Goal: Transaction & Acquisition: Book appointment/travel/reservation

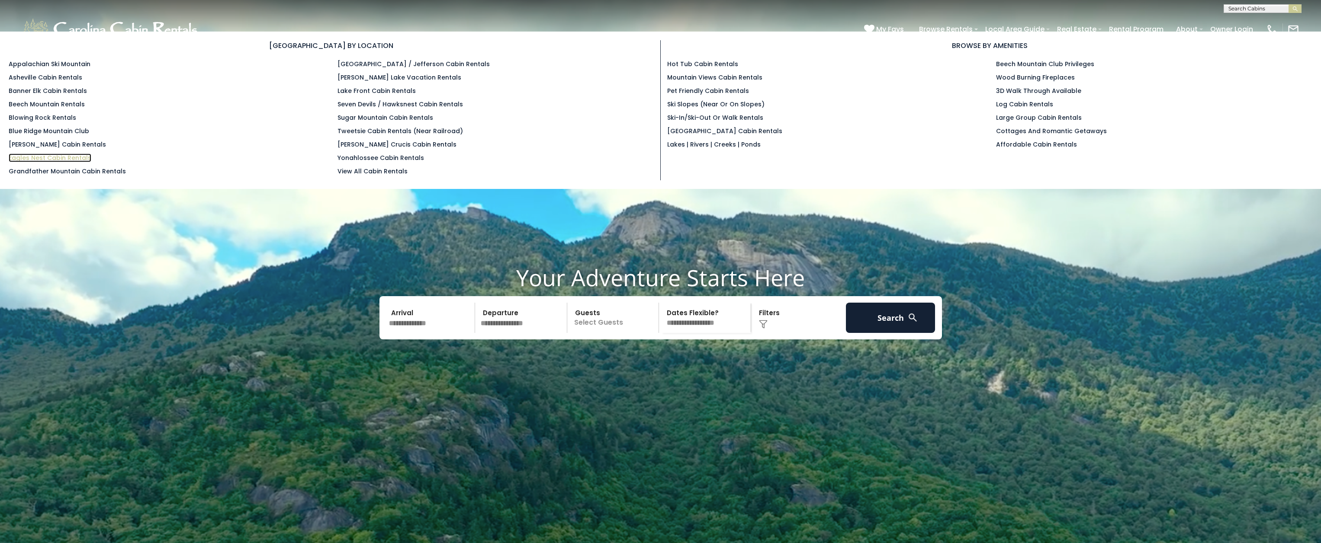
click at [50, 156] on link "Eagles Nest Cabin Rentals" at bounding box center [50, 158] width 83 height 9
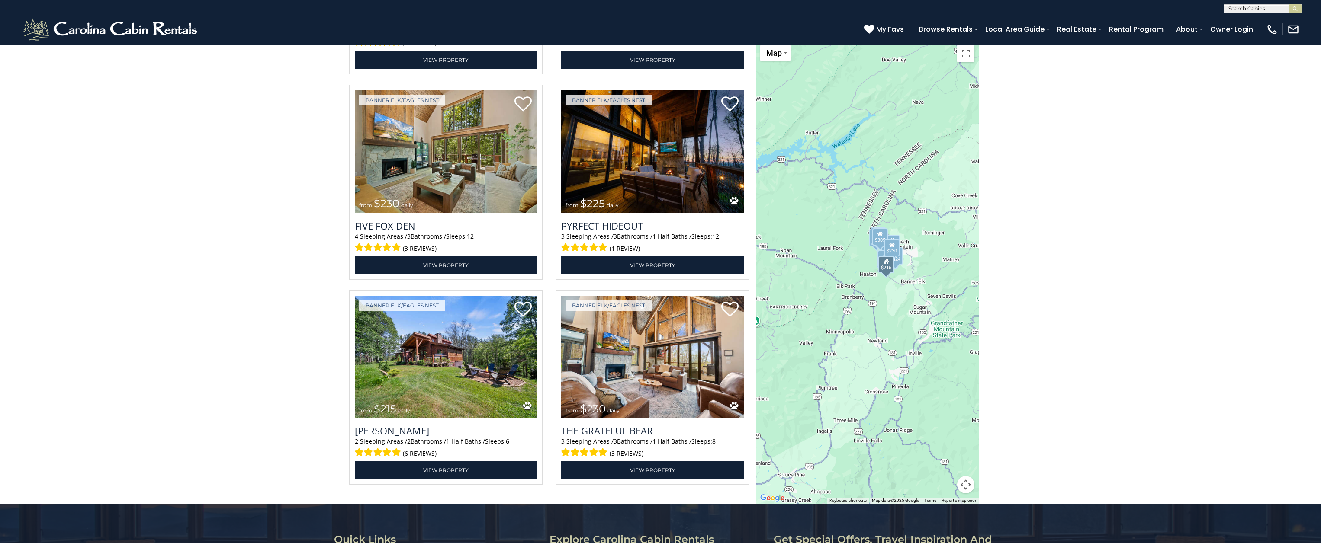
scroll to position [2494, 0]
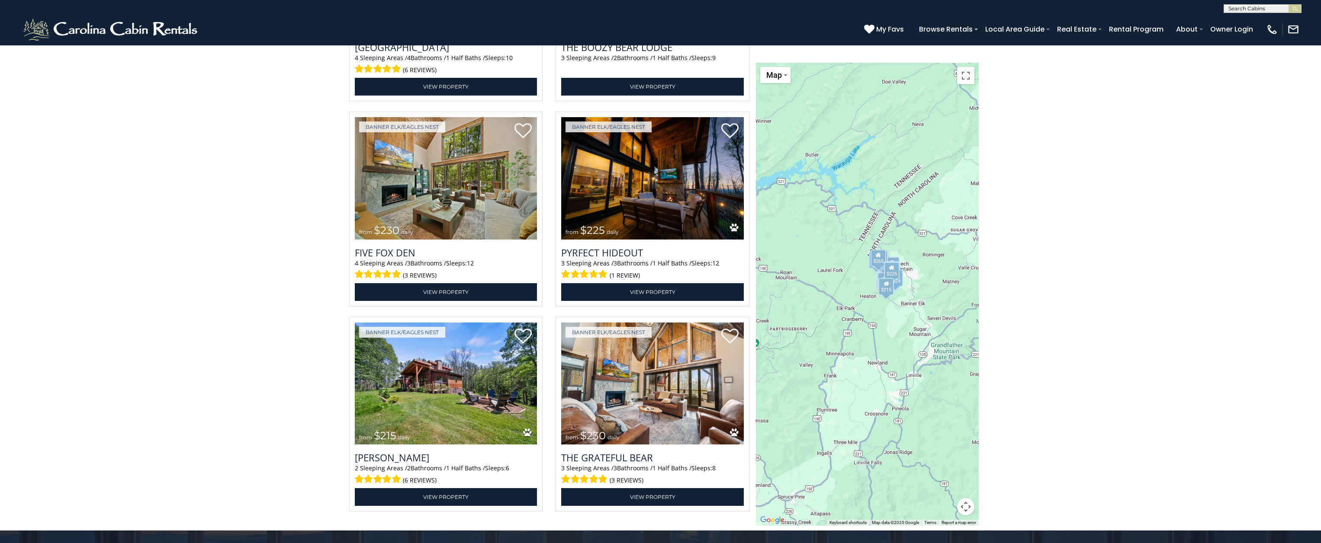
click at [1256, 11] on input "text" at bounding box center [1262, 10] width 76 height 9
type input "*********"
click at [1260, 21] on li "Bluff Vie w Farm" at bounding box center [1262, 20] width 77 height 8
click at [1292, 12] on img "submit" at bounding box center [1295, 9] width 6 height 6
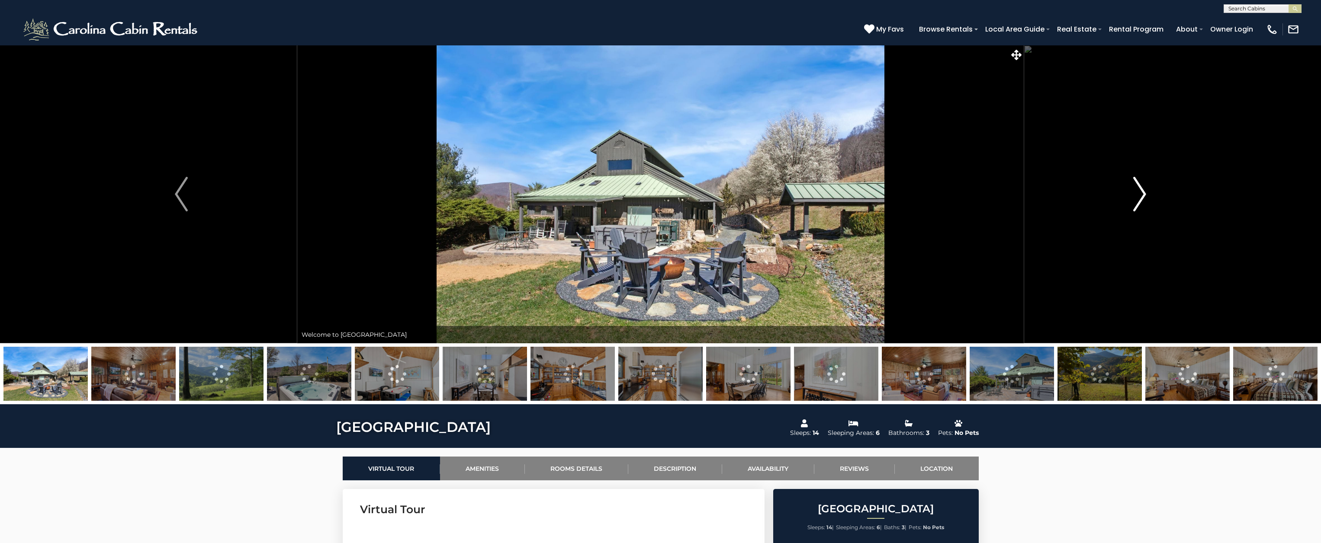
click at [1145, 200] on img "Next" at bounding box center [1139, 194] width 13 height 35
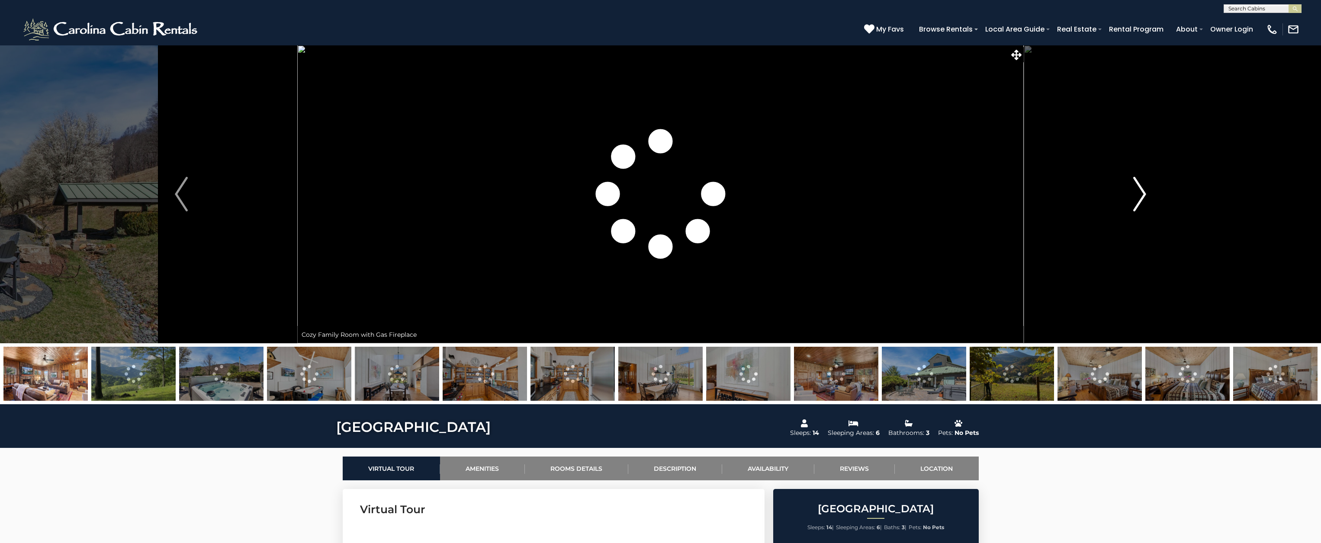
click at [1145, 200] on img "Next" at bounding box center [1139, 194] width 13 height 35
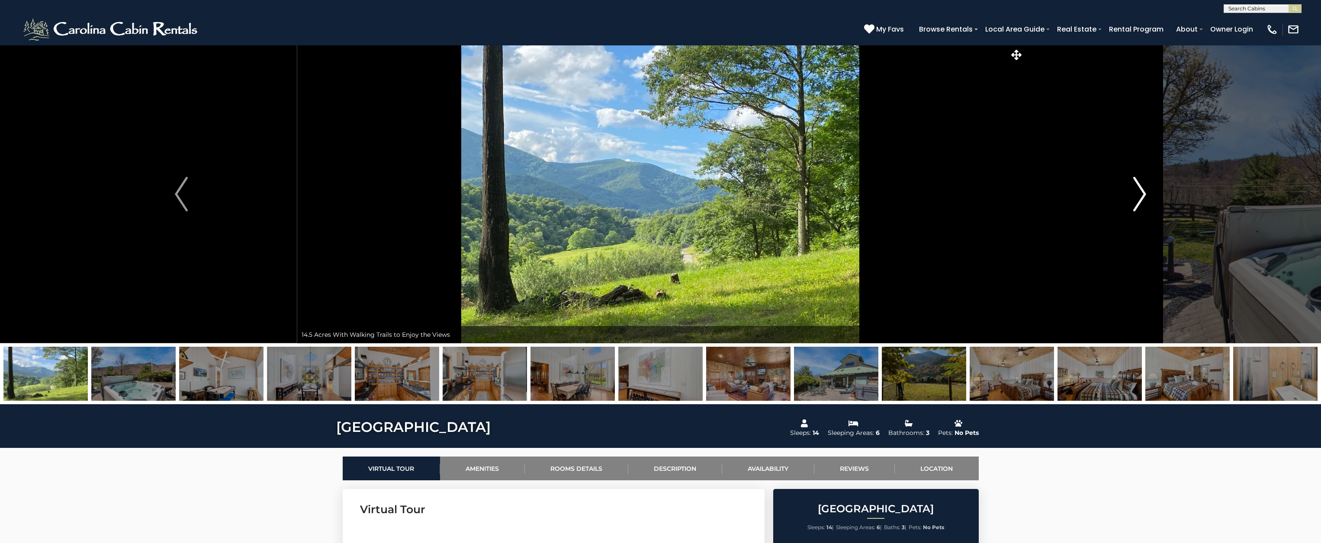
click at [1145, 200] on img "Next" at bounding box center [1139, 194] width 13 height 35
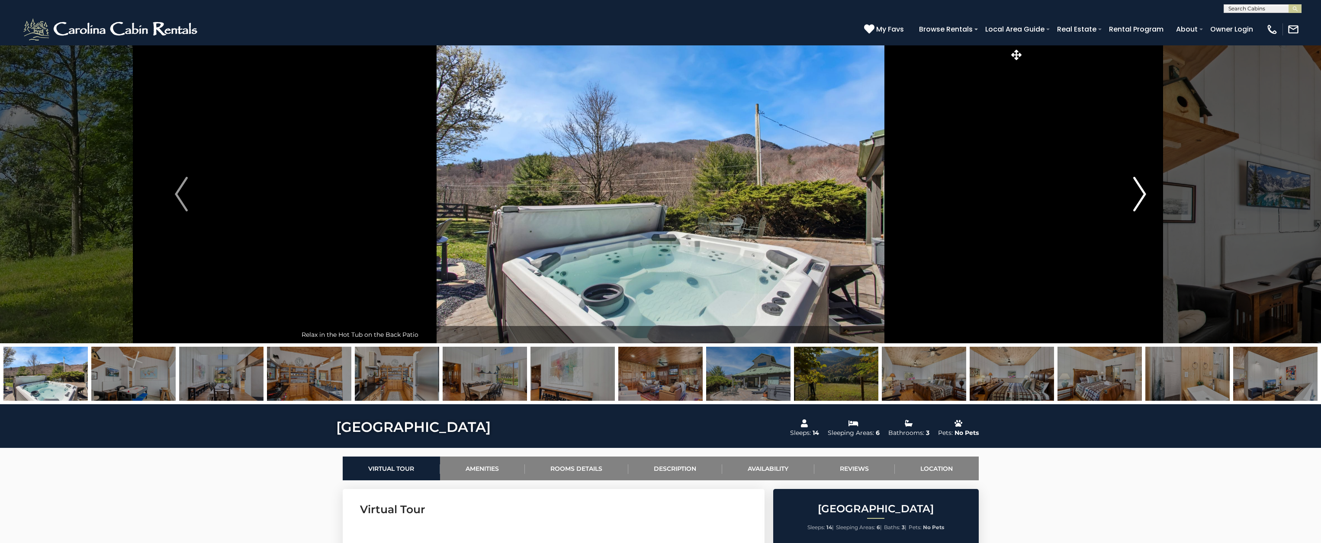
click at [1145, 200] on img "Next" at bounding box center [1139, 194] width 13 height 35
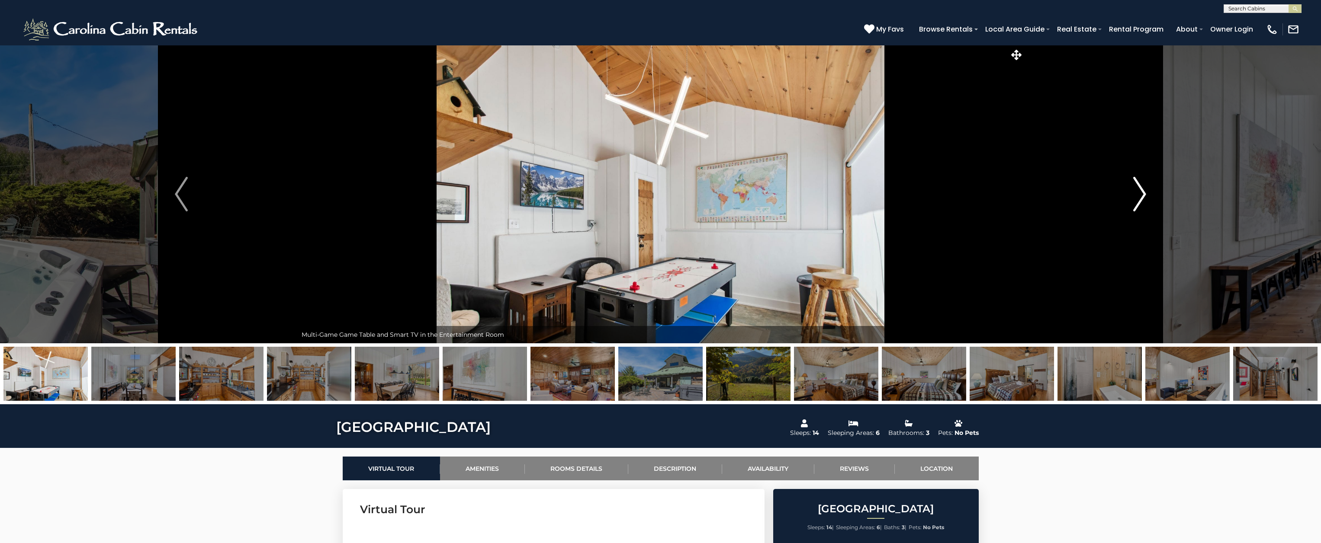
click at [1145, 200] on img "Next" at bounding box center [1139, 194] width 13 height 35
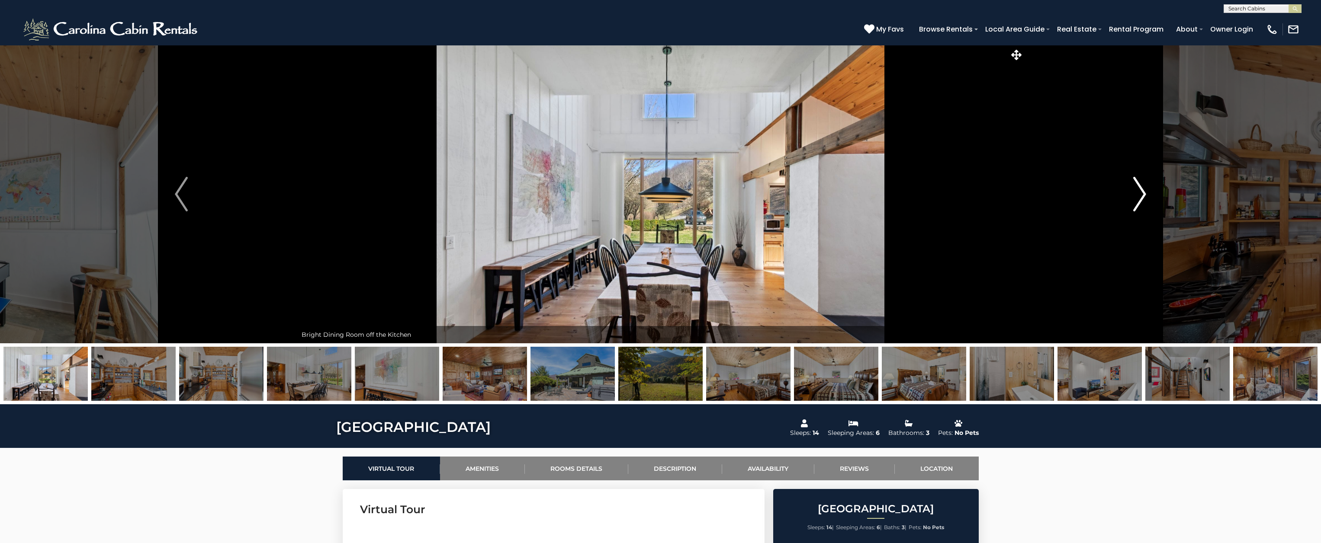
click at [1145, 200] on img "Next" at bounding box center [1139, 194] width 13 height 35
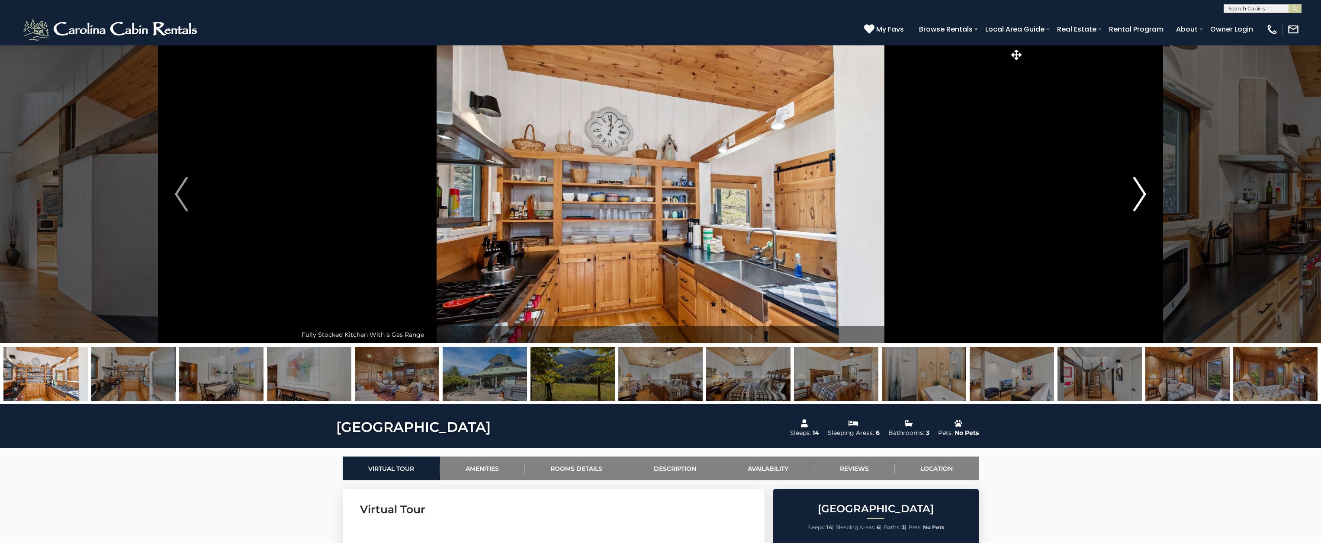
click at [1145, 200] on img "Next" at bounding box center [1139, 194] width 13 height 35
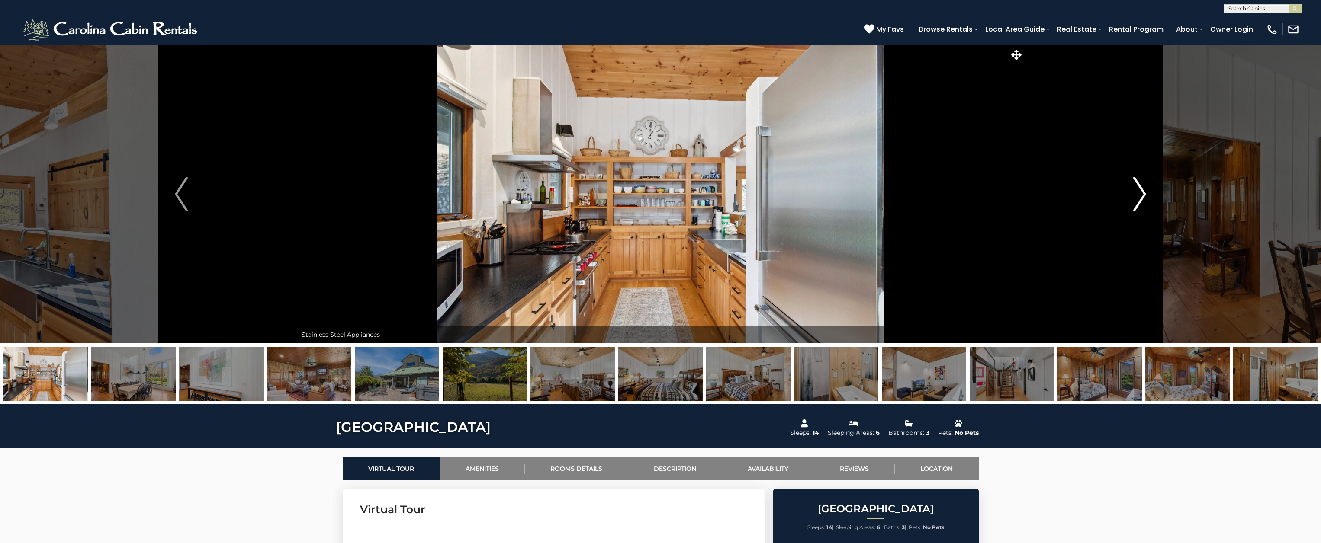
click at [1145, 200] on img "Next" at bounding box center [1139, 194] width 13 height 35
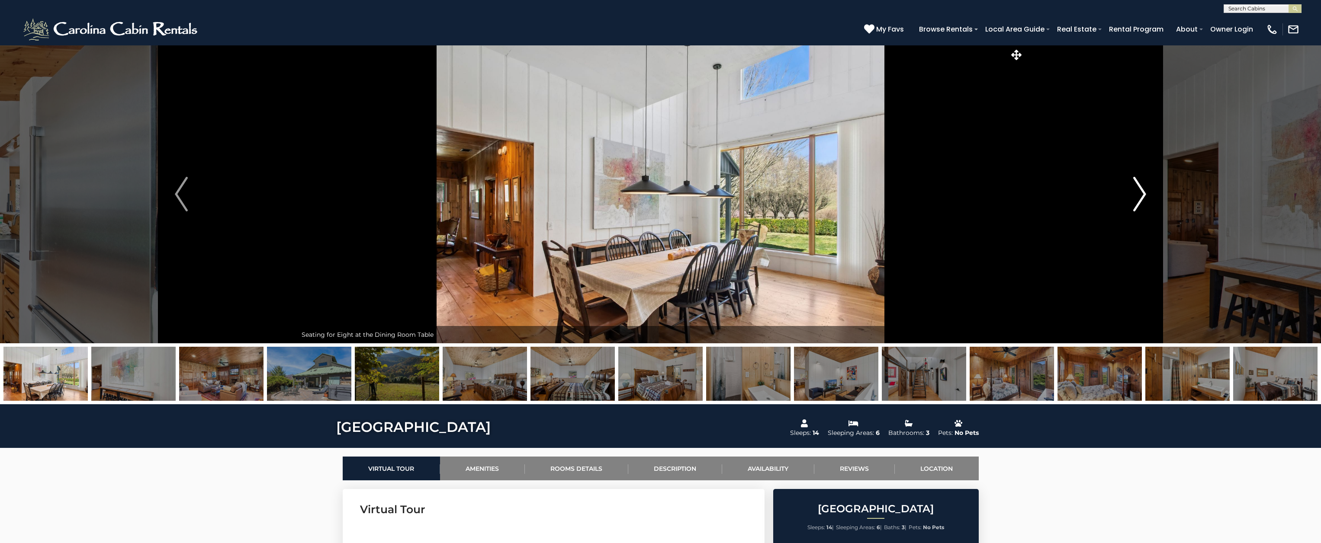
click at [1145, 200] on img "Next" at bounding box center [1139, 194] width 13 height 35
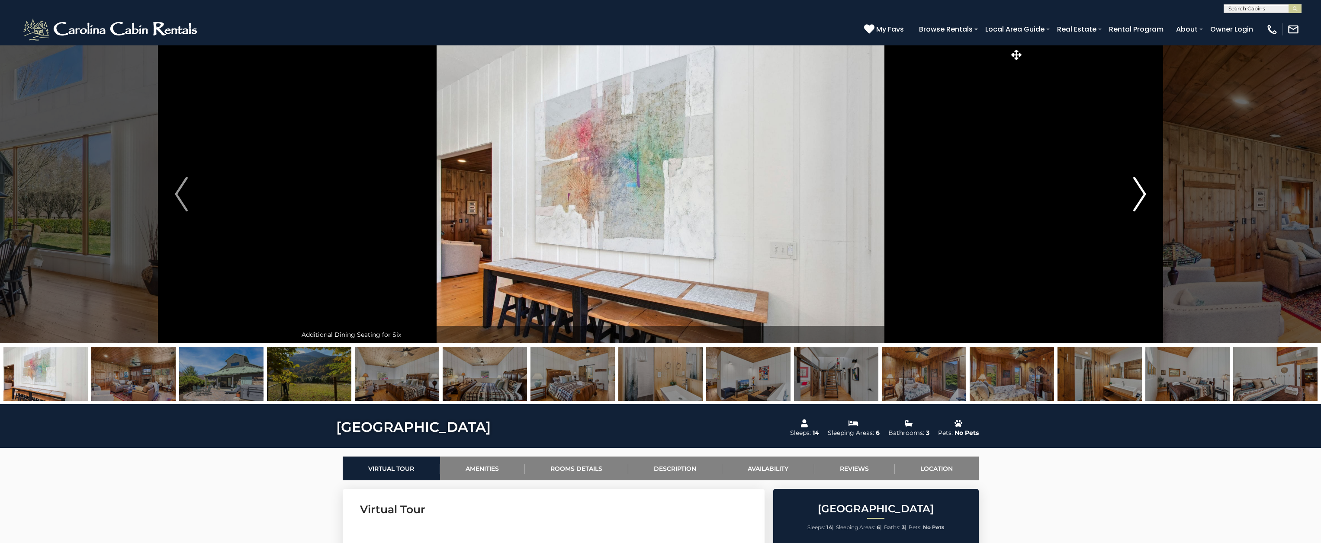
click at [1145, 200] on img "Next" at bounding box center [1139, 194] width 13 height 35
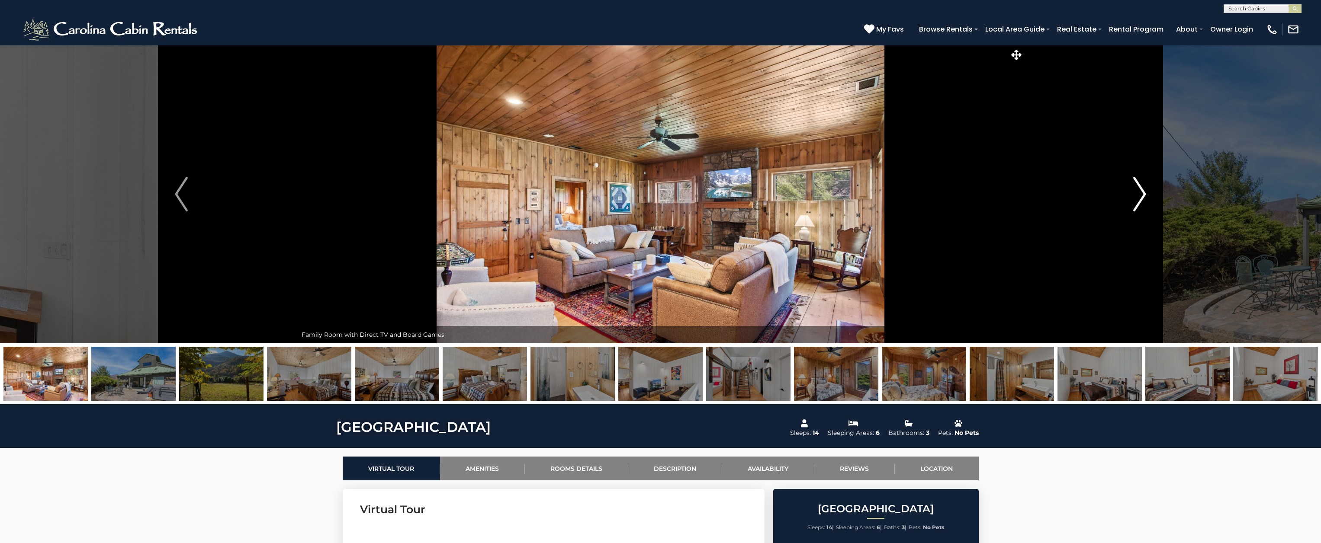
click at [1145, 200] on img "Next" at bounding box center [1139, 194] width 13 height 35
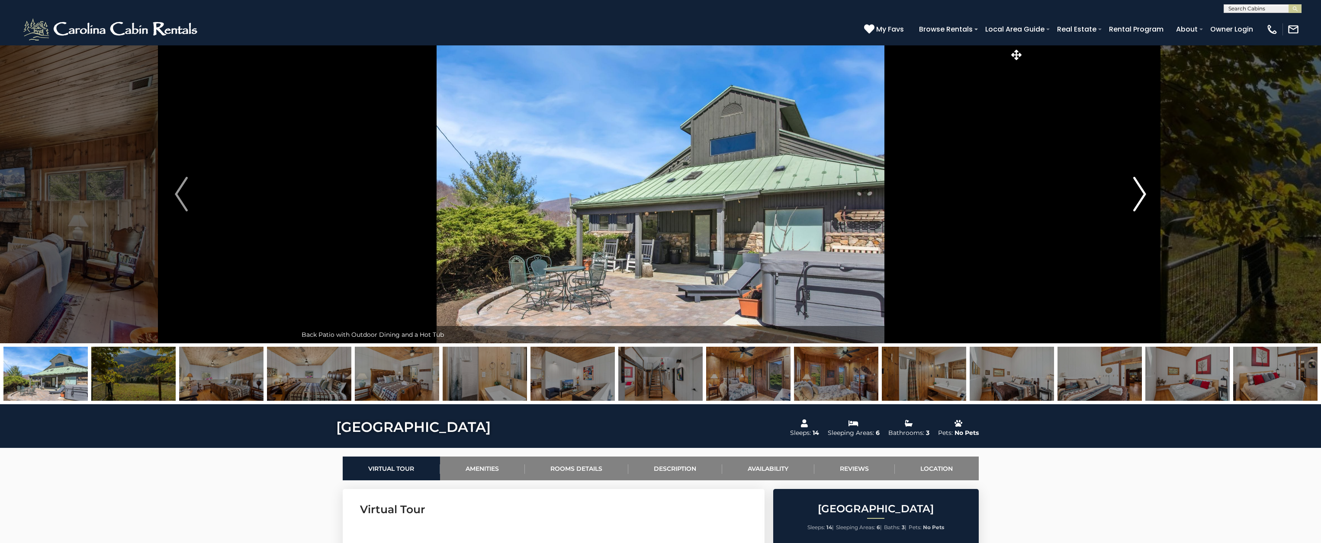
click at [1145, 200] on img "Next" at bounding box center [1139, 194] width 13 height 35
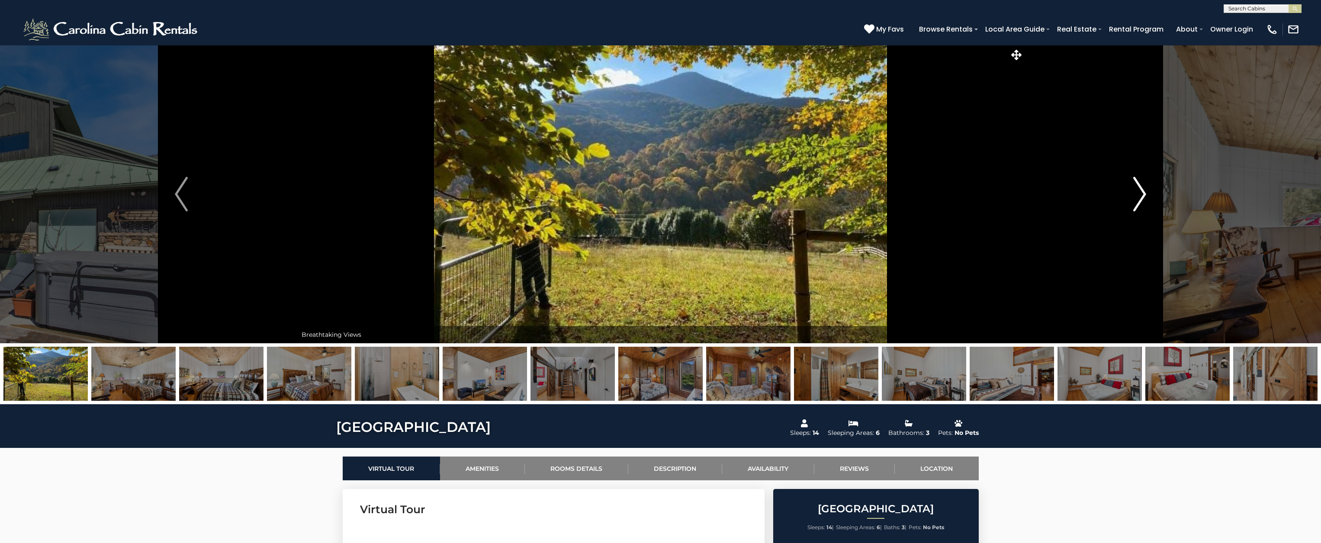
click at [1145, 200] on img "Next" at bounding box center [1139, 194] width 13 height 35
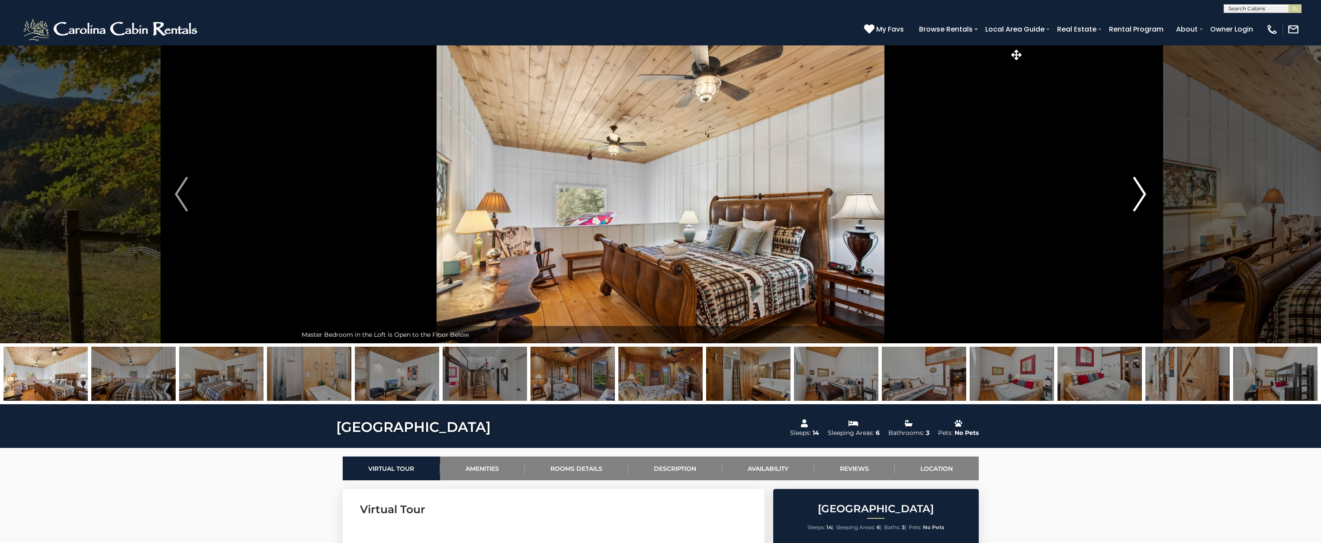
click at [1145, 200] on img "Next" at bounding box center [1139, 194] width 13 height 35
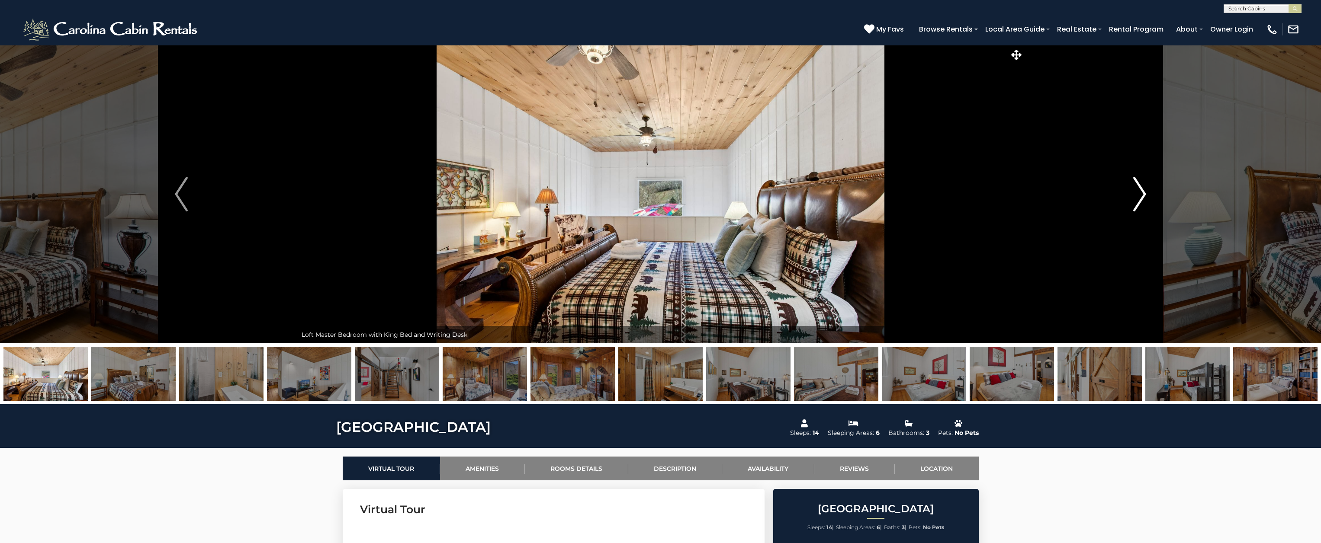
click at [1145, 200] on img "Next" at bounding box center [1139, 194] width 13 height 35
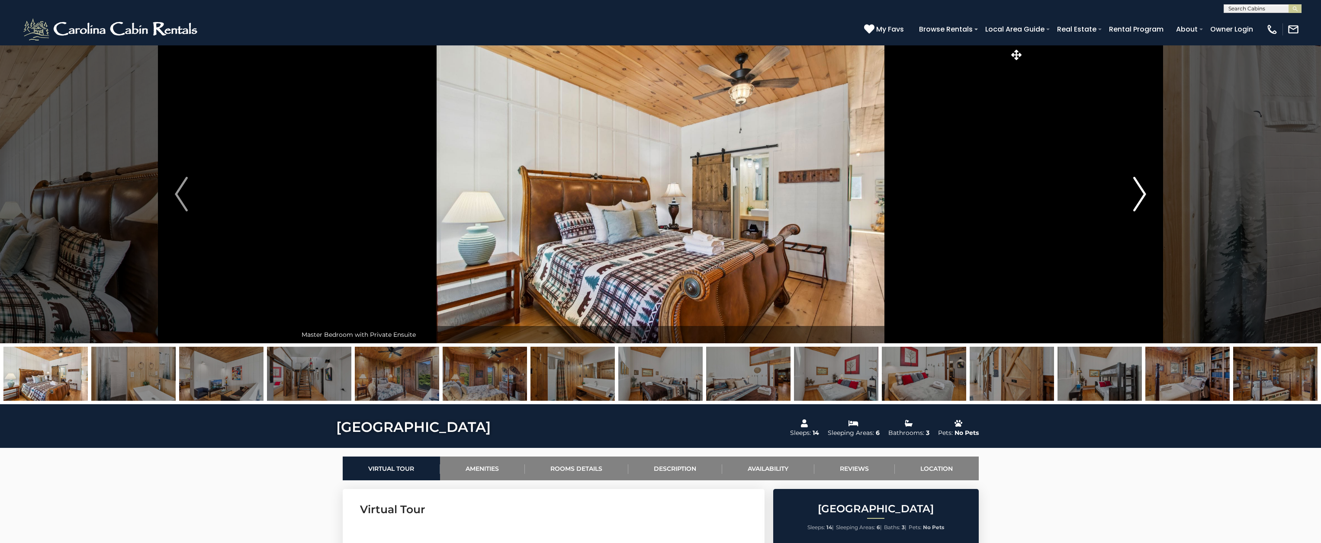
click at [1145, 200] on img "Next" at bounding box center [1139, 194] width 13 height 35
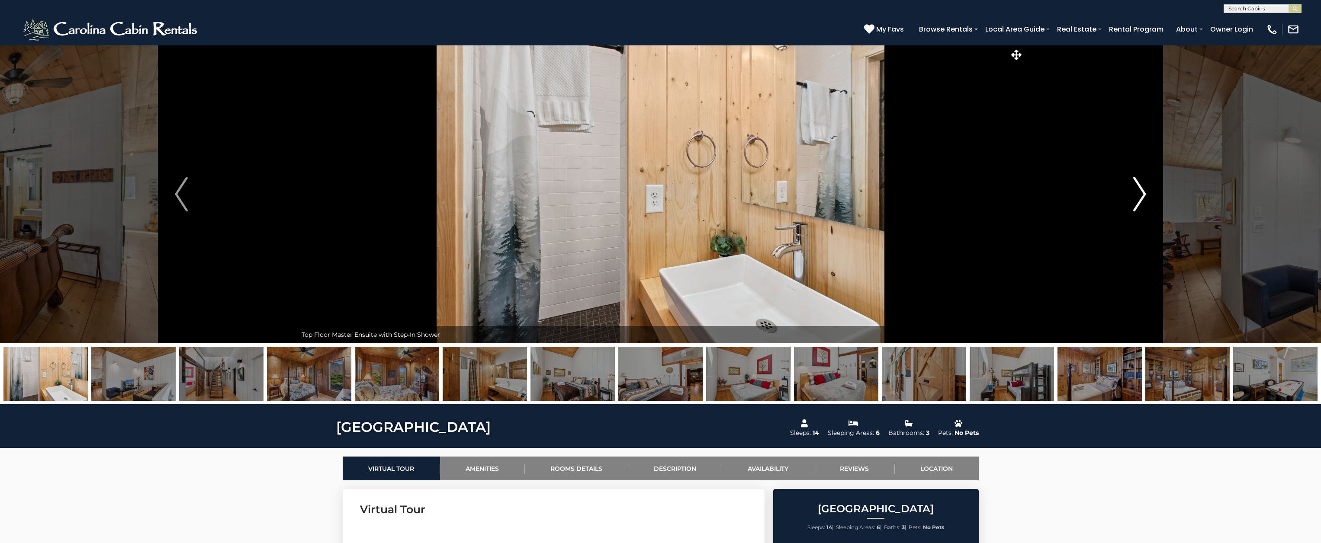
click at [1145, 200] on img "Next" at bounding box center [1139, 194] width 13 height 35
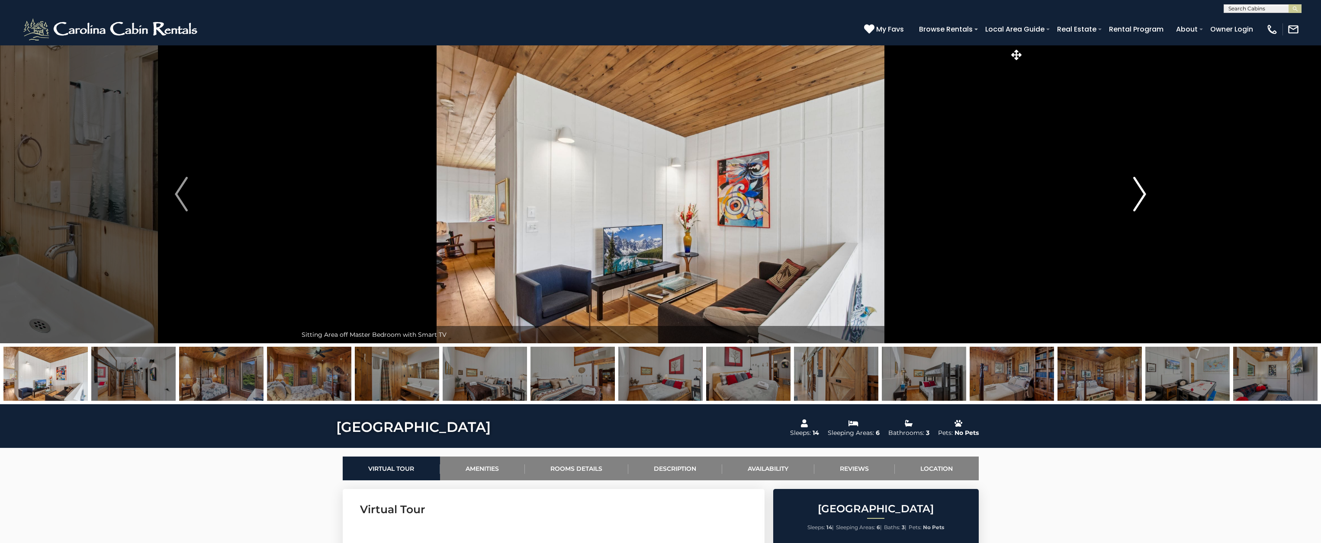
click at [1145, 200] on img "Next" at bounding box center [1139, 194] width 13 height 35
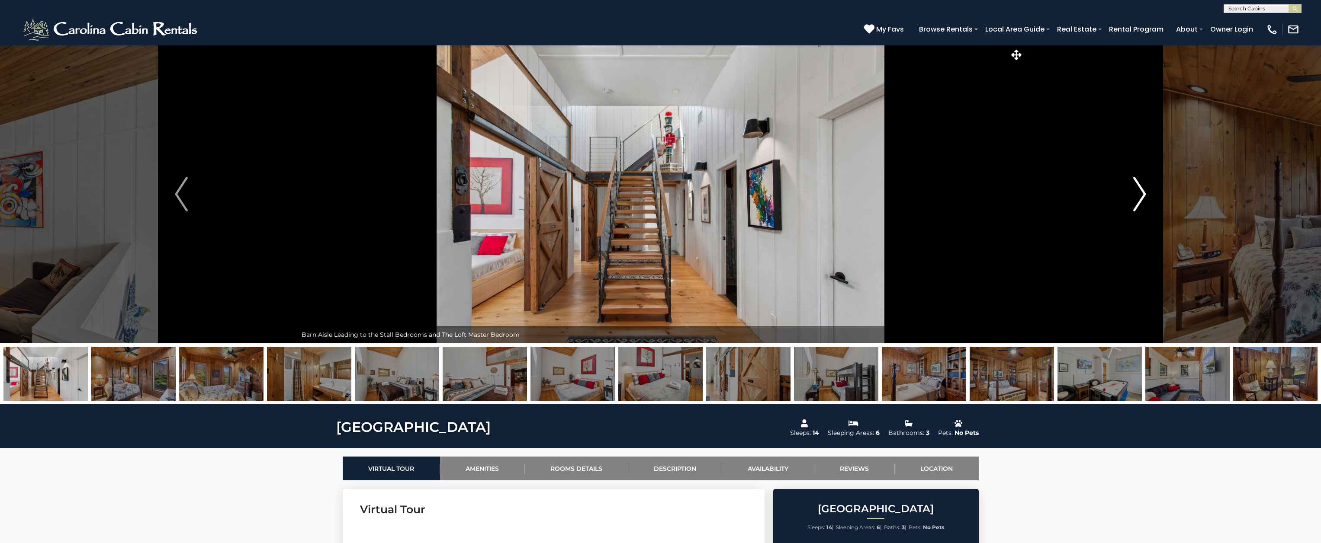
click at [1145, 200] on img "Next" at bounding box center [1139, 194] width 13 height 35
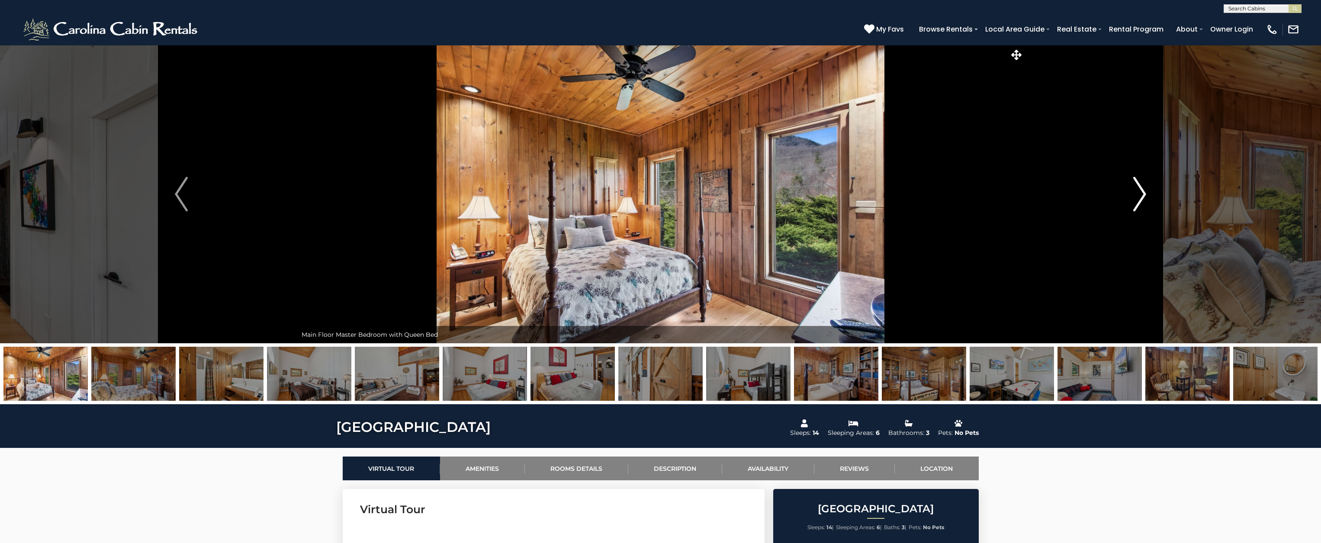
click at [1145, 200] on img "Next" at bounding box center [1139, 194] width 13 height 35
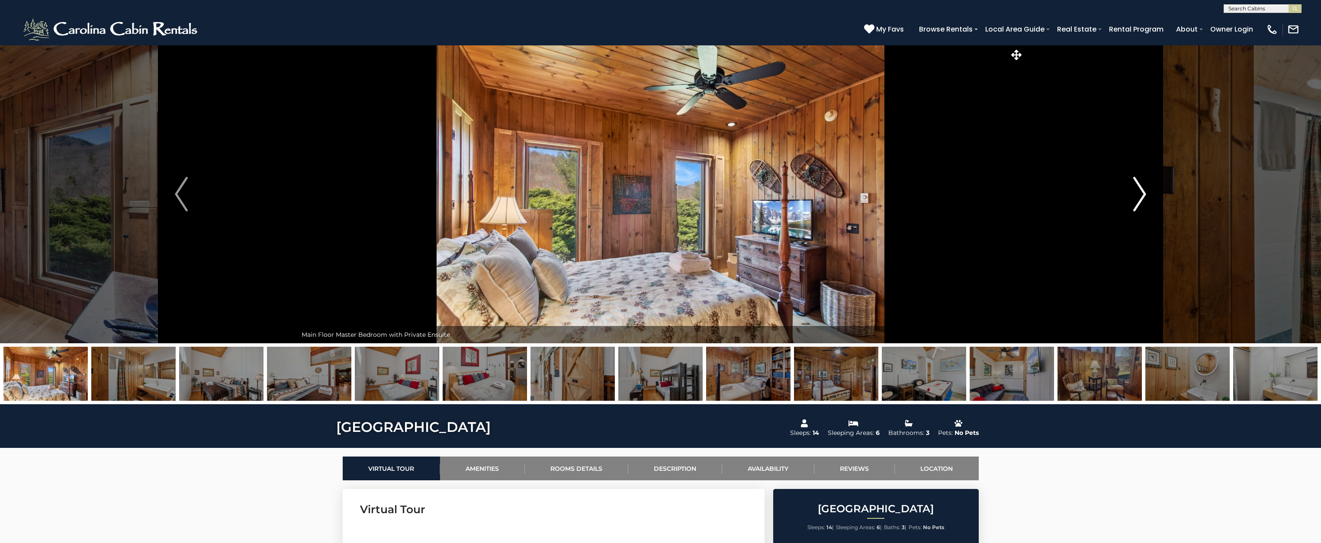
click at [1145, 200] on img "Next" at bounding box center [1139, 194] width 13 height 35
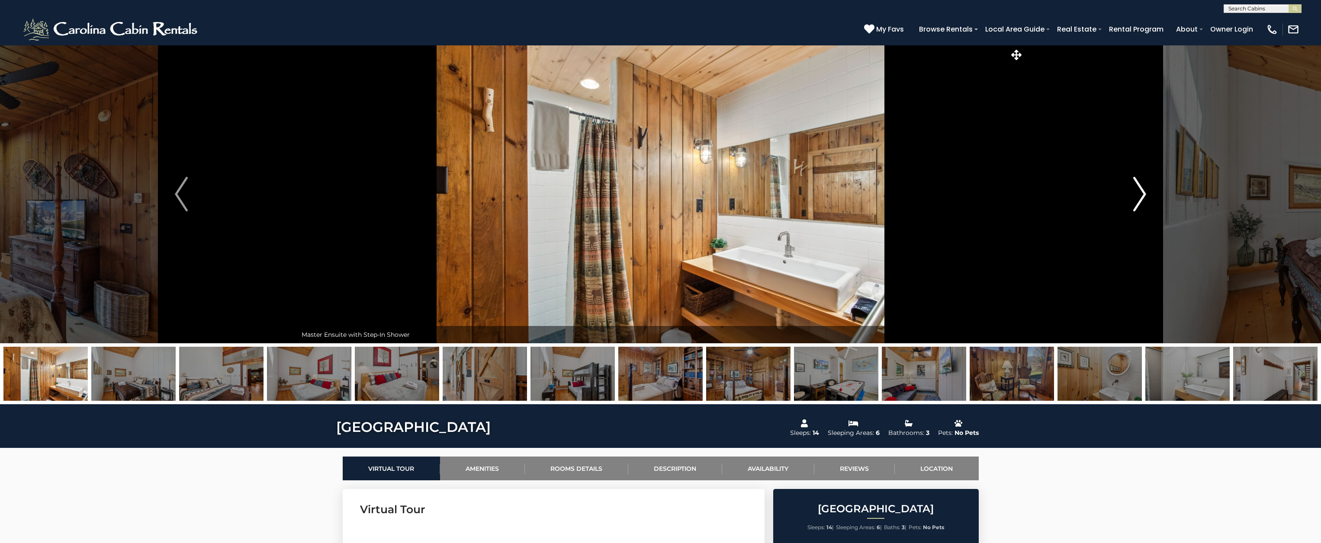
click at [1145, 200] on img "Next" at bounding box center [1139, 194] width 13 height 35
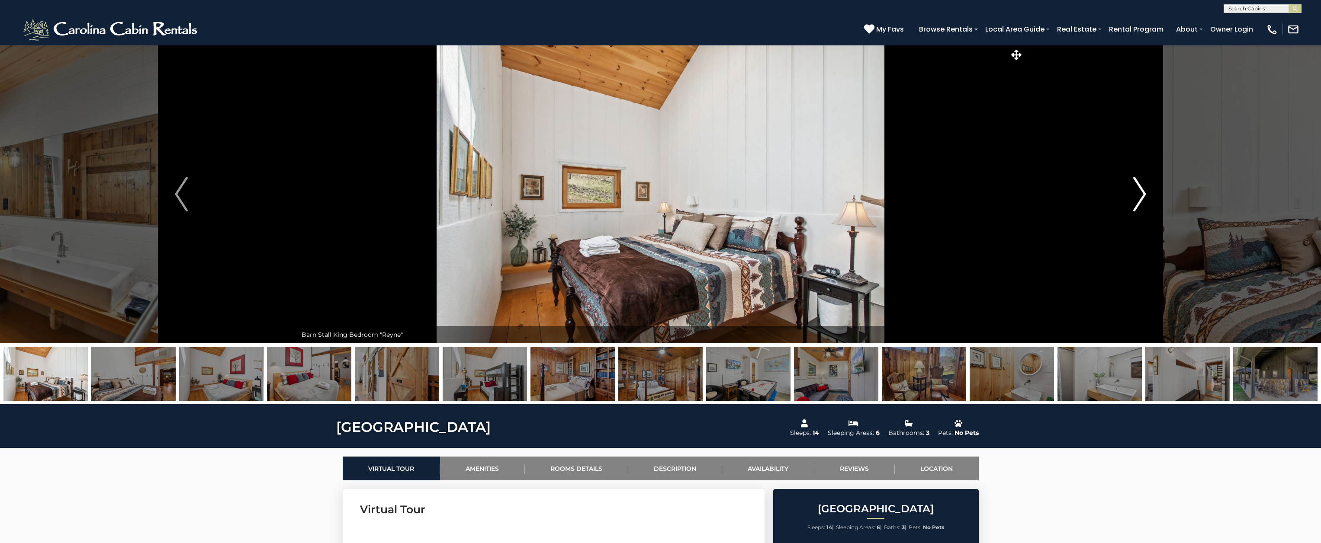
click at [1145, 200] on img "Next" at bounding box center [1139, 194] width 13 height 35
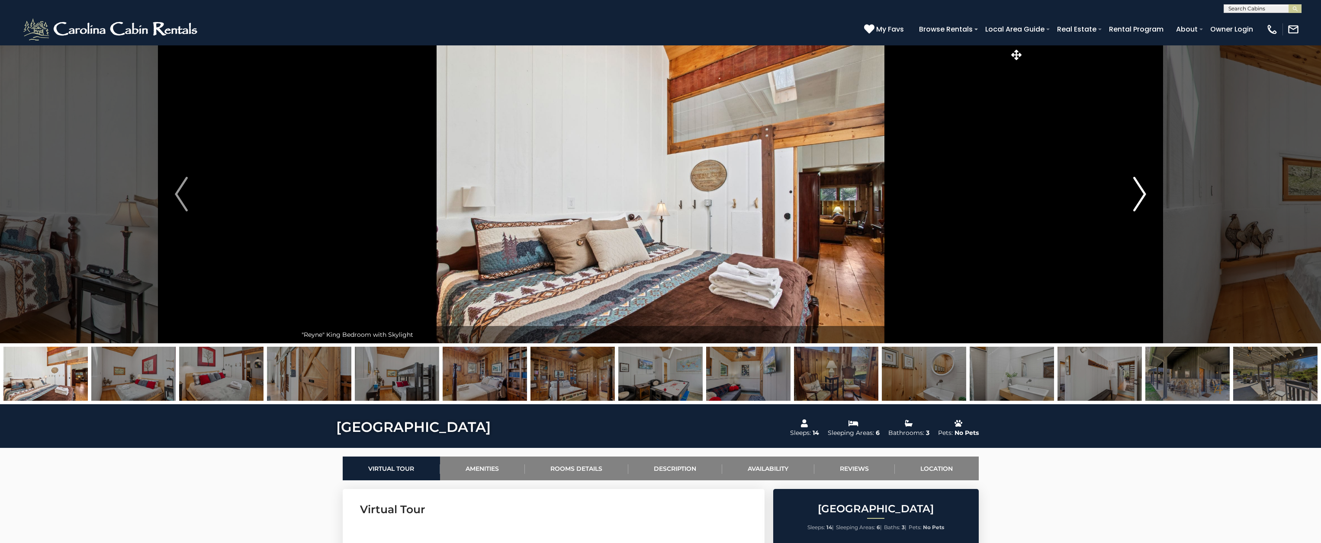
click at [1145, 200] on img "Next" at bounding box center [1139, 194] width 13 height 35
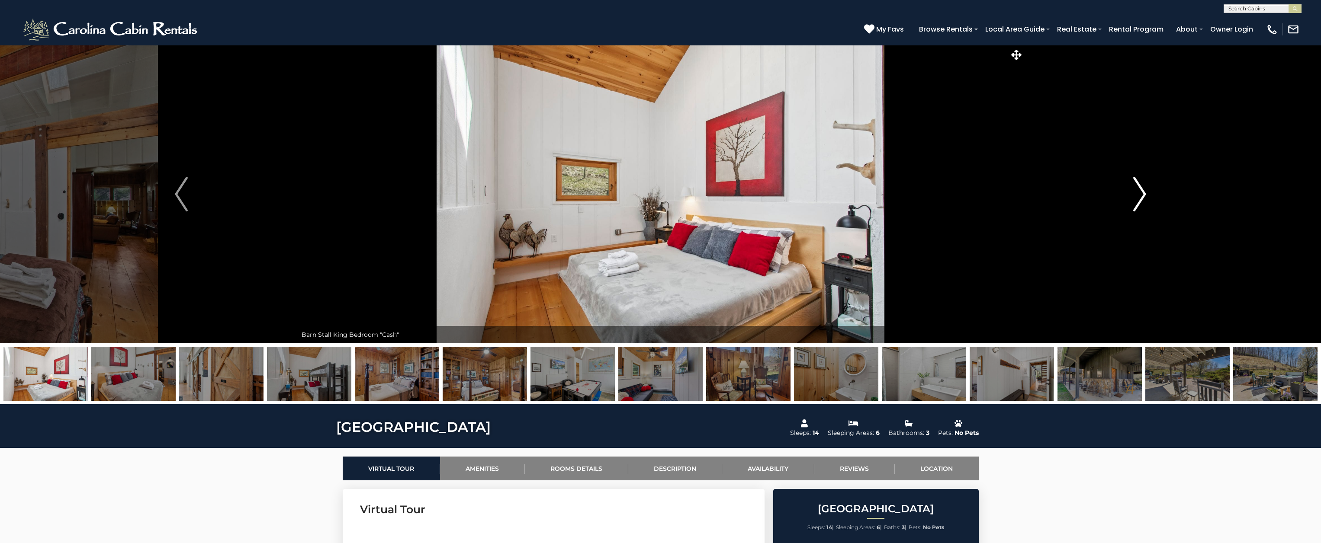
click at [1145, 200] on img "Next" at bounding box center [1139, 194] width 13 height 35
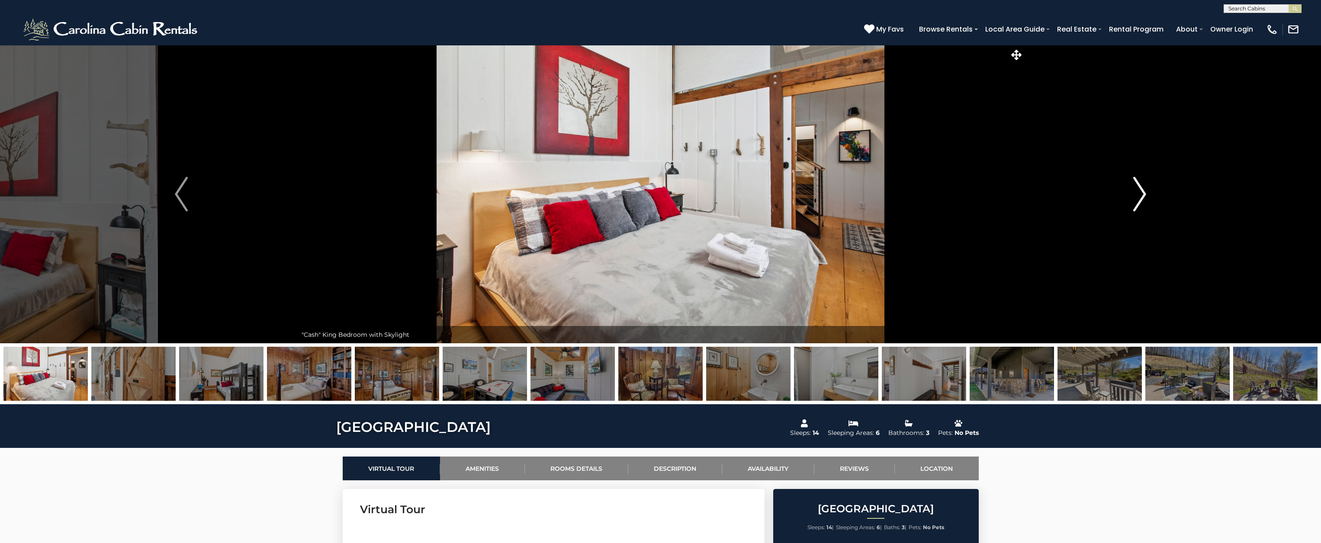
click at [1145, 200] on img "Next" at bounding box center [1139, 194] width 13 height 35
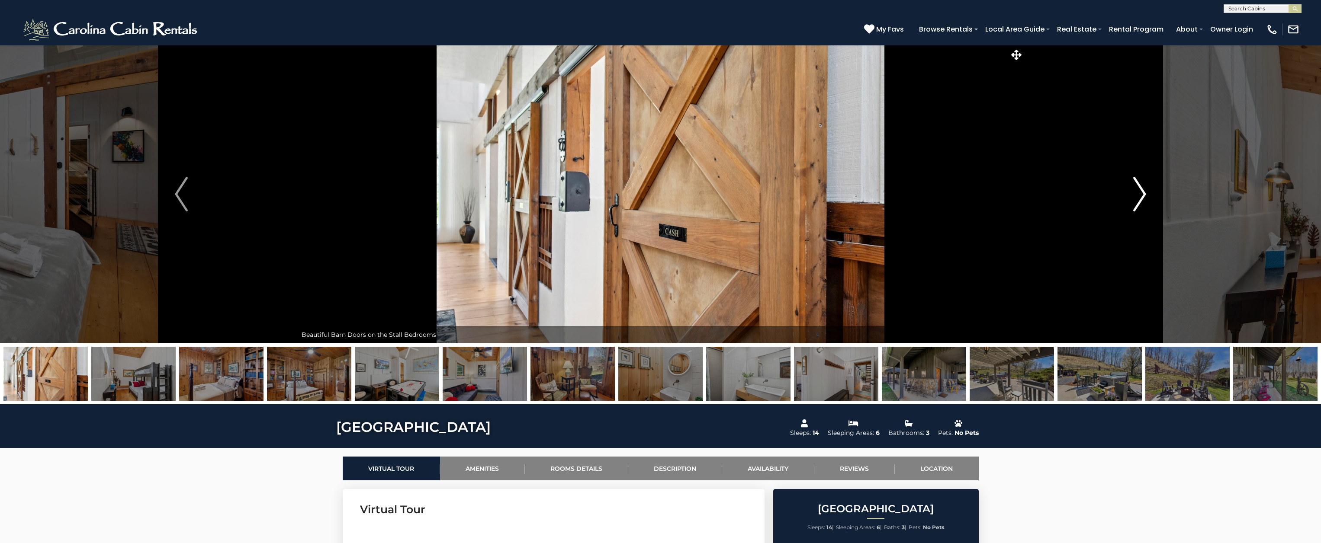
click at [1145, 200] on img "Next" at bounding box center [1139, 194] width 13 height 35
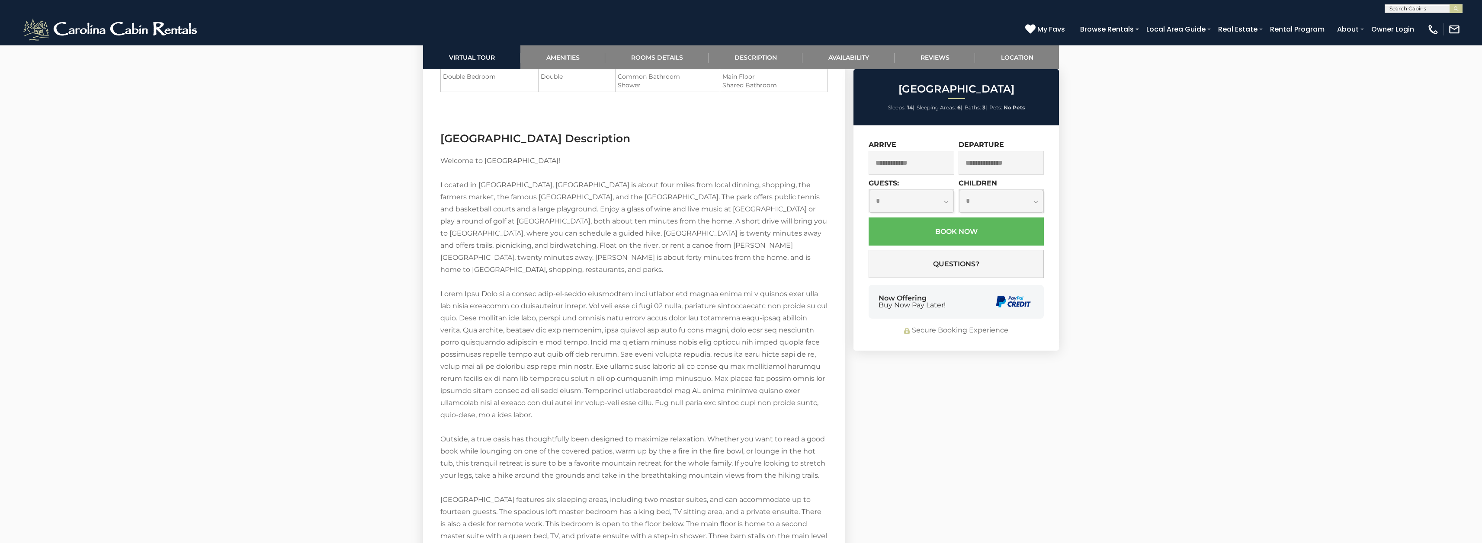
scroll to position [0, 0]
click at [1320, 10] on input "text" at bounding box center [1423, 10] width 76 height 9
type input "**********"
click at [1320, 28] on em "Misty Ridge" at bounding box center [1414, 30] width 51 height 8
click at [1320, 11] on img "submit" at bounding box center [1456, 9] width 6 height 6
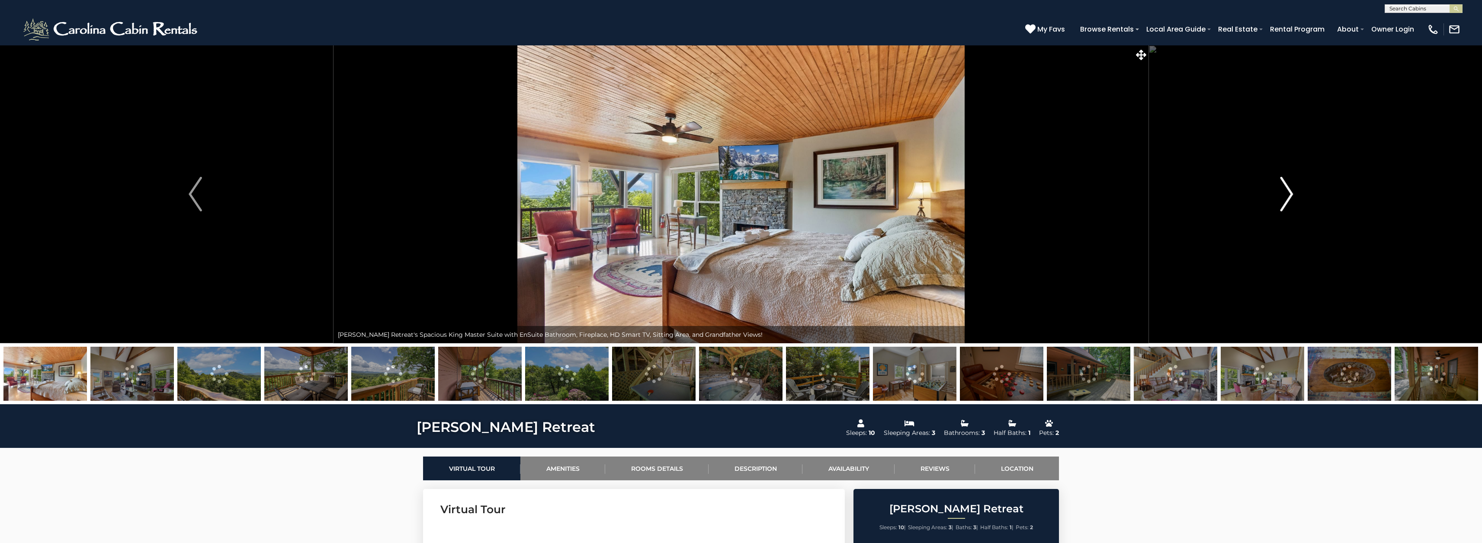
click at [1286, 191] on img "Next" at bounding box center [1286, 194] width 13 height 35
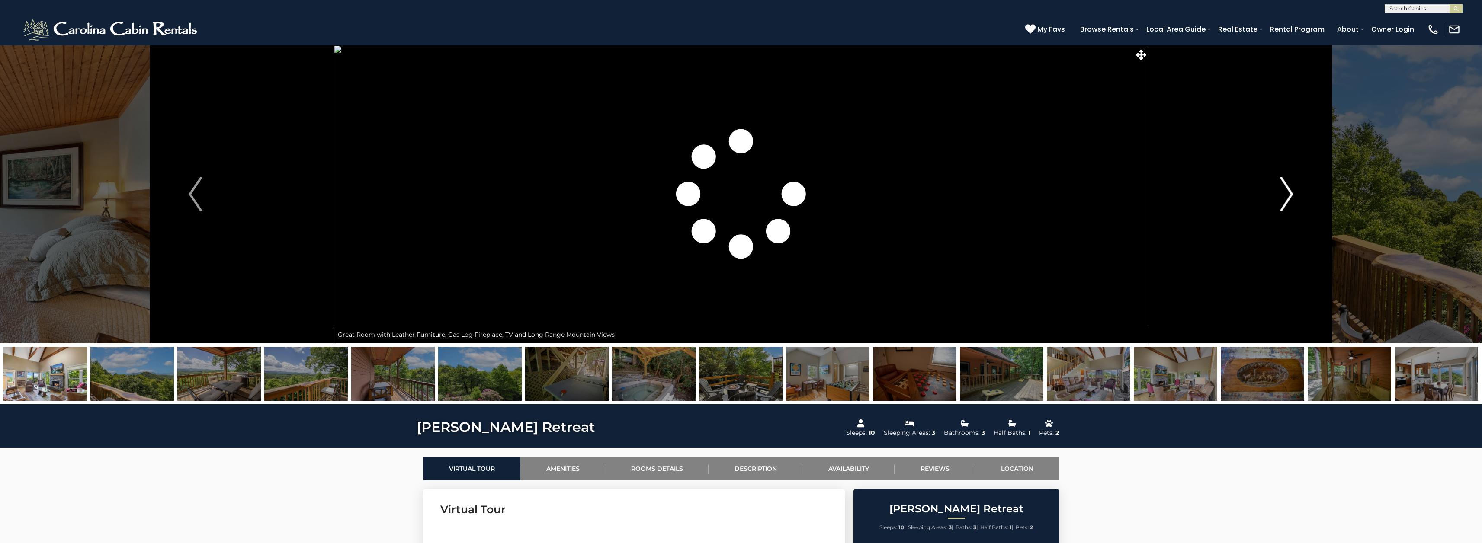
click at [1286, 191] on img "Next" at bounding box center [1286, 194] width 13 height 35
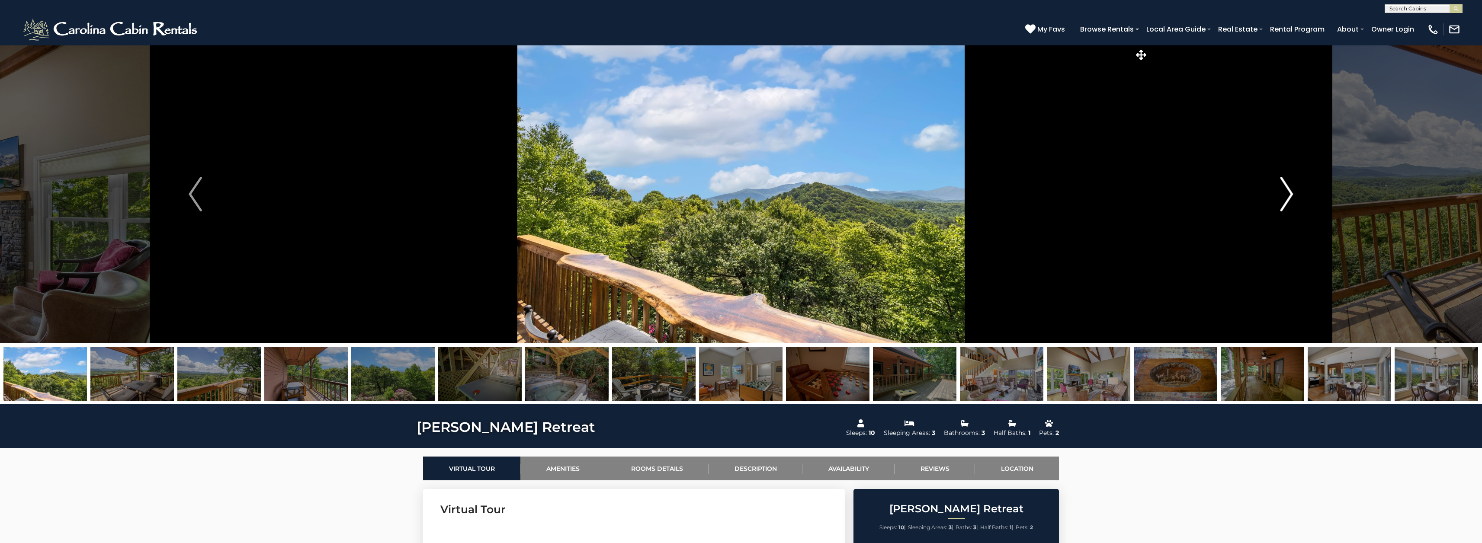
click at [1286, 191] on img "Next" at bounding box center [1286, 194] width 13 height 35
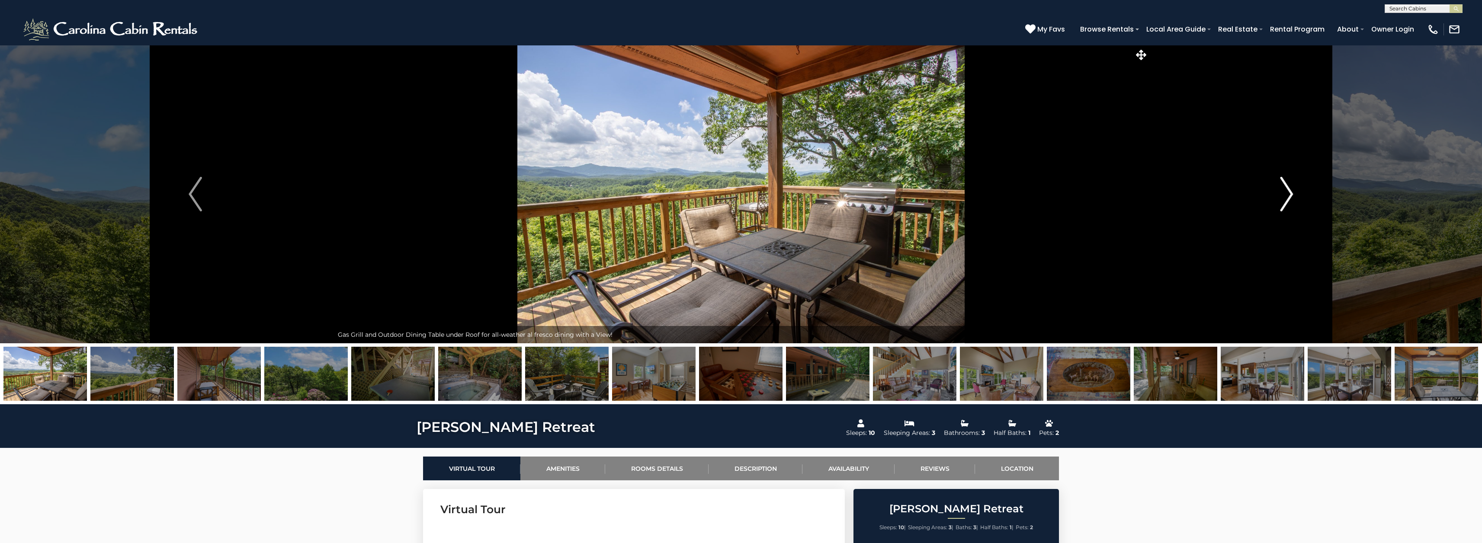
click at [1286, 191] on img "Next" at bounding box center [1286, 194] width 13 height 35
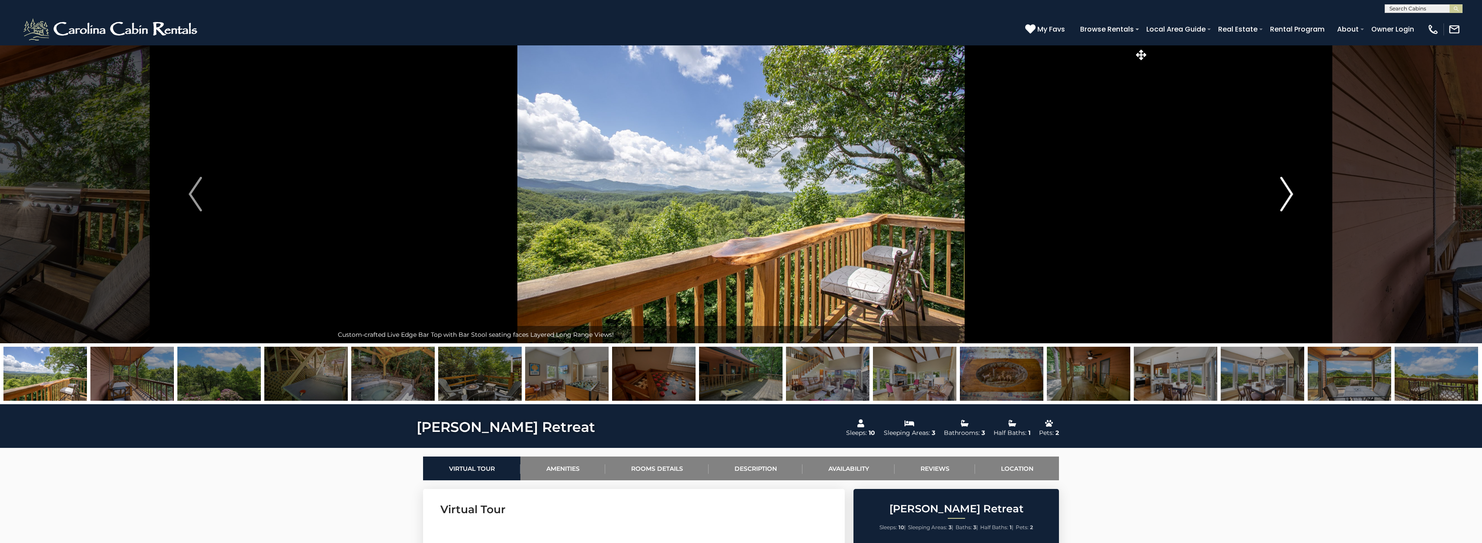
click at [1286, 191] on img "Next" at bounding box center [1286, 194] width 13 height 35
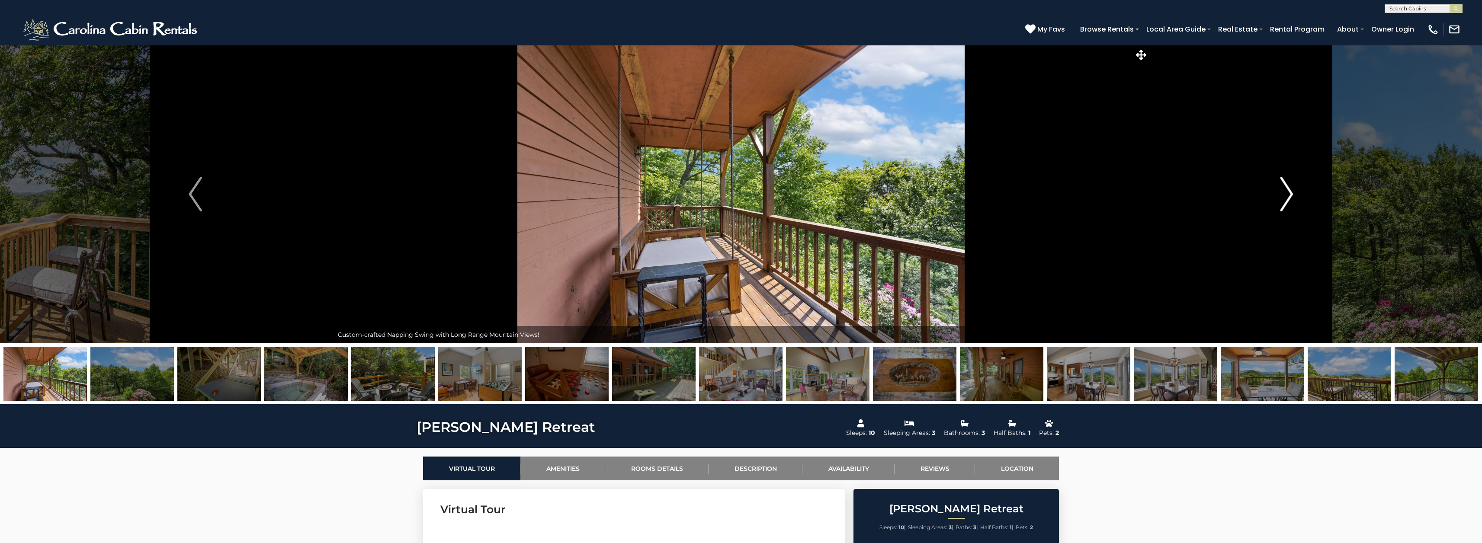
click at [1286, 191] on img "Next" at bounding box center [1286, 194] width 13 height 35
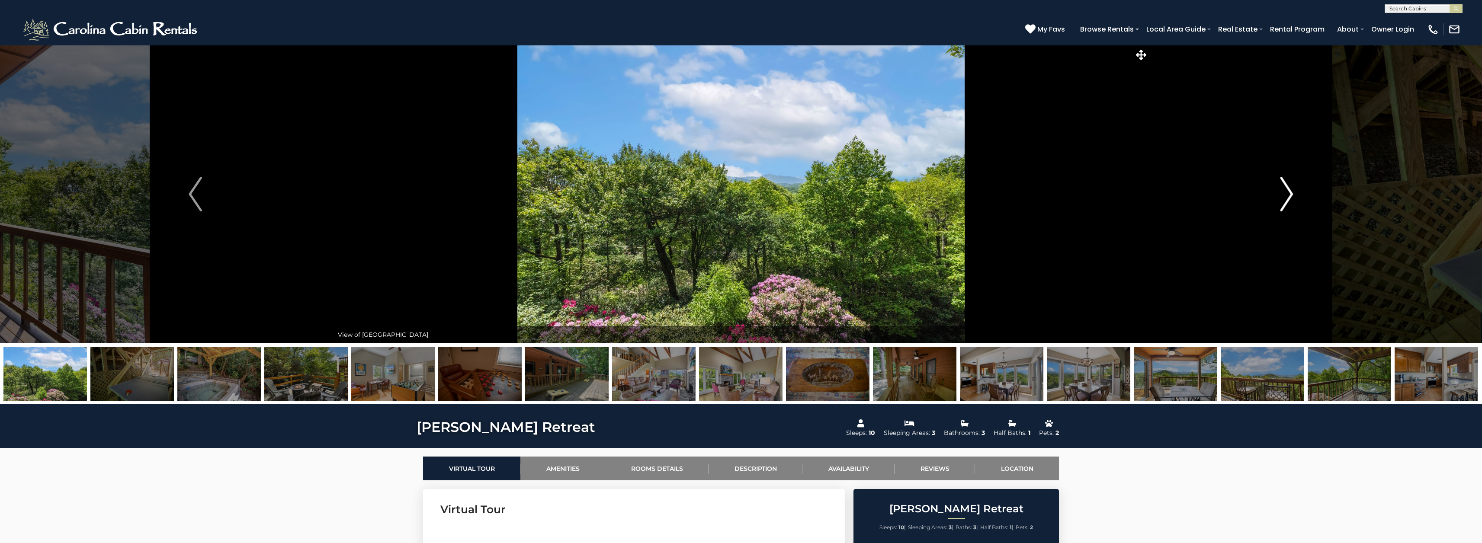
click at [1286, 191] on img "Next" at bounding box center [1286, 194] width 13 height 35
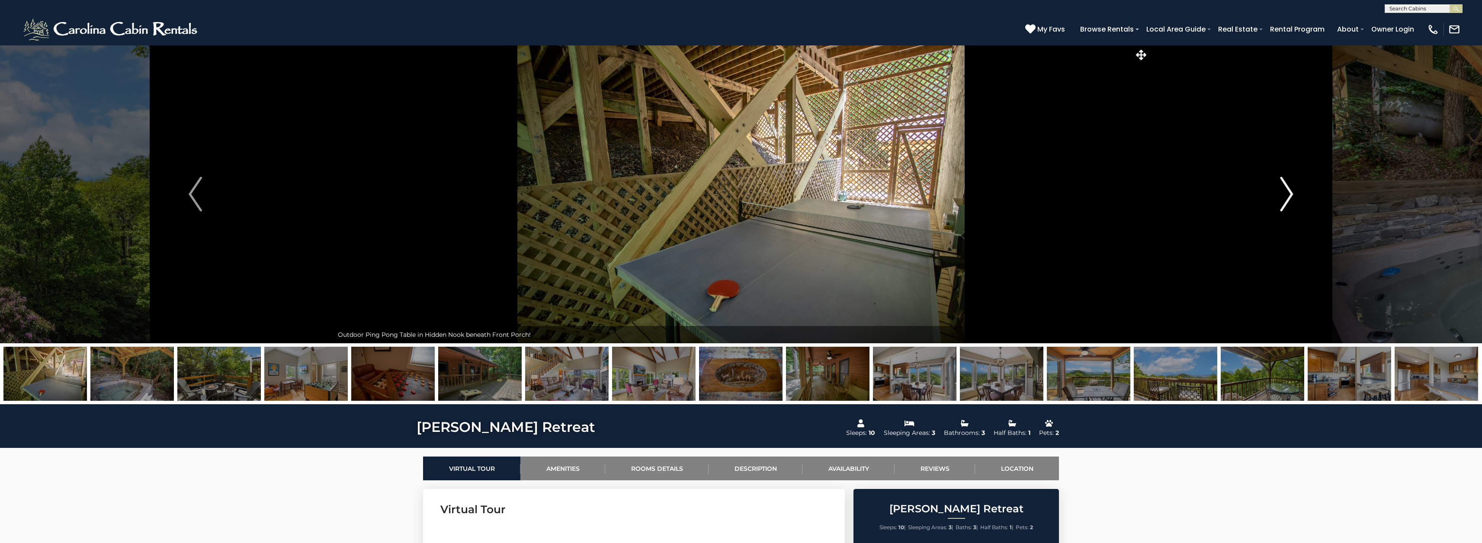
click at [1286, 191] on img "Next" at bounding box center [1286, 194] width 13 height 35
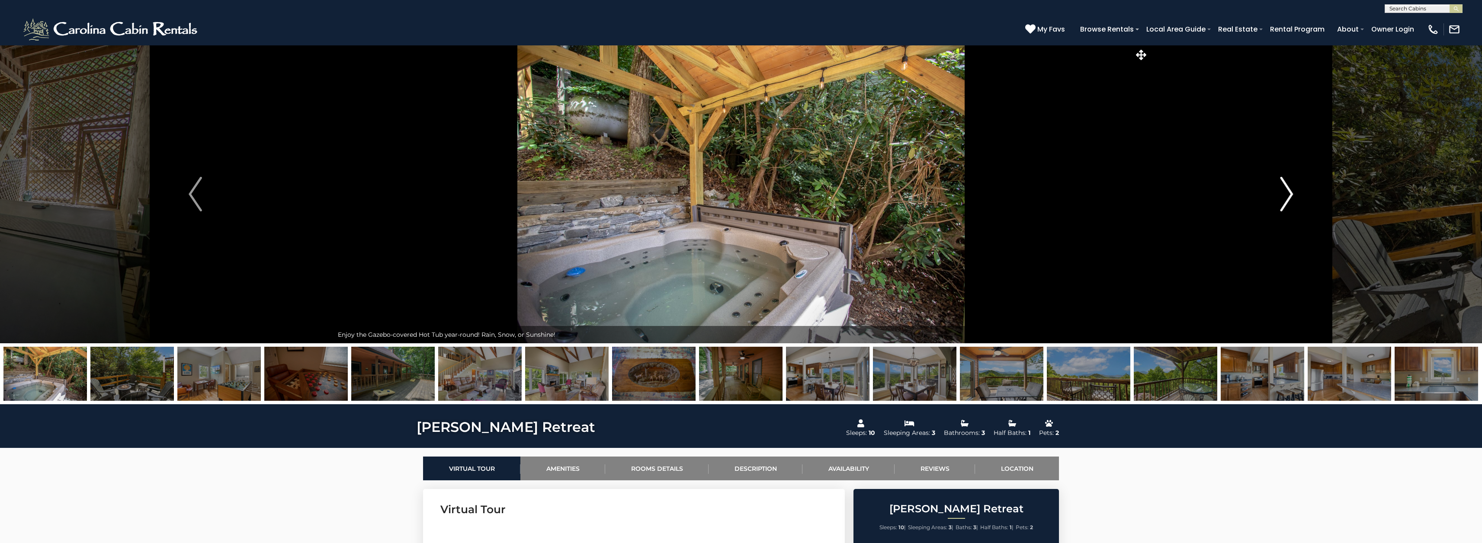
click at [1286, 191] on img "Next" at bounding box center [1286, 194] width 13 height 35
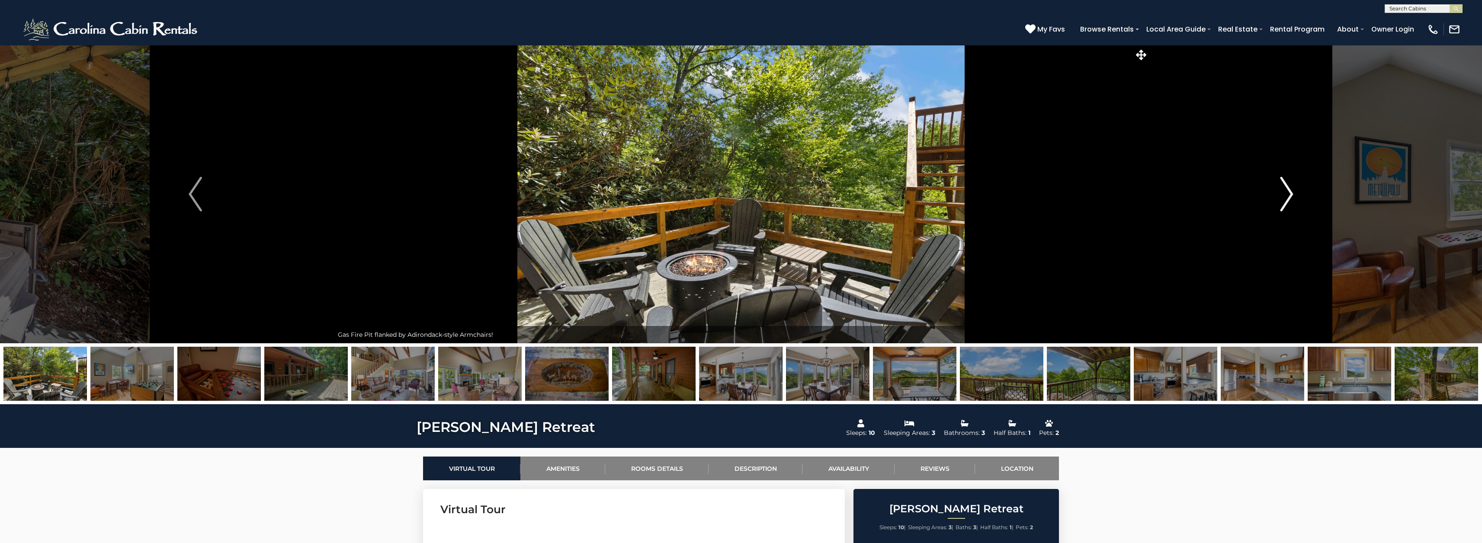
click at [1286, 191] on img "Next" at bounding box center [1286, 194] width 13 height 35
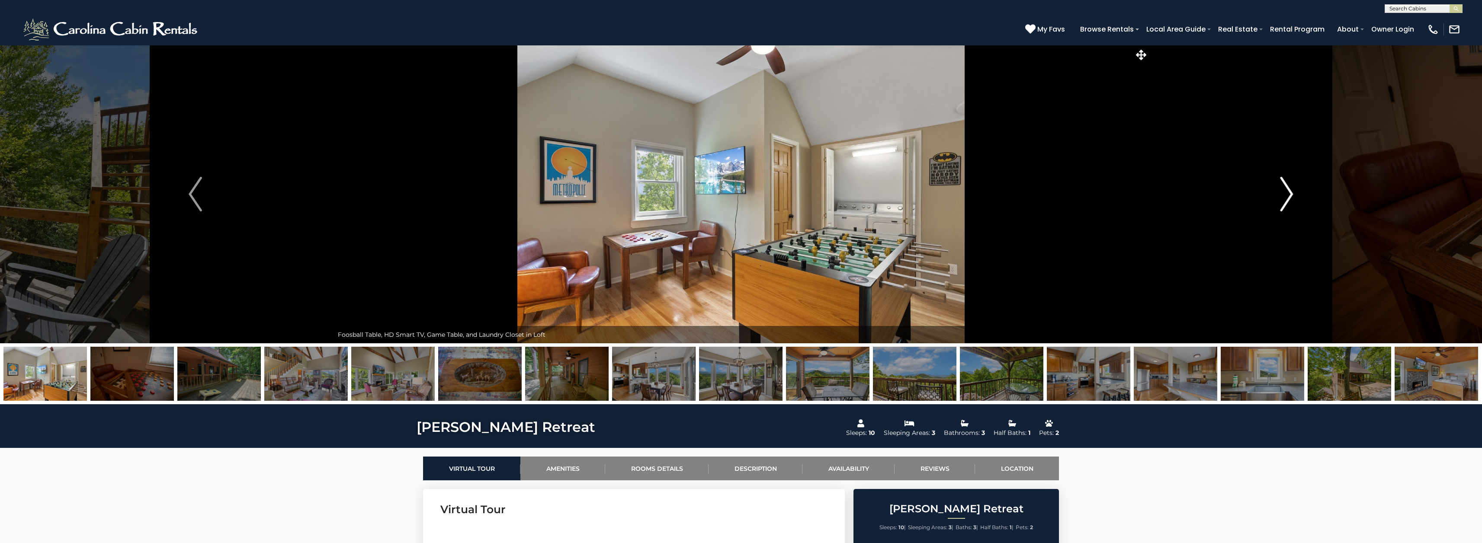
click at [1286, 191] on img "Next" at bounding box center [1286, 194] width 13 height 35
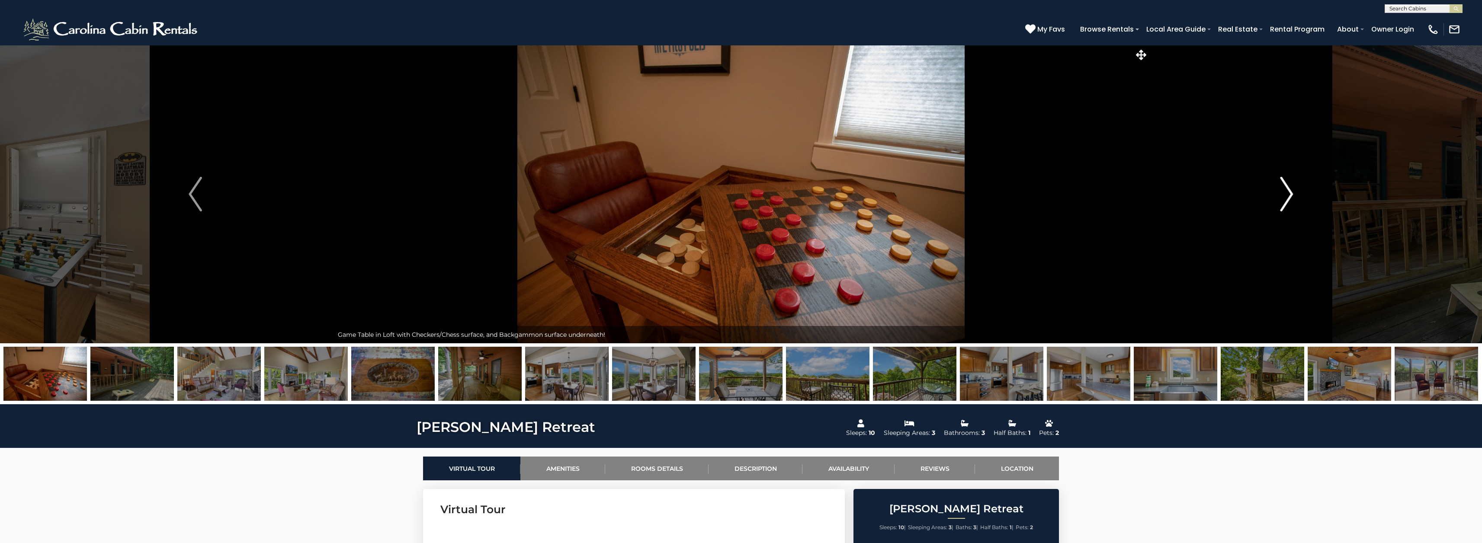
click at [1286, 191] on img "Next" at bounding box center [1286, 194] width 13 height 35
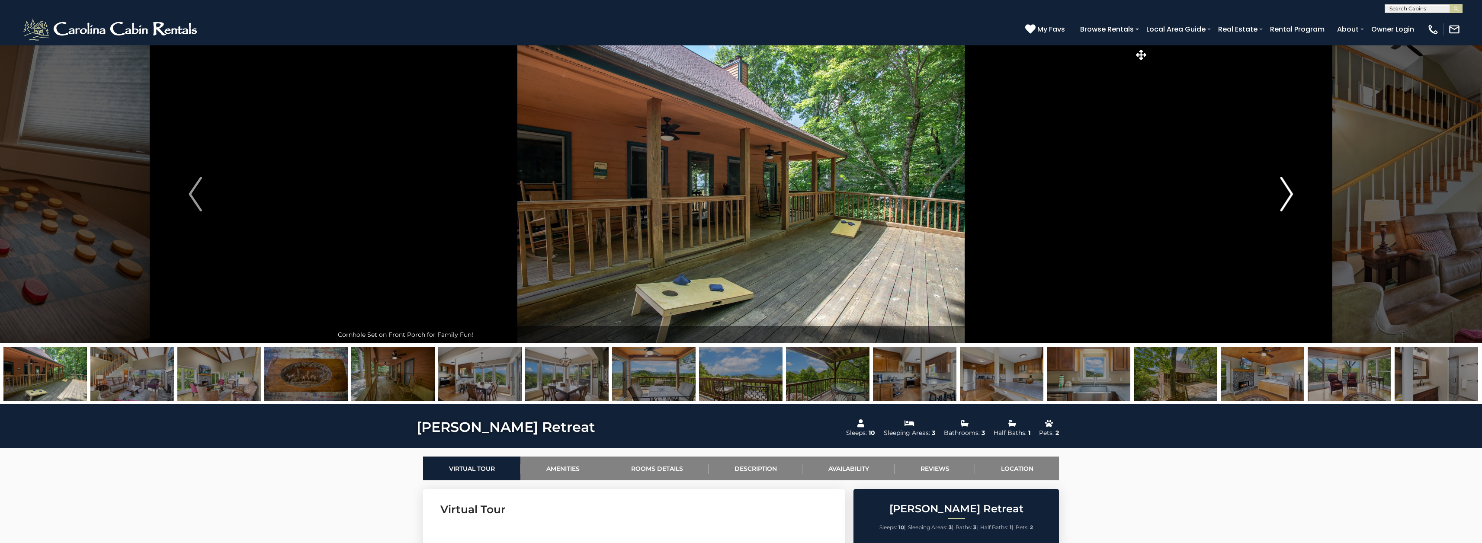
click at [1286, 191] on img "Next" at bounding box center [1286, 194] width 13 height 35
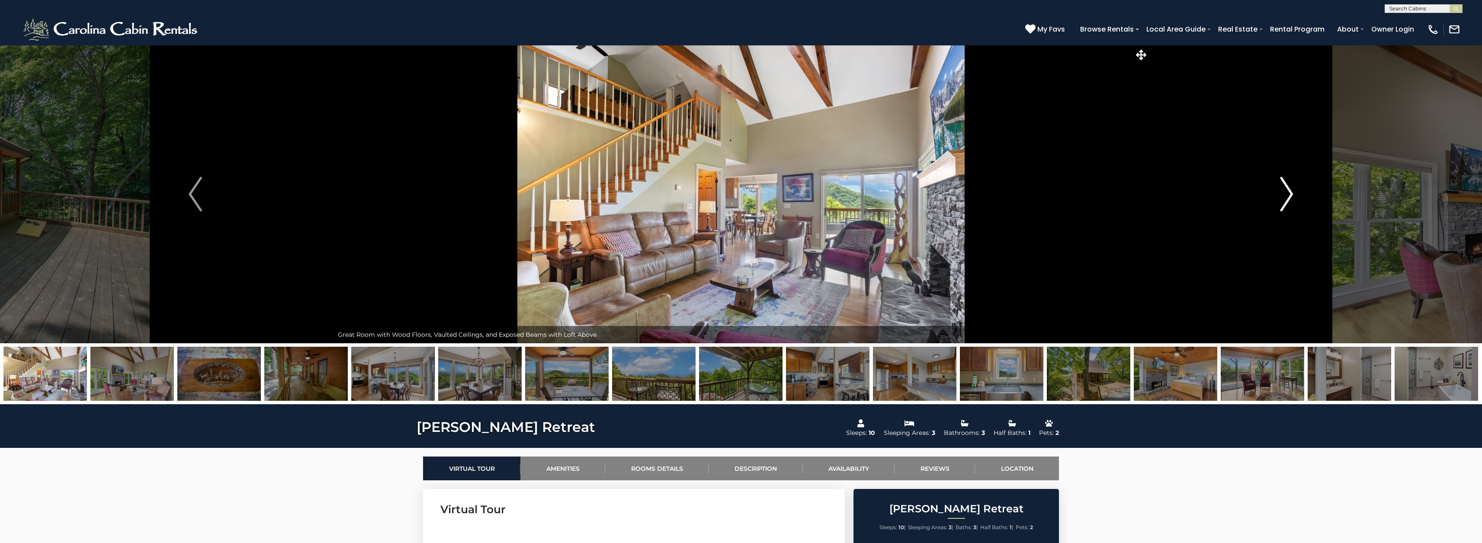
click at [1286, 191] on img "Next" at bounding box center [1286, 194] width 13 height 35
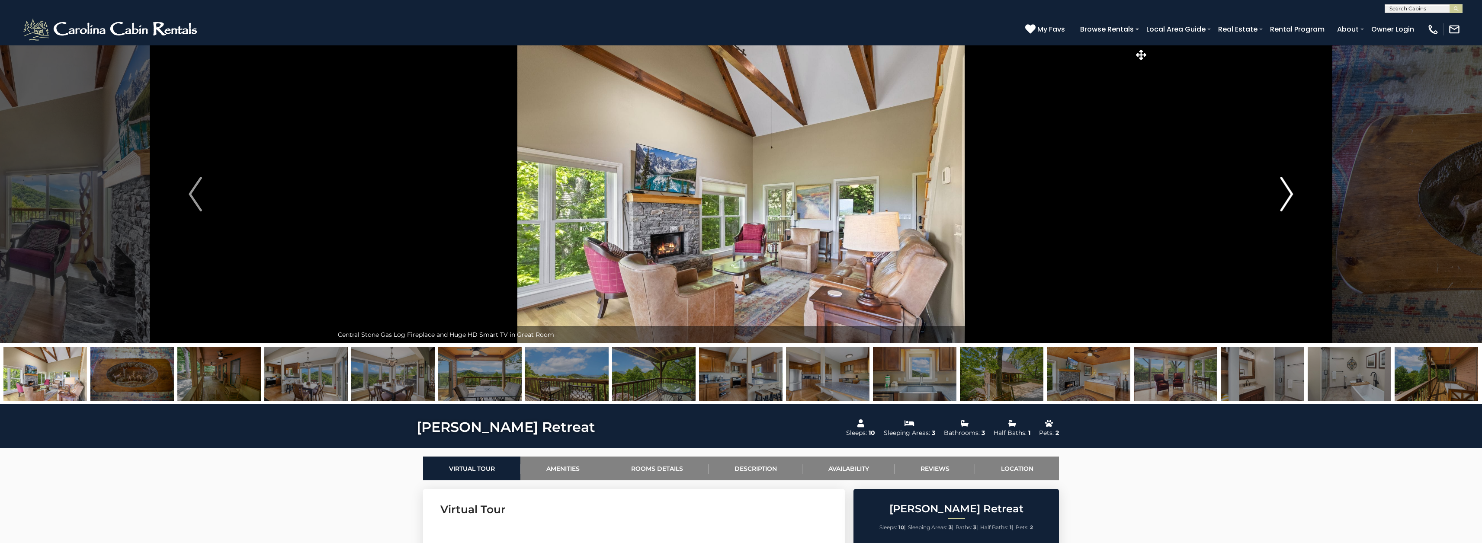
click at [1286, 191] on img "Next" at bounding box center [1286, 194] width 13 height 35
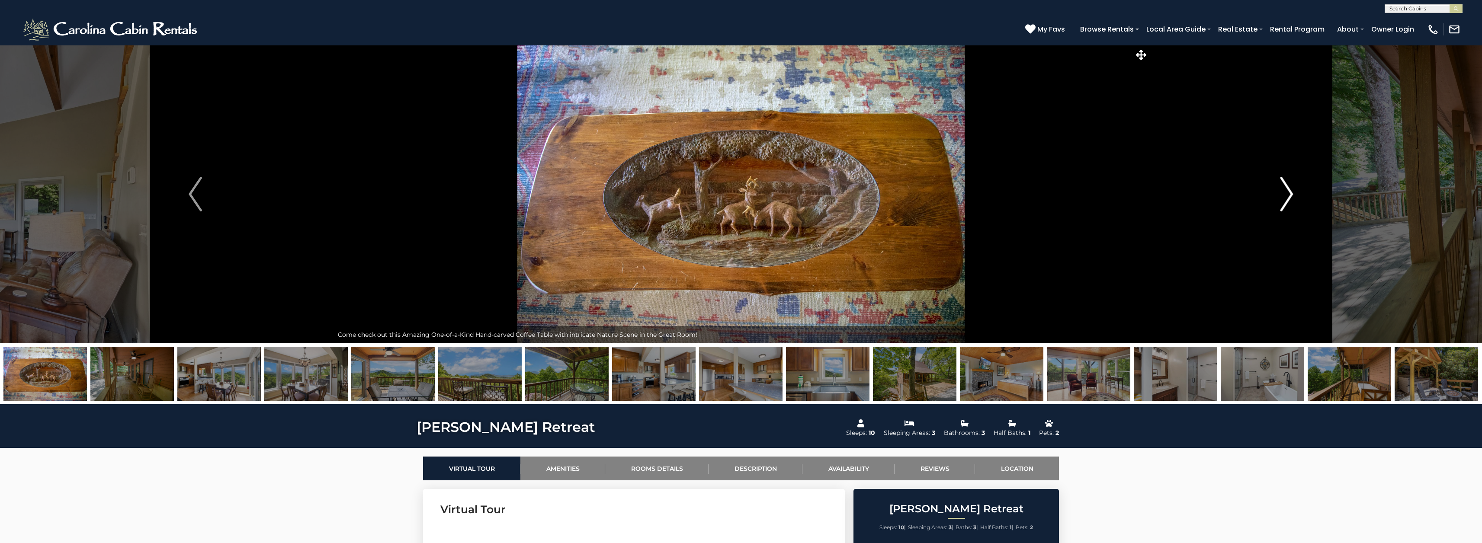
click at [1286, 191] on img "Next" at bounding box center [1286, 194] width 13 height 35
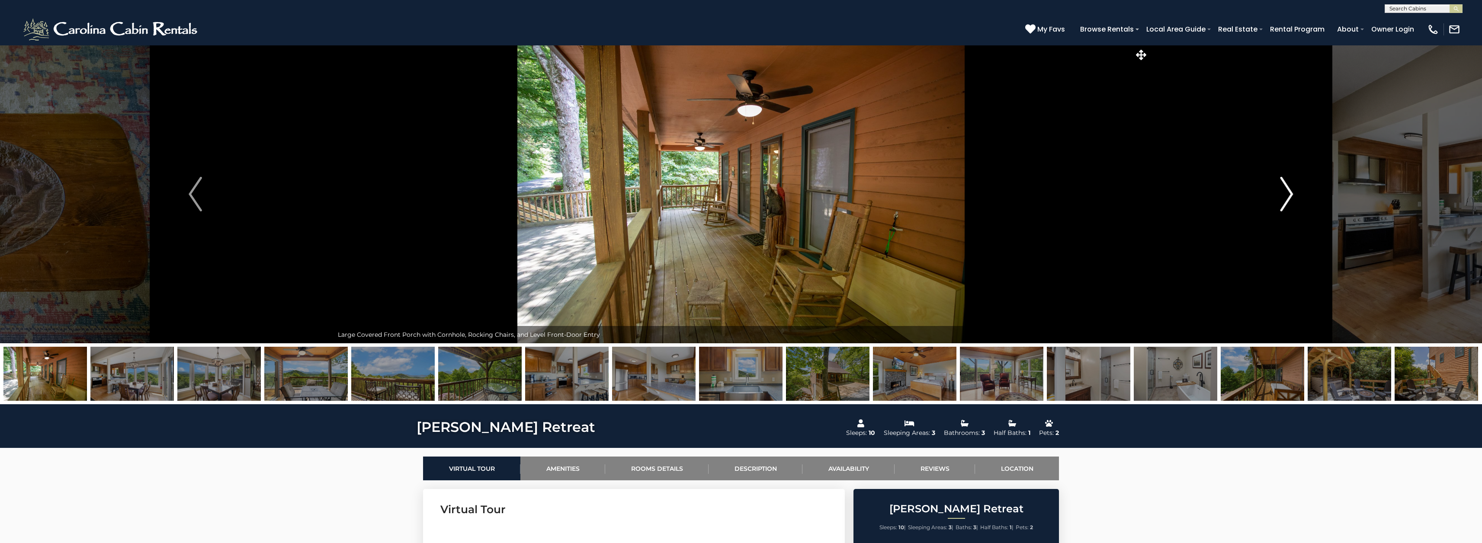
click at [1286, 191] on img "Next" at bounding box center [1286, 194] width 13 height 35
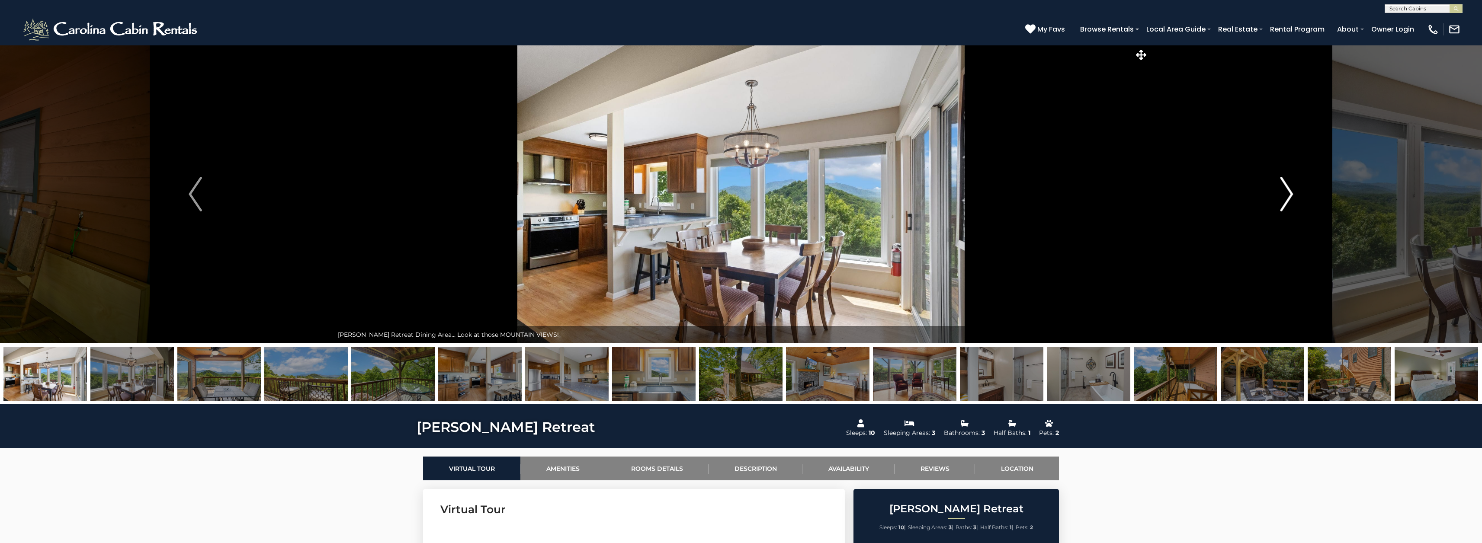
click at [1286, 191] on img "Next" at bounding box center [1286, 194] width 13 height 35
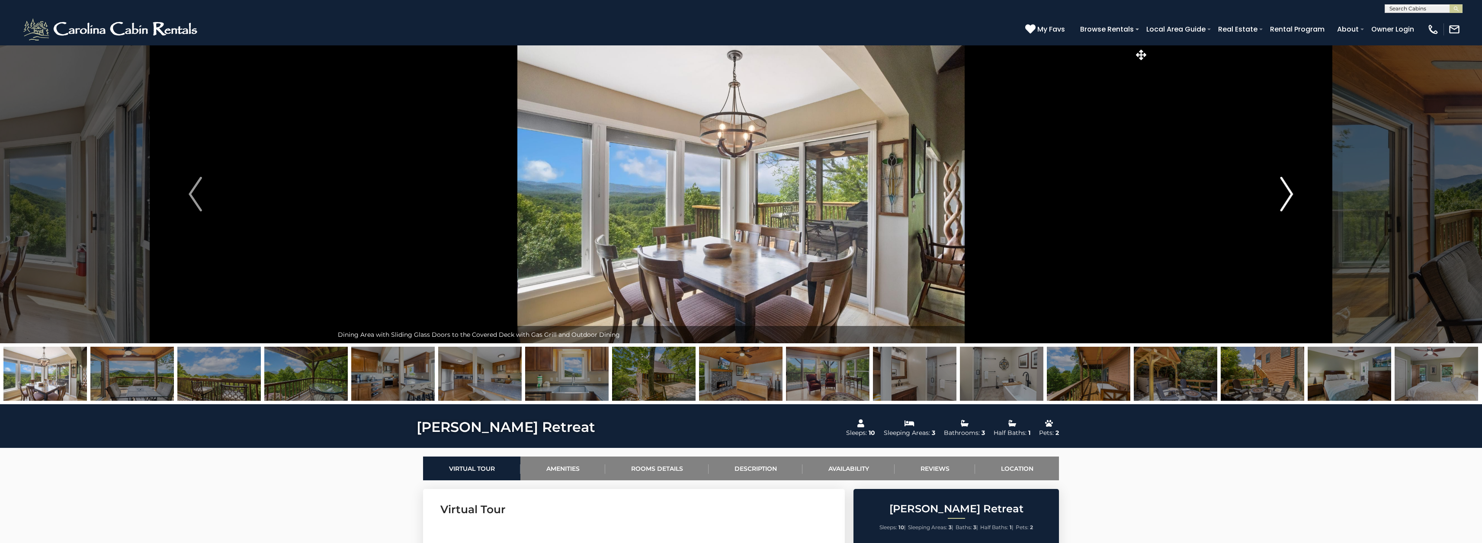
click at [1286, 191] on img "Next" at bounding box center [1286, 194] width 13 height 35
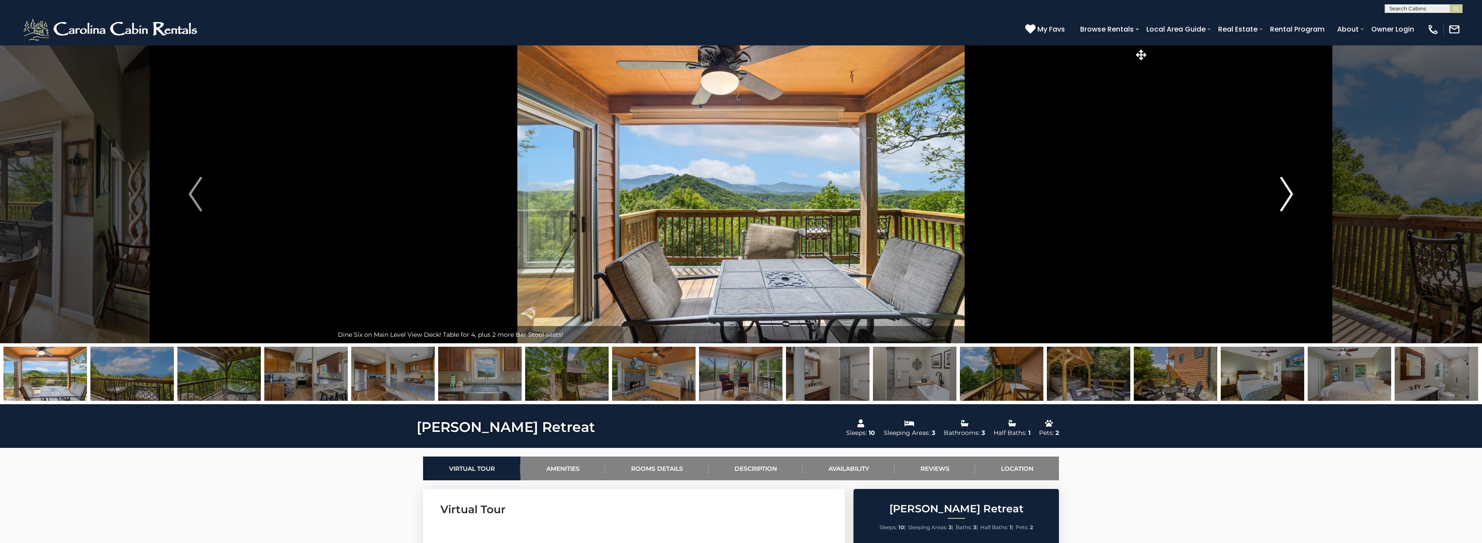
click at [1286, 191] on img "Next" at bounding box center [1286, 194] width 13 height 35
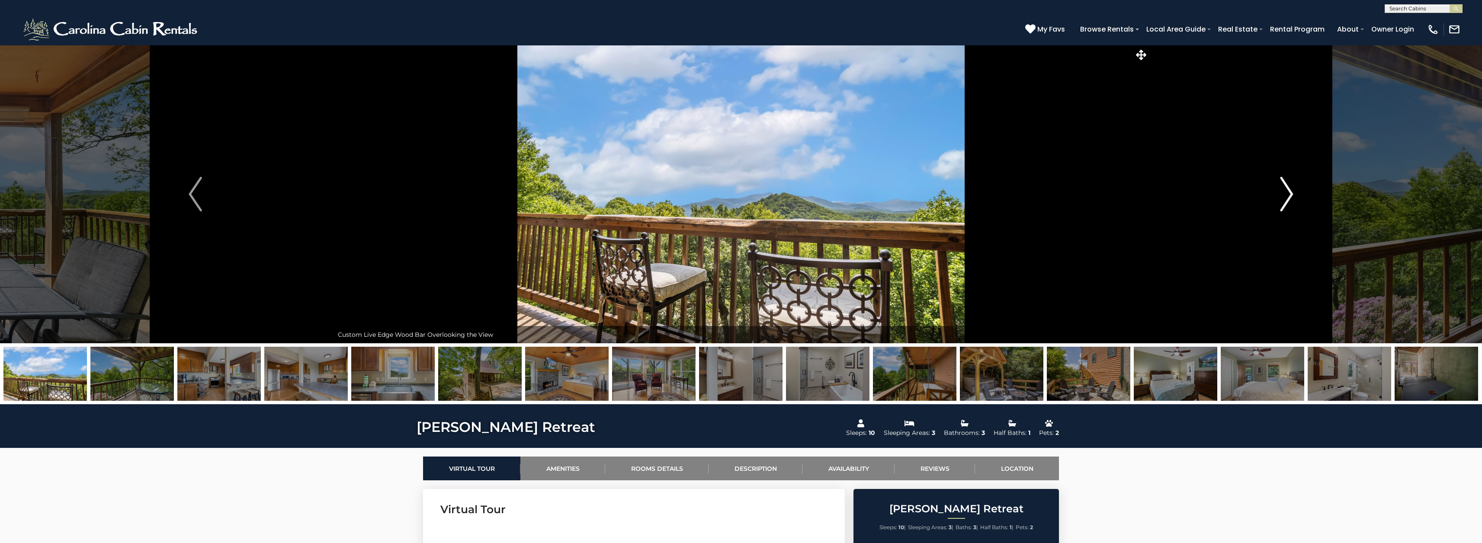
click at [1286, 191] on img "Next" at bounding box center [1286, 194] width 13 height 35
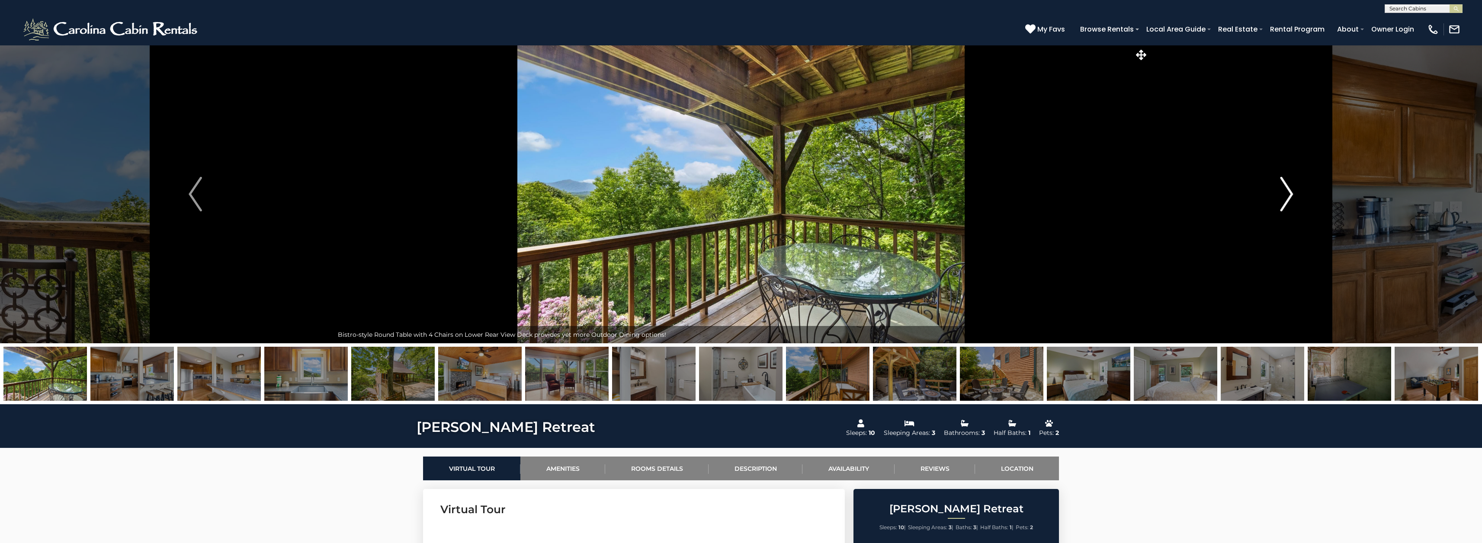
click at [1286, 191] on img "Next" at bounding box center [1286, 194] width 13 height 35
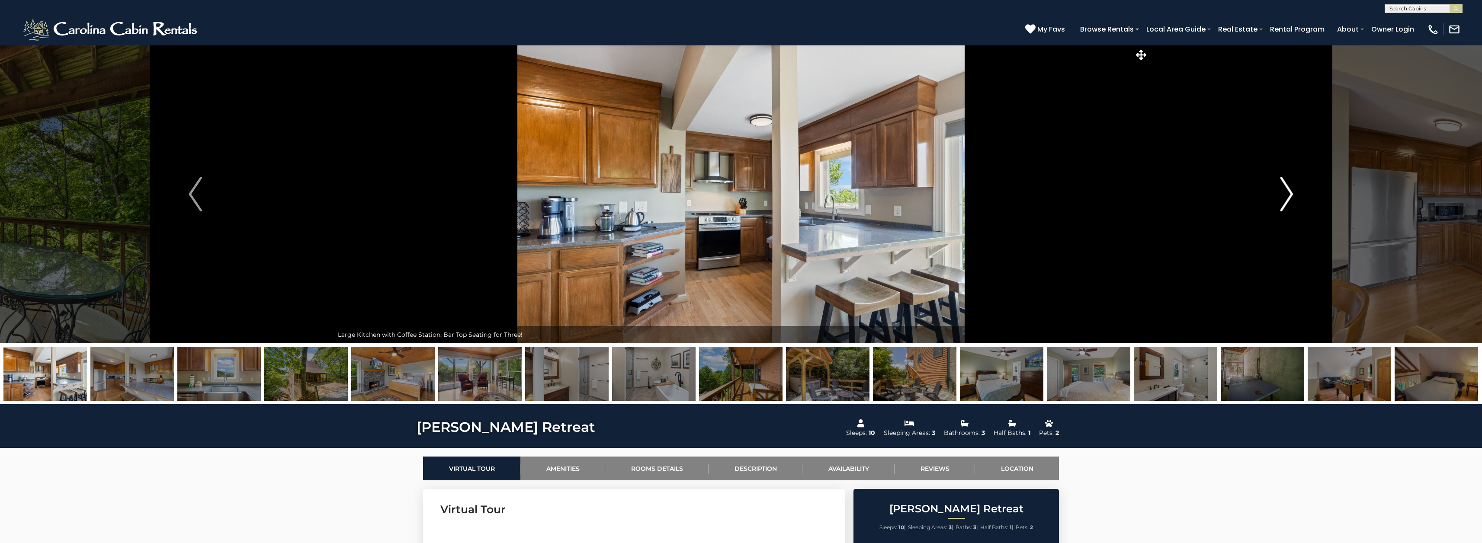
click at [1286, 191] on img "Next" at bounding box center [1286, 194] width 13 height 35
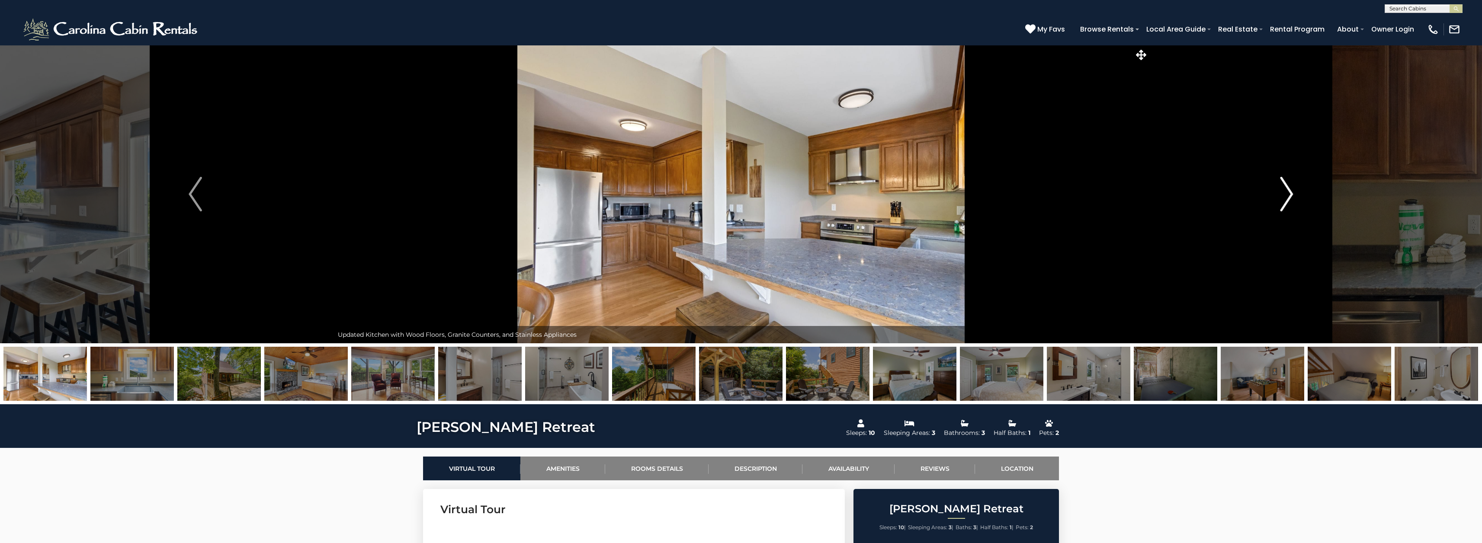
click at [1286, 191] on img "Next" at bounding box center [1286, 194] width 13 height 35
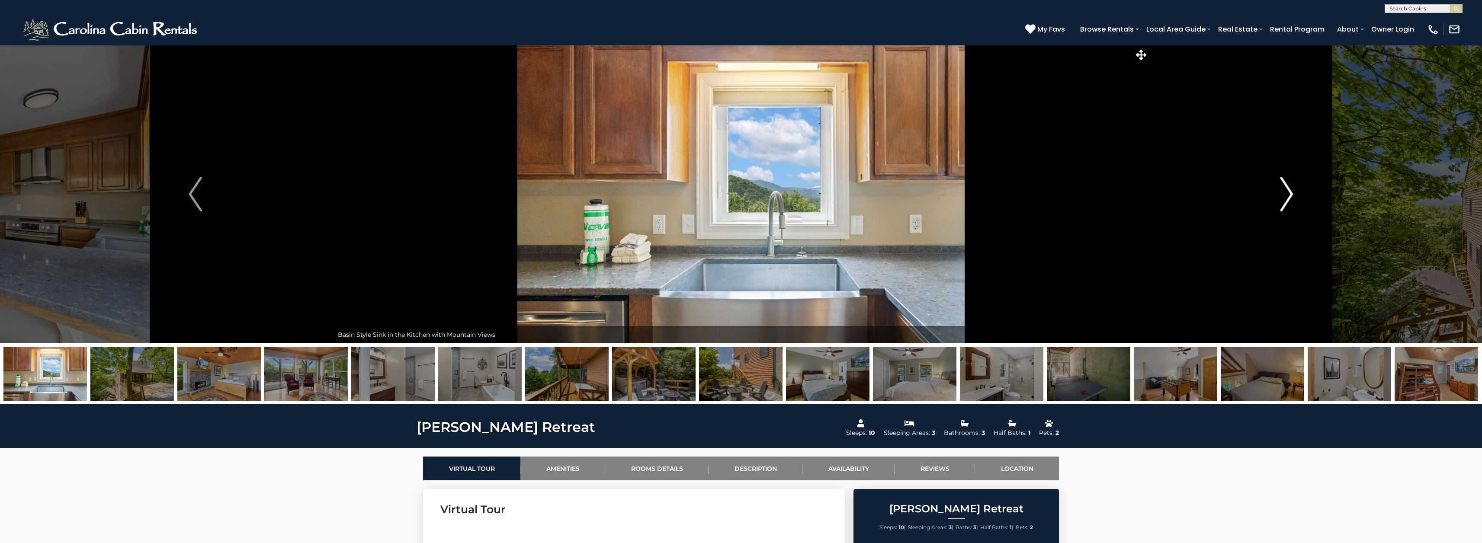
click at [1286, 191] on img "Next" at bounding box center [1286, 194] width 13 height 35
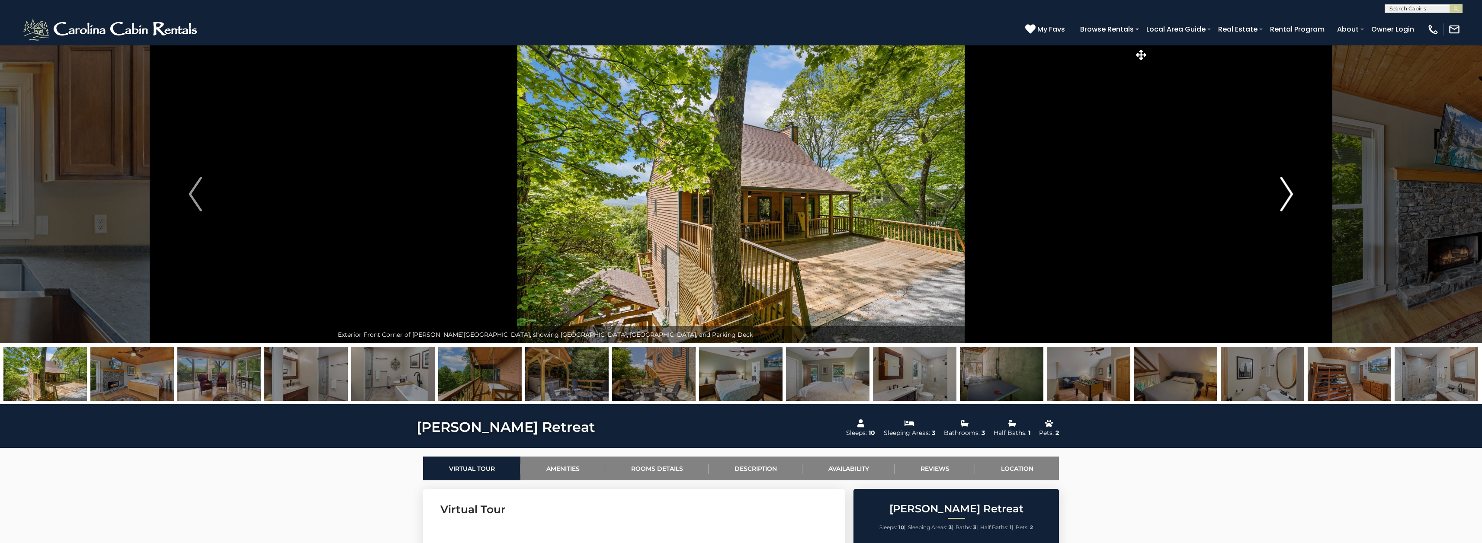
click at [1286, 191] on img "Next" at bounding box center [1286, 194] width 13 height 35
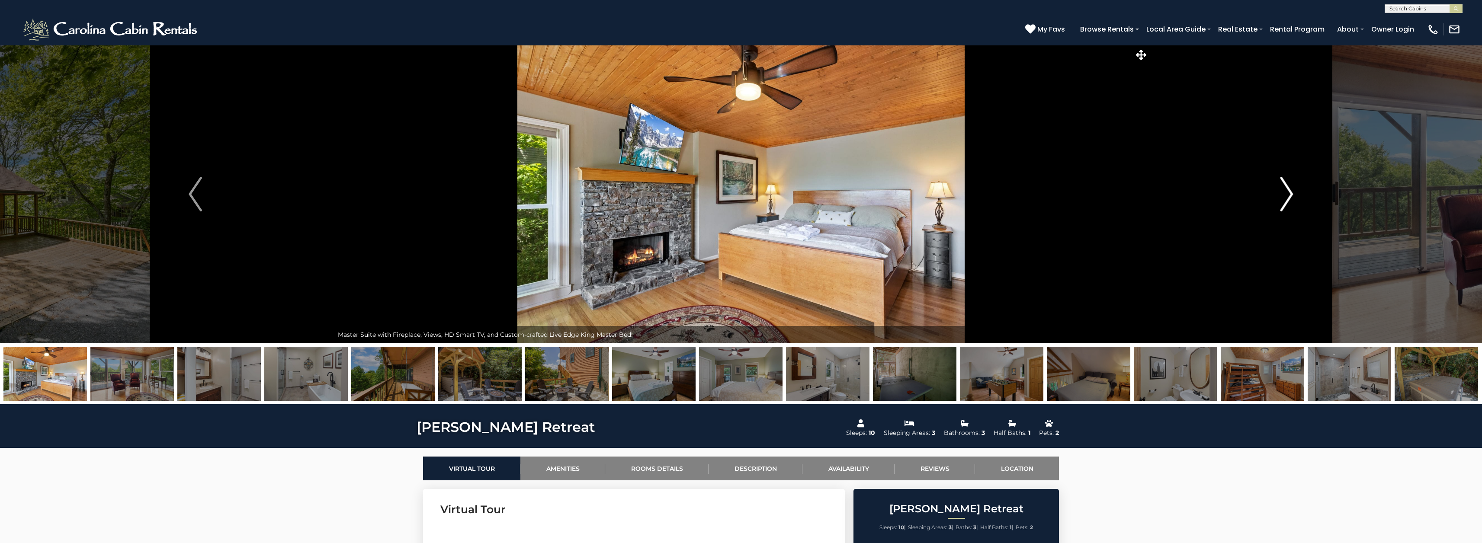
click at [1286, 191] on img "Next" at bounding box center [1286, 194] width 13 height 35
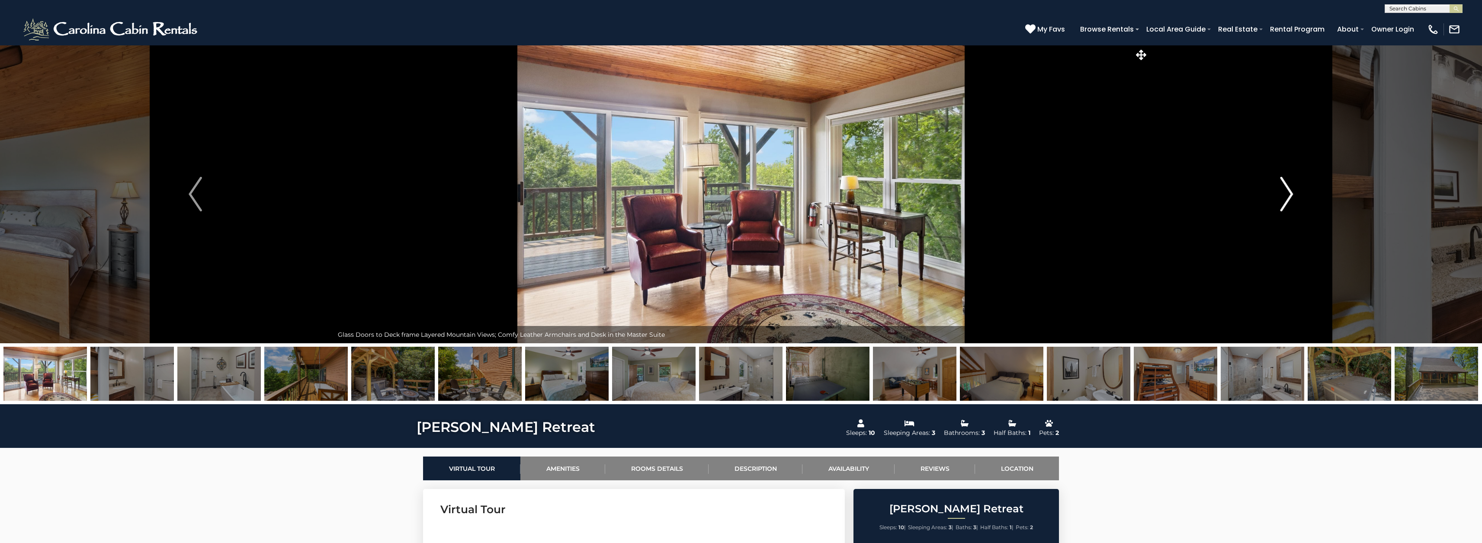
click at [1286, 191] on img "Next" at bounding box center [1286, 194] width 13 height 35
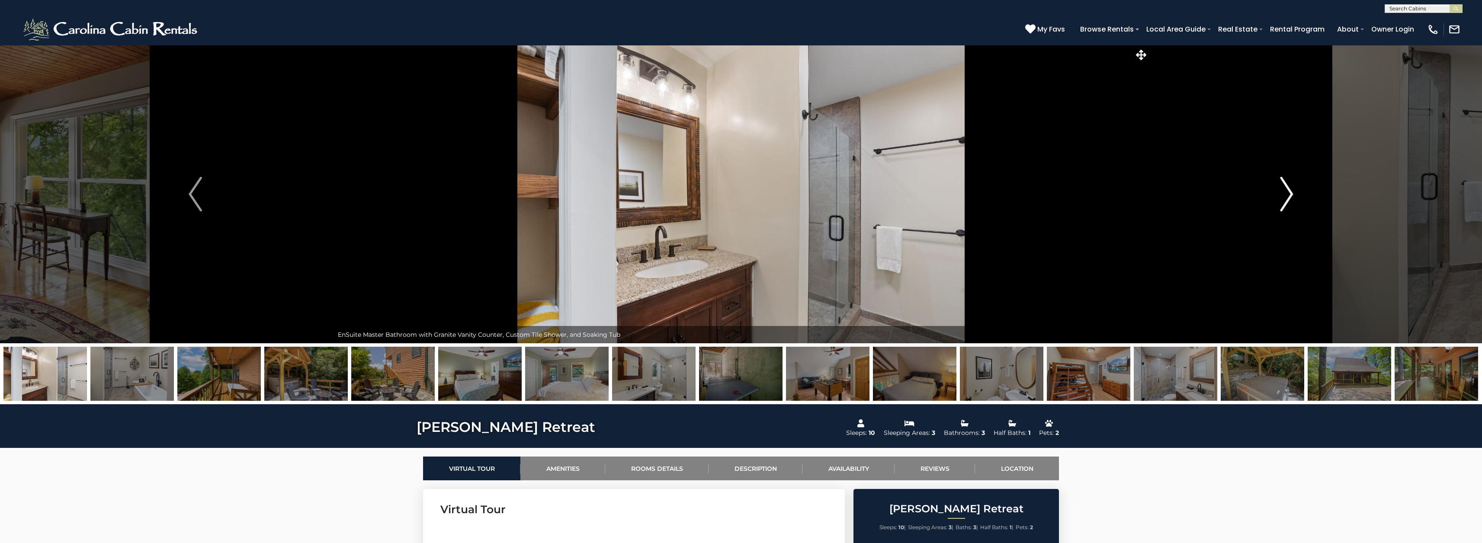
click at [1286, 191] on img "Next" at bounding box center [1286, 194] width 13 height 35
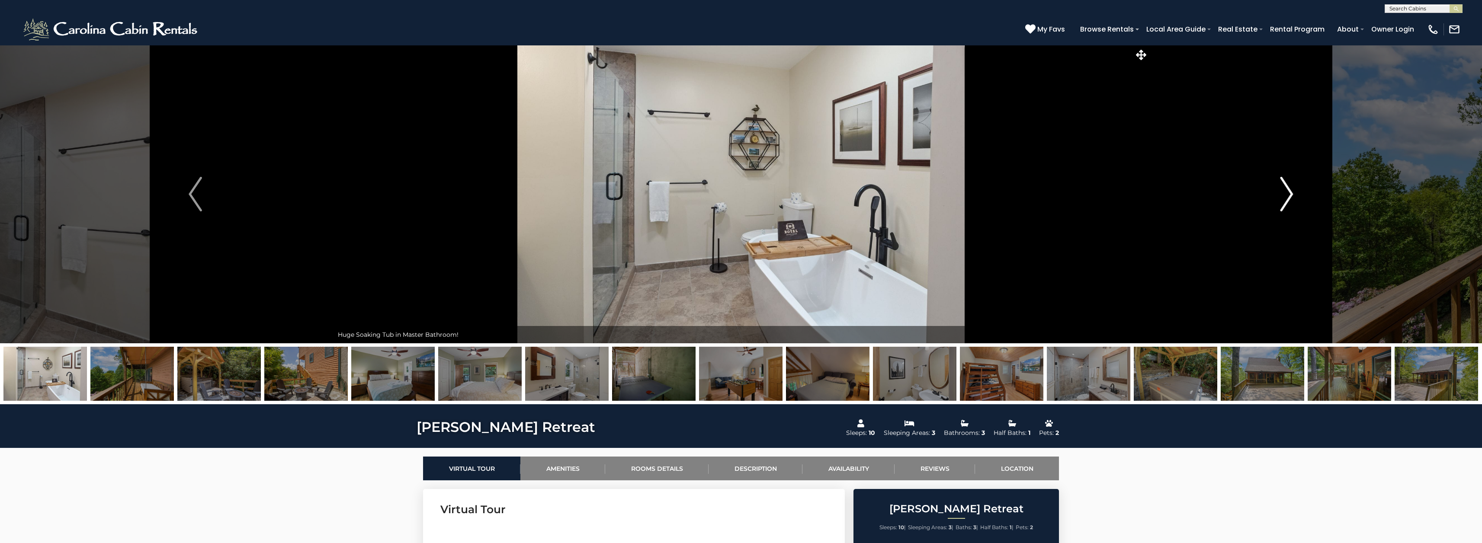
click at [1286, 191] on img "Next" at bounding box center [1286, 194] width 13 height 35
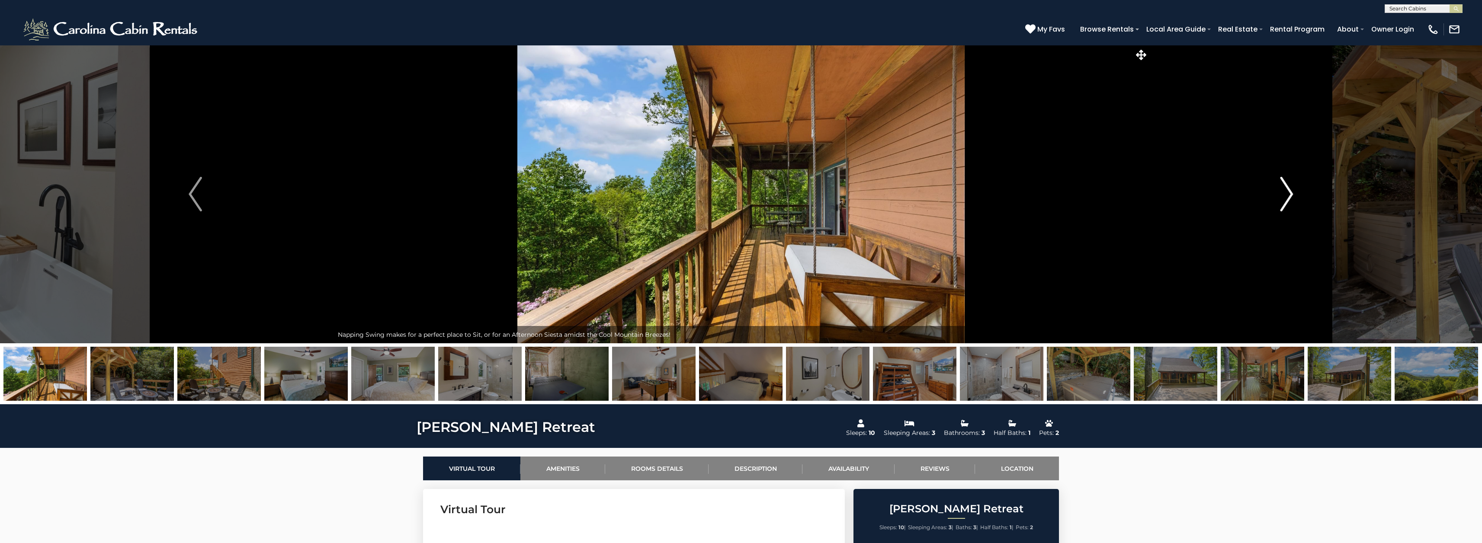
click at [1286, 191] on img "Next" at bounding box center [1286, 194] width 13 height 35
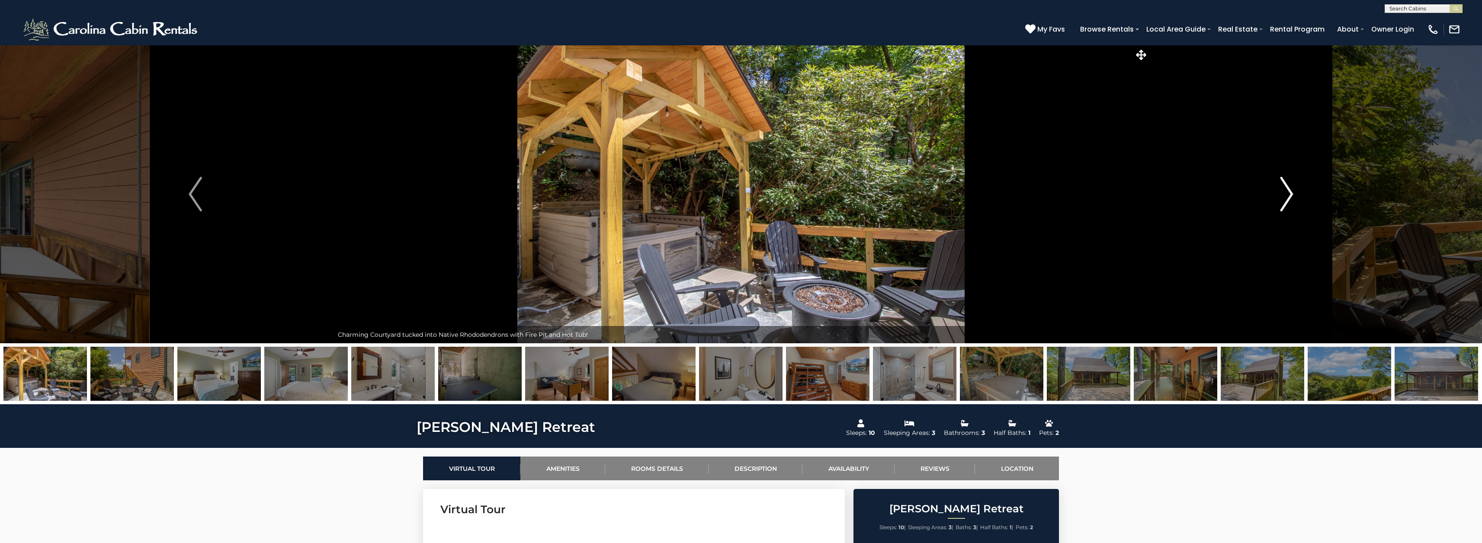
click at [1286, 191] on img "Next" at bounding box center [1286, 194] width 13 height 35
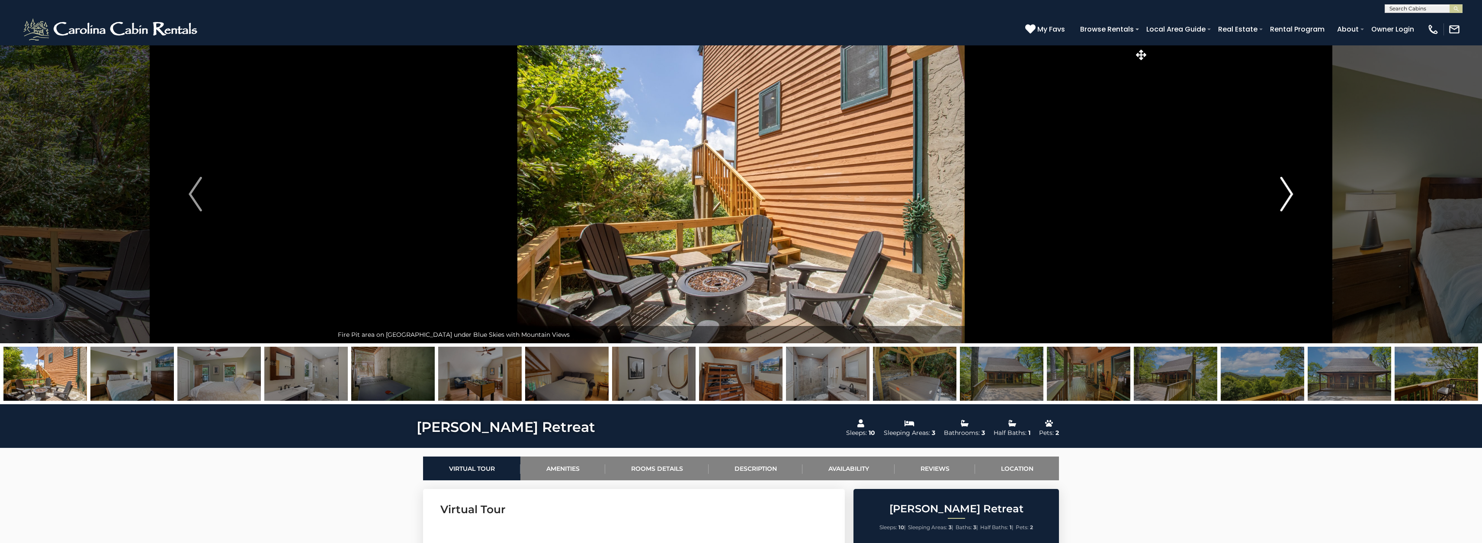
click at [1286, 191] on img "Next" at bounding box center [1286, 194] width 13 height 35
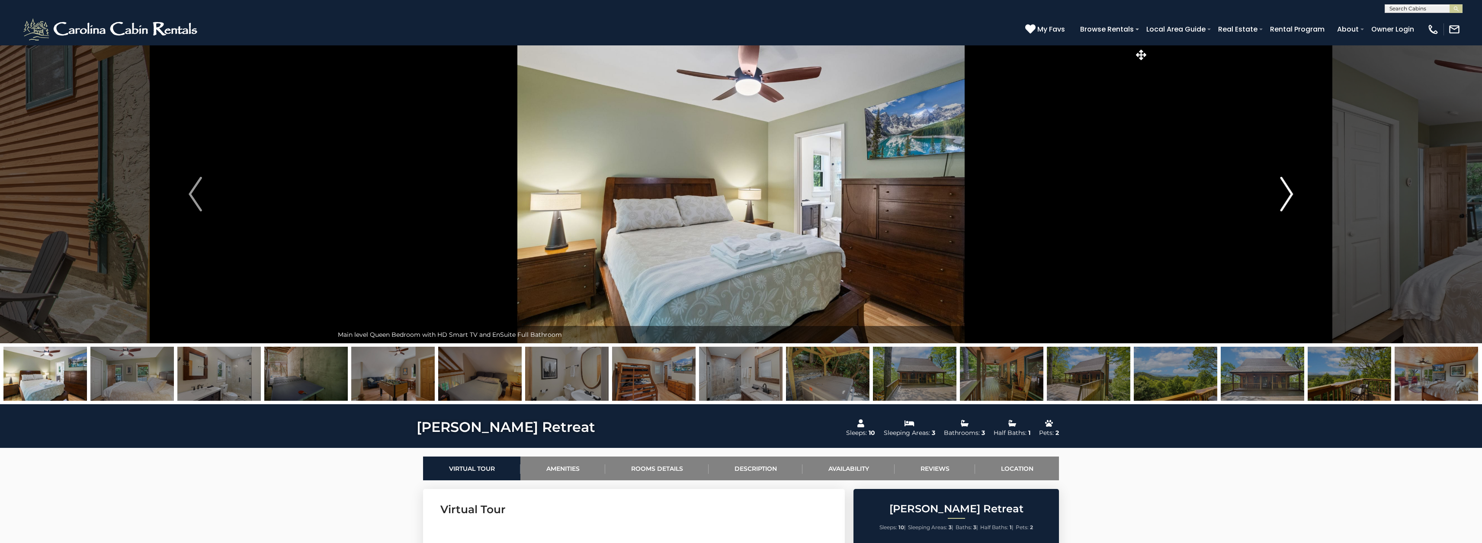
click at [1286, 191] on img "Next" at bounding box center [1286, 194] width 13 height 35
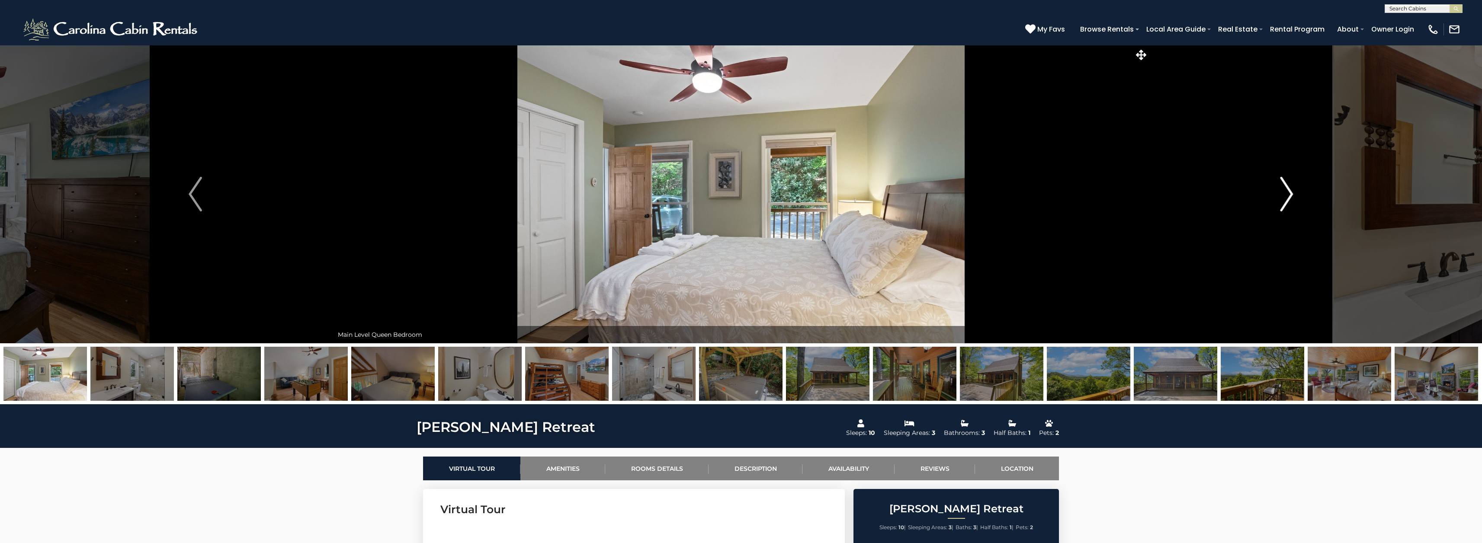
click at [1286, 191] on img "Next" at bounding box center [1286, 194] width 13 height 35
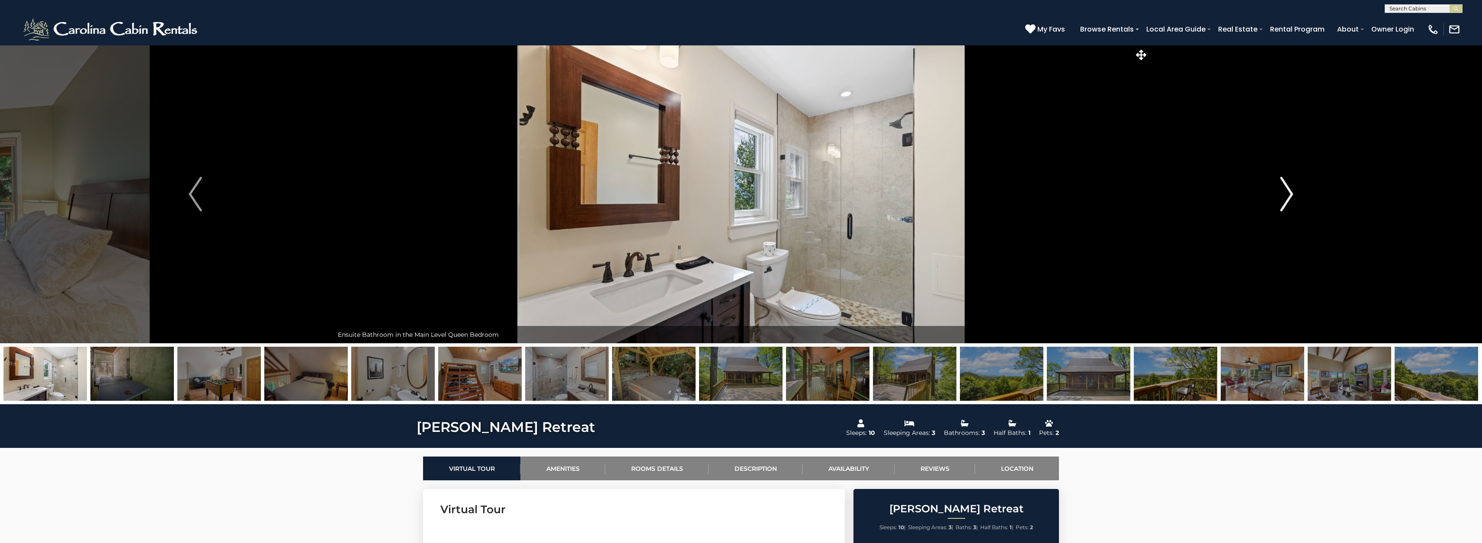
click at [1286, 191] on img "Next" at bounding box center [1286, 194] width 13 height 35
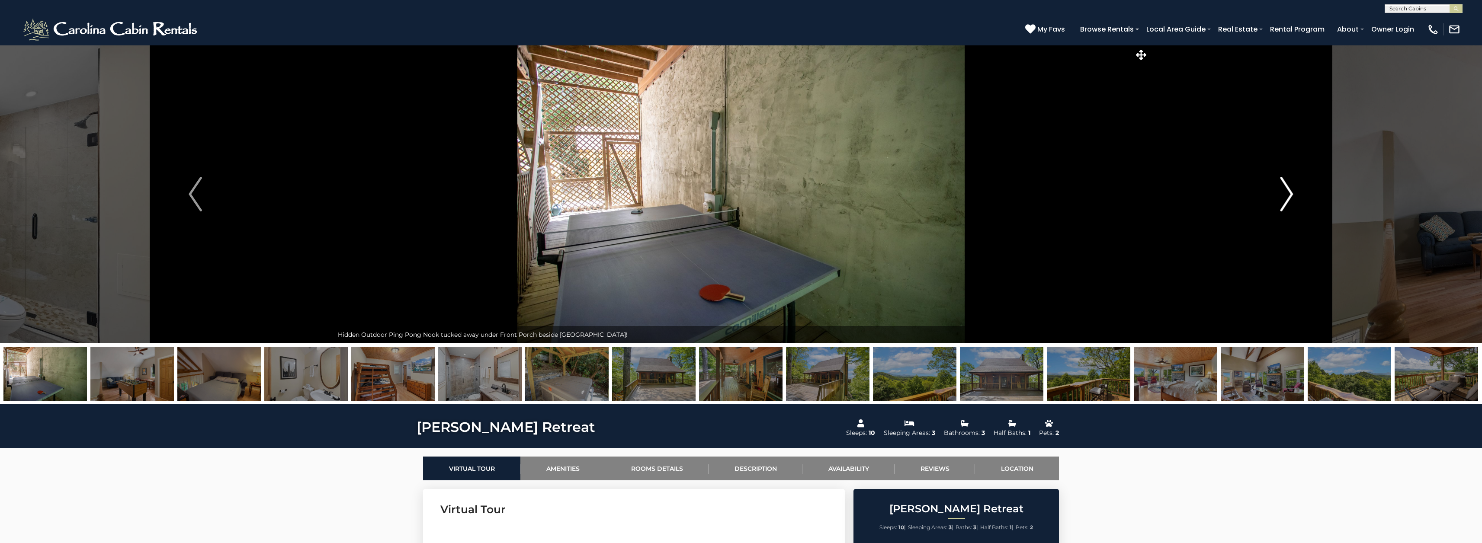
click at [1286, 191] on img "Next" at bounding box center [1286, 194] width 13 height 35
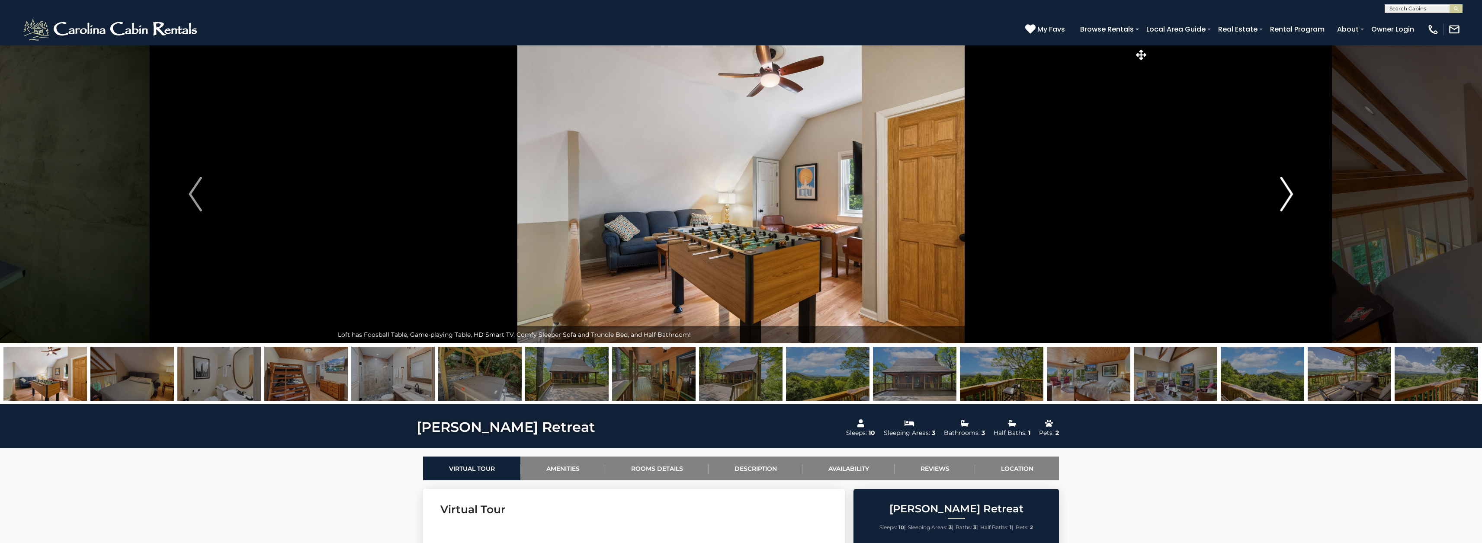
click at [1286, 191] on img "Next" at bounding box center [1286, 194] width 13 height 35
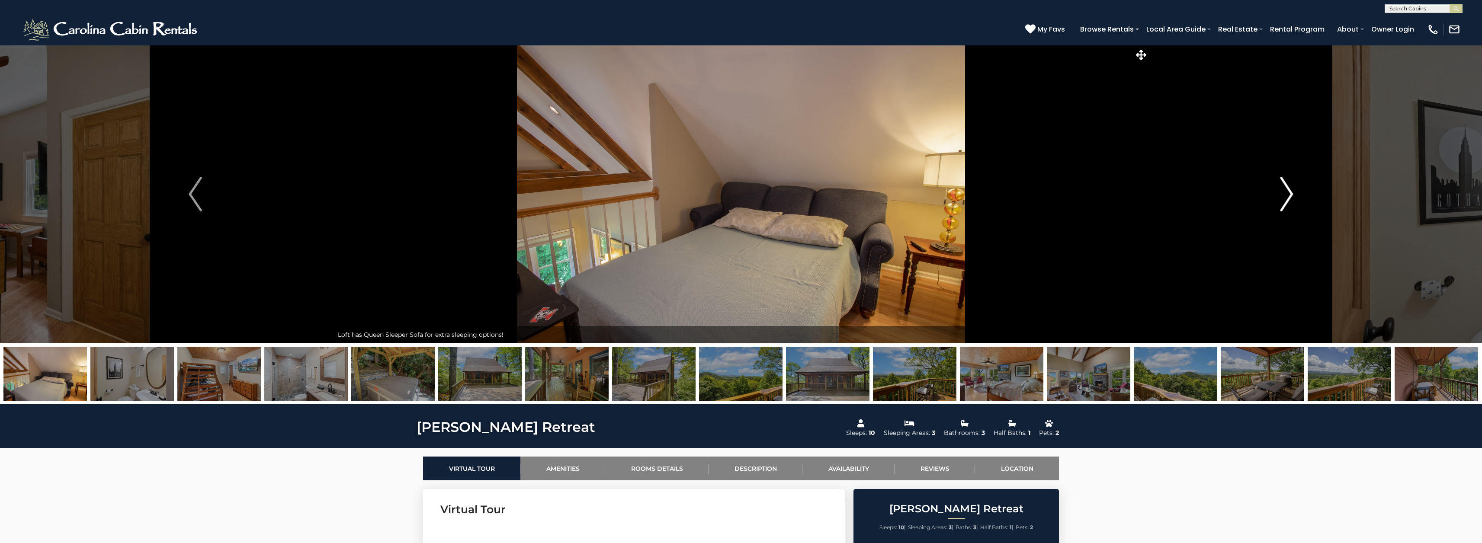
click at [1286, 191] on img "Next" at bounding box center [1286, 194] width 13 height 35
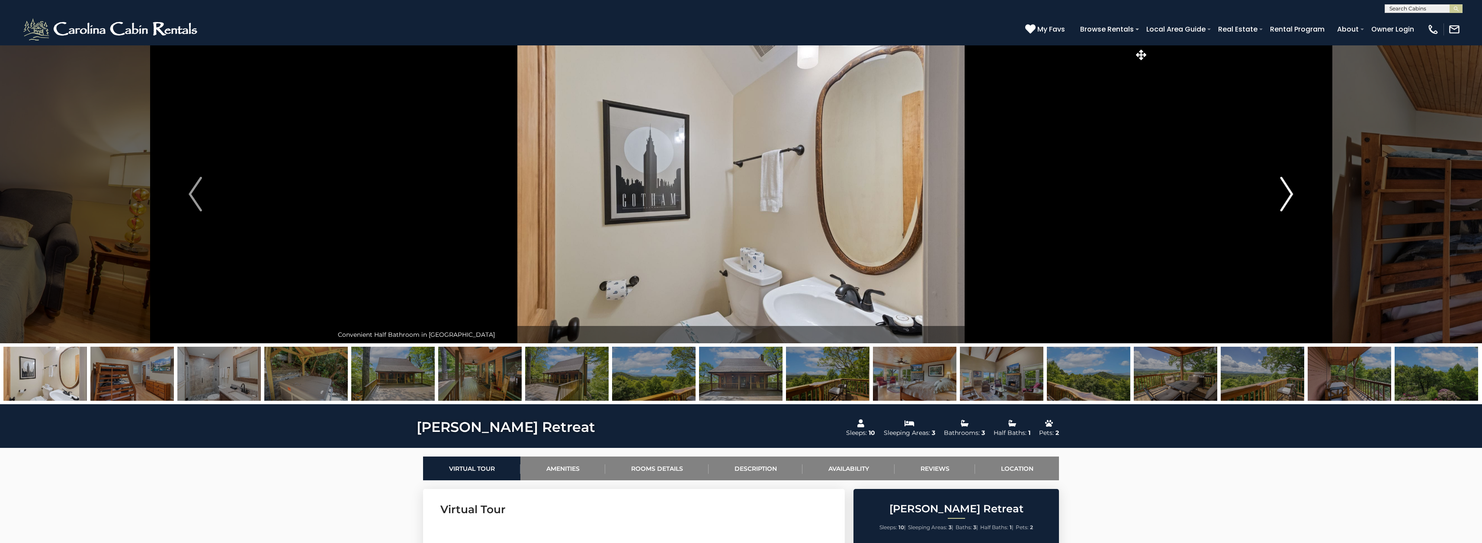
click at [1287, 191] on img "Next" at bounding box center [1286, 194] width 13 height 35
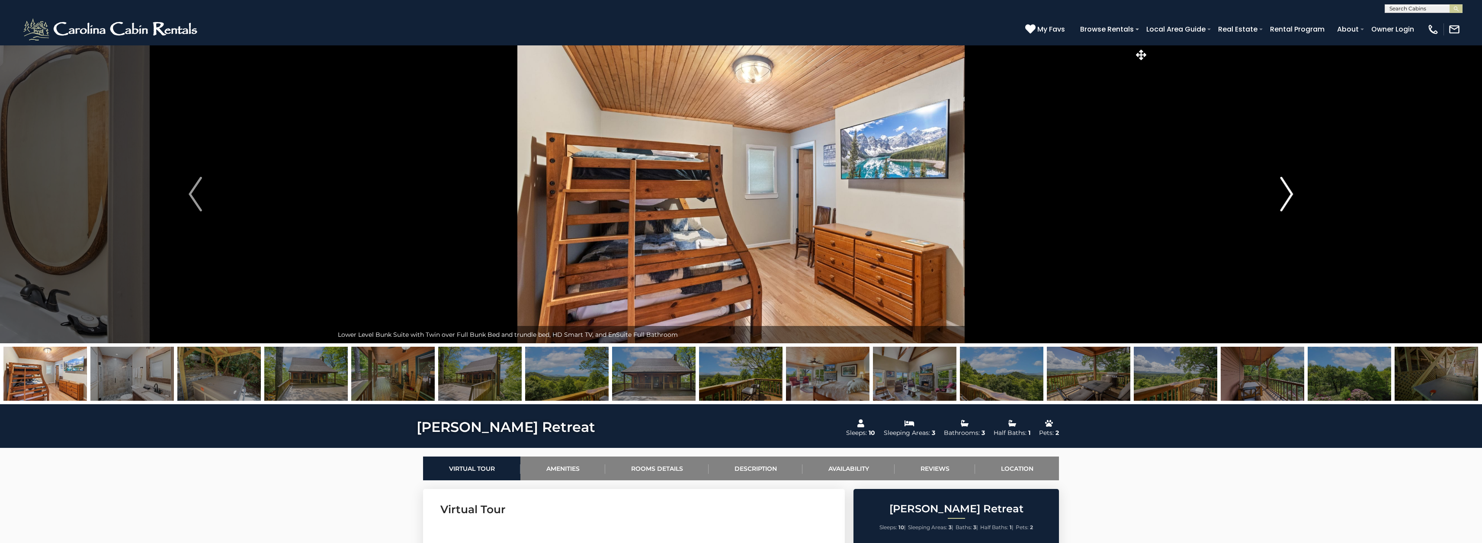
click at [1287, 191] on img "Next" at bounding box center [1286, 194] width 13 height 35
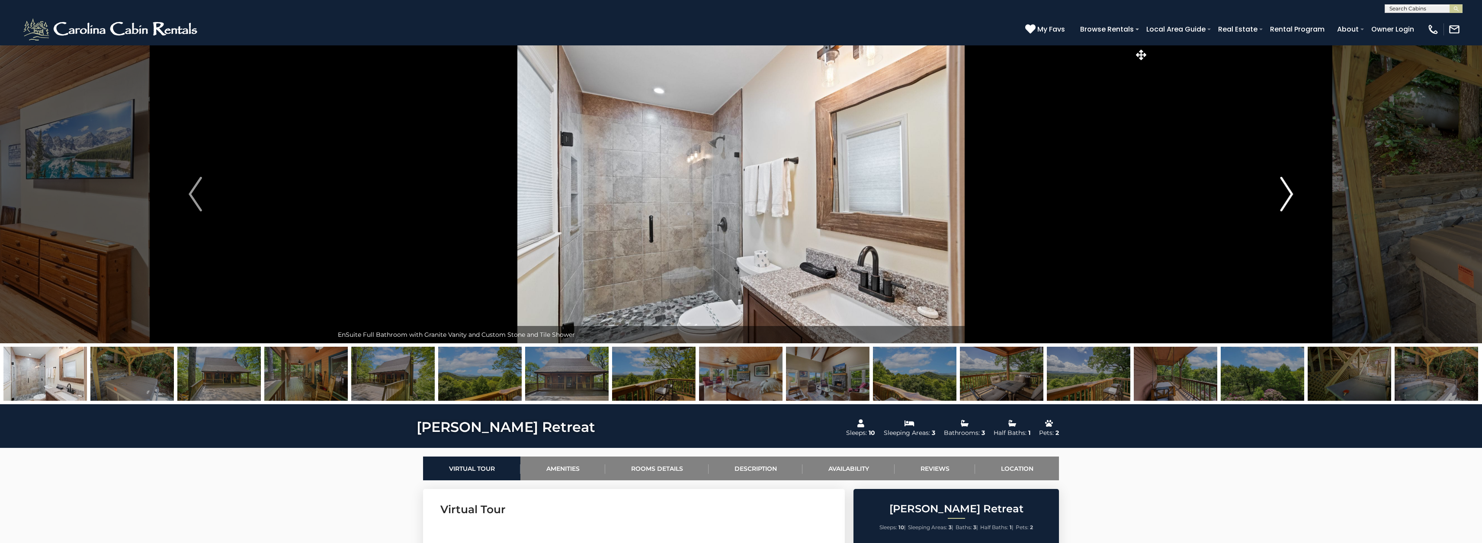
click at [1287, 191] on img "Next" at bounding box center [1286, 194] width 13 height 35
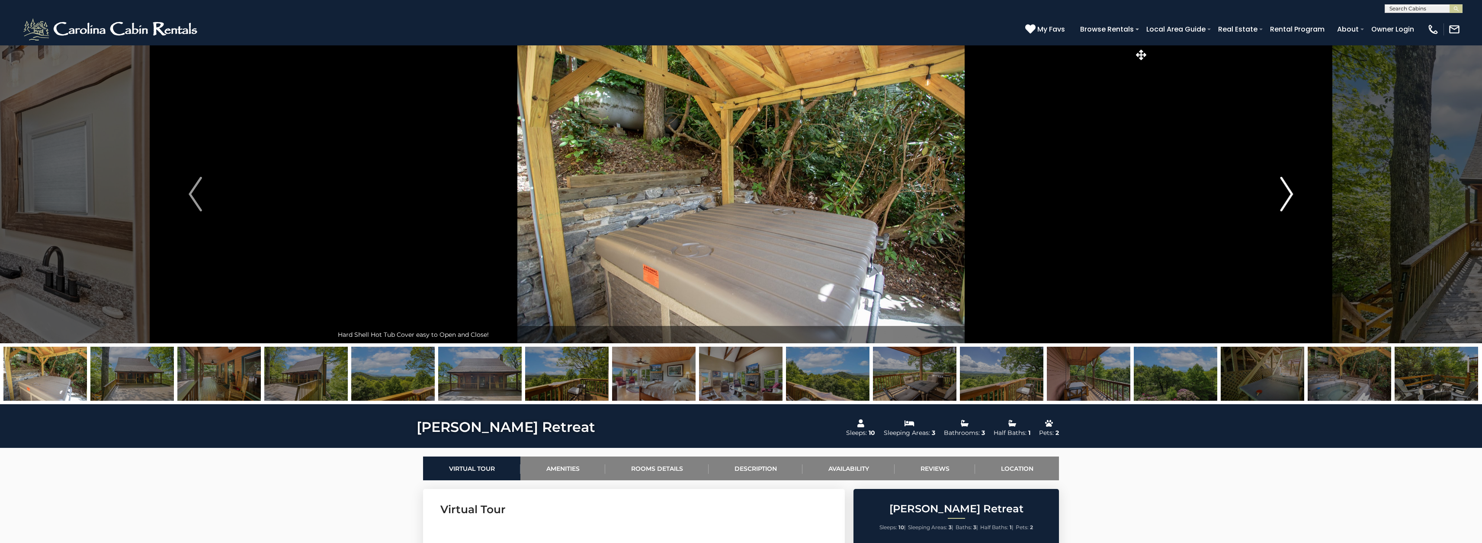
click at [1287, 191] on img "Next" at bounding box center [1286, 194] width 13 height 35
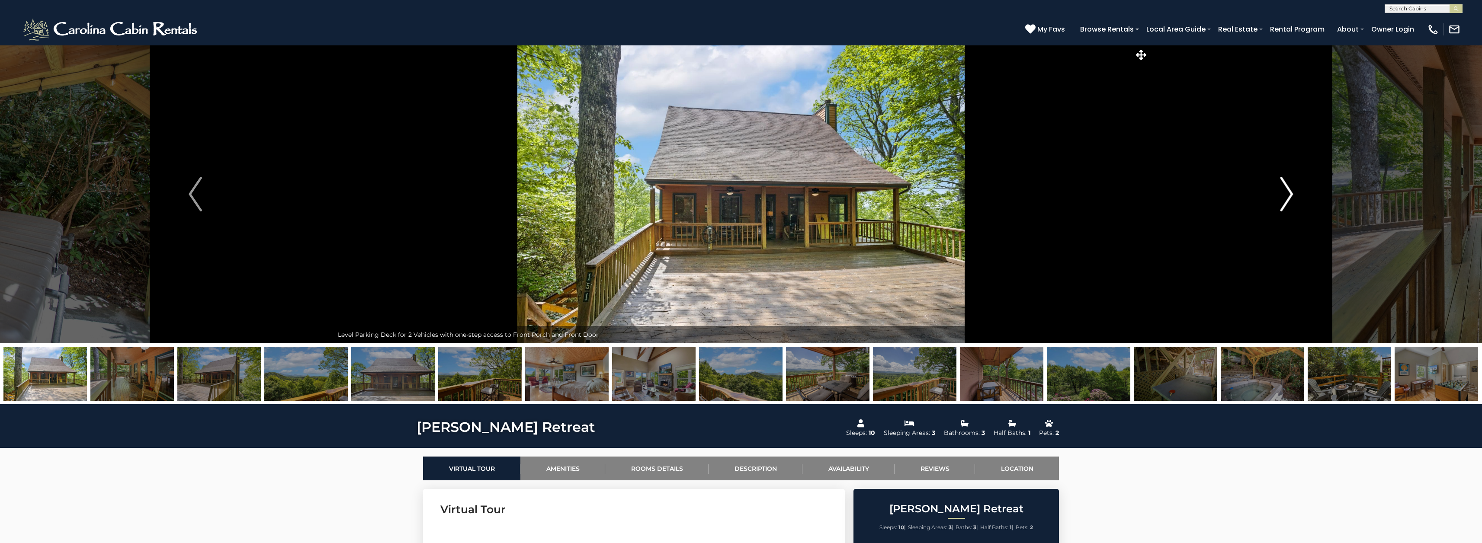
click at [1287, 191] on img "Next" at bounding box center [1286, 194] width 13 height 35
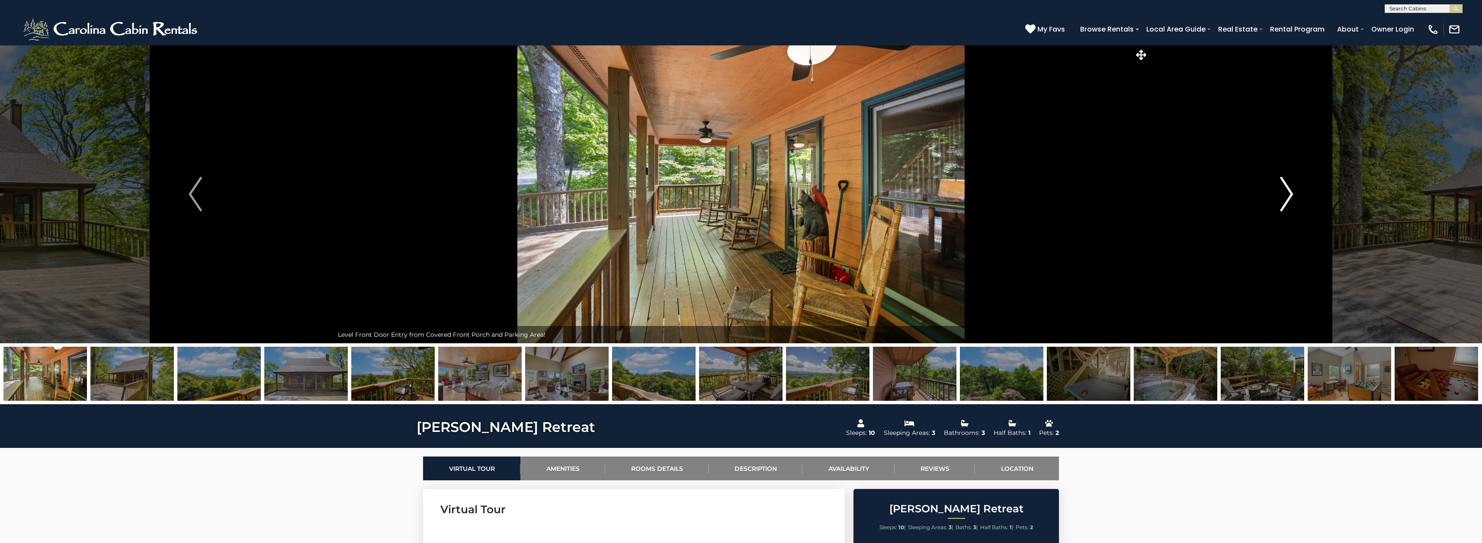
click at [1287, 191] on img "Next" at bounding box center [1286, 194] width 13 height 35
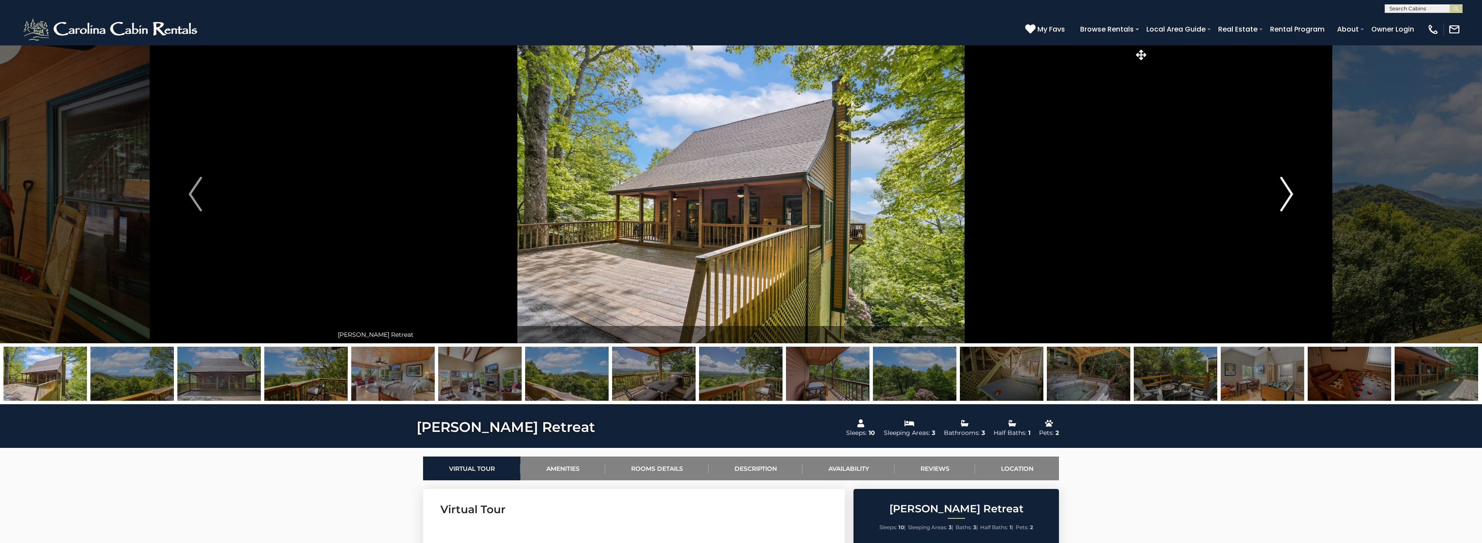
click at [1287, 191] on img "Next" at bounding box center [1286, 194] width 13 height 35
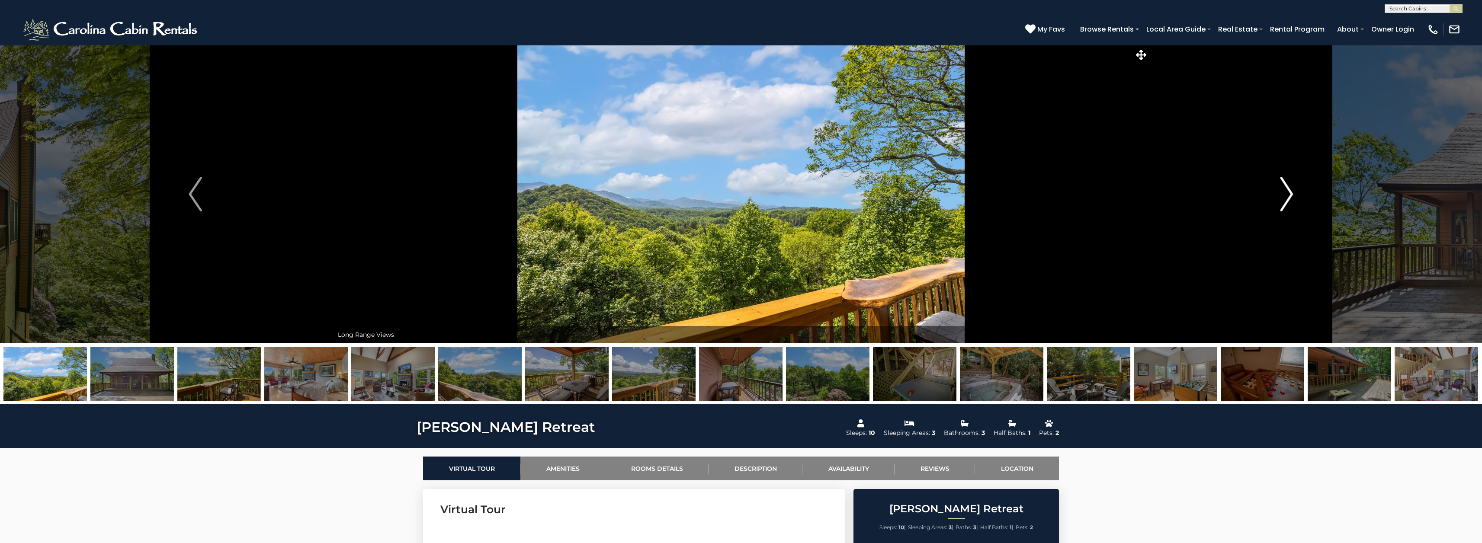
click at [1287, 191] on img "Next" at bounding box center [1286, 194] width 13 height 35
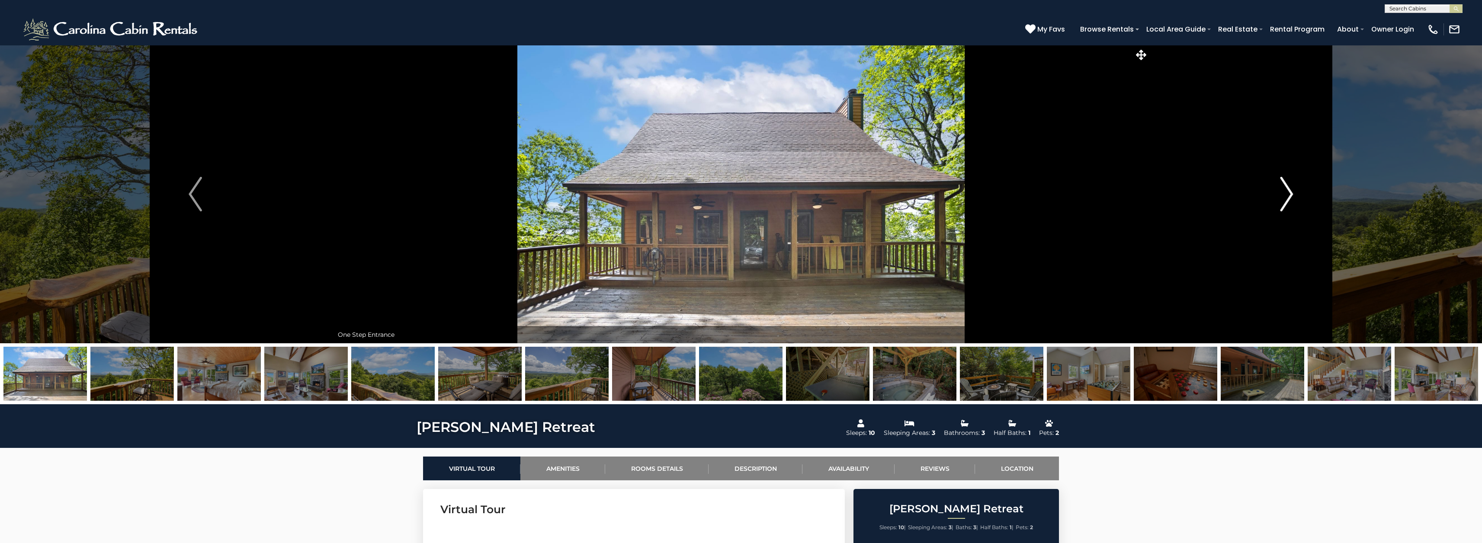
click at [1287, 191] on img "Next" at bounding box center [1286, 194] width 13 height 35
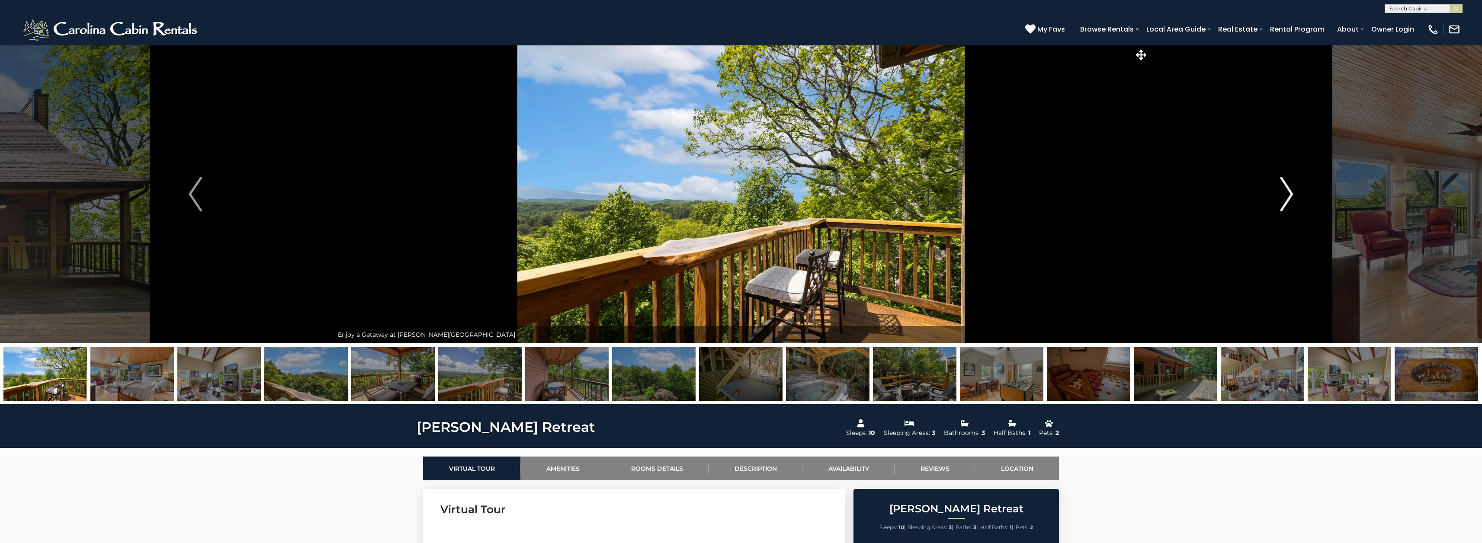
click at [1287, 191] on img "Next" at bounding box center [1286, 194] width 13 height 35
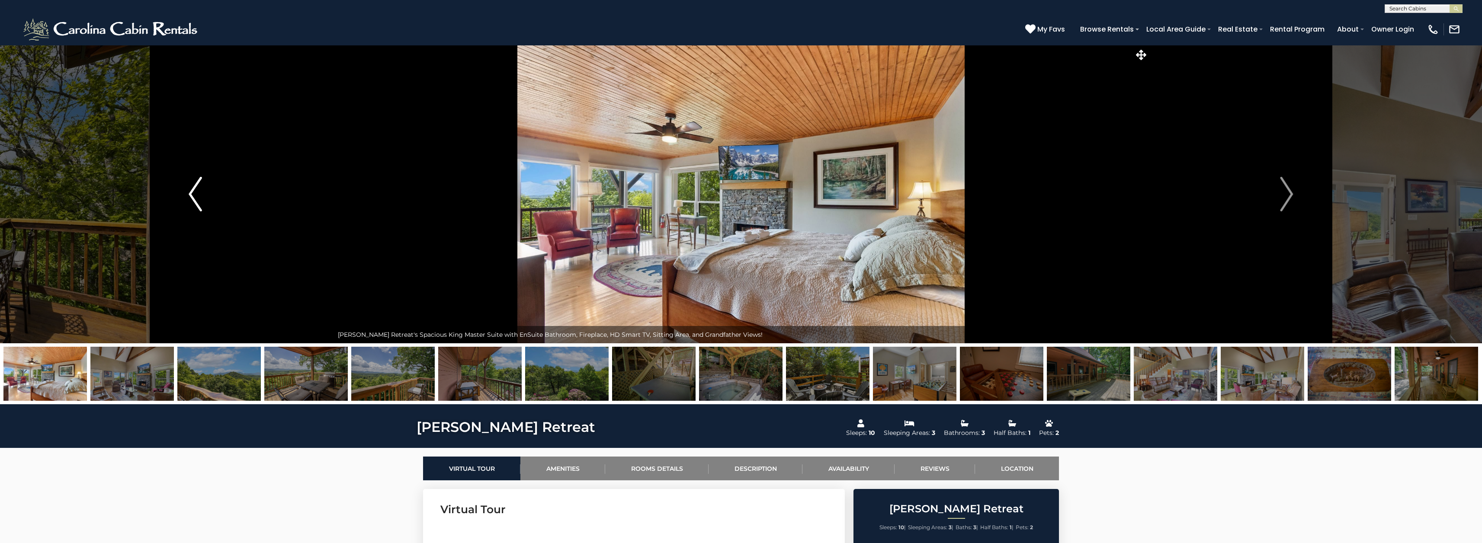
click at [198, 193] on img "Previous" at bounding box center [195, 194] width 13 height 35
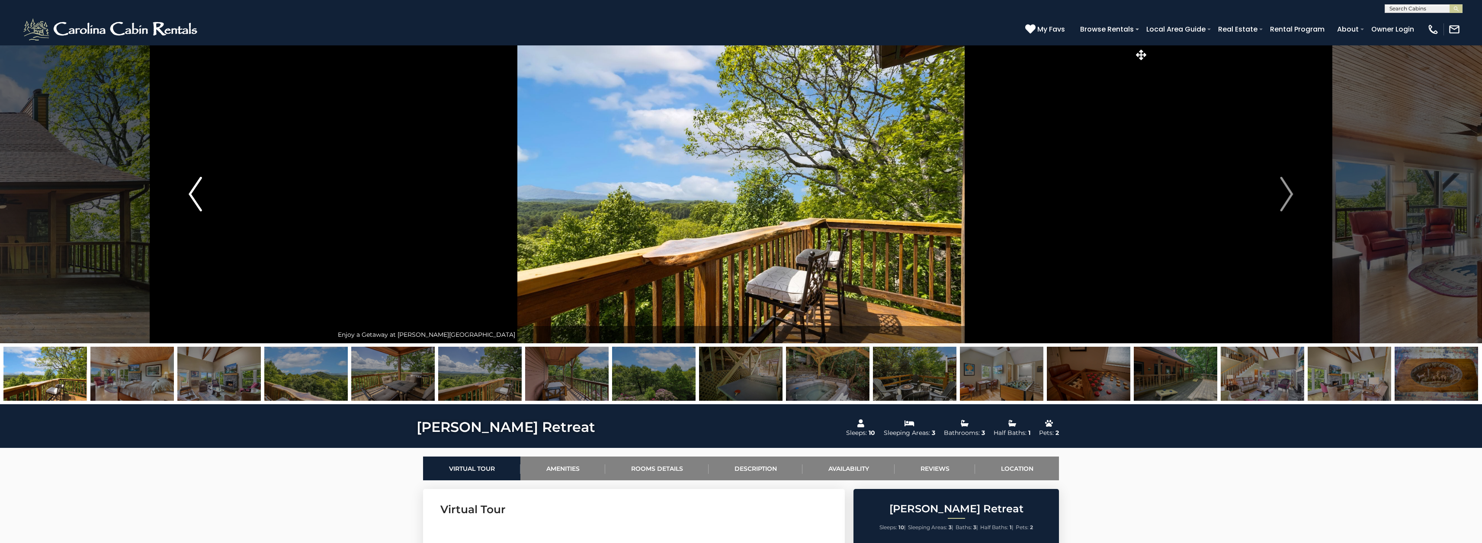
click at [198, 193] on img "Previous" at bounding box center [195, 194] width 13 height 35
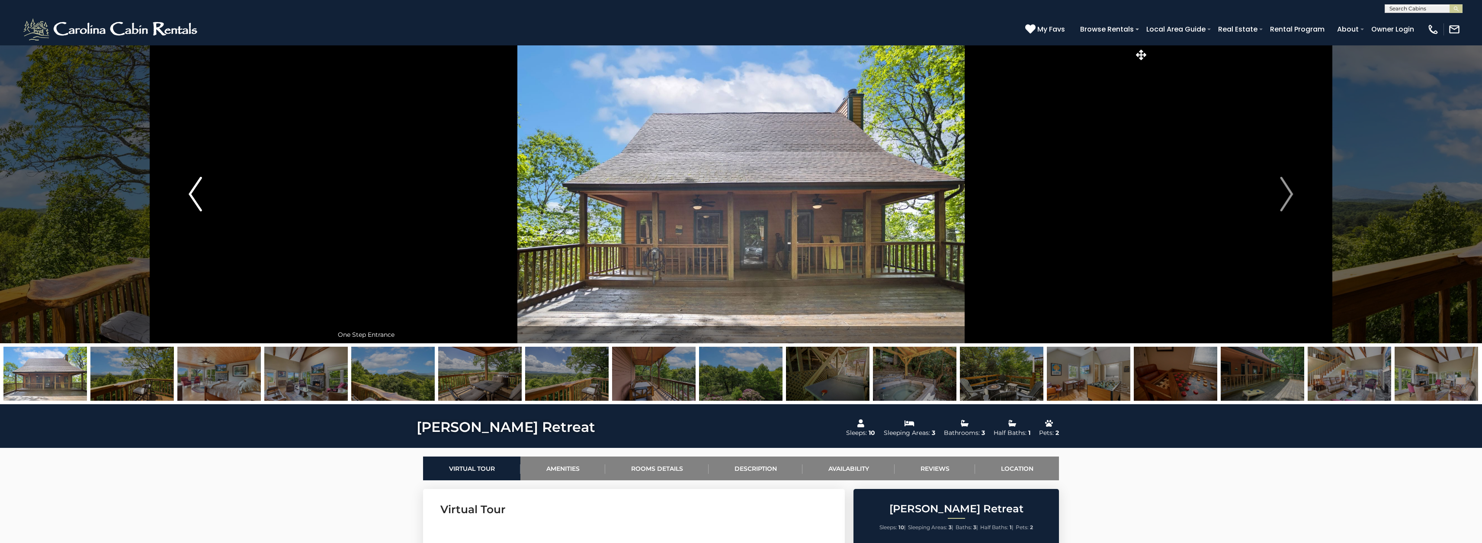
click at [198, 193] on img "Previous" at bounding box center [195, 194] width 13 height 35
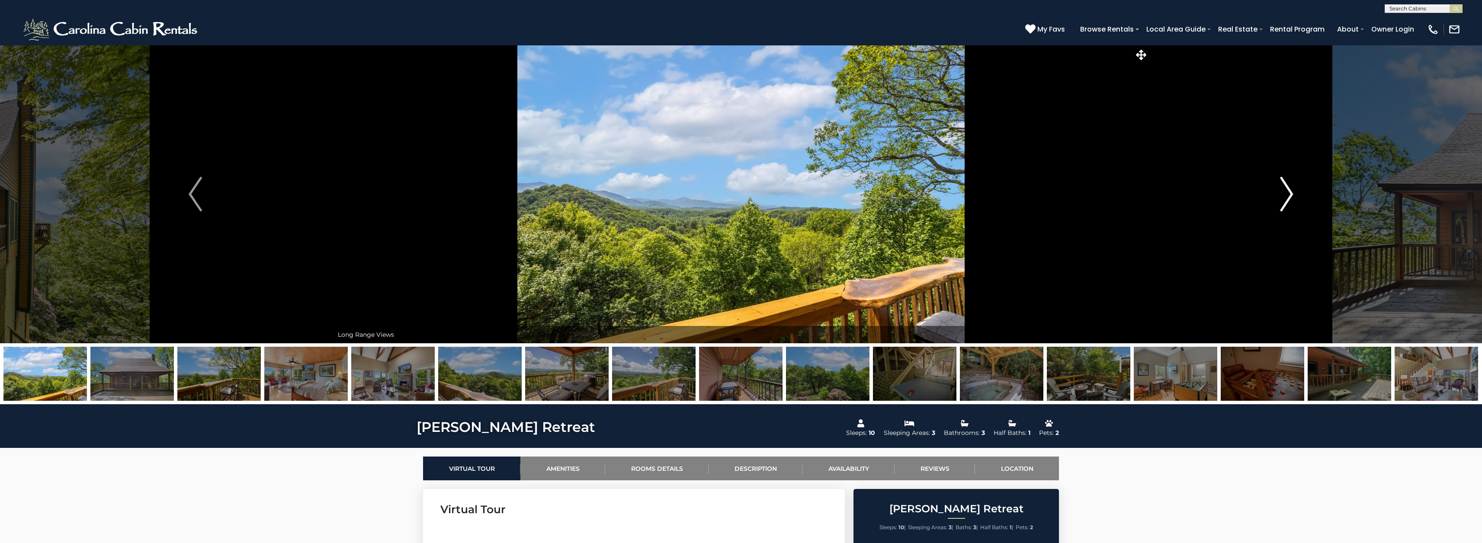
click at [1291, 199] on img "Next" at bounding box center [1286, 194] width 13 height 35
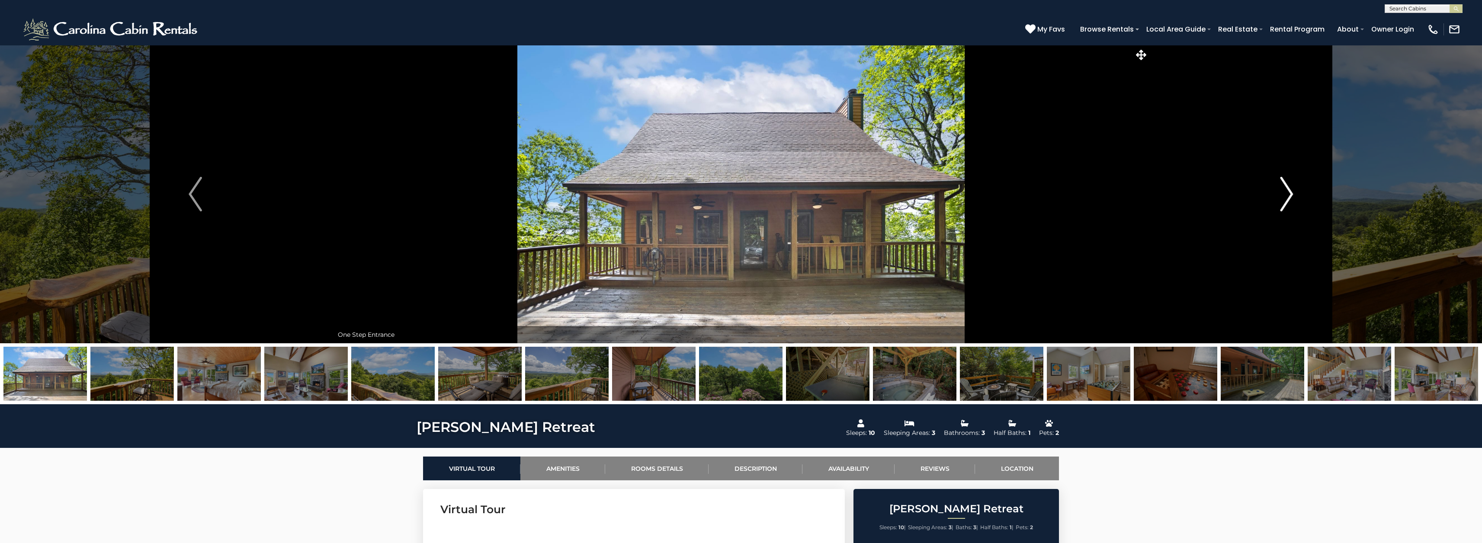
click at [1287, 200] on img "Next" at bounding box center [1286, 194] width 13 height 35
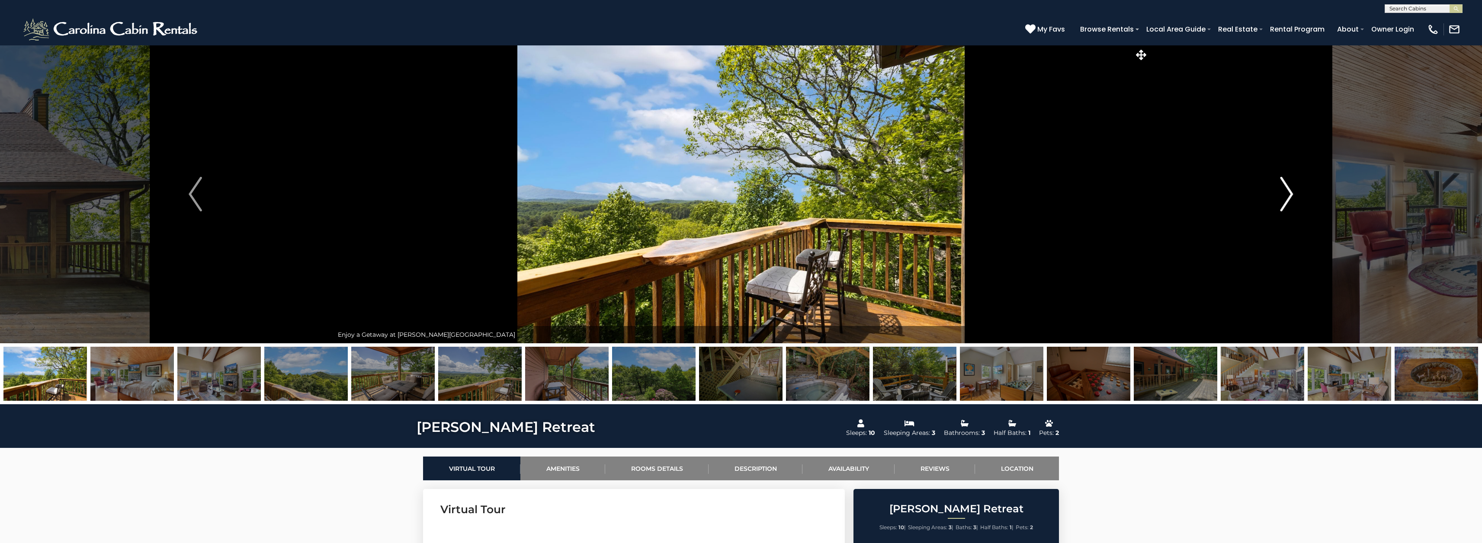
click at [1288, 200] on img "Next" at bounding box center [1286, 194] width 13 height 35
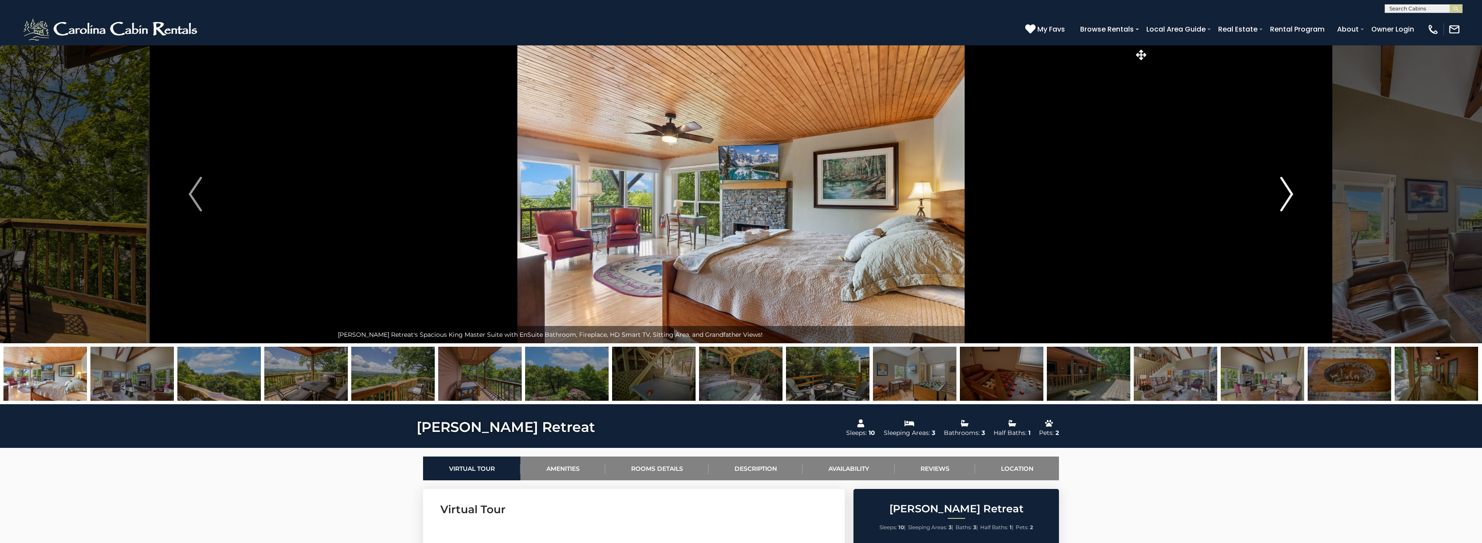
click at [1288, 200] on img "Next" at bounding box center [1286, 194] width 13 height 35
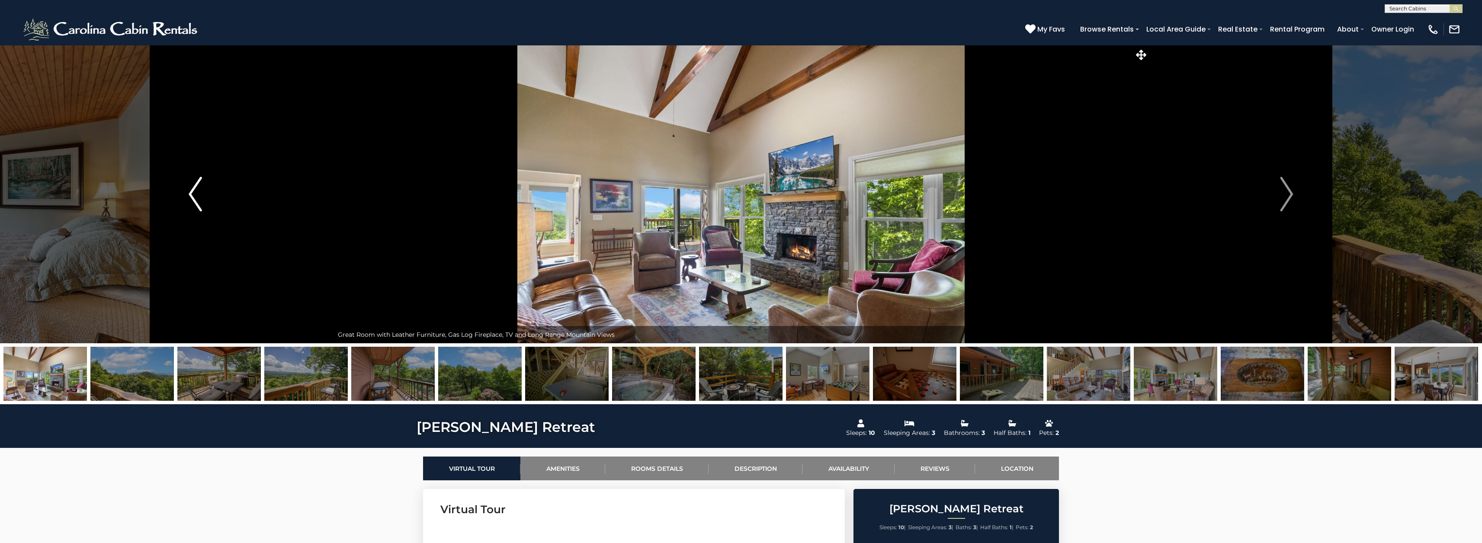
click at [196, 195] on img "Previous" at bounding box center [195, 194] width 13 height 35
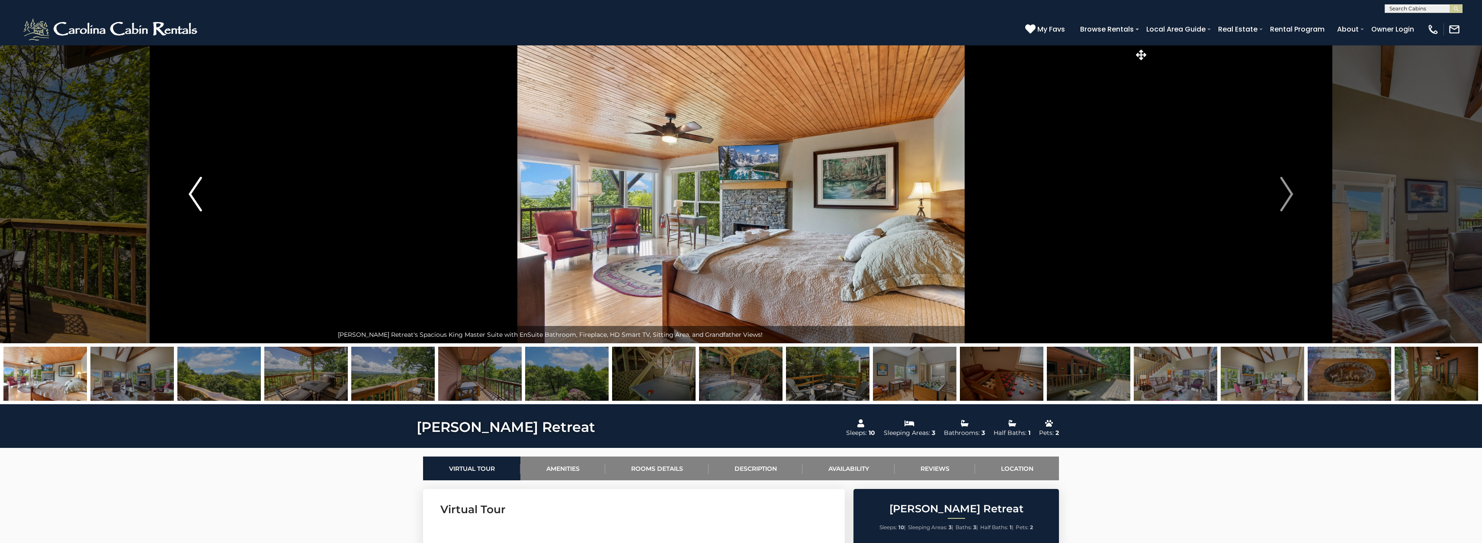
click at [196, 195] on img "Previous" at bounding box center [195, 194] width 13 height 35
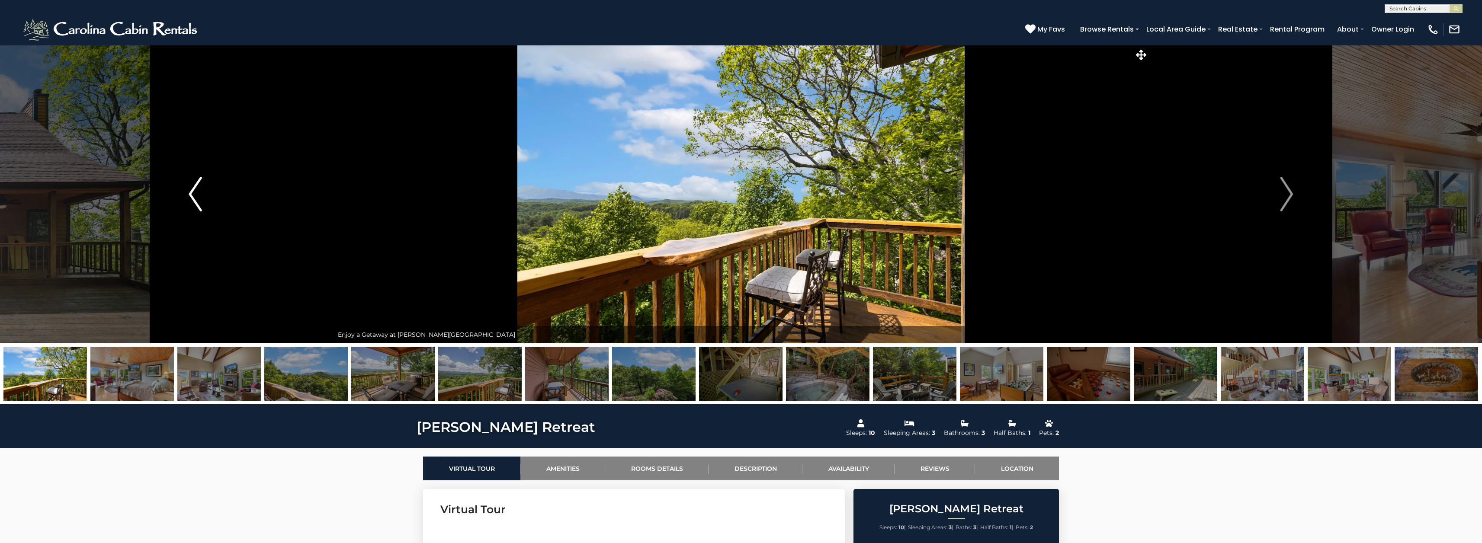
click at [196, 195] on img "Previous" at bounding box center [195, 194] width 13 height 35
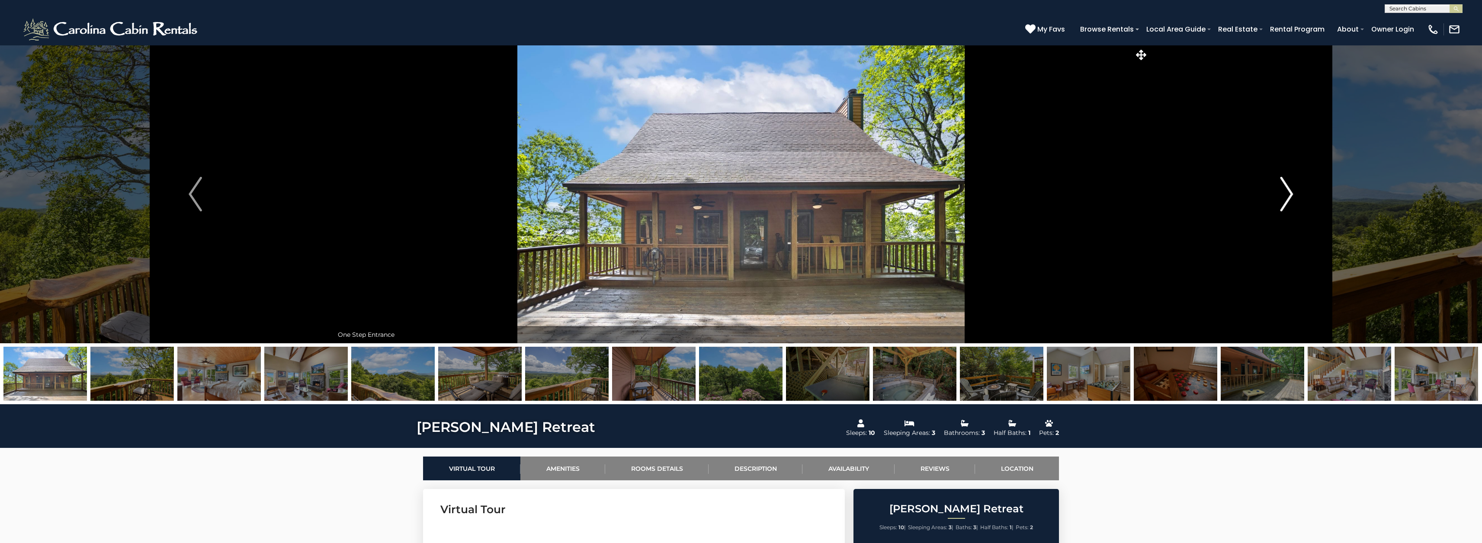
click at [1288, 198] on img "Next" at bounding box center [1286, 194] width 13 height 35
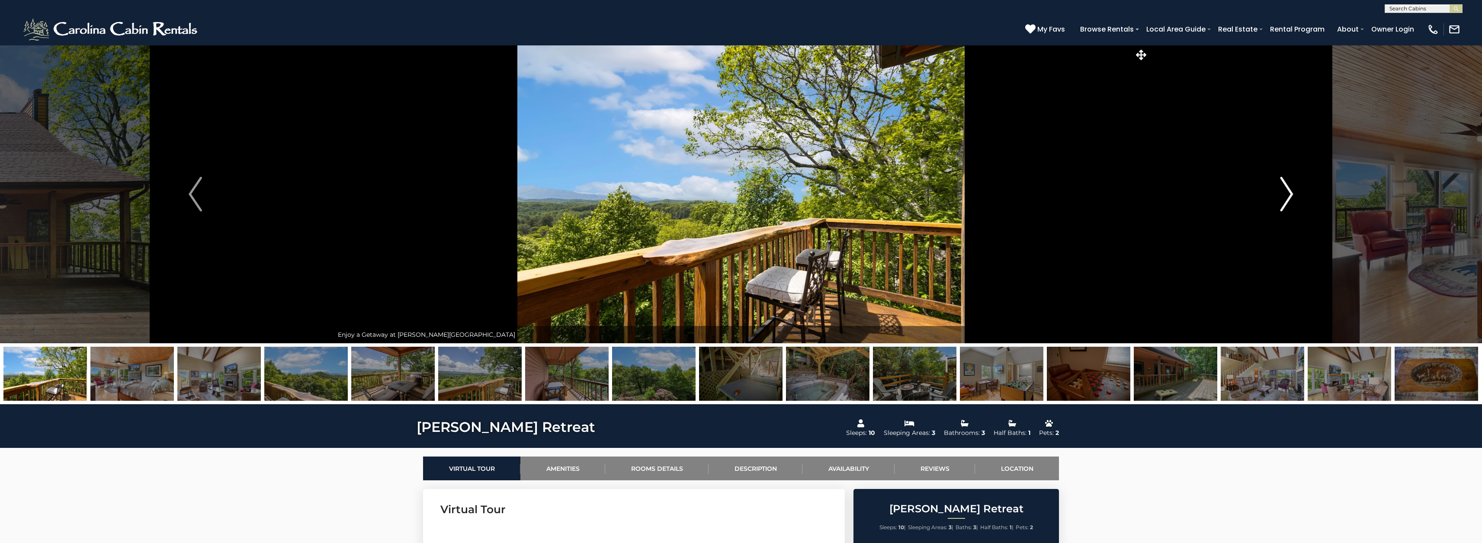
click at [1288, 198] on img "Next" at bounding box center [1286, 194] width 13 height 35
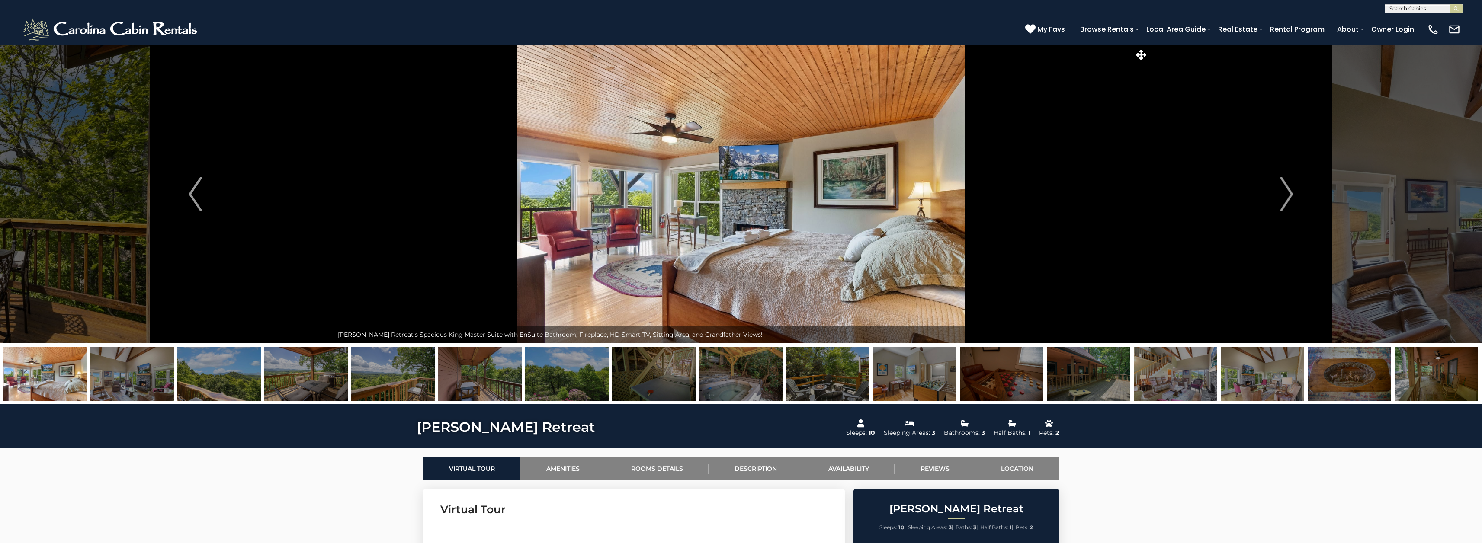
click at [805, 163] on img at bounding box center [740, 194] width 815 height 298
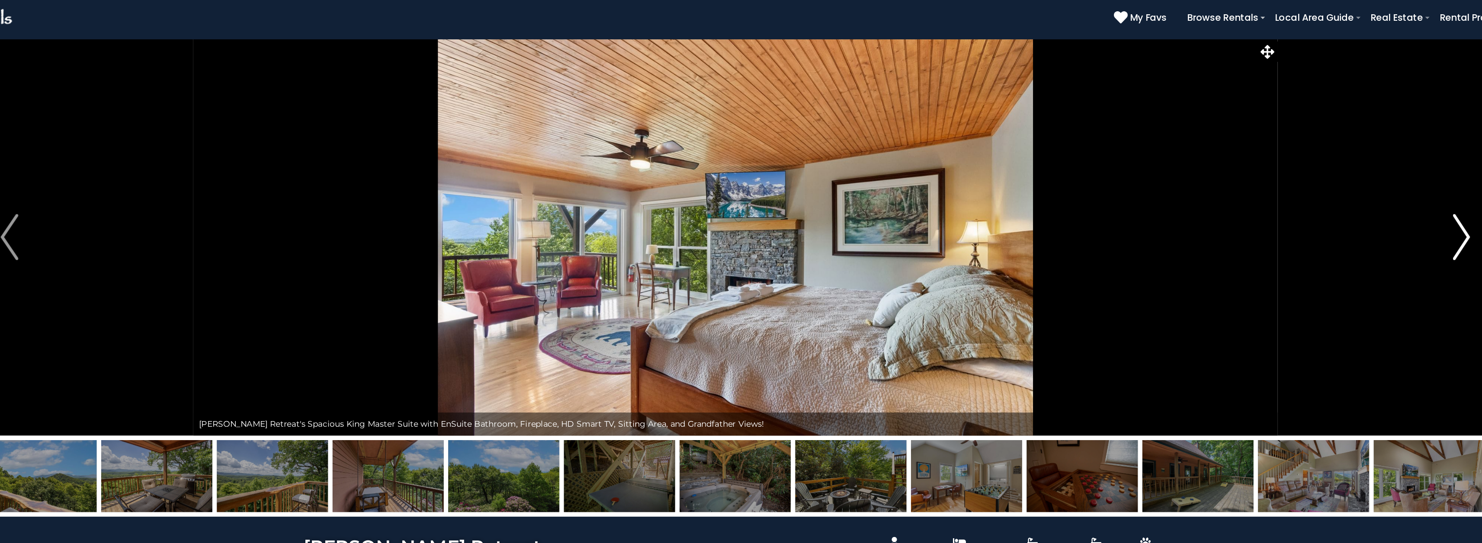
click at [1287, 195] on img "Next" at bounding box center [1286, 194] width 13 height 35
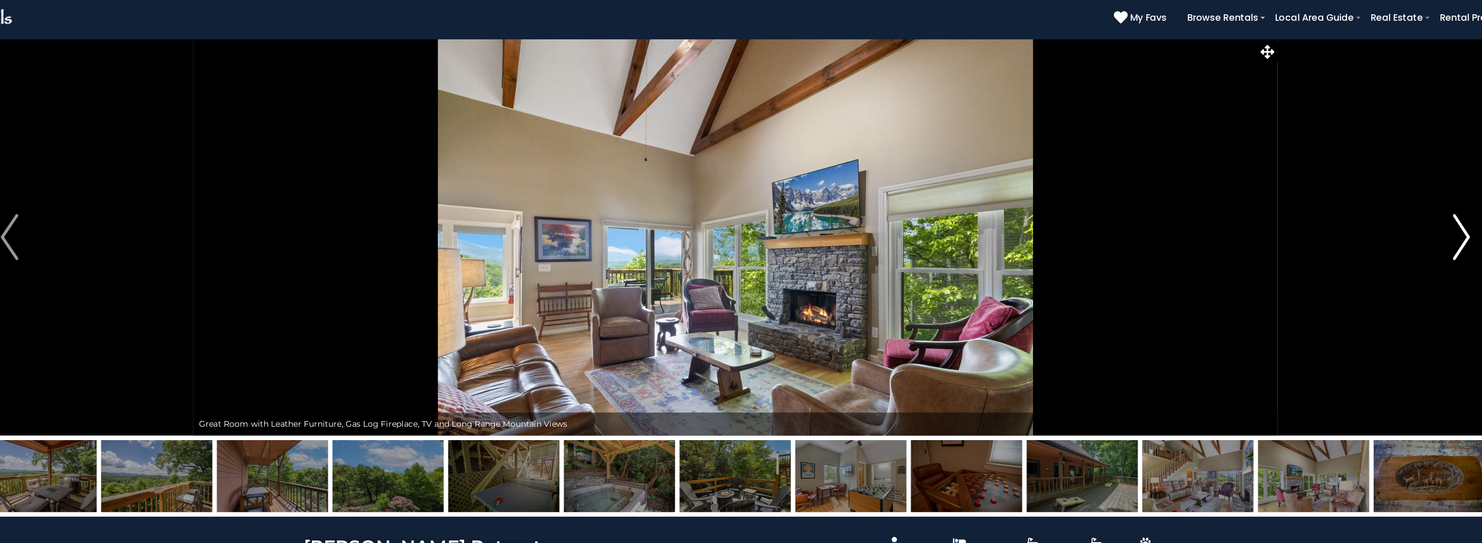
click at [1283, 198] on img "Next" at bounding box center [1286, 194] width 13 height 35
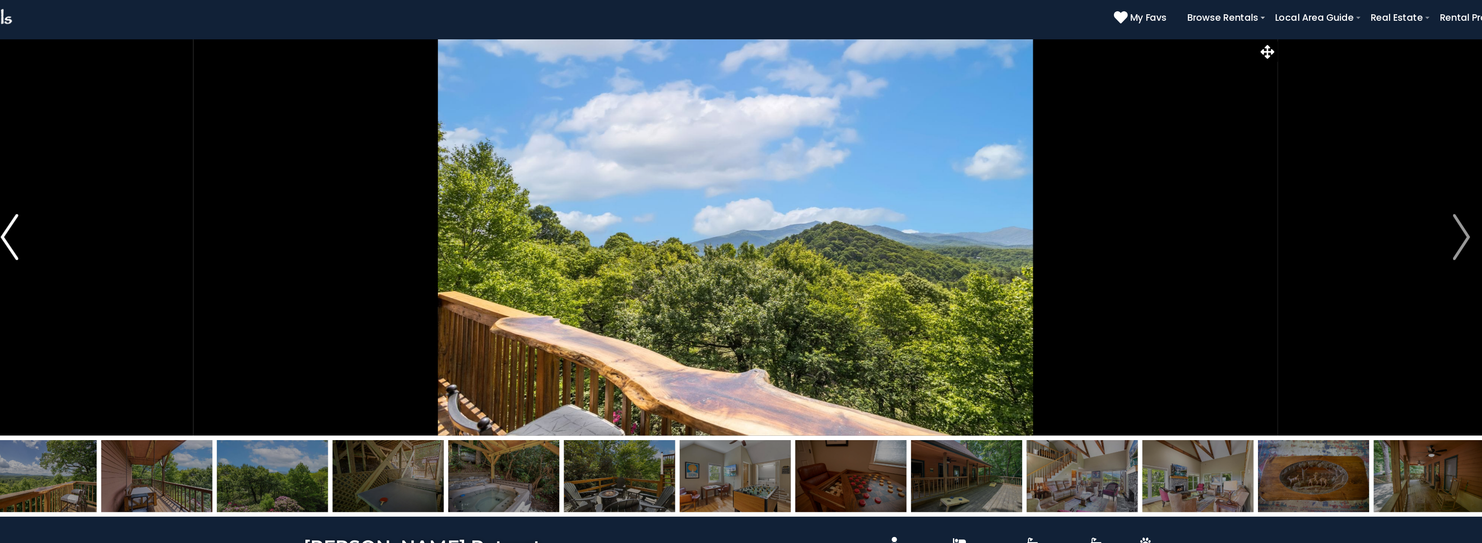
click at [193, 188] on img "Previous" at bounding box center [195, 194] width 13 height 35
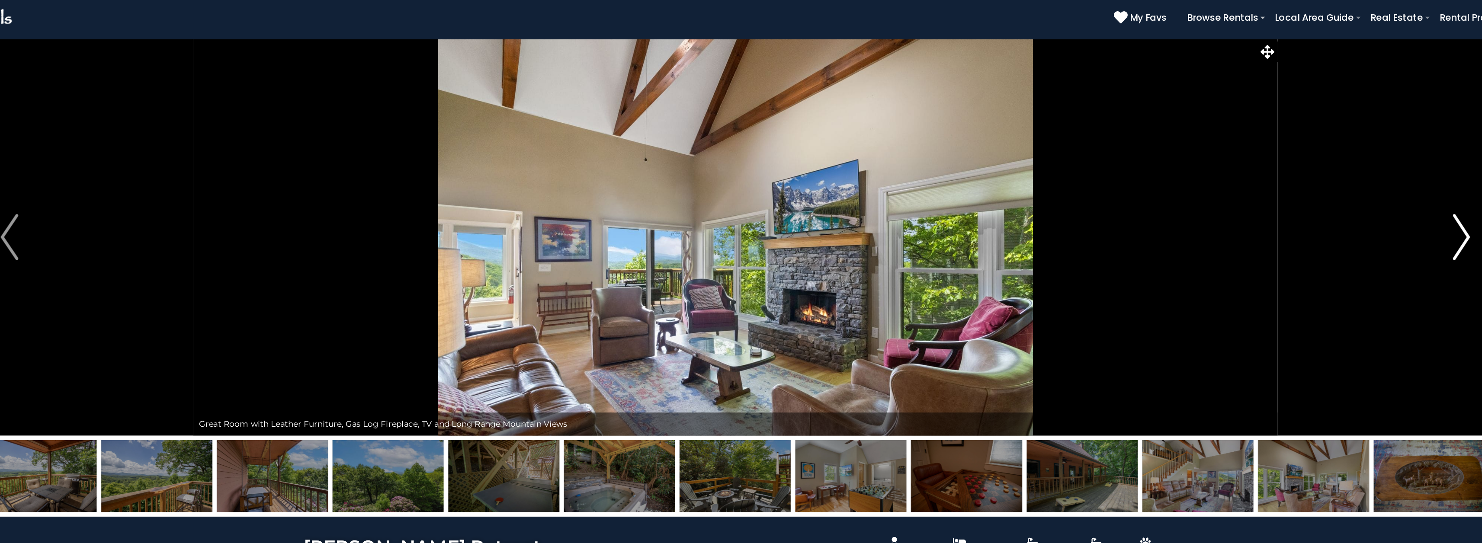
click at [1290, 197] on img "Next" at bounding box center [1286, 194] width 13 height 35
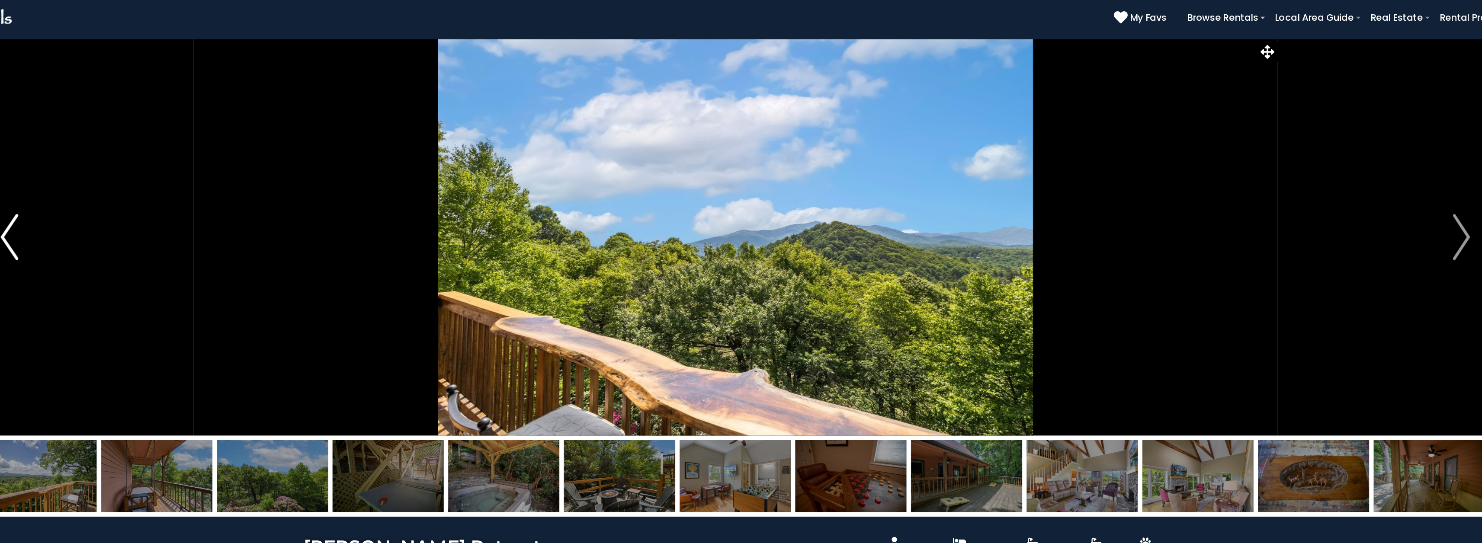
click at [192, 188] on img "Previous" at bounding box center [195, 194] width 13 height 35
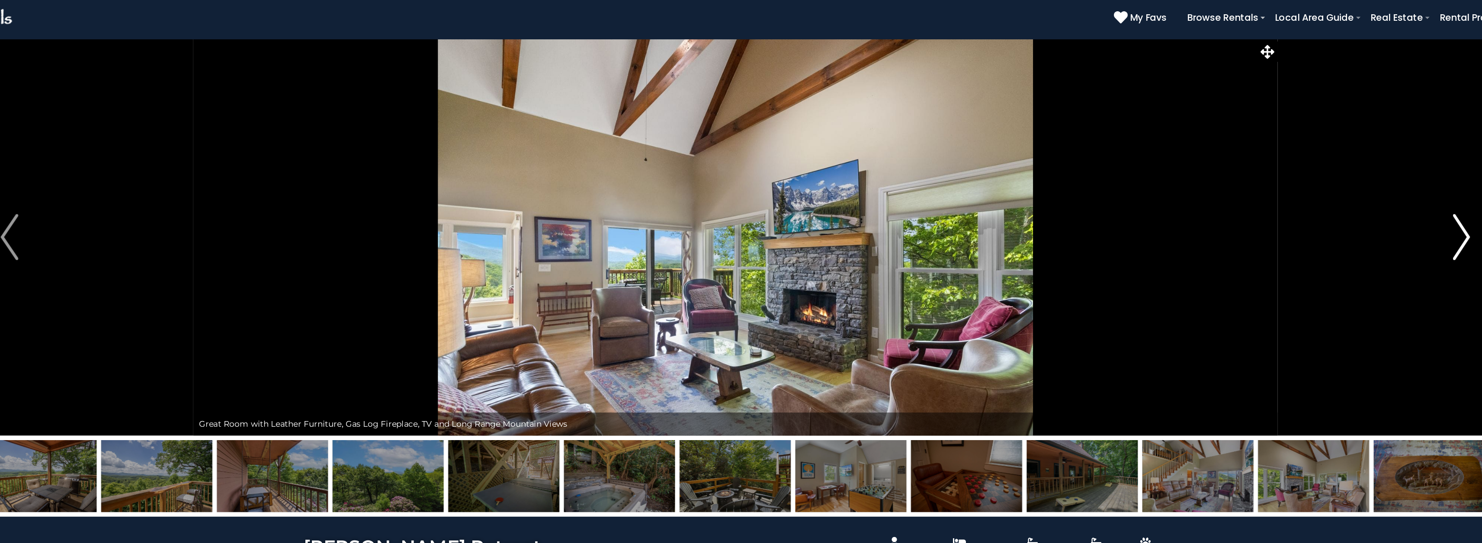
click at [1283, 192] on img "Next" at bounding box center [1286, 194] width 13 height 35
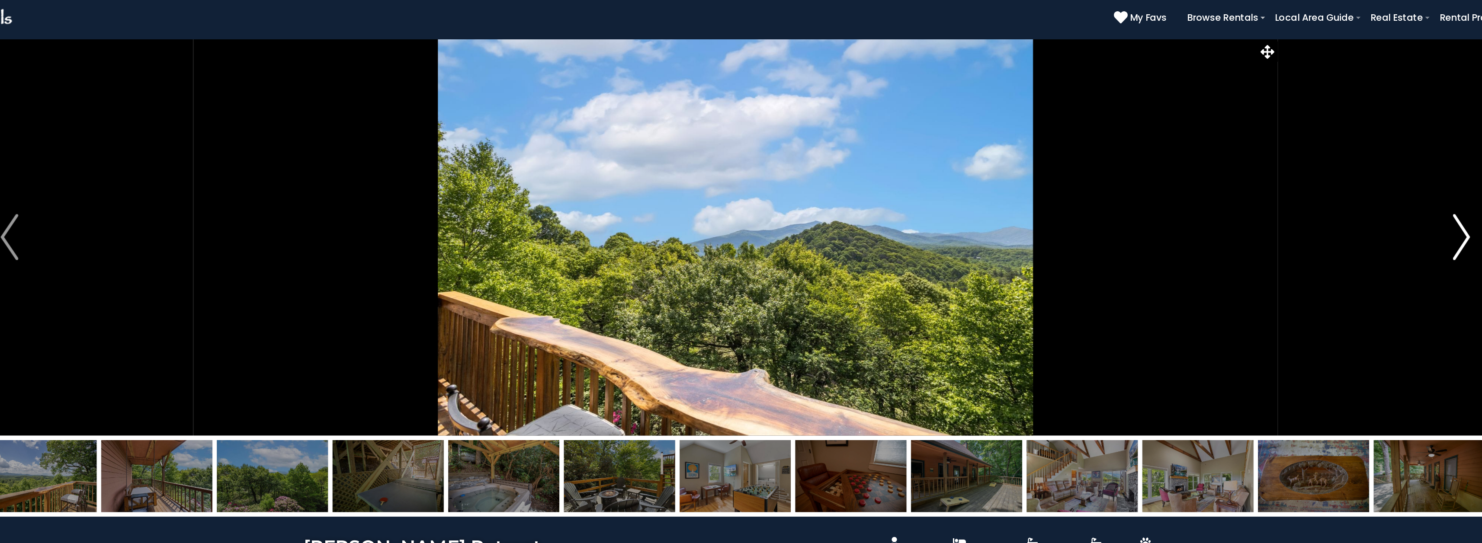
click at [1283, 192] on img "Next" at bounding box center [1286, 194] width 13 height 35
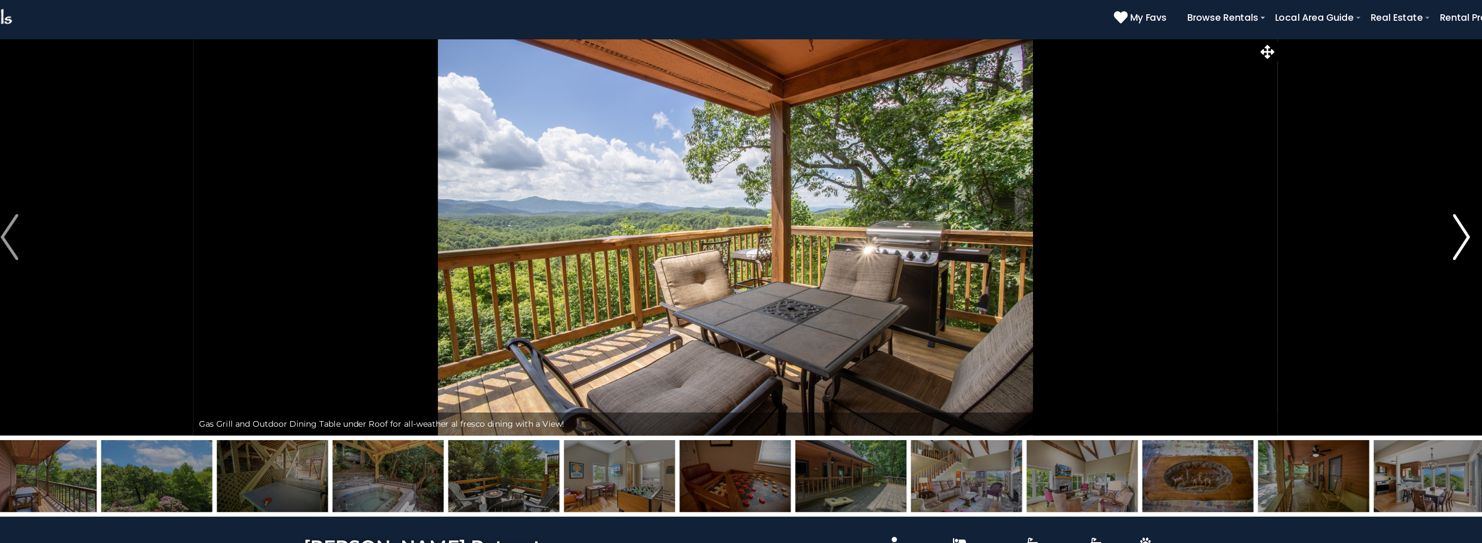
click at [1283, 192] on img "Next" at bounding box center [1286, 194] width 13 height 35
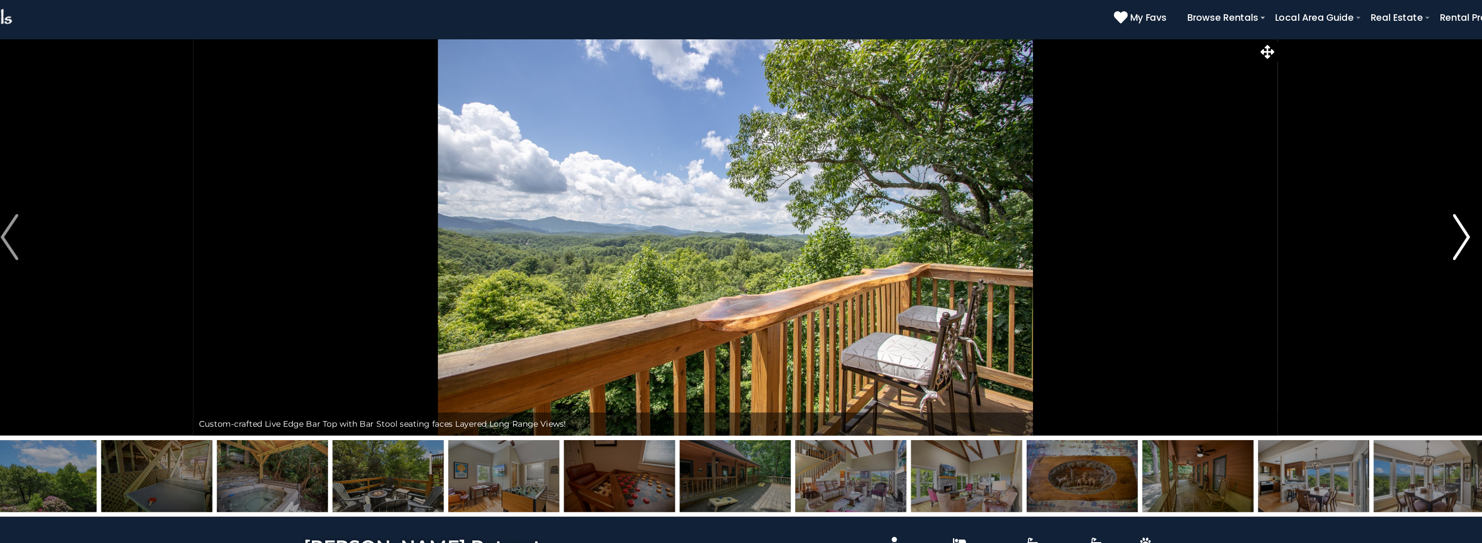
click at [1283, 192] on img "Next" at bounding box center [1286, 194] width 13 height 35
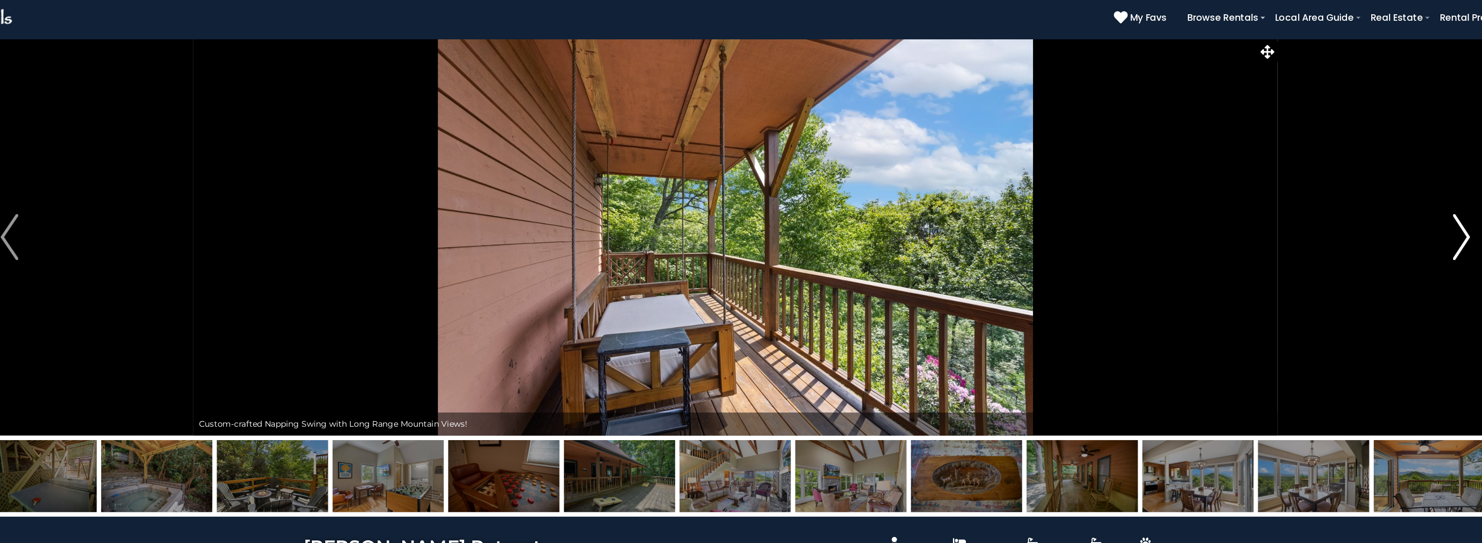
click at [1283, 192] on img "Next" at bounding box center [1286, 194] width 13 height 35
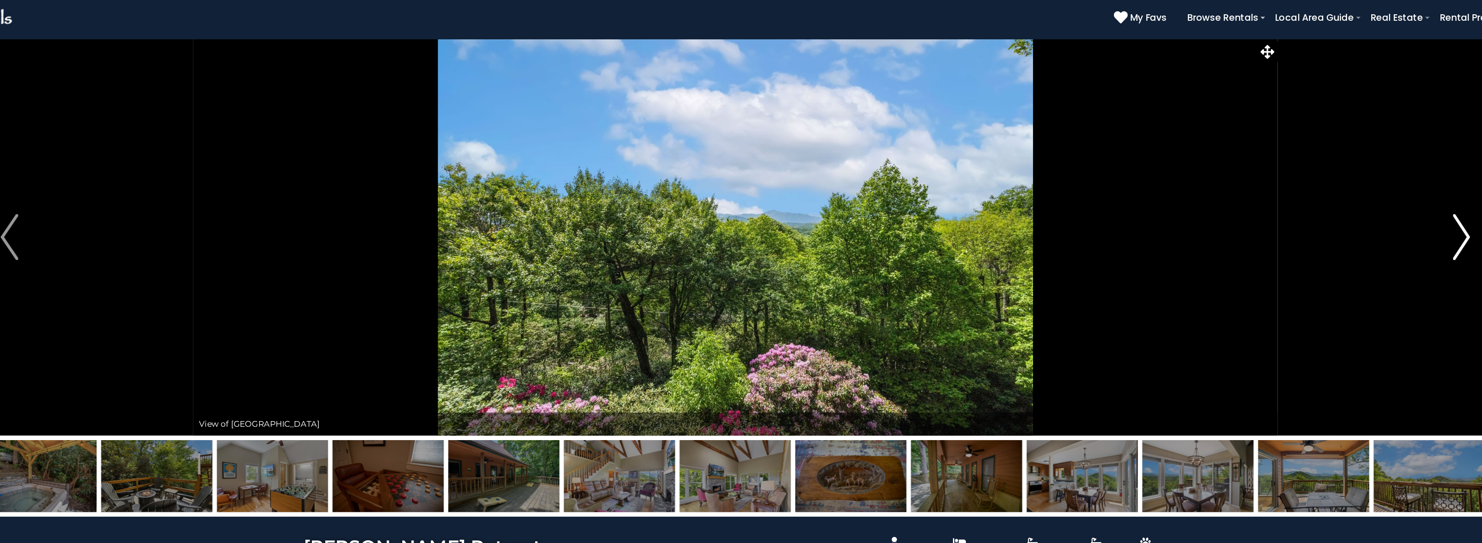
click at [1283, 192] on img "Next" at bounding box center [1286, 194] width 13 height 35
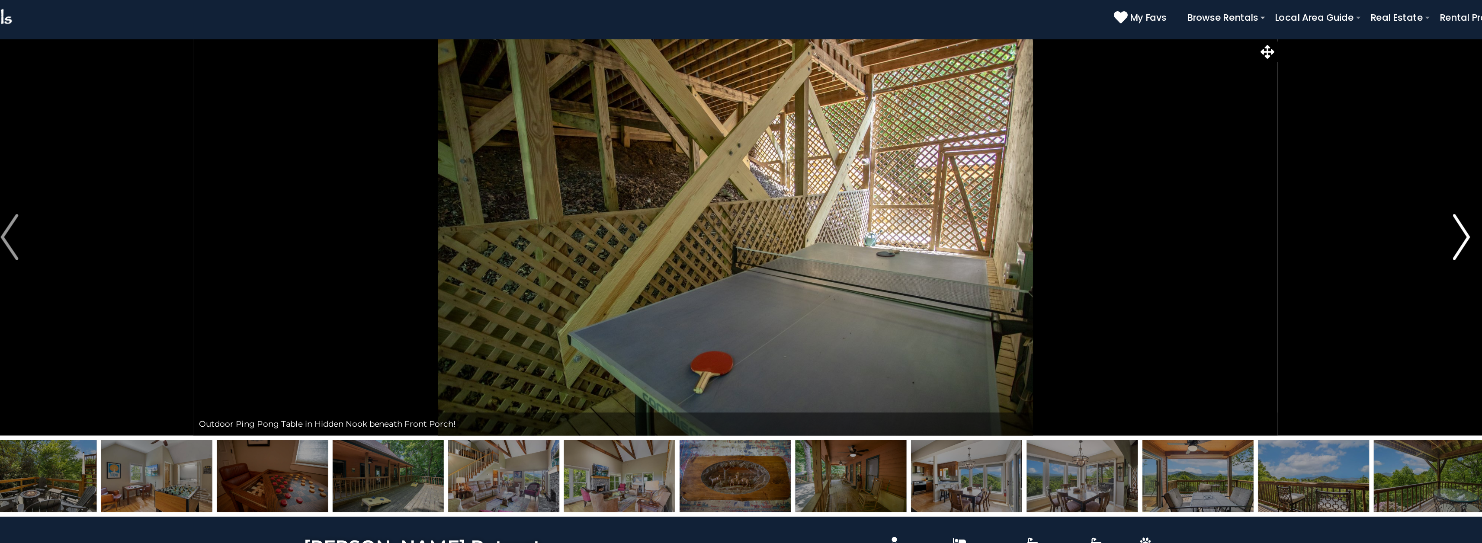
click at [1283, 192] on img "Next" at bounding box center [1286, 194] width 13 height 35
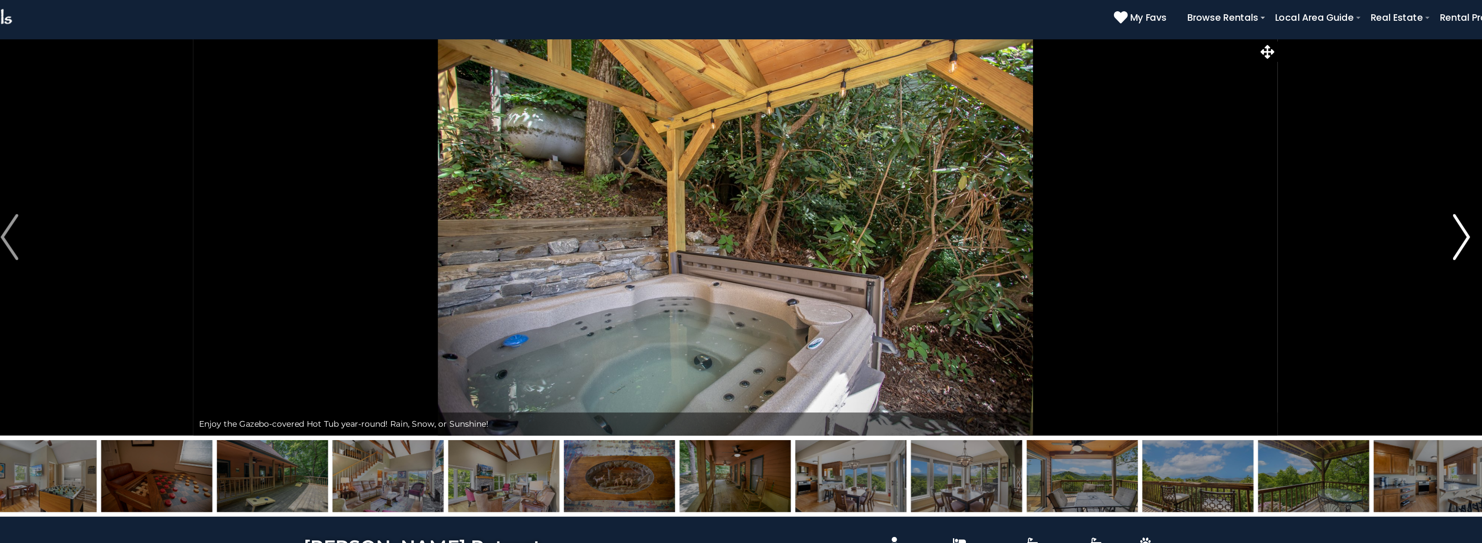
click at [1283, 192] on img "Next" at bounding box center [1286, 194] width 13 height 35
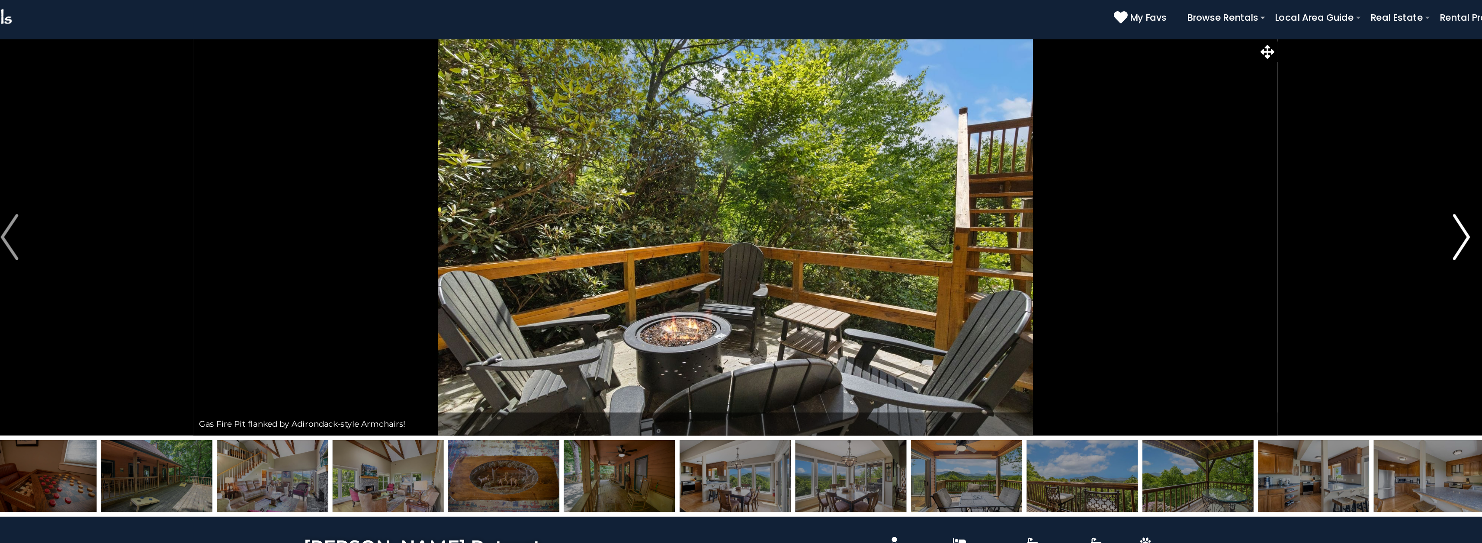
click at [1283, 192] on img "Next" at bounding box center [1286, 194] width 13 height 35
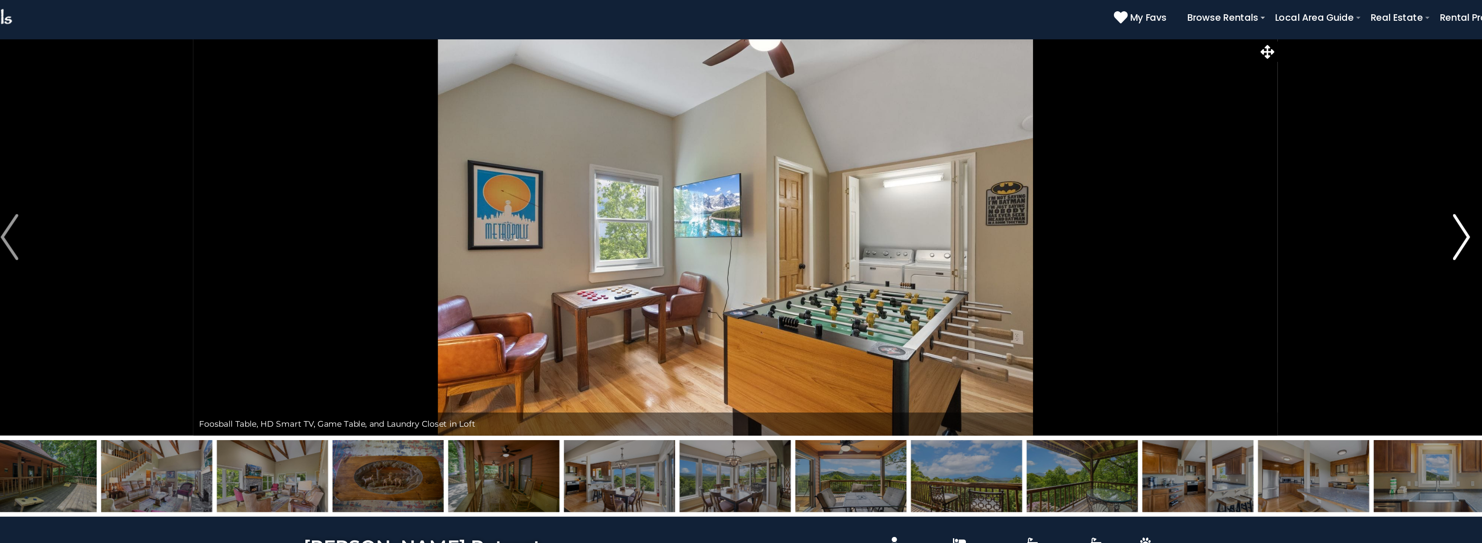
click at [1283, 191] on img "Next" at bounding box center [1286, 194] width 13 height 35
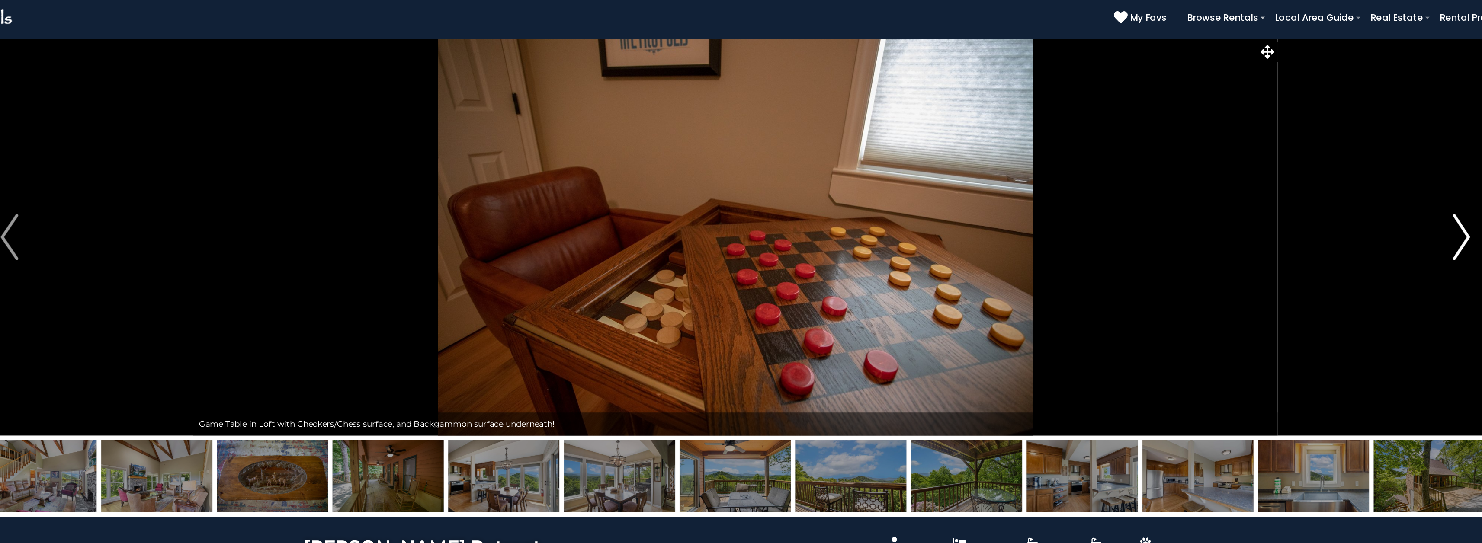
click at [1283, 191] on img "Next" at bounding box center [1286, 194] width 13 height 35
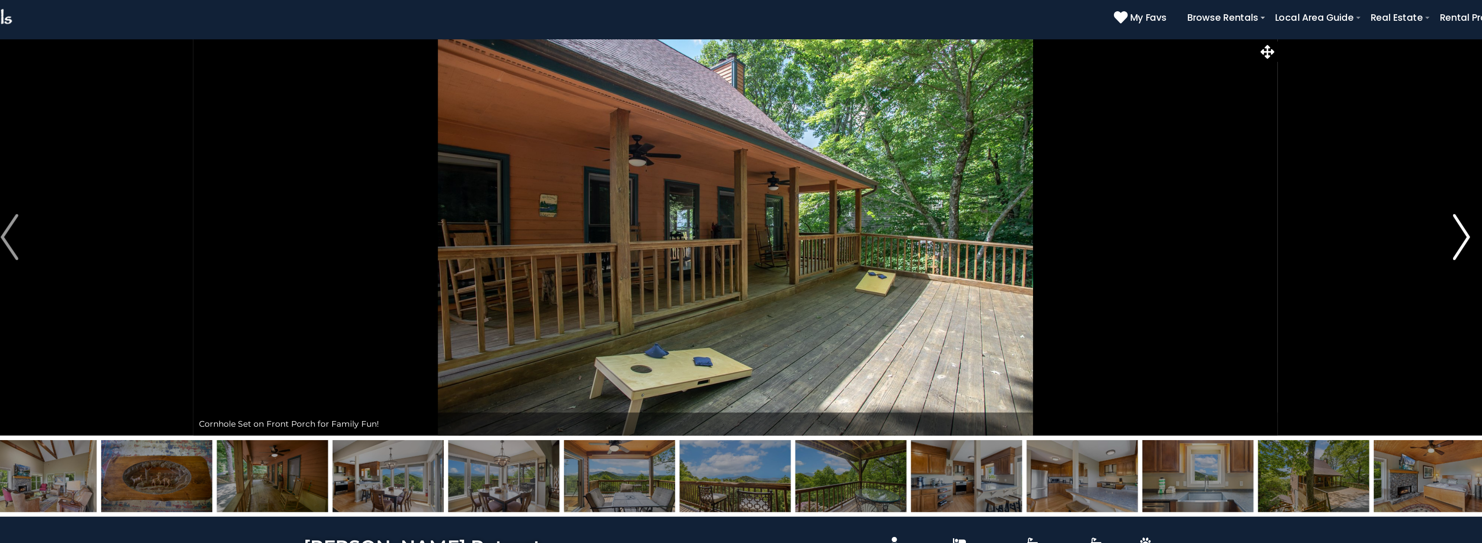
click at [1283, 191] on img "Next" at bounding box center [1286, 194] width 13 height 35
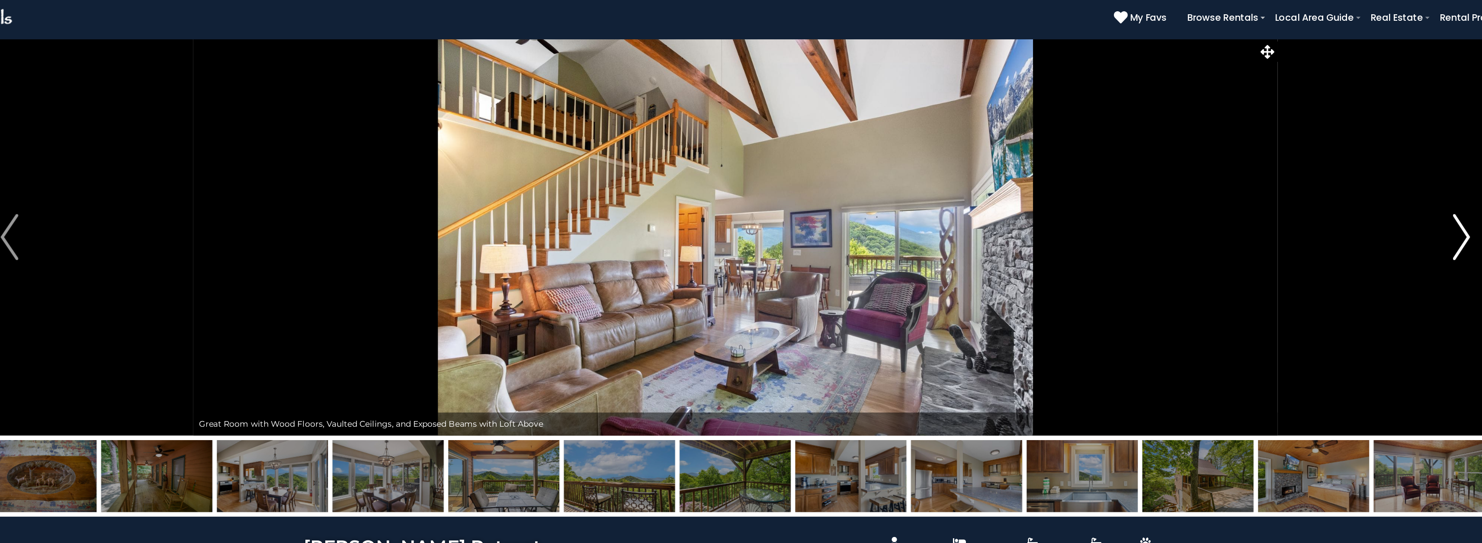
click at [1289, 203] on img "Next" at bounding box center [1286, 194] width 13 height 35
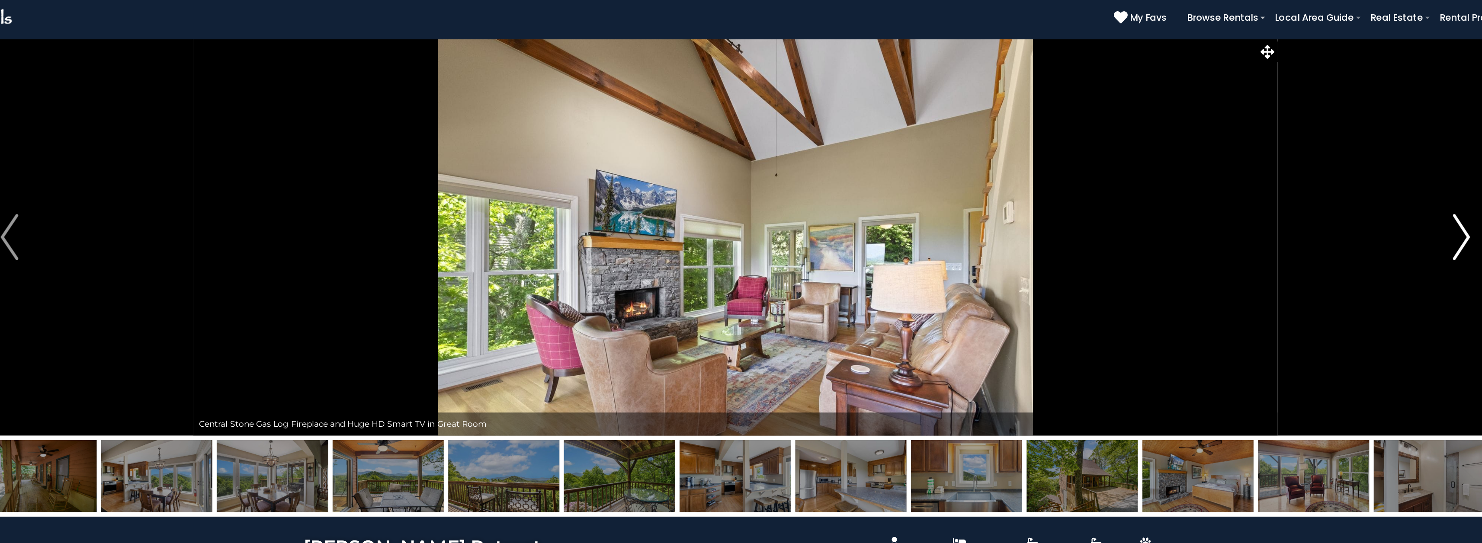
click at [1289, 203] on img "Next" at bounding box center [1286, 194] width 13 height 35
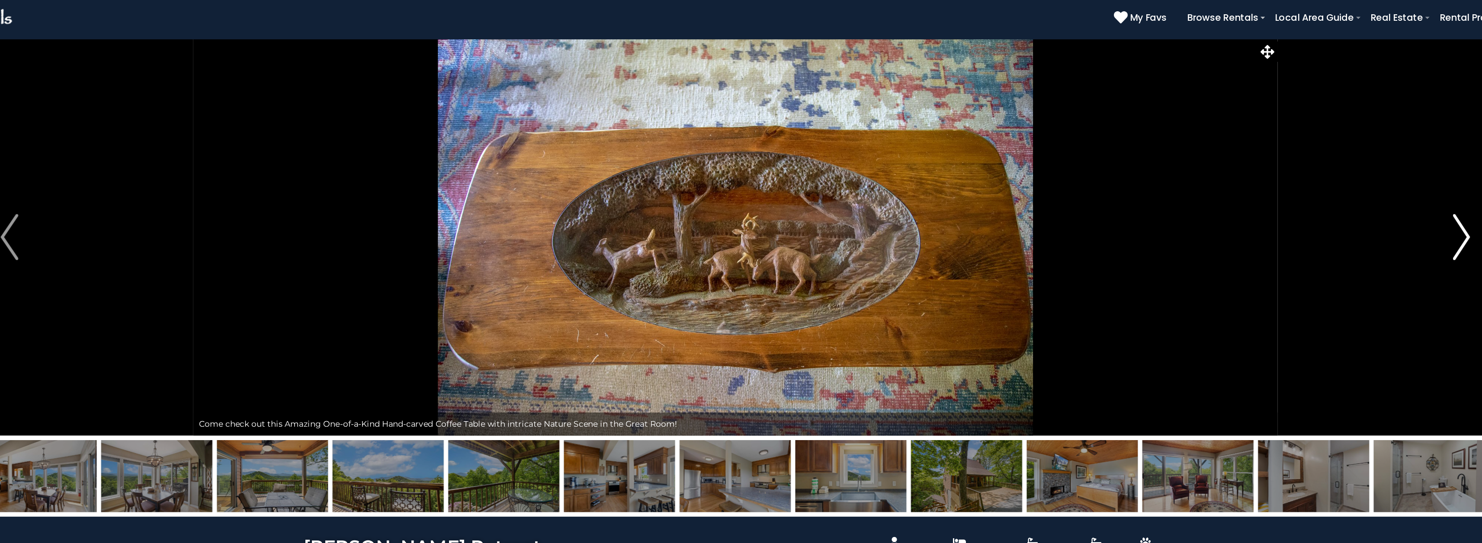
click at [1289, 203] on img "Next" at bounding box center [1286, 194] width 13 height 35
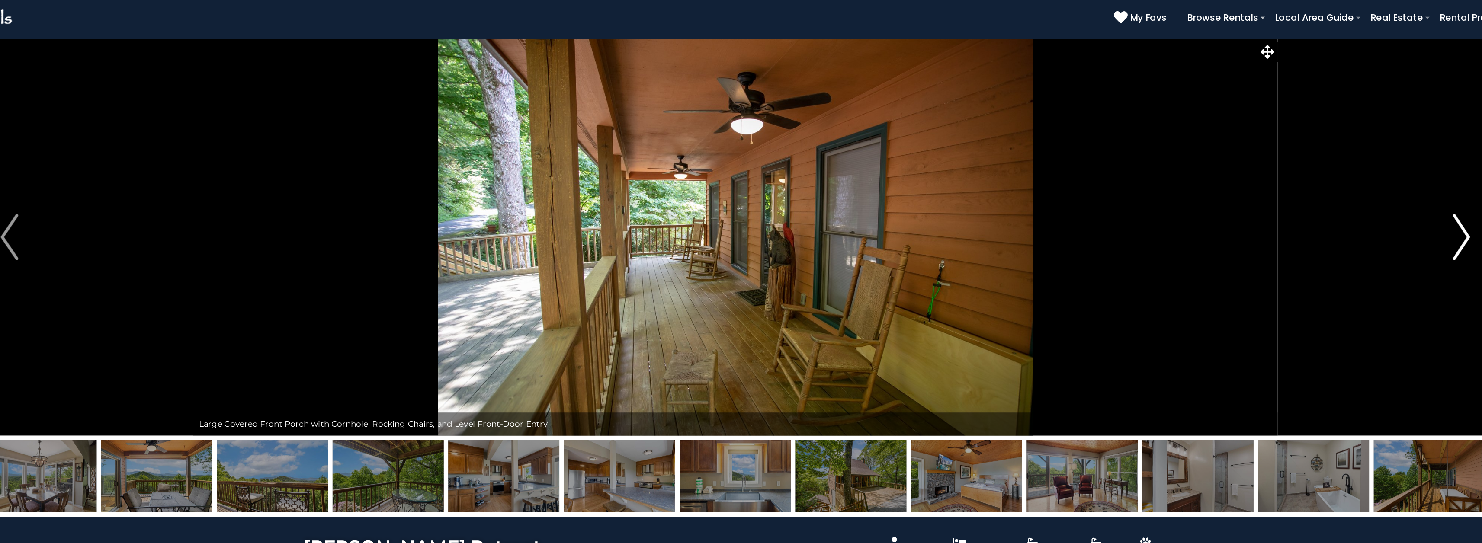
click at [1289, 203] on img "Next" at bounding box center [1286, 194] width 13 height 35
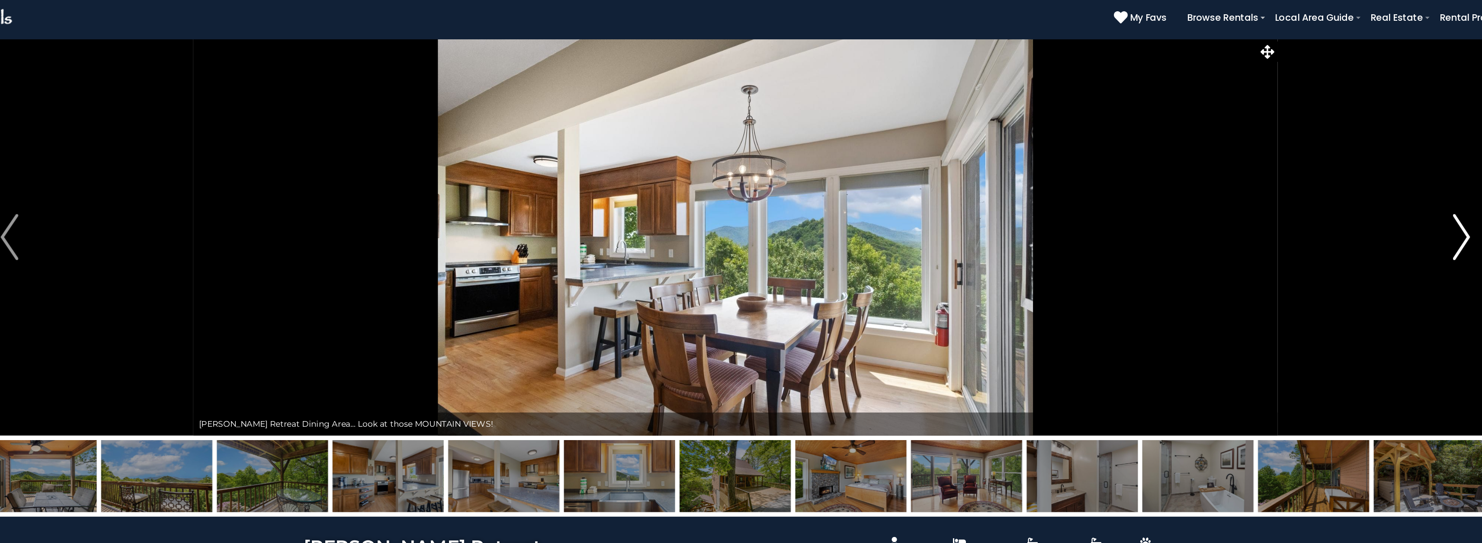
click at [1289, 204] on img "Next" at bounding box center [1286, 194] width 13 height 35
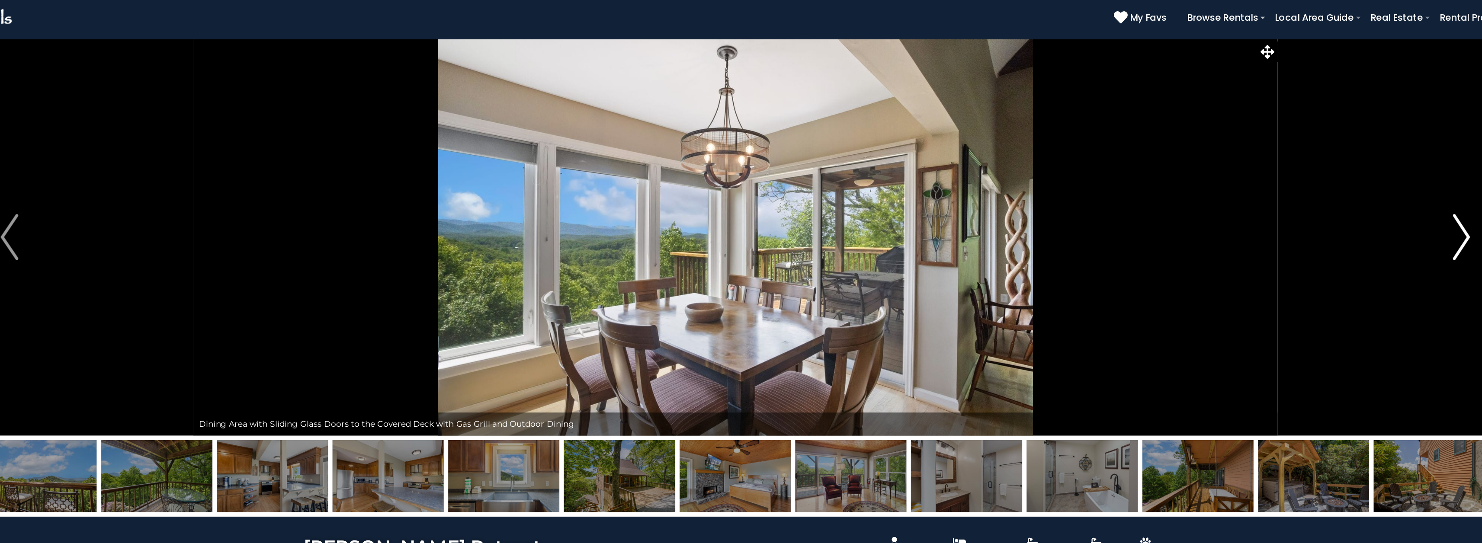
click at [1289, 204] on img "Next" at bounding box center [1286, 194] width 13 height 35
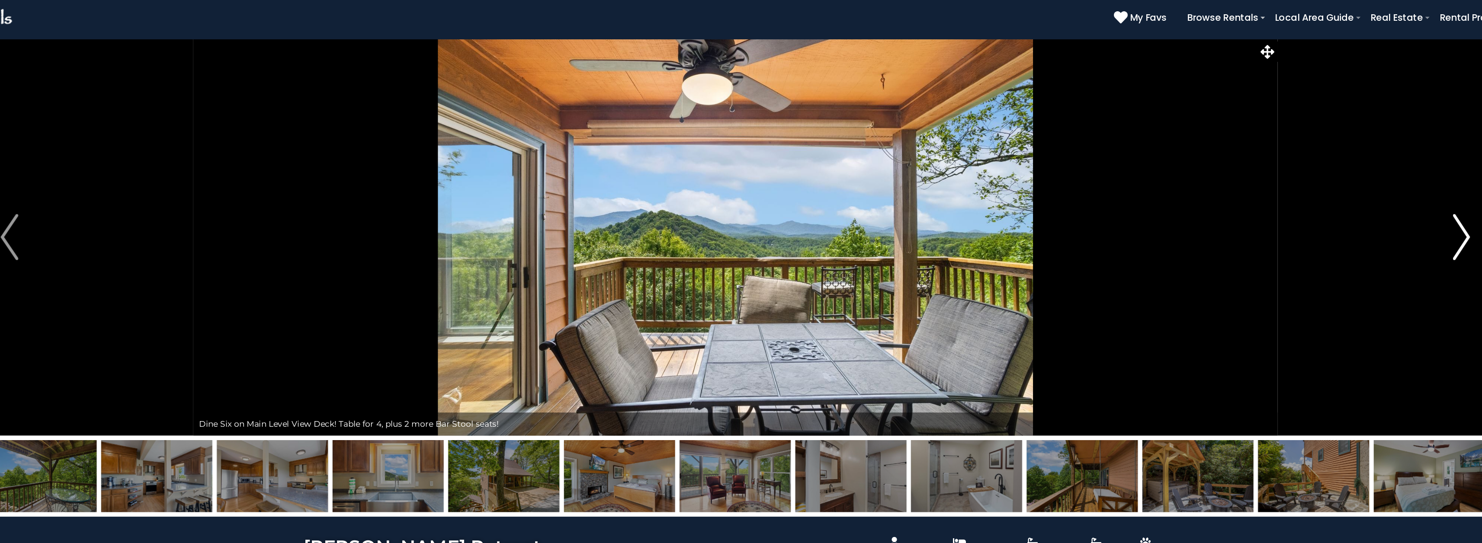
click at [1289, 204] on img "Next" at bounding box center [1286, 194] width 13 height 35
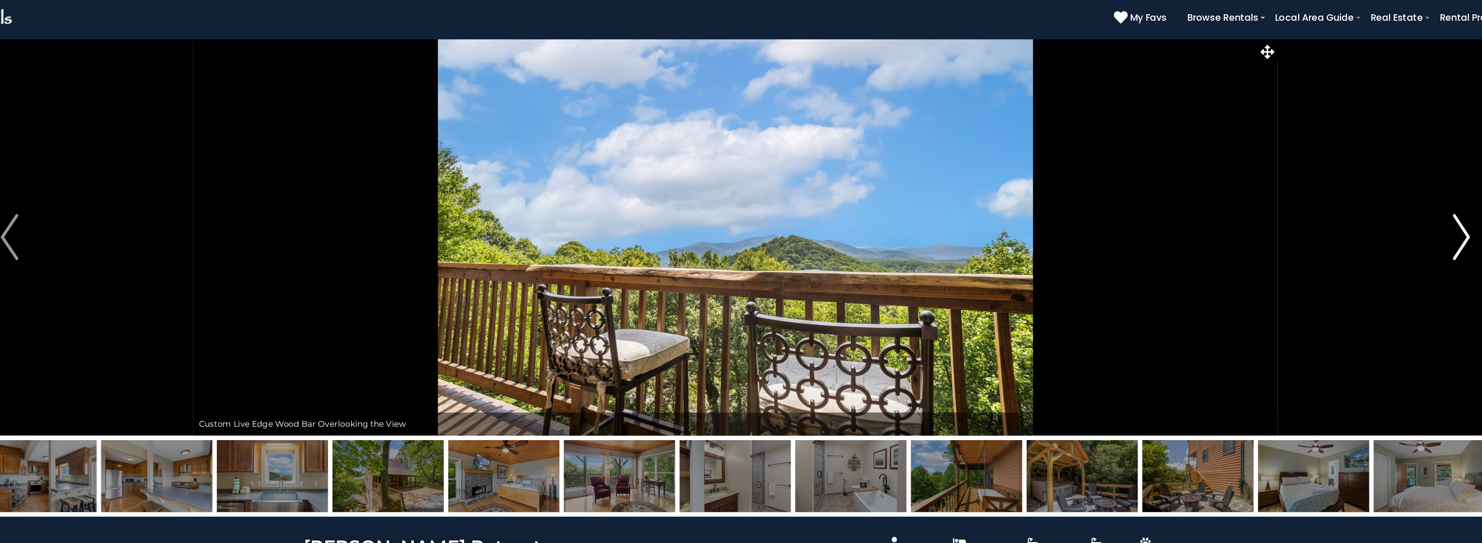
click at [1289, 204] on img "Next" at bounding box center [1286, 194] width 13 height 35
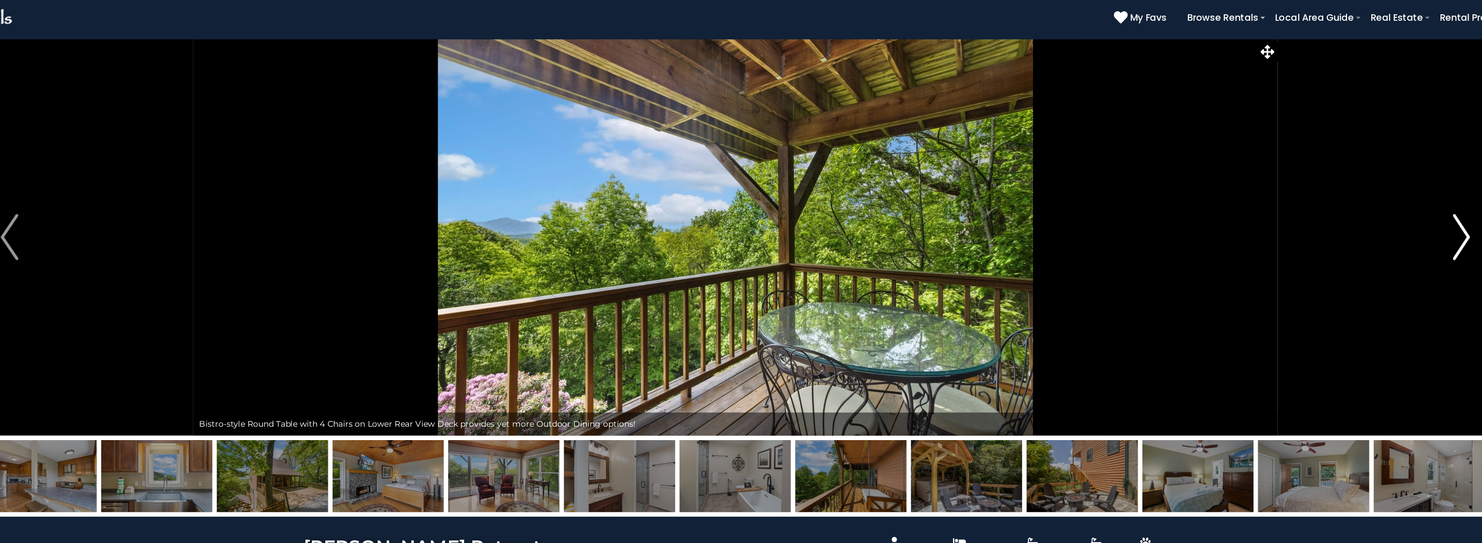
click at [1289, 204] on img "Next" at bounding box center [1286, 194] width 13 height 35
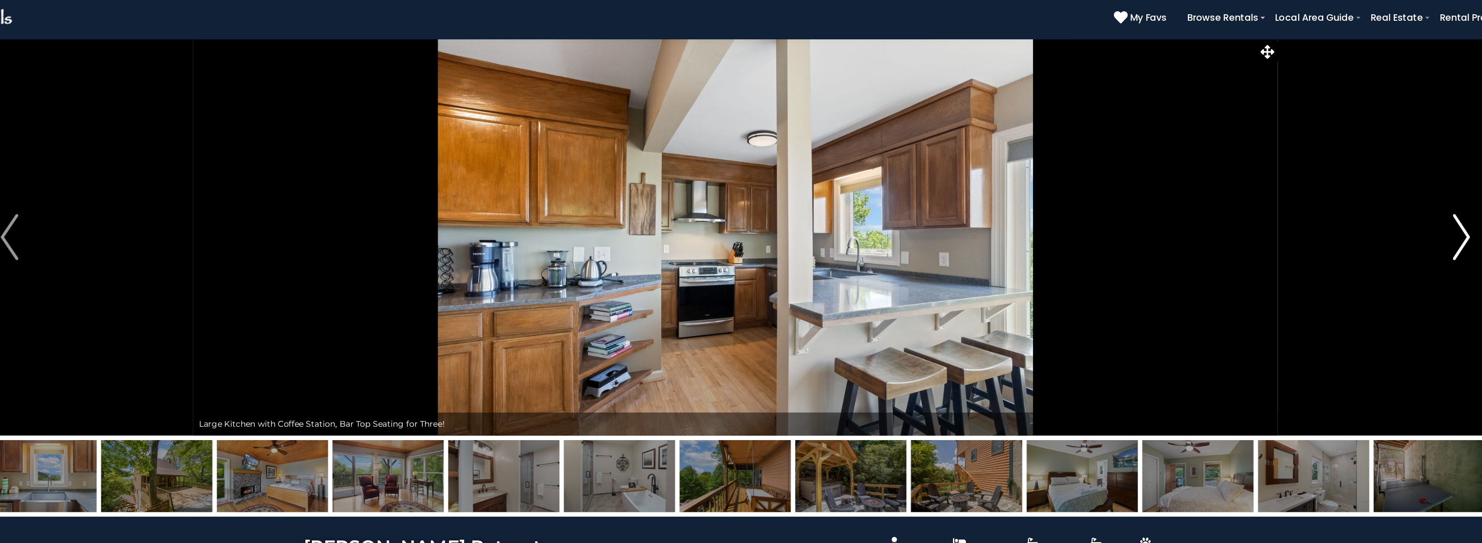
click at [1289, 204] on img "Next" at bounding box center [1286, 194] width 13 height 35
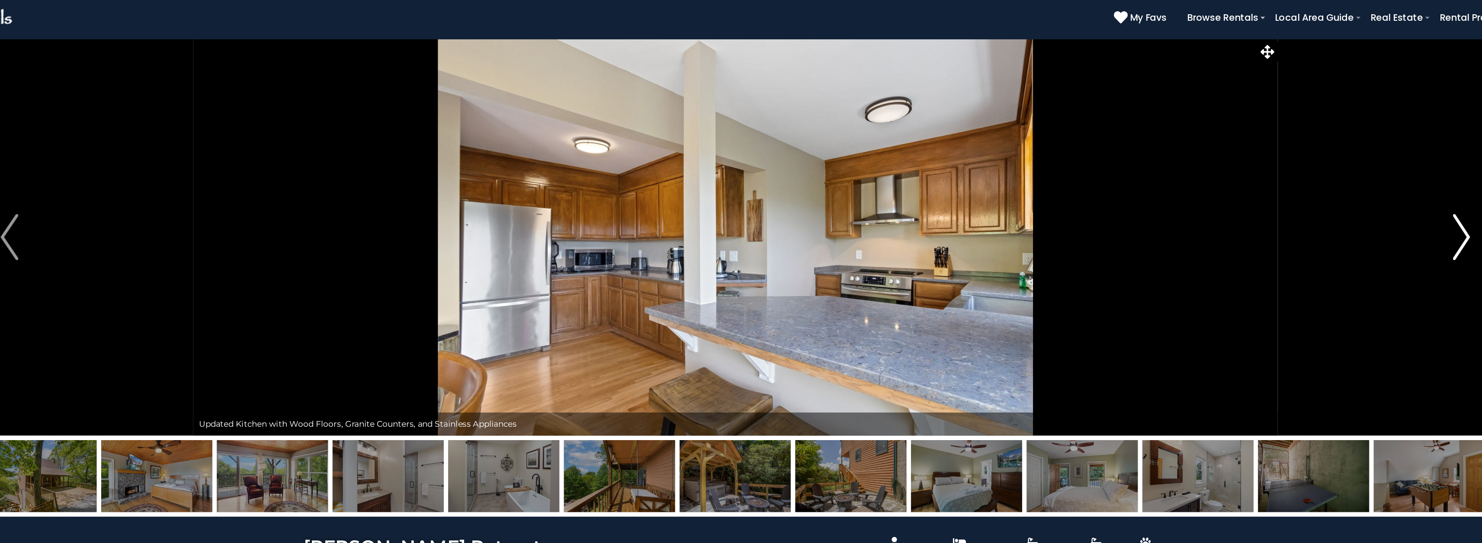
click at [1289, 204] on img "Next" at bounding box center [1286, 194] width 13 height 35
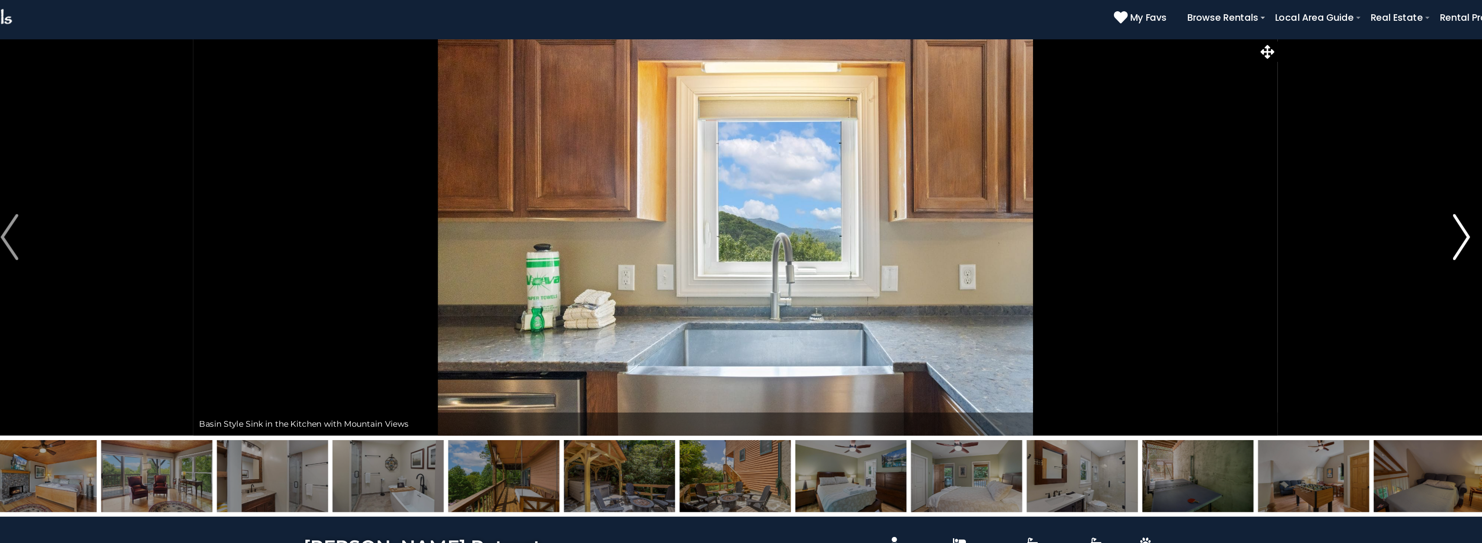
click at [1289, 204] on img "Next" at bounding box center [1286, 194] width 13 height 35
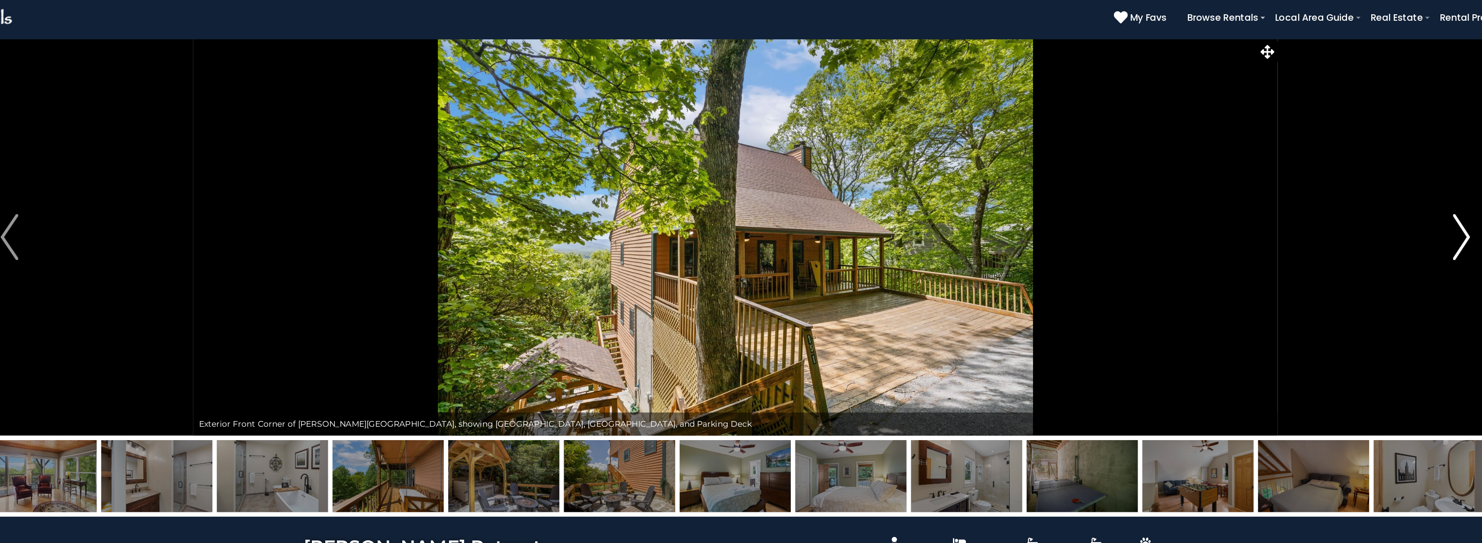
click at [1289, 204] on img "Next" at bounding box center [1286, 194] width 13 height 35
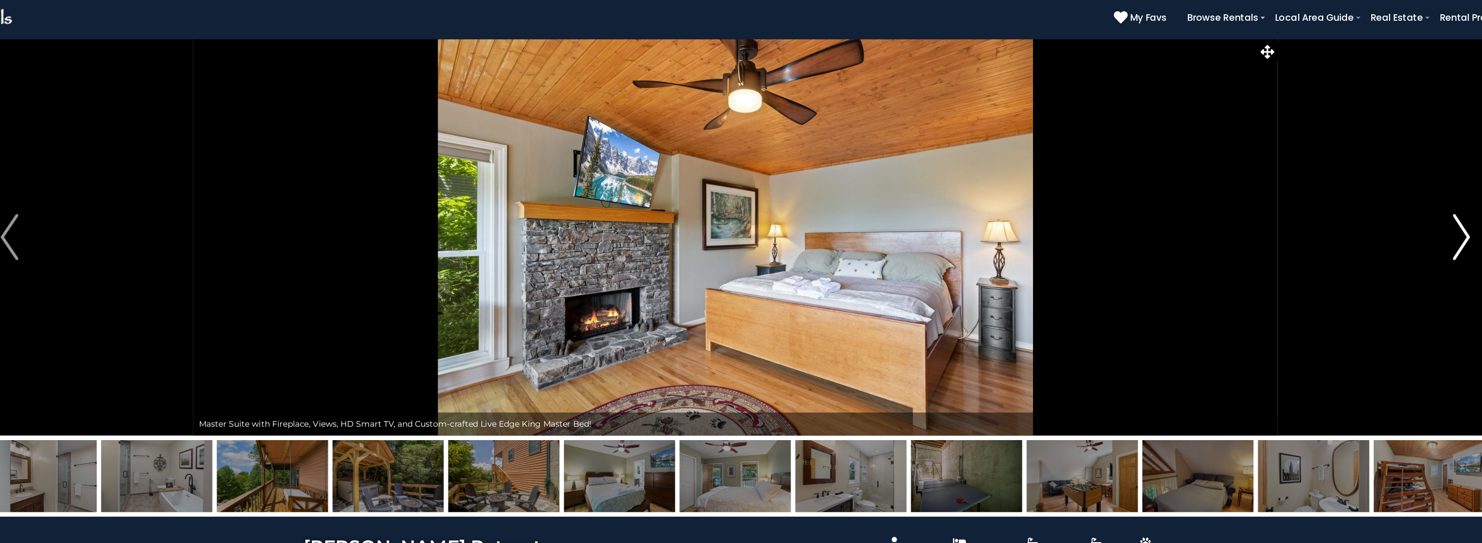
click at [1289, 204] on img "Next" at bounding box center [1286, 194] width 13 height 35
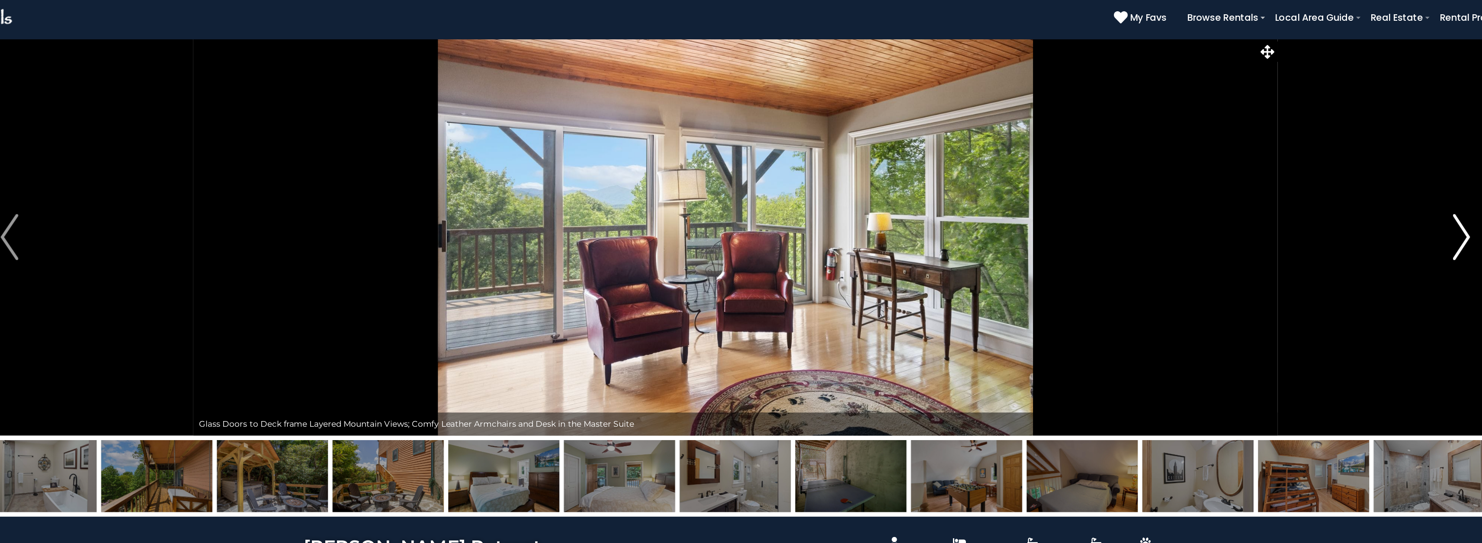
click at [1289, 199] on img "Next" at bounding box center [1286, 194] width 13 height 35
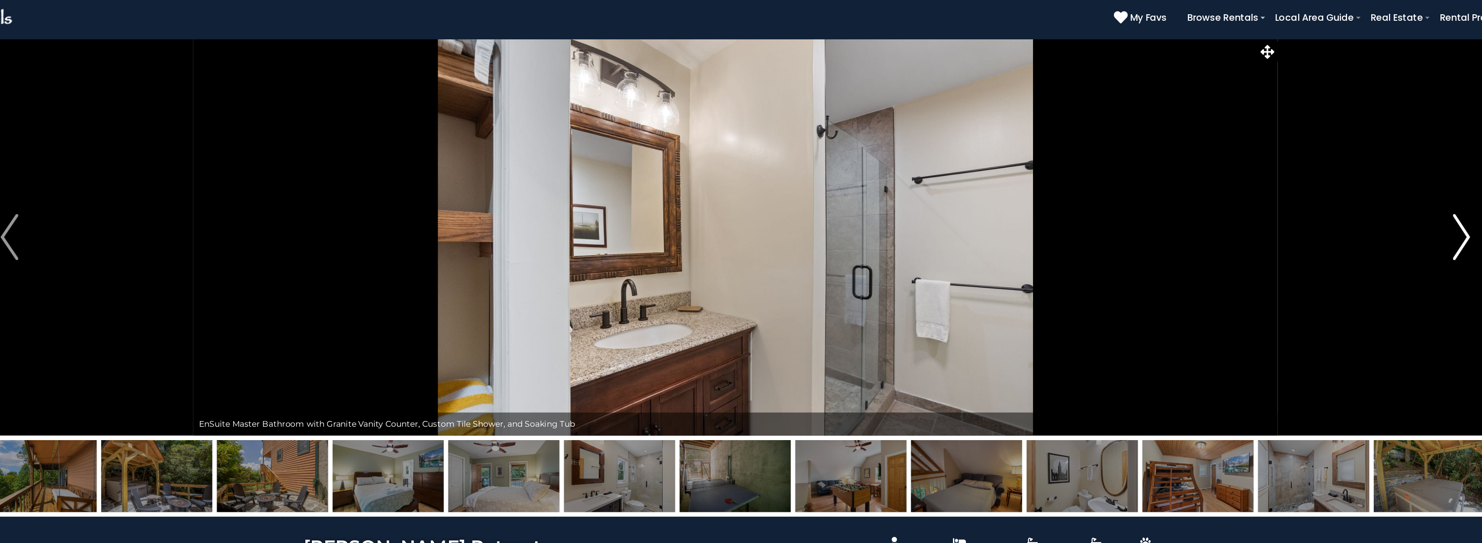
click at [1289, 199] on img "Next" at bounding box center [1286, 194] width 13 height 35
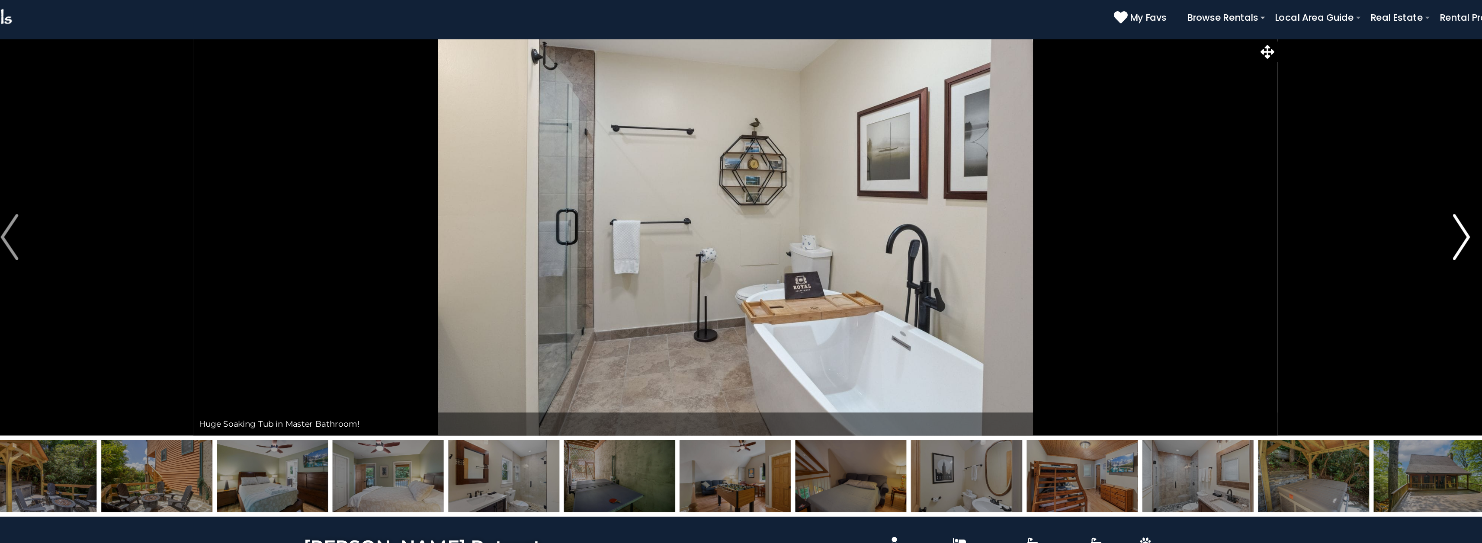
click at [1289, 199] on img "Next" at bounding box center [1286, 194] width 13 height 35
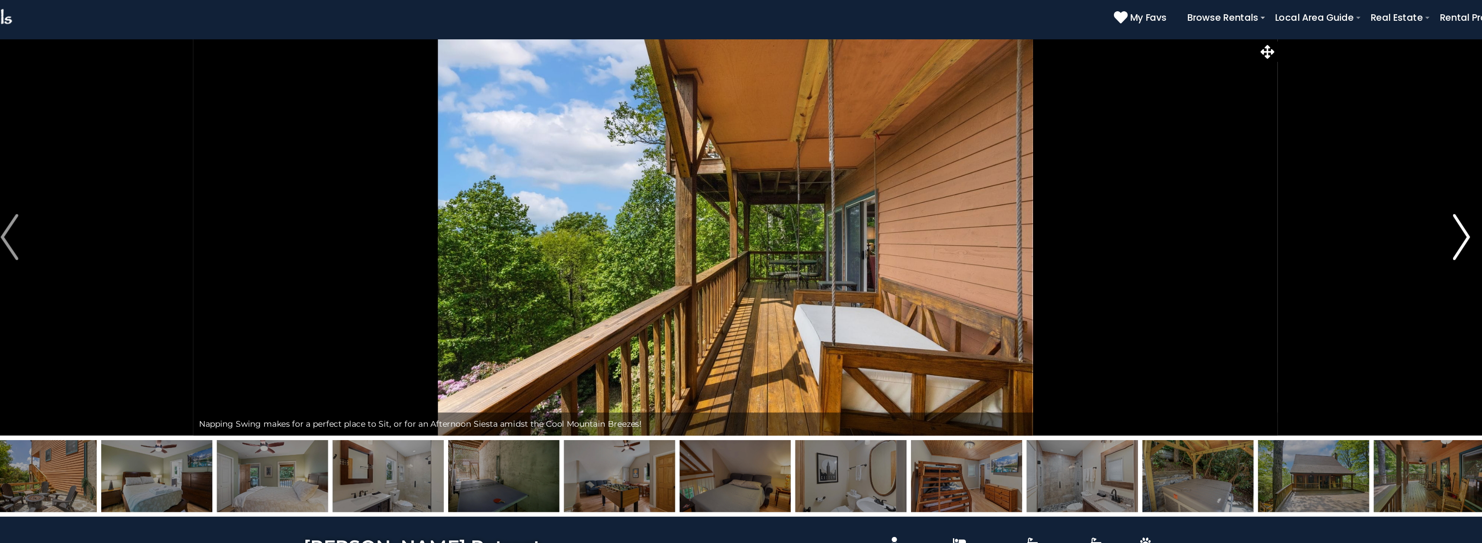
click at [1290, 199] on img "Next" at bounding box center [1286, 194] width 13 height 35
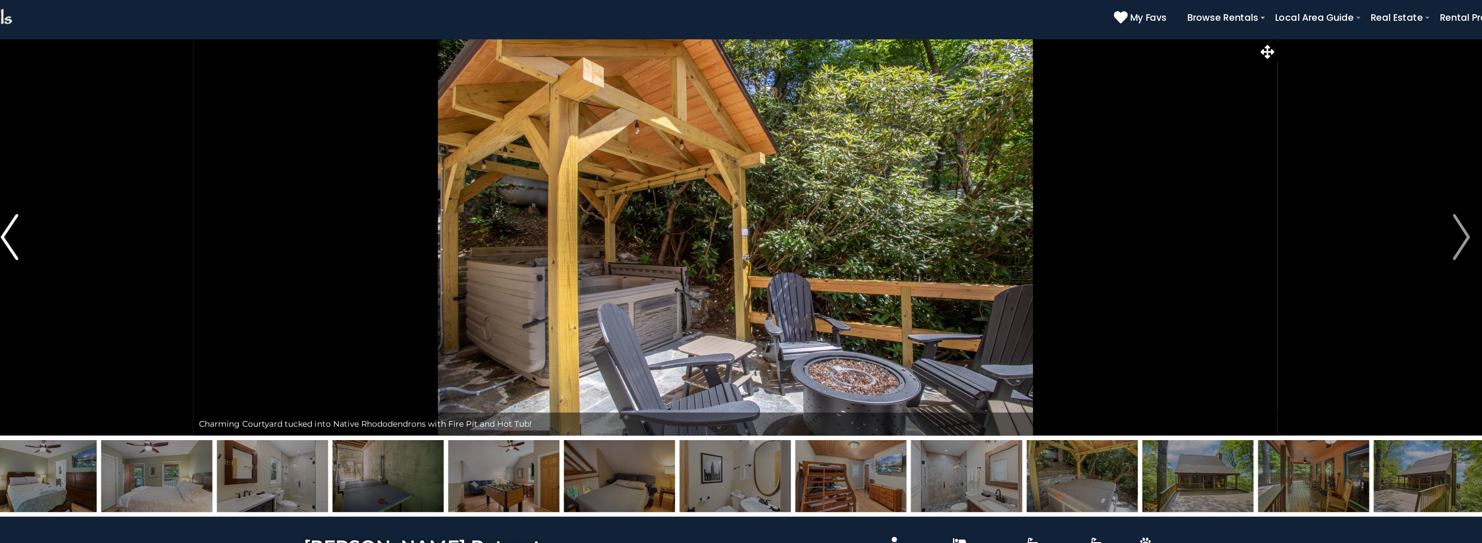
click at [196, 183] on img "Previous" at bounding box center [195, 194] width 13 height 35
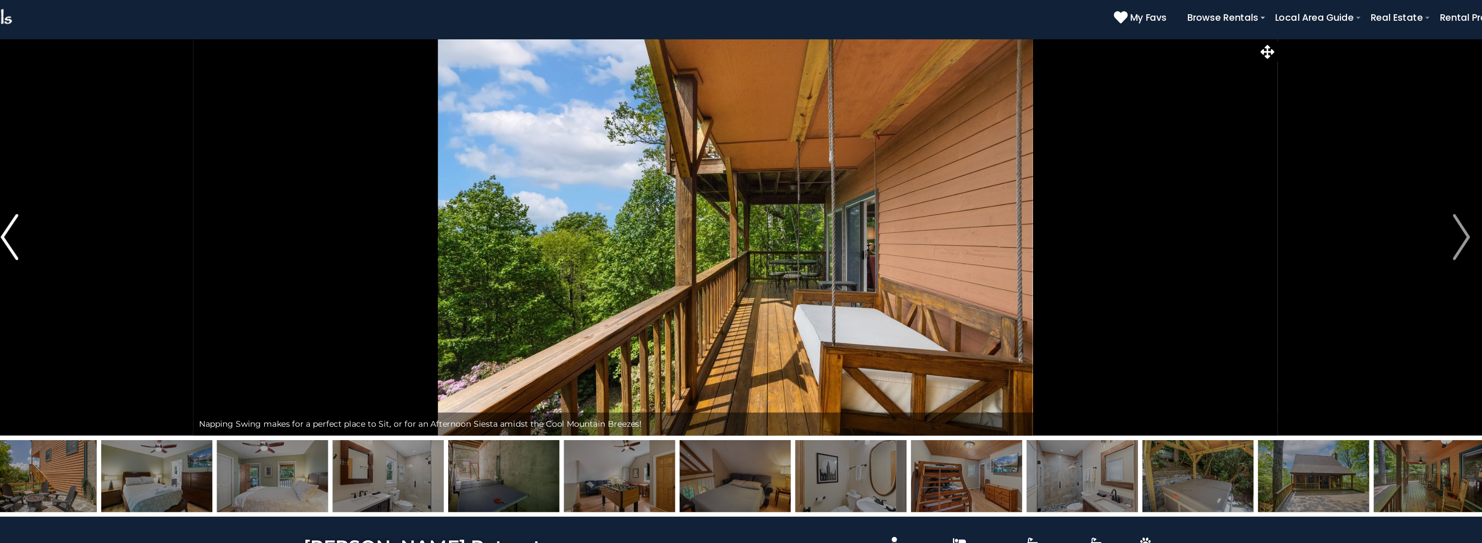
click at [196, 183] on img "Previous" at bounding box center [195, 194] width 13 height 35
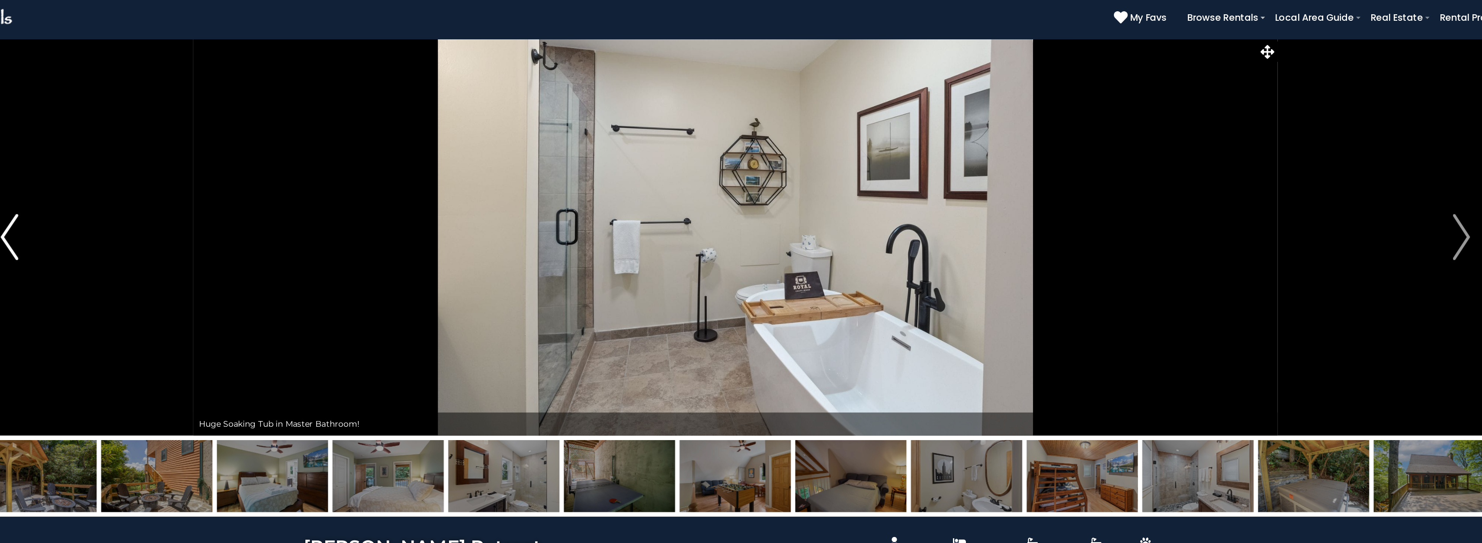
click at [196, 183] on img "Previous" at bounding box center [195, 194] width 13 height 35
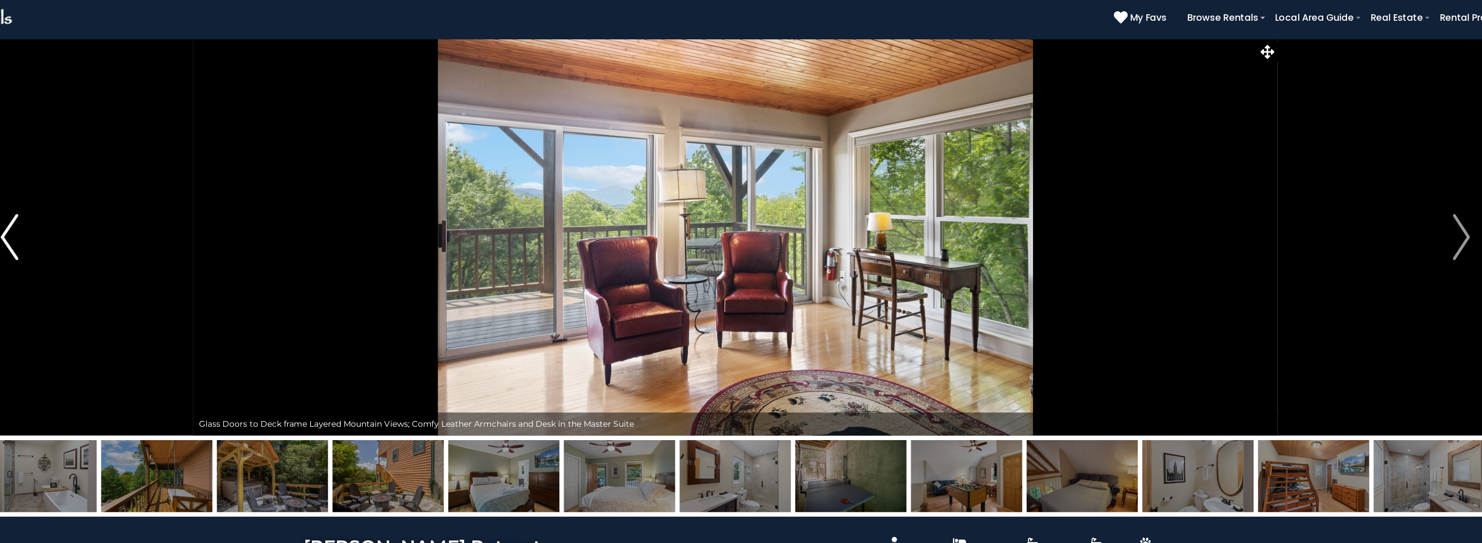
click at [196, 183] on img "Previous" at bounding box center [195, 194] width 13 height 35
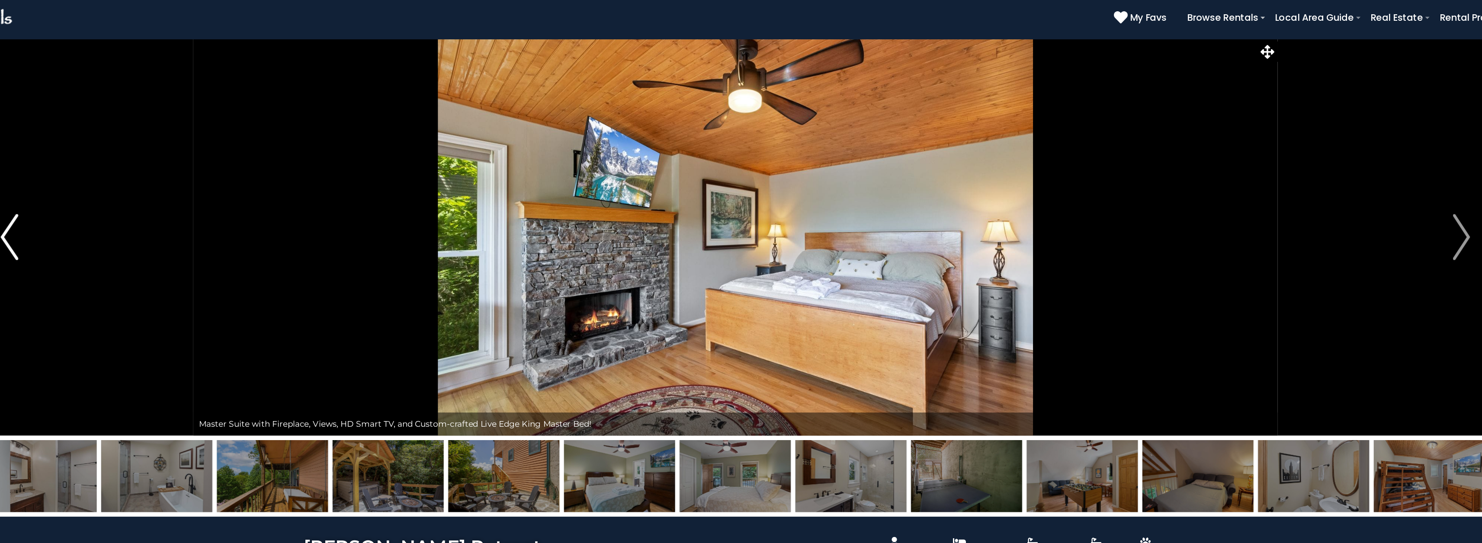
click at [196, 183] on img "Previous" at bounding box center [195, 194] width 13 height 35
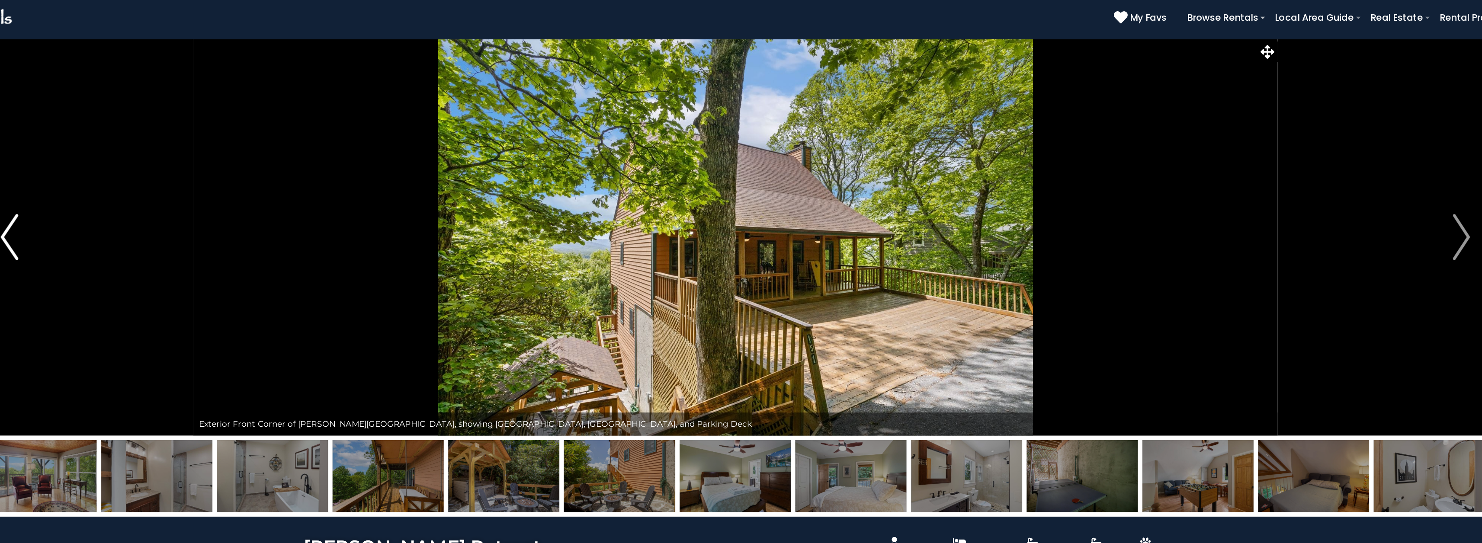
click at [196, 183] on img "Previous" at bounding box center [195, 194] width 13 height 35
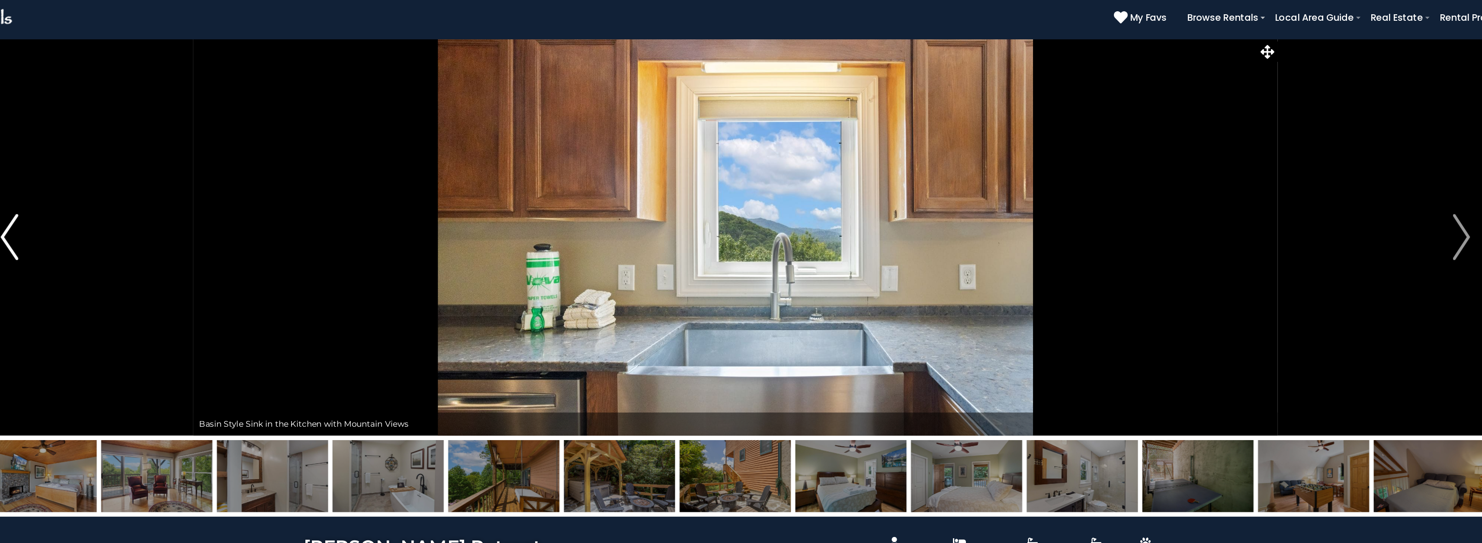
click at [196, 183] on img "Previous" at bounding box center [195, 194] width 13 height 35
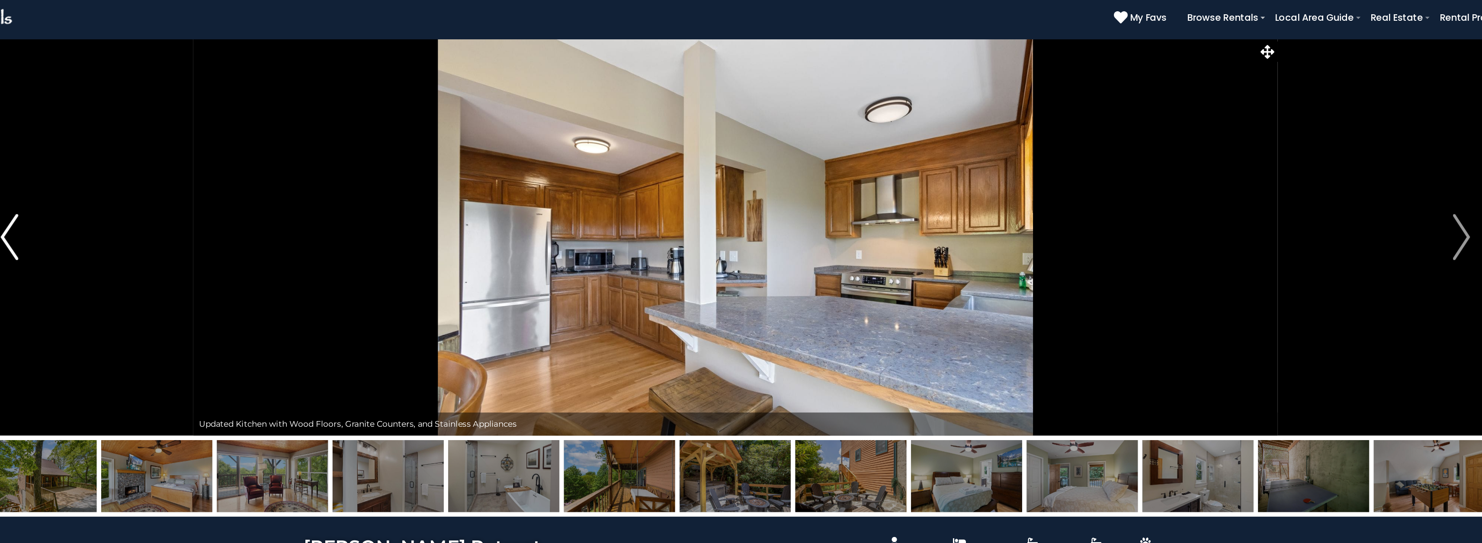
click at [196, 183] on img "Previous" at bounding box center [195, 194] width 13 height 35
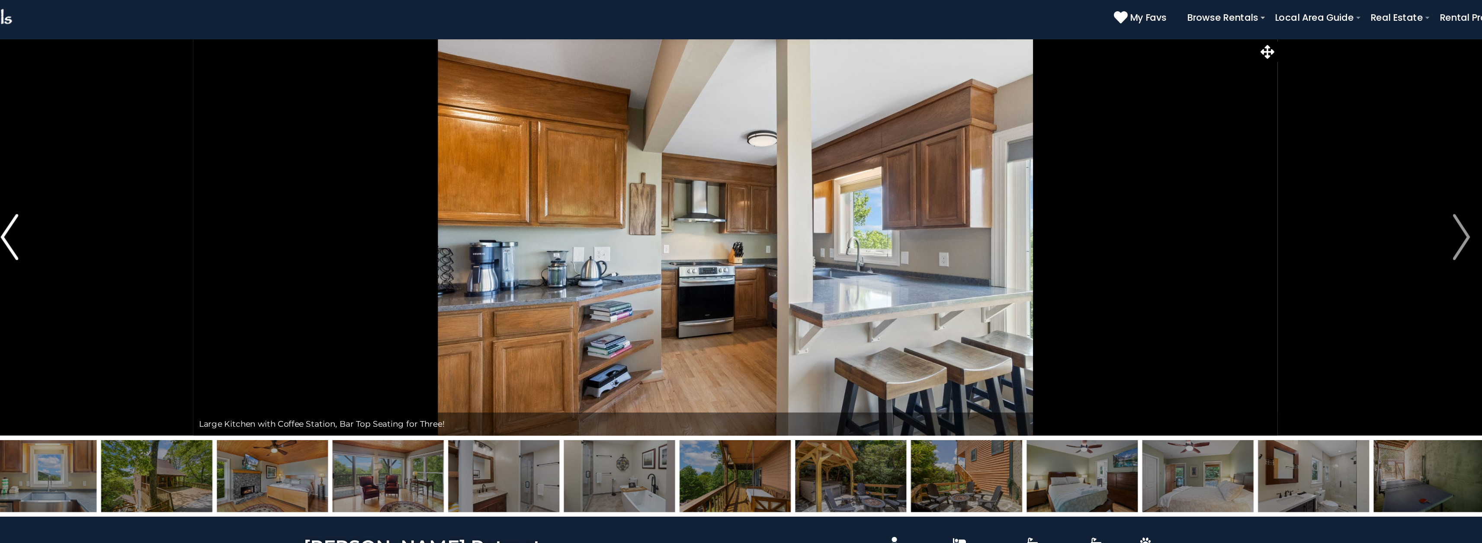
click at [196, 183] on img "Previous" at bounding box center [195, 194] width 13 height 35
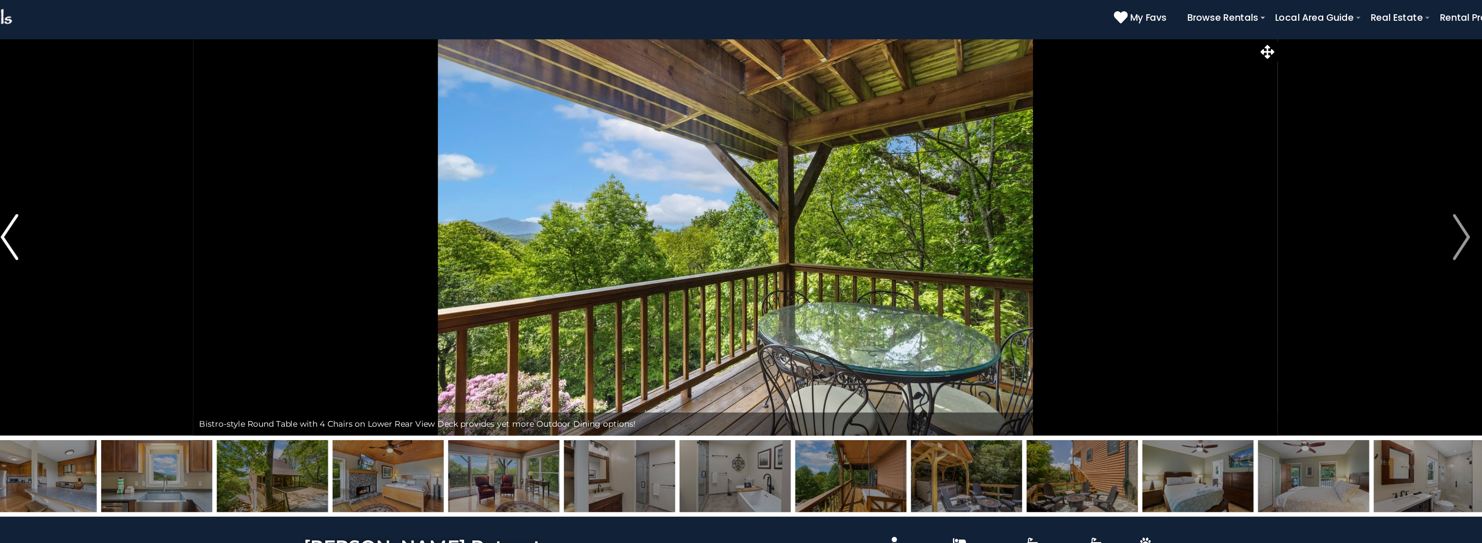
click at [196, 183] on img "Previous" at bounding box center [195, 194] width 13 height 35
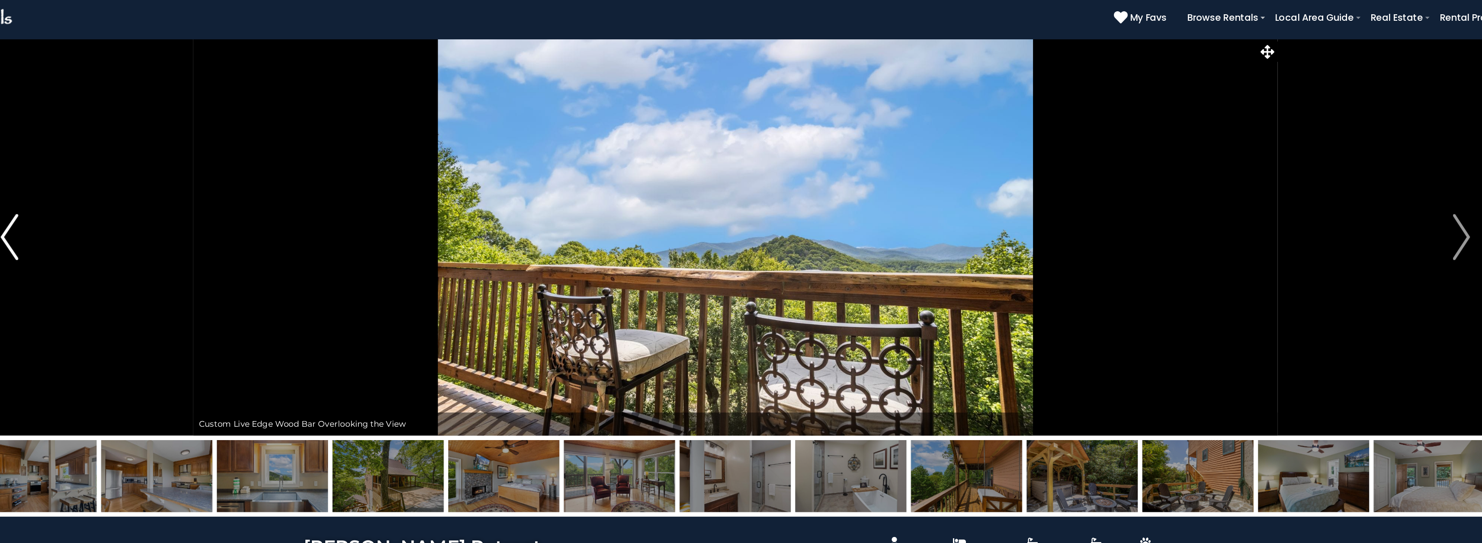
click at [196, 183] on img "Previous" at bounding box center [195, 194] width 13 height 35
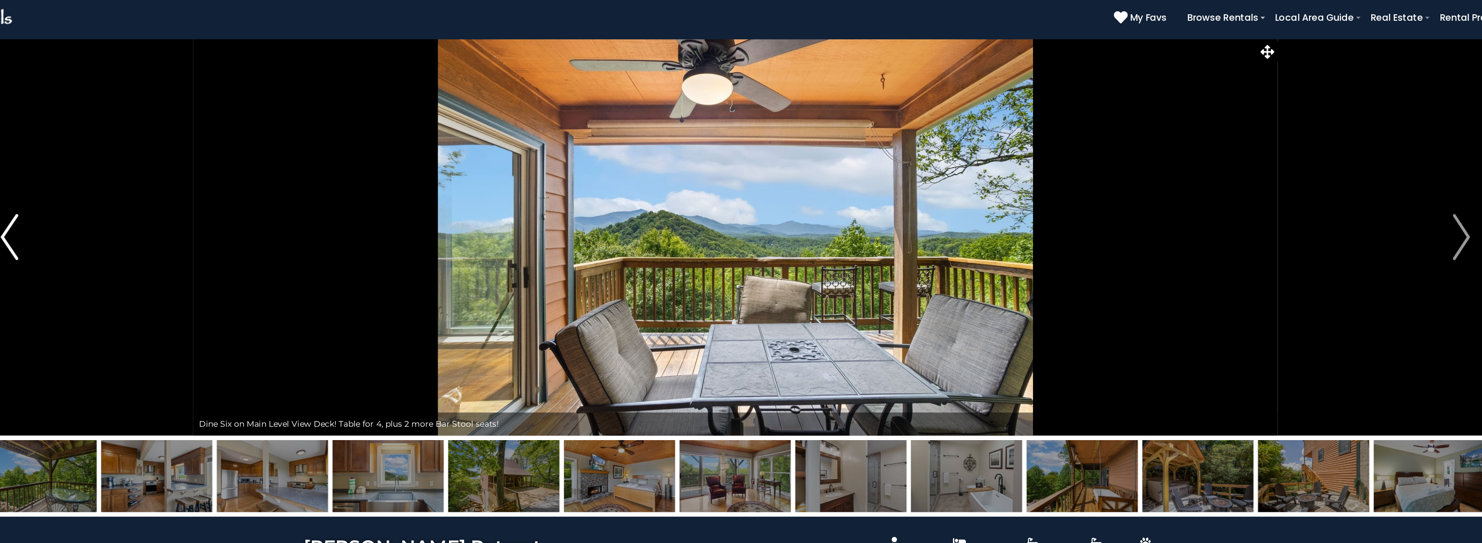
click at [196, 183] on img "Previous" at bounding box center [195, 194] width 13 height 35
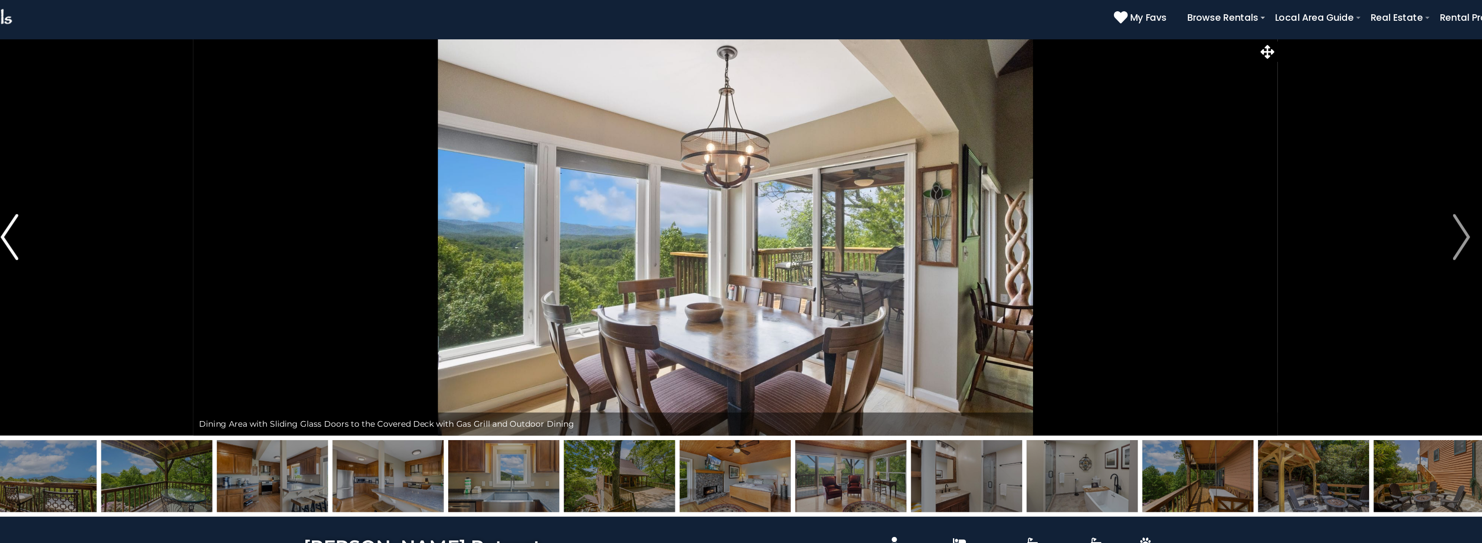
click at [196, 183] on img "Previous" at bounding box center [195, 194] width 13 height 35
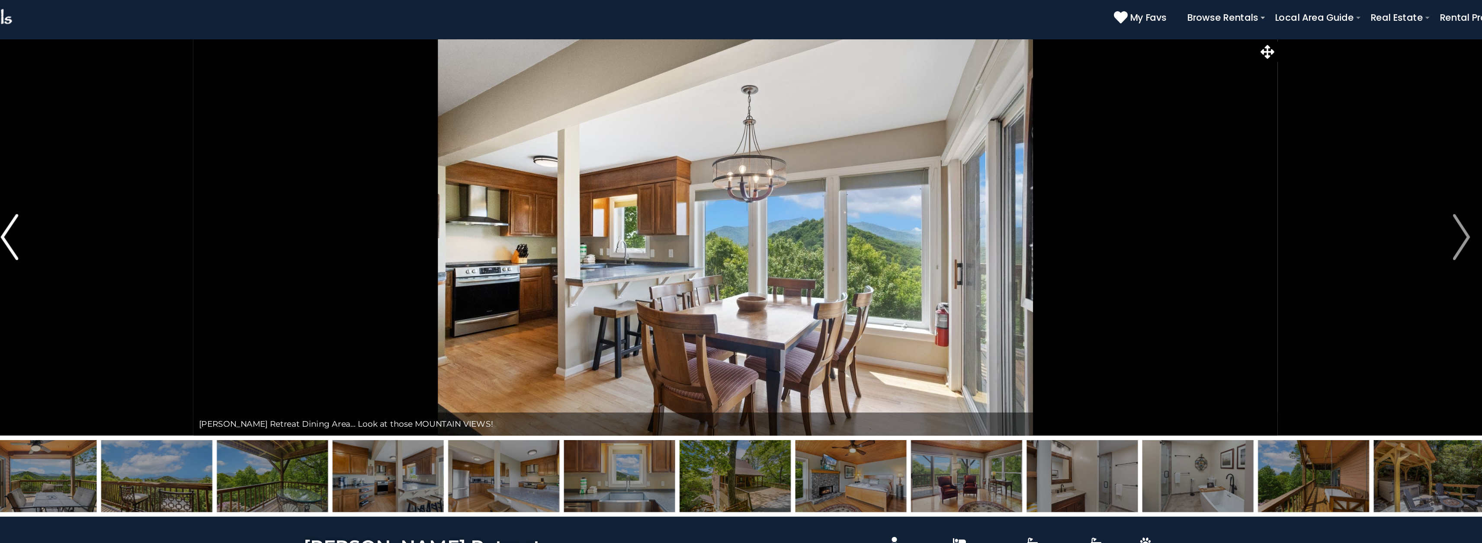
click at [196, 183] on img "Previous" at bounding box center [195, 194] width 13 height 35
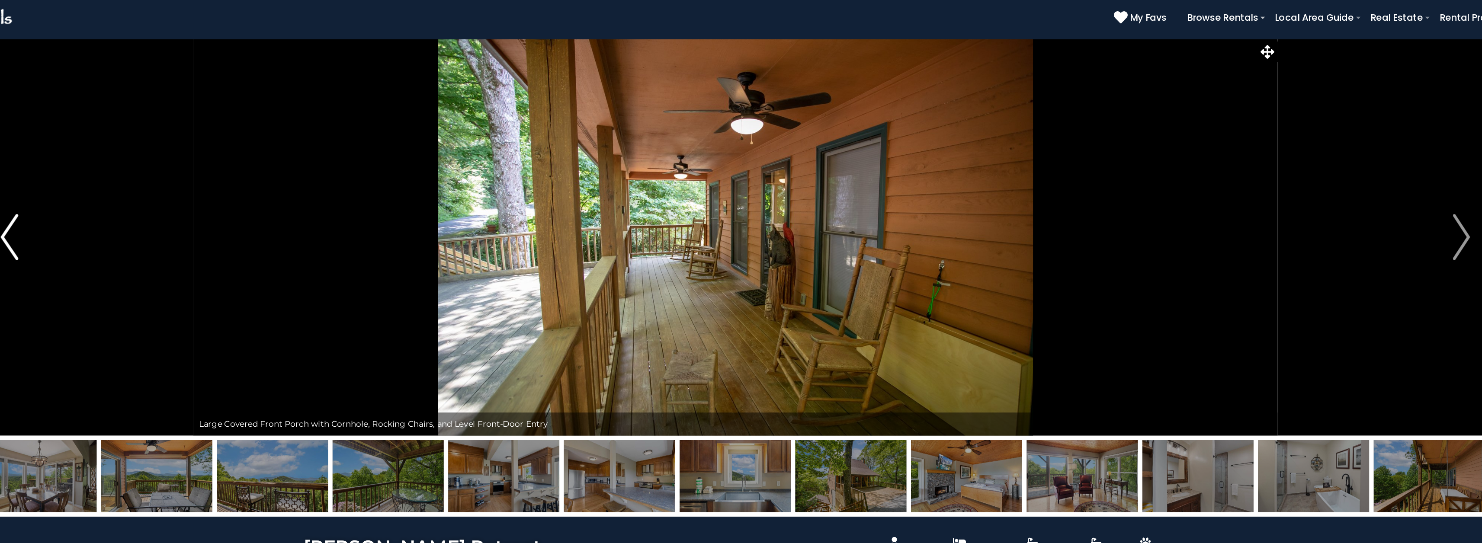
click at [196, 183] on img "Previous" at bounding box center [195, 194] width 13 height 35
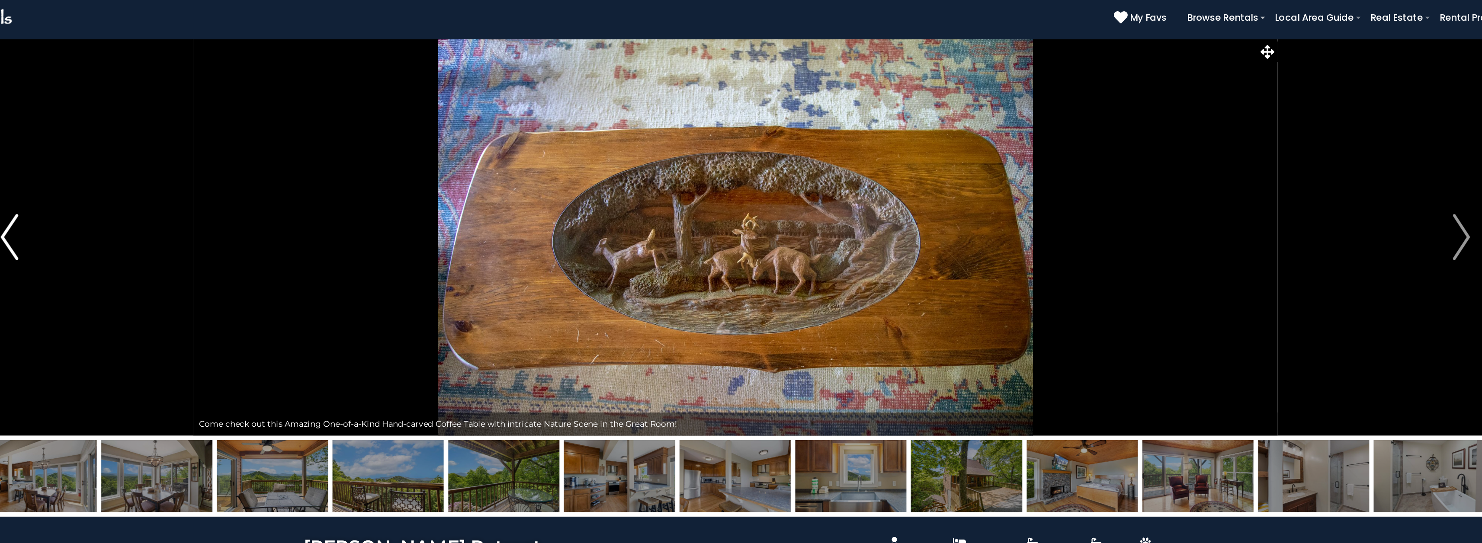
click at [196, 183] on img "Previous" at bounding box center [195, 194] width 13 height 35
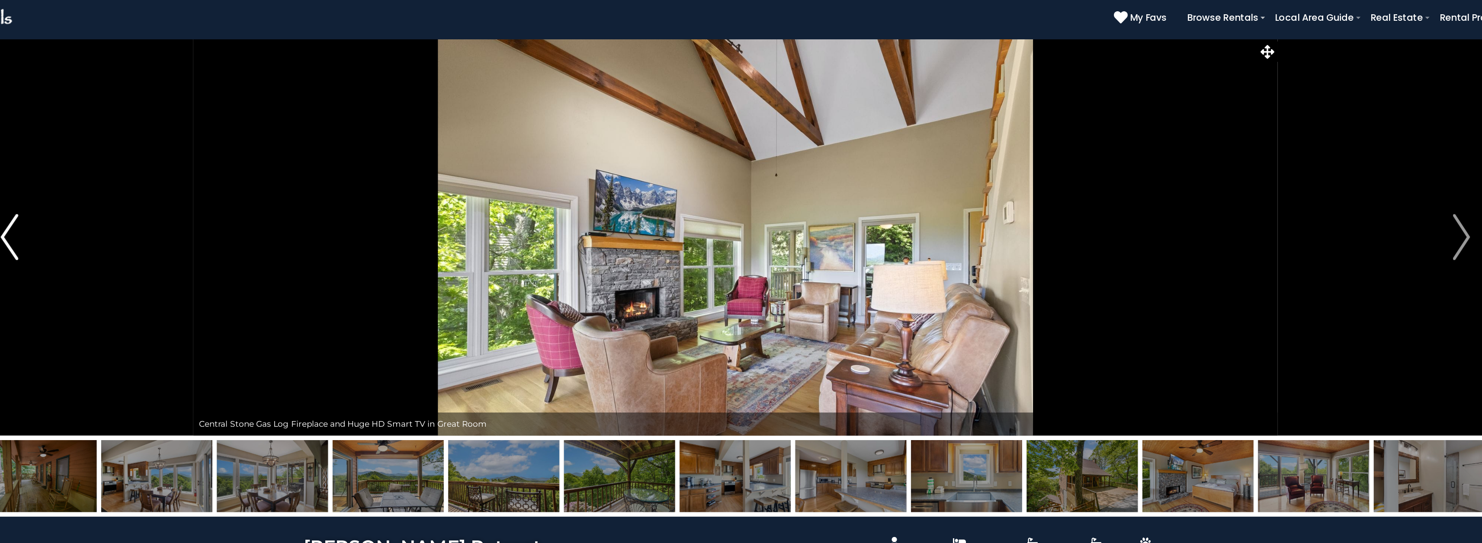
click at [196, 183] on img "Previous" at bounding box center [195, 194] width 13 height 35
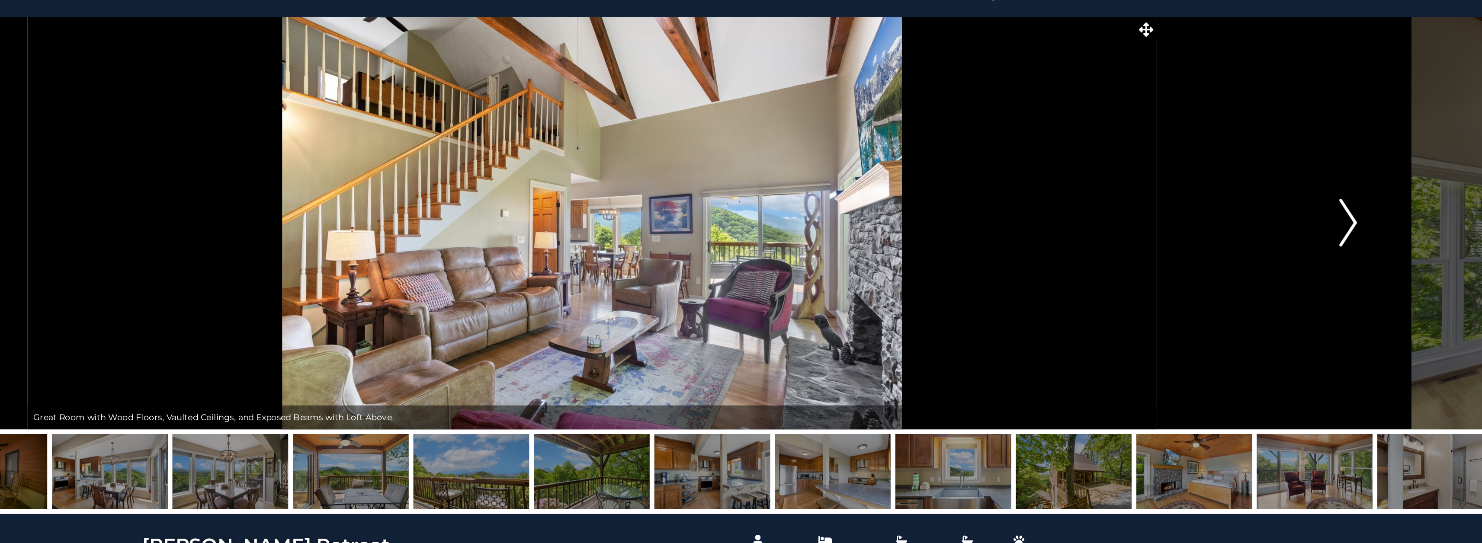
click at [1291, 194] on img "Next" at bounding box center [1286, 194] width 13 height 35
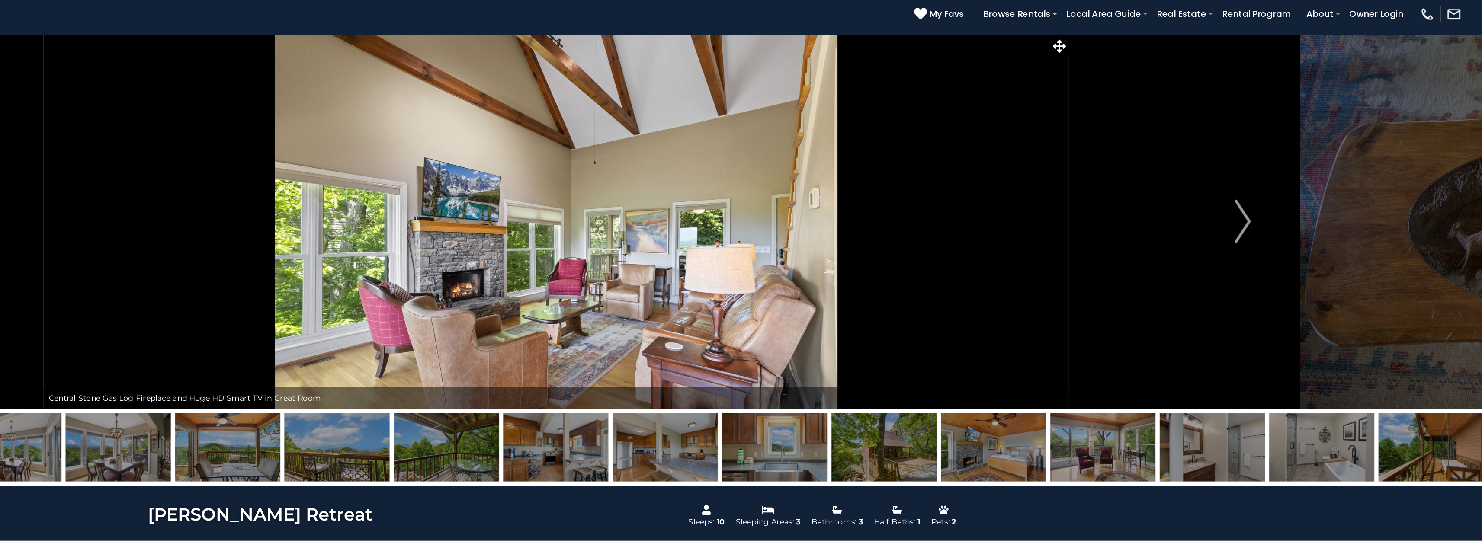
click at [471, 151] on img at bounding box center [740, 194] width 815 height 298
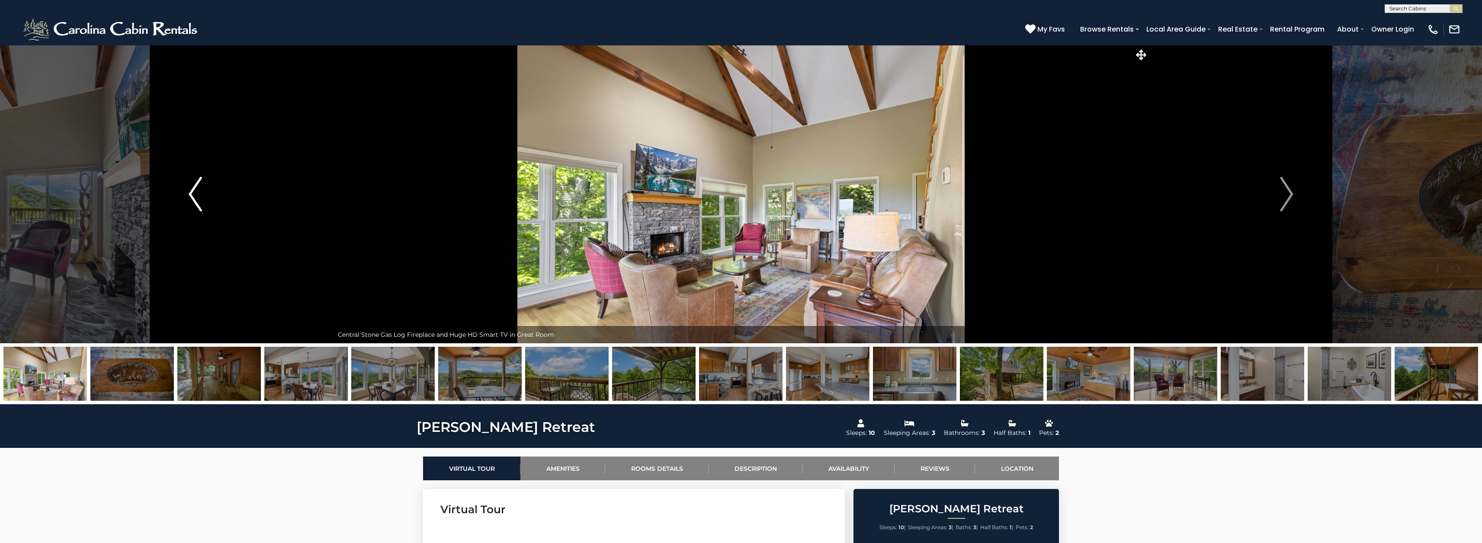
click at [195, 189] on img "Previous" at bounding box center [195, 194] width 13 height 35
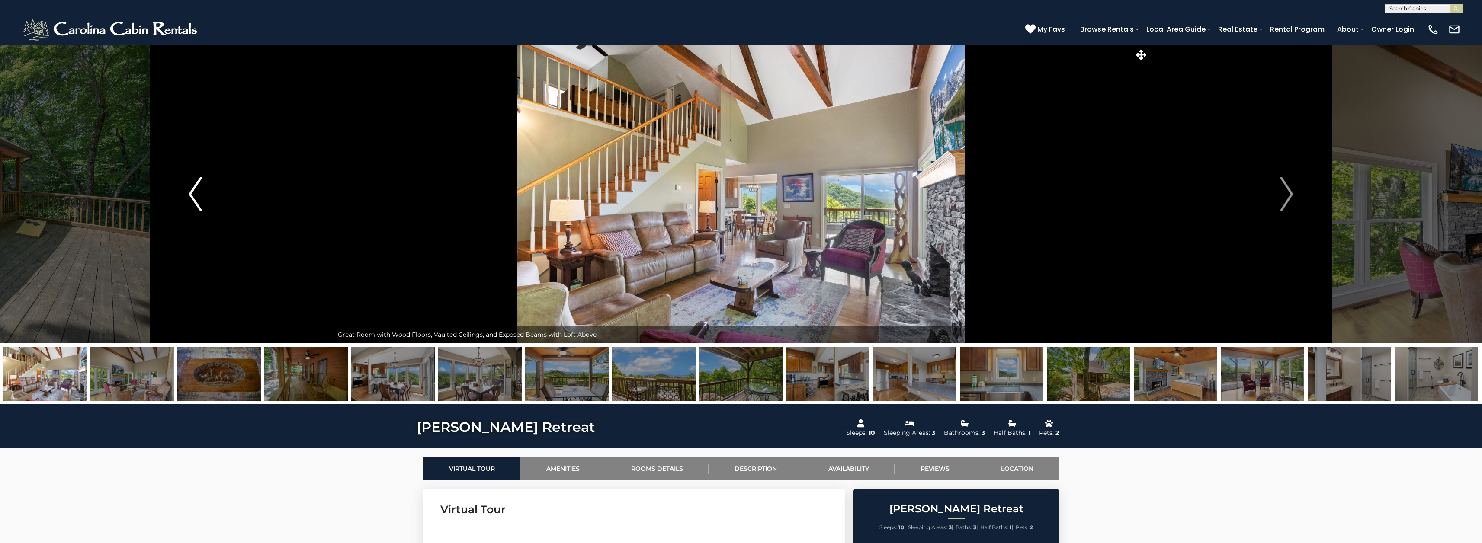
click at [195, 189] on img "Previous" at bounding box center [195, 194] width 13 height 35
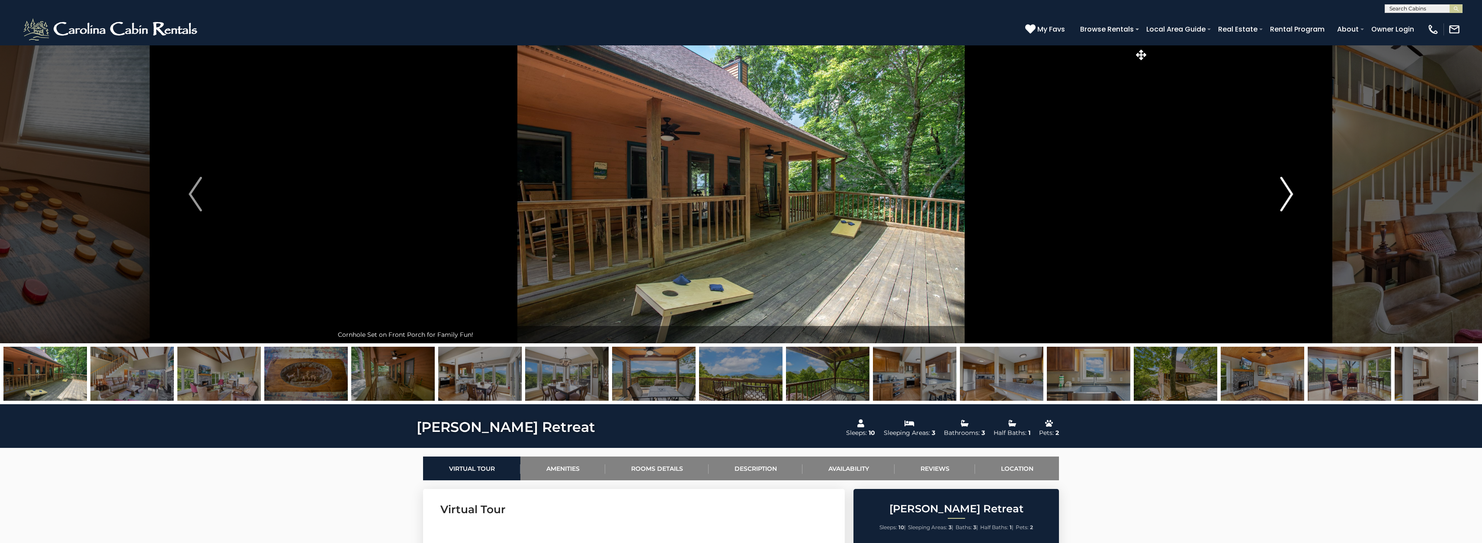
click at [1293, 195] on button "Next" at bounding box center [1286, 194] width 276 height 298
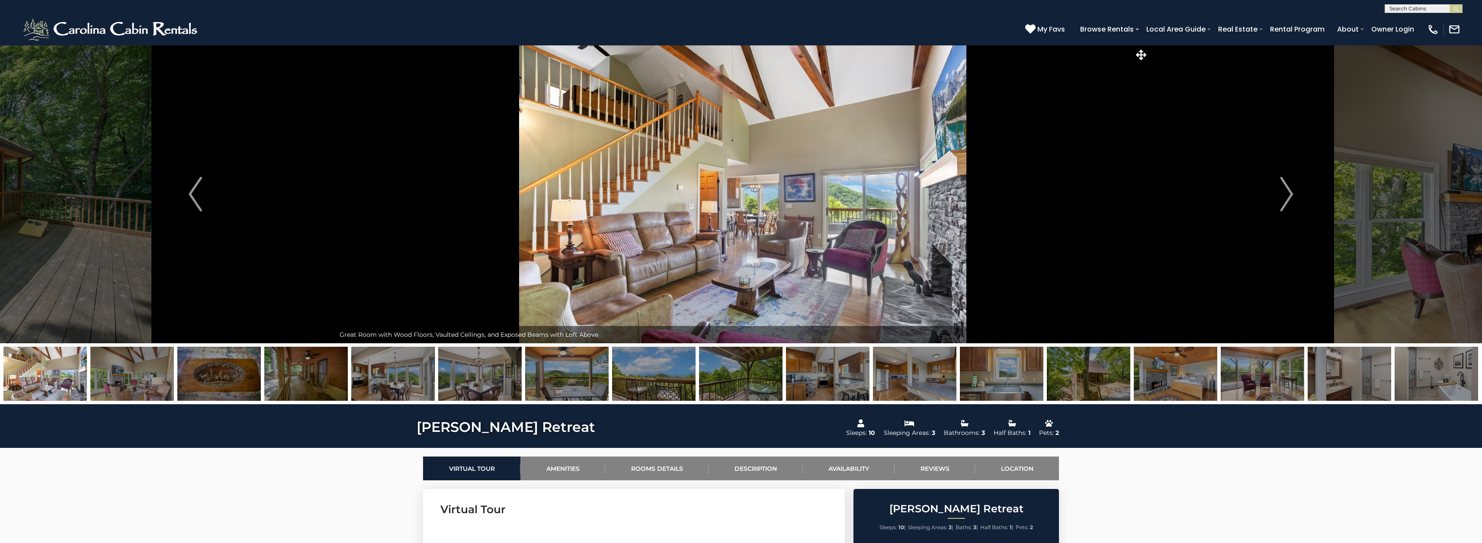
drag, startPoint x: 860, startPoint y: 237, endPoint x: 878, endPoint y: 224, distance: 21.7
click at [878, 225] on img at bounding box center [742, 194] width 815 height 298
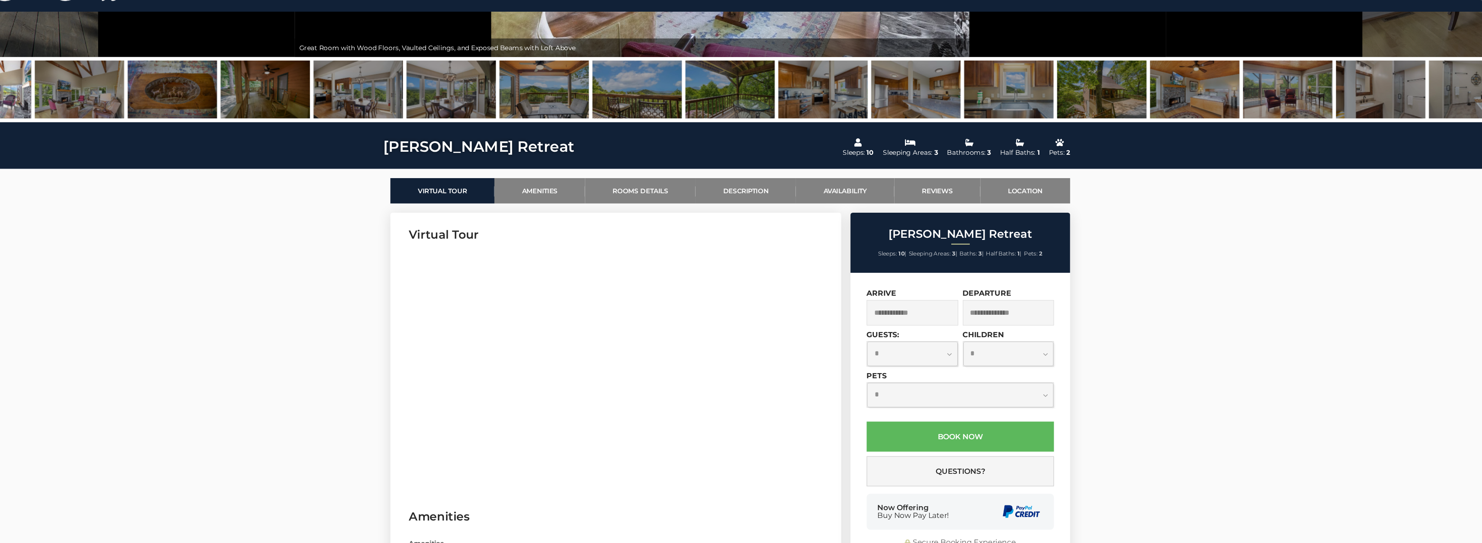
scroll to position [345, 0]
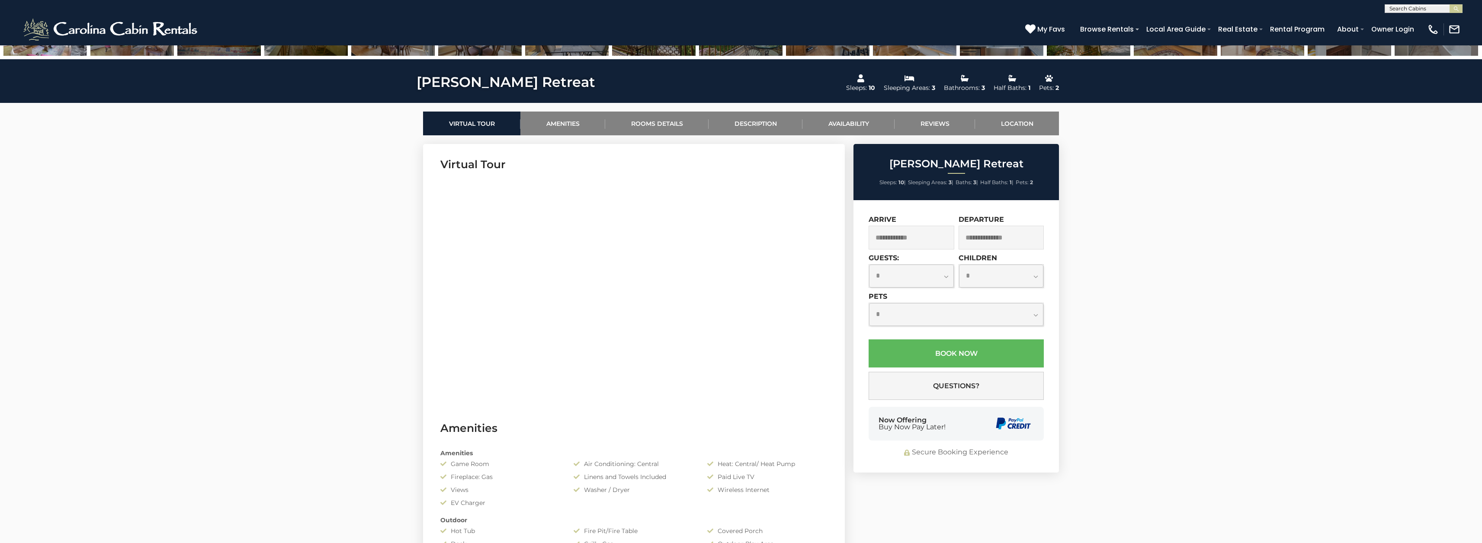
drag, startPoint x: 279, startPoint y: 306, endPoint x: 279, endPoint y: 294, distance: 11.7
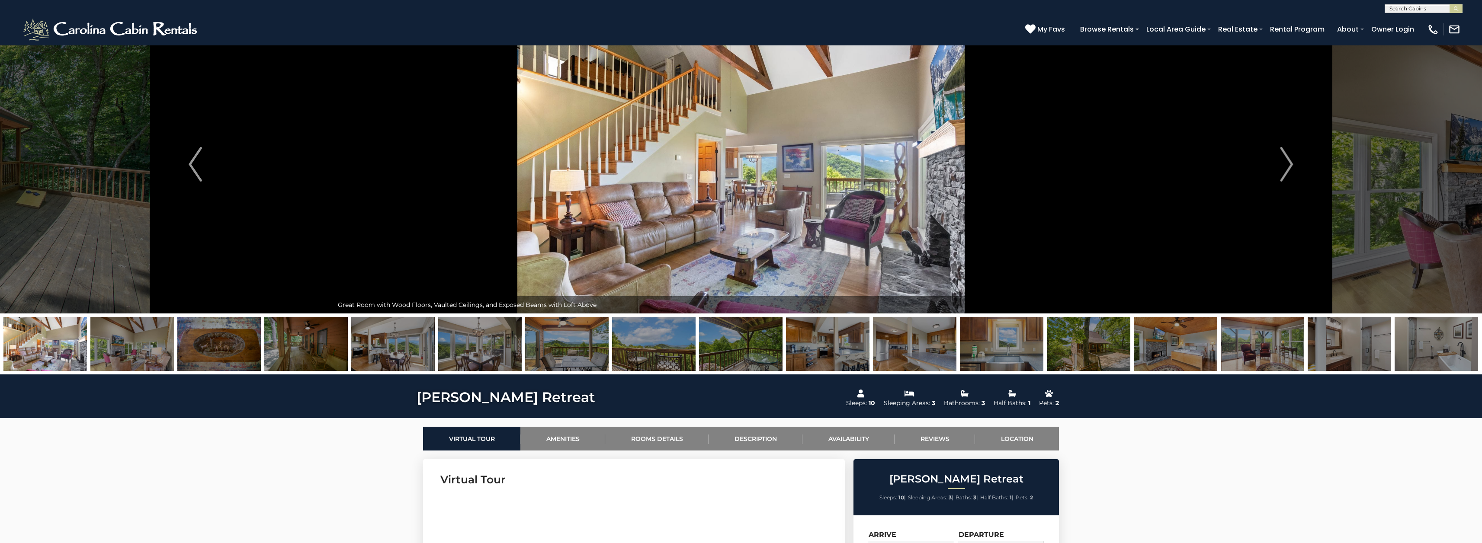
scroll to position [0, 0]
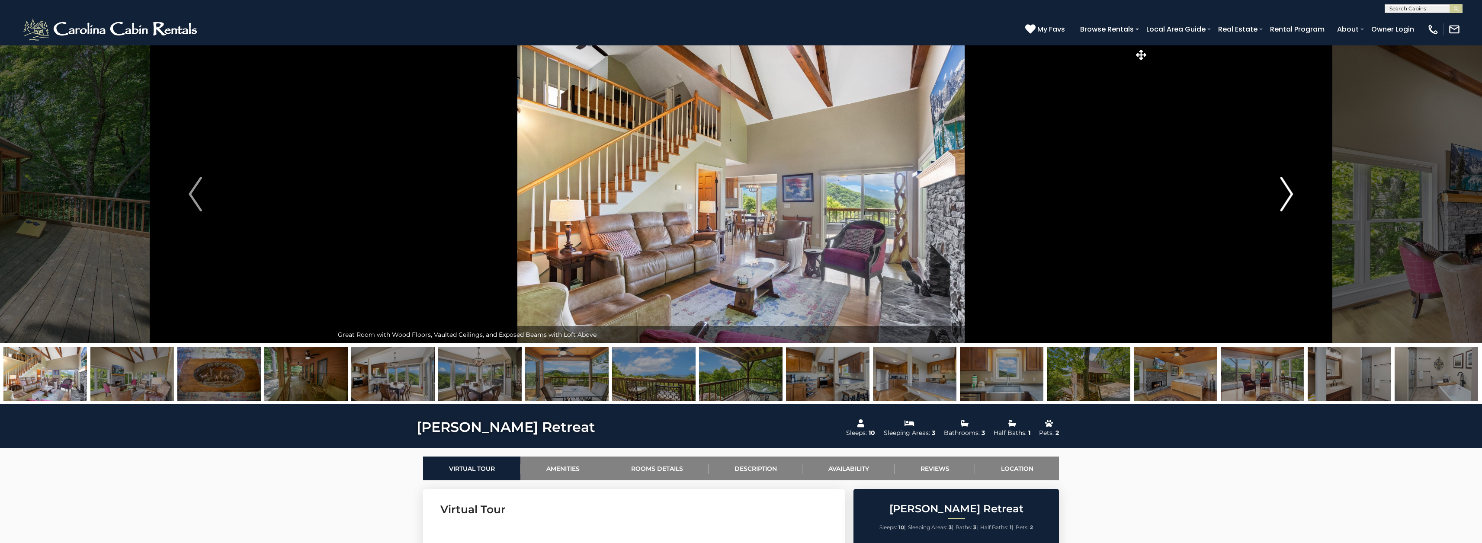
click at [1295, 199] on button "Next" at bounding box center [1286, 194] width 276 height 298
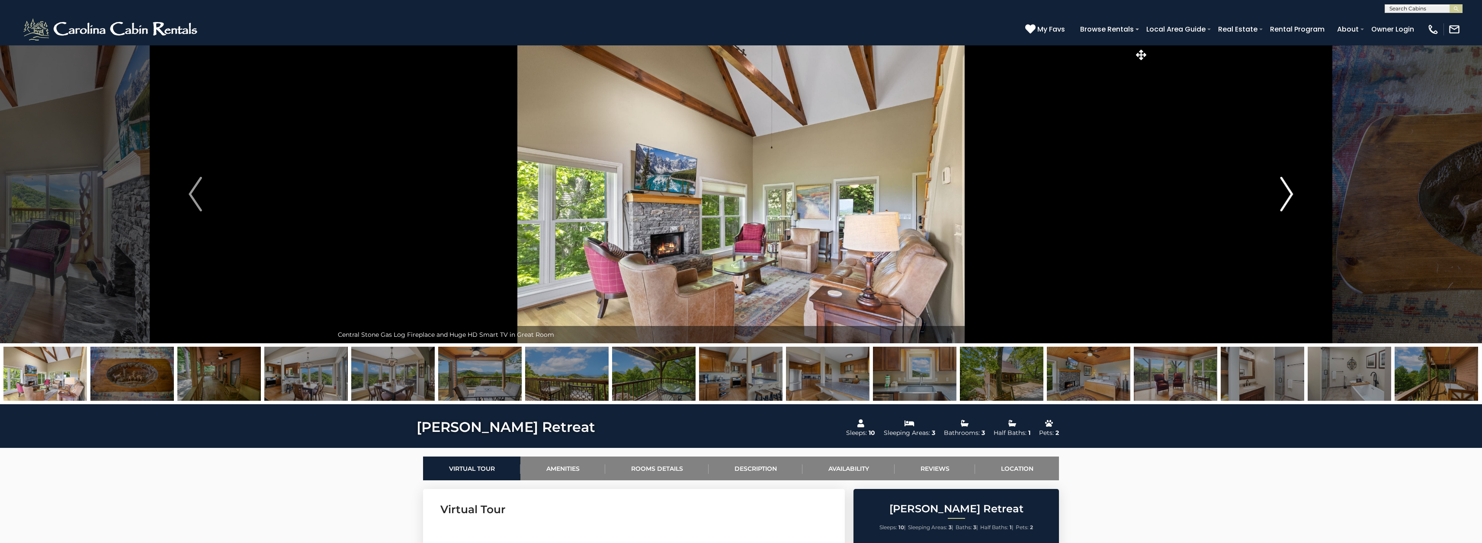
click at [1293, 198] on button "Next" at bounding box center [1286, 194] width 276 height 298
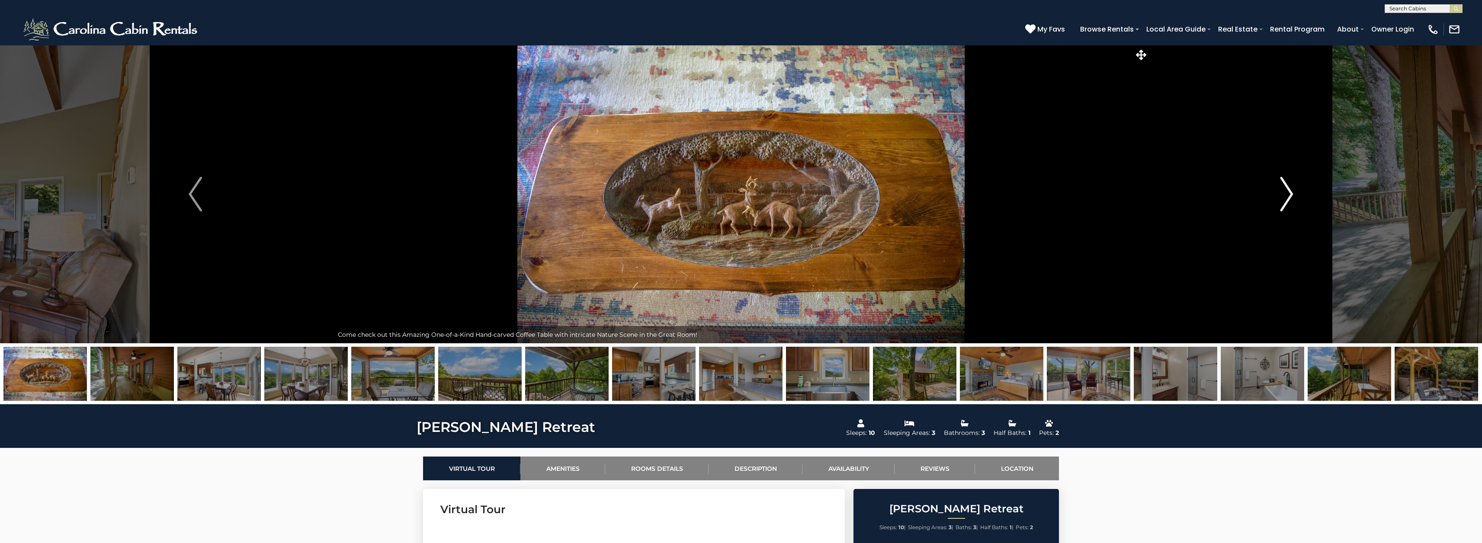
click at [1293, 198] on button "Next" at bounding box center [1286, 194] width 276 height 298
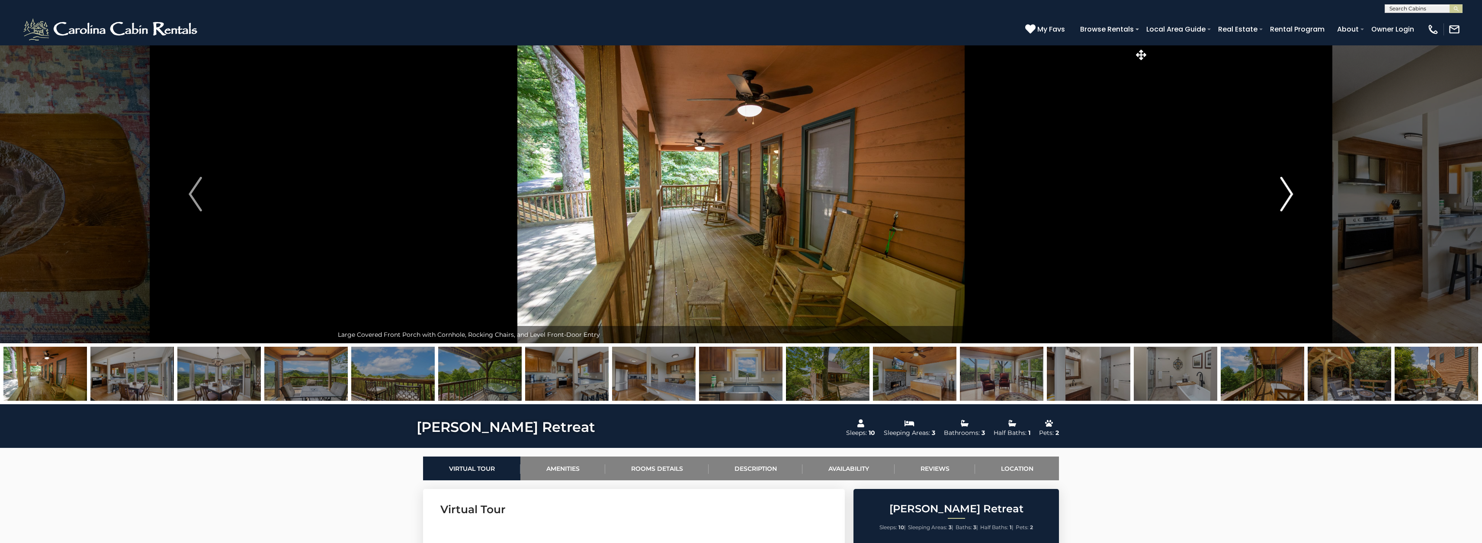
click at [1287, 196] on img "Next" at bounding box center [1286, 194] width 13 height 35
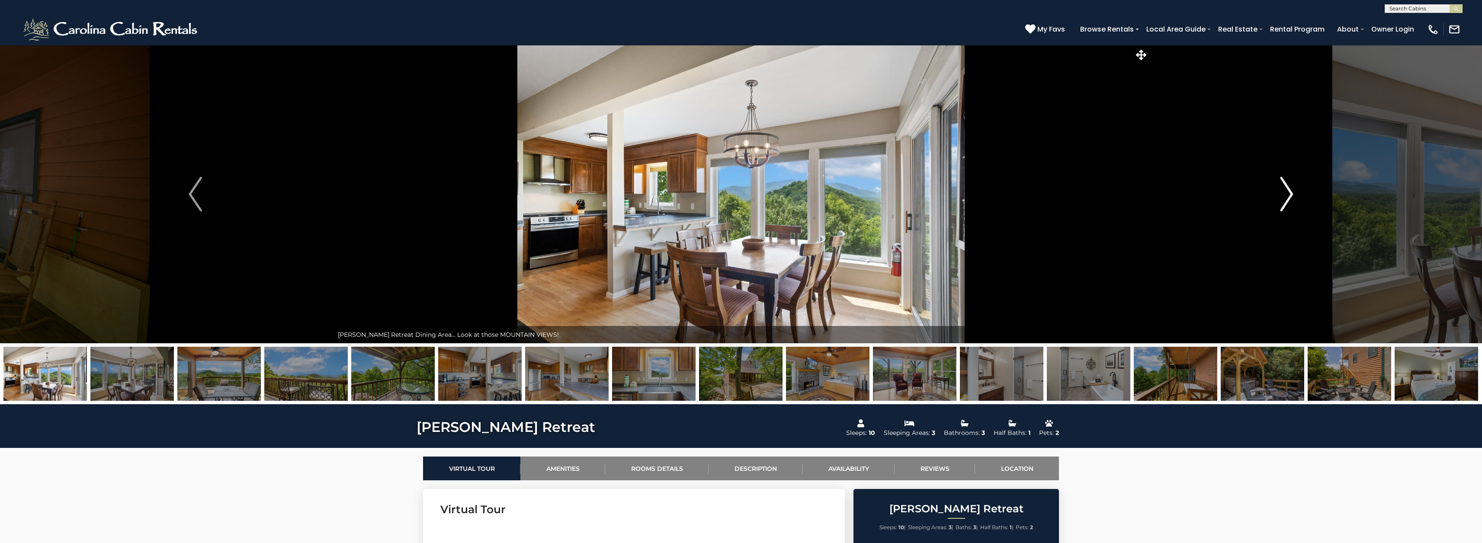
click at [1287, 196] on img "Next" at bounding box center [1286, 194] width 13 height 35
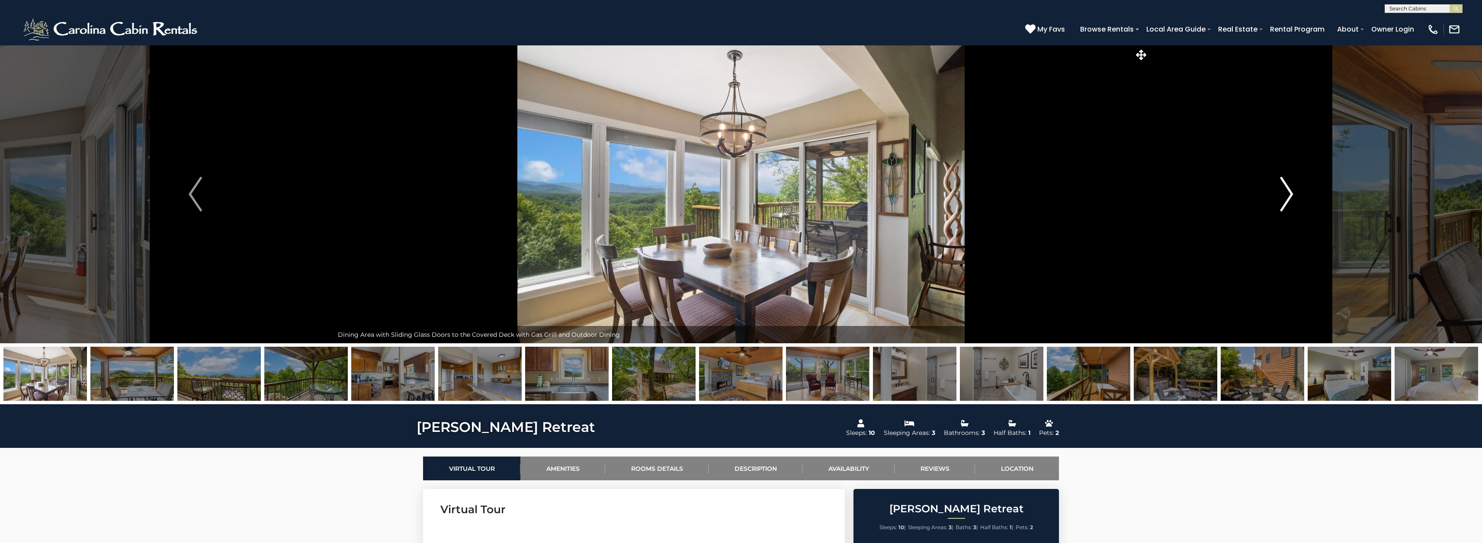
click at [1287, 196] on img "Next" at bounding box center [1286, 194] width 13 height 35
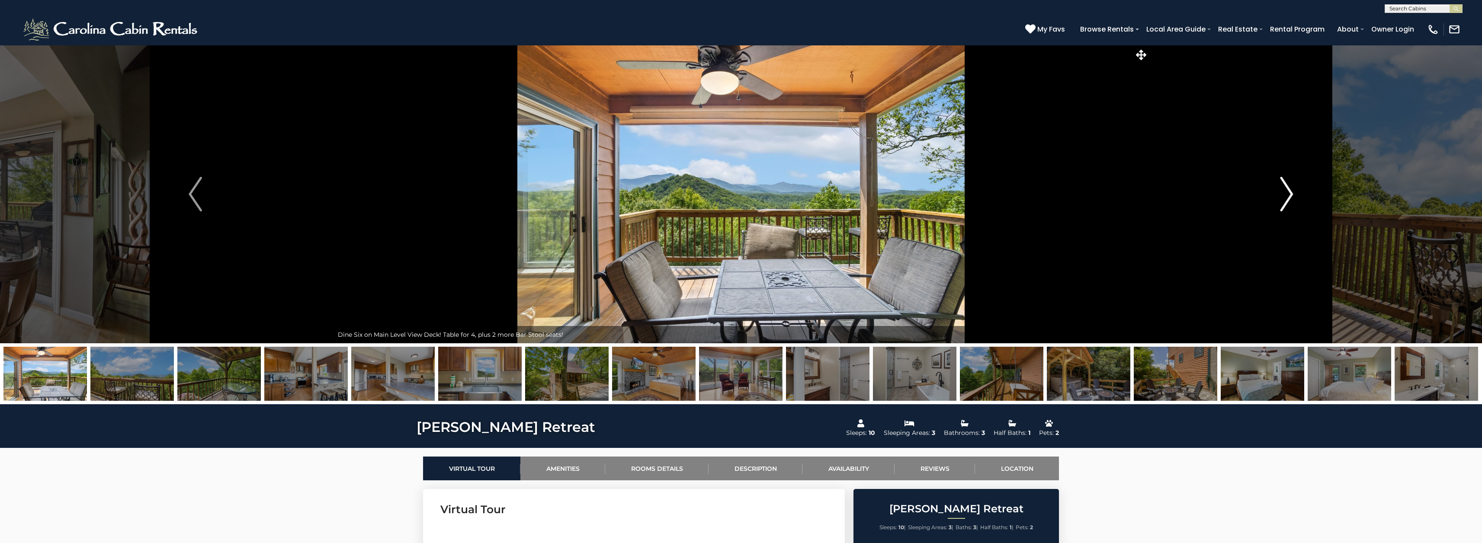
click at [1287, 196] on img "Next" at bounding box center [1286, 194] width 13 height 35
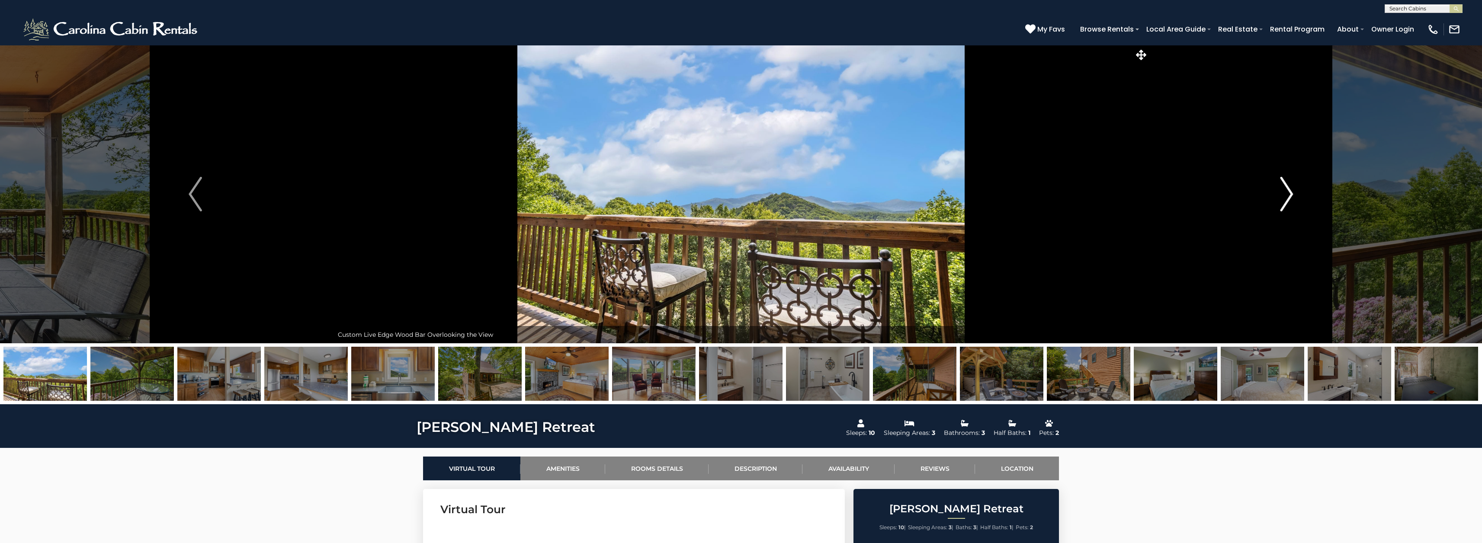
click at [1287, 196] on img "Next" at bounding box center [1286, 194] width 13 height 35
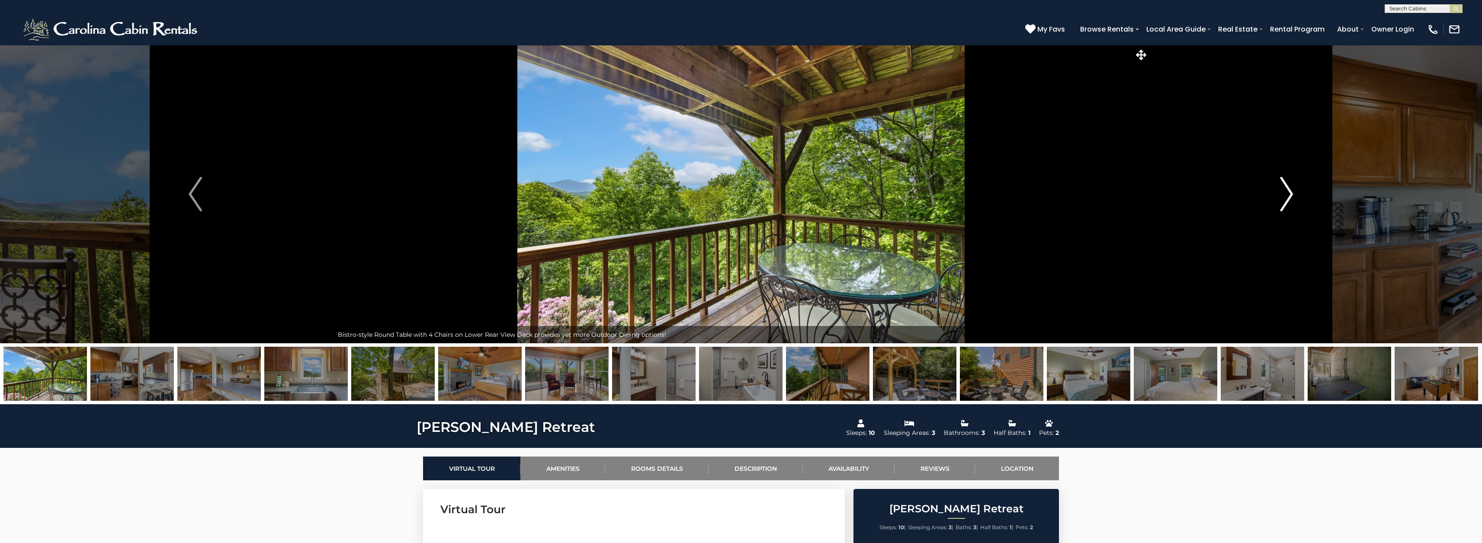
click at [1287, 196] on img "Next" at bounding box center [1286, 194] width 13 height 35
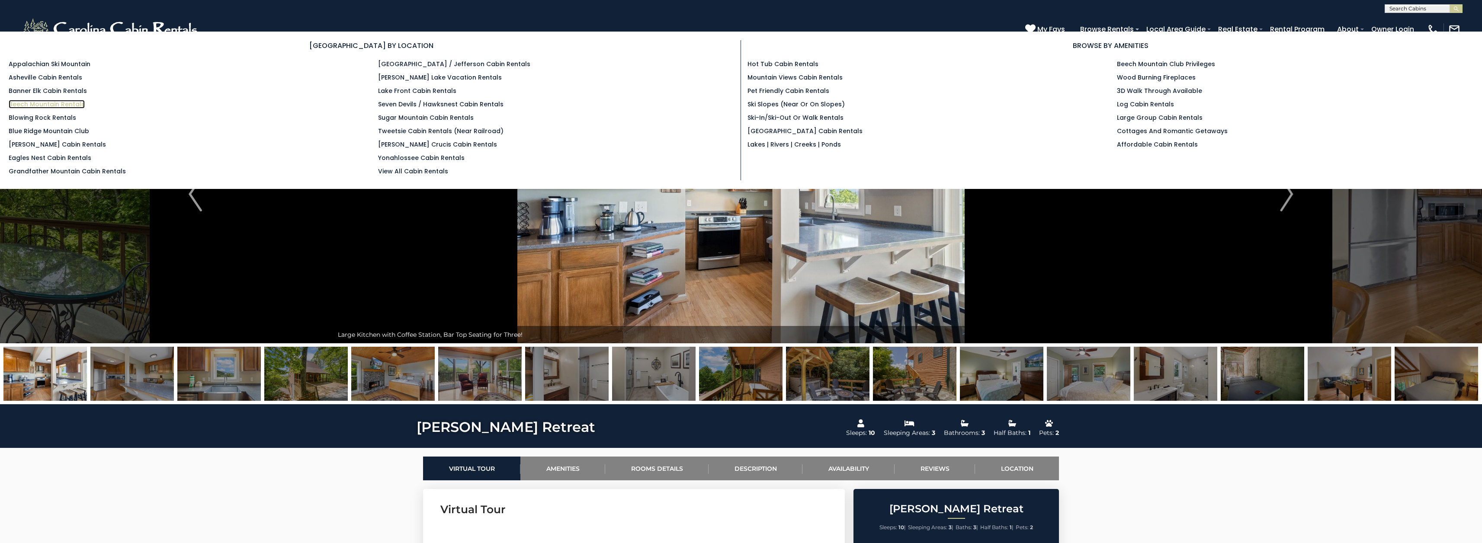
click at [69, 103] on link "Beech Mountain Rentals" at bounding box center [47, 104] width 76 height 9
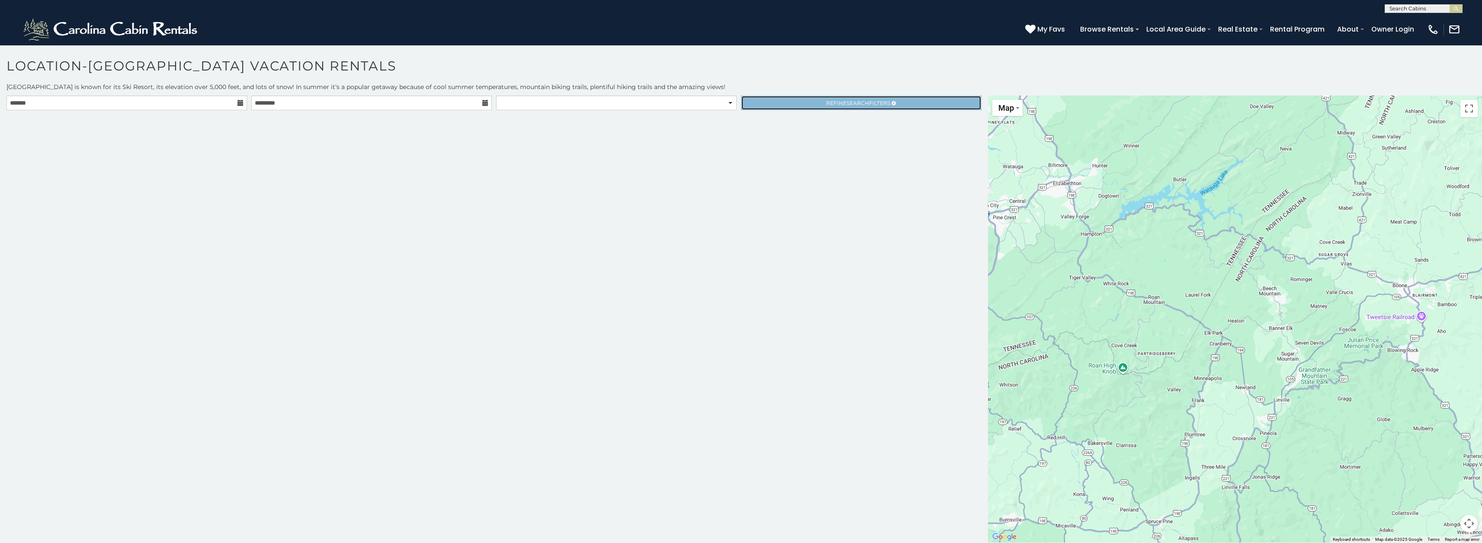
click at [811, 105] on link "Refine Search Filters" at bounding box center [861, 103] width 240 height 15
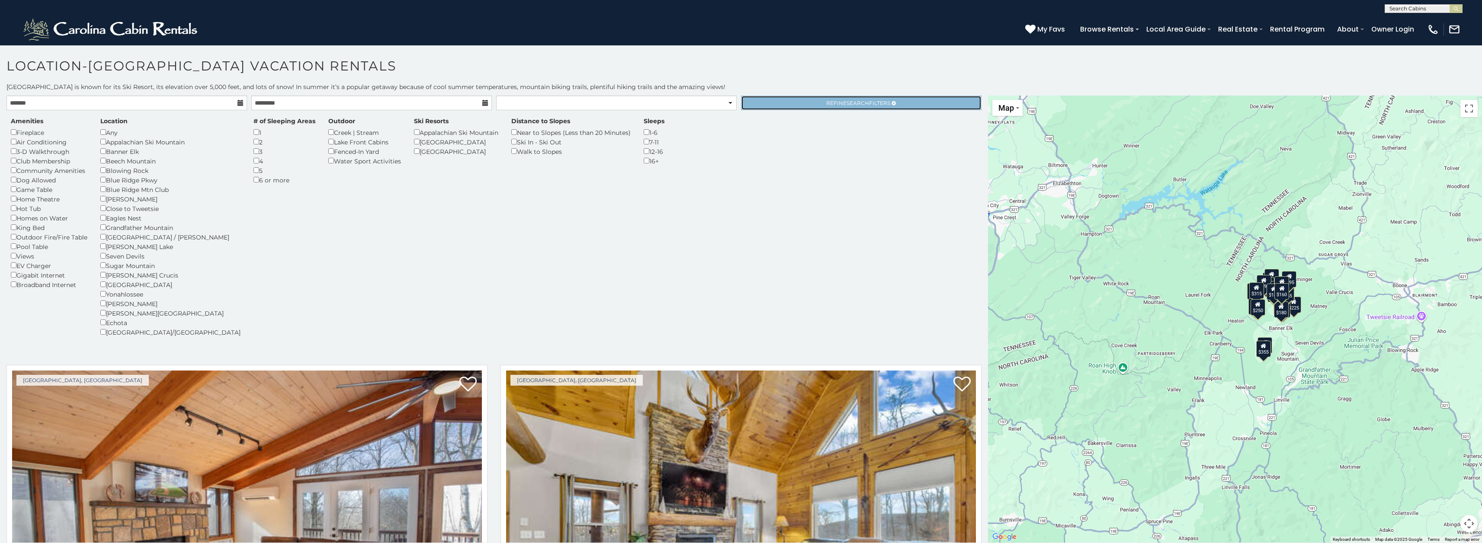
click at [779, 103] on link "Refine Search Filters" at bounding box center [861, 103] width 240 height 15
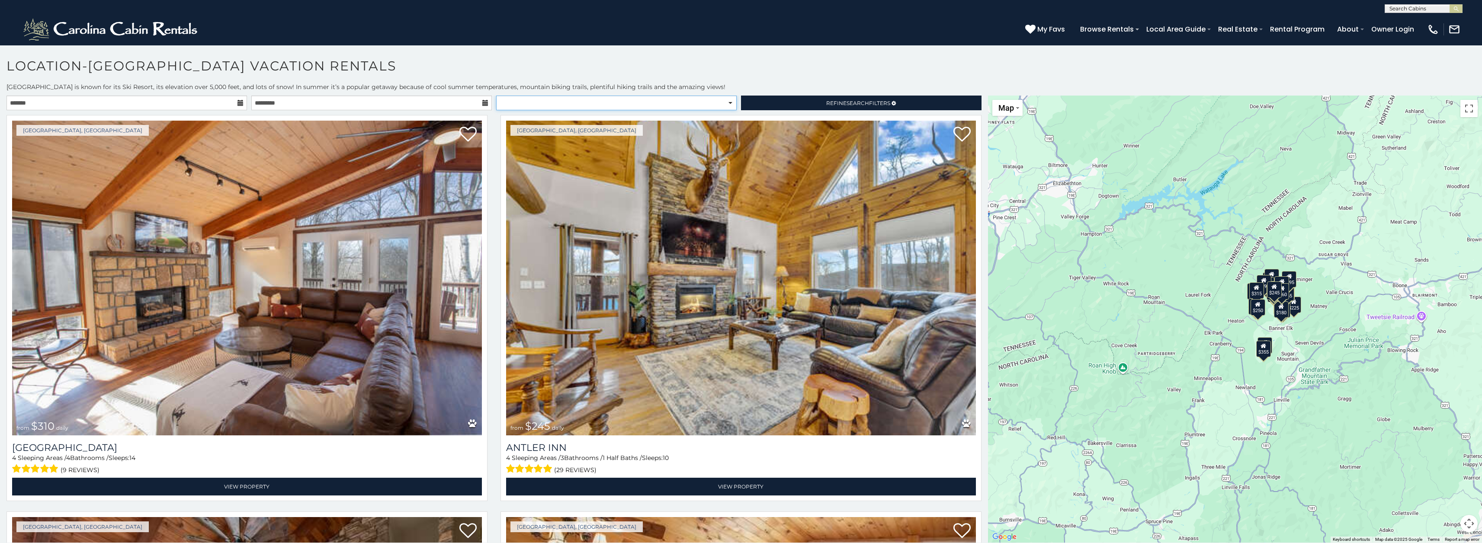
click at [731, 104] on select "**********" at bounding box center [616, 103] width 240 height 15
select select "**********"
click at [496, 96] on select "**********" at bounding box center [616, 103] width 240 height 15
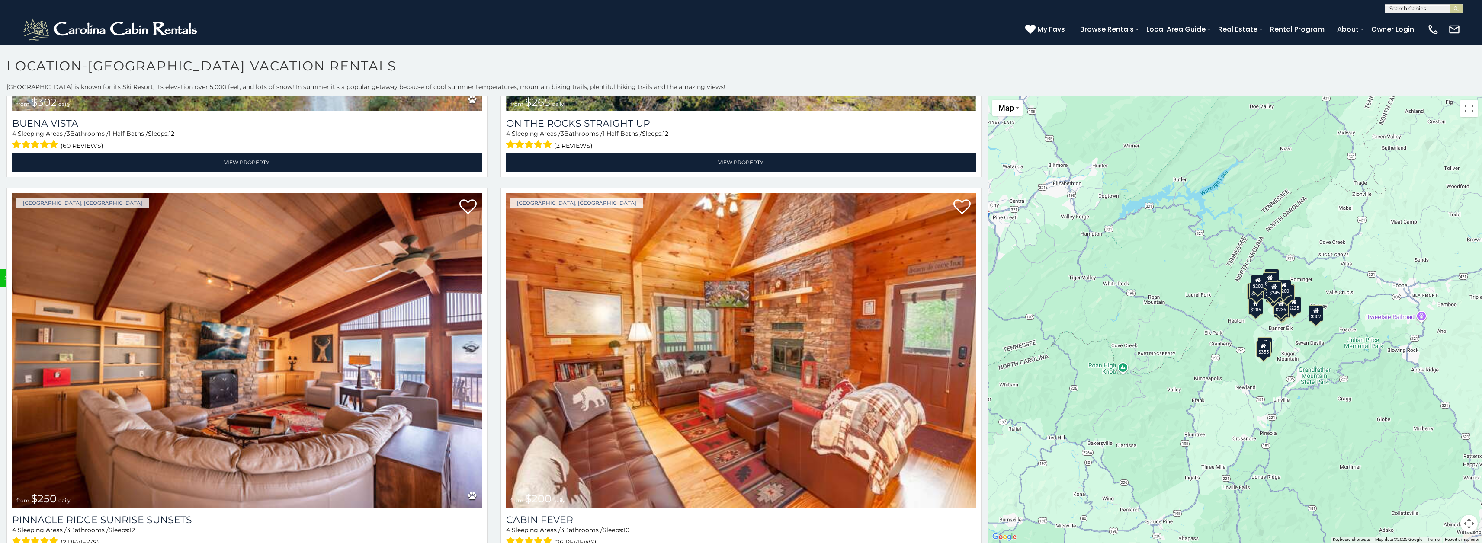
scroll to position [5481, 0]
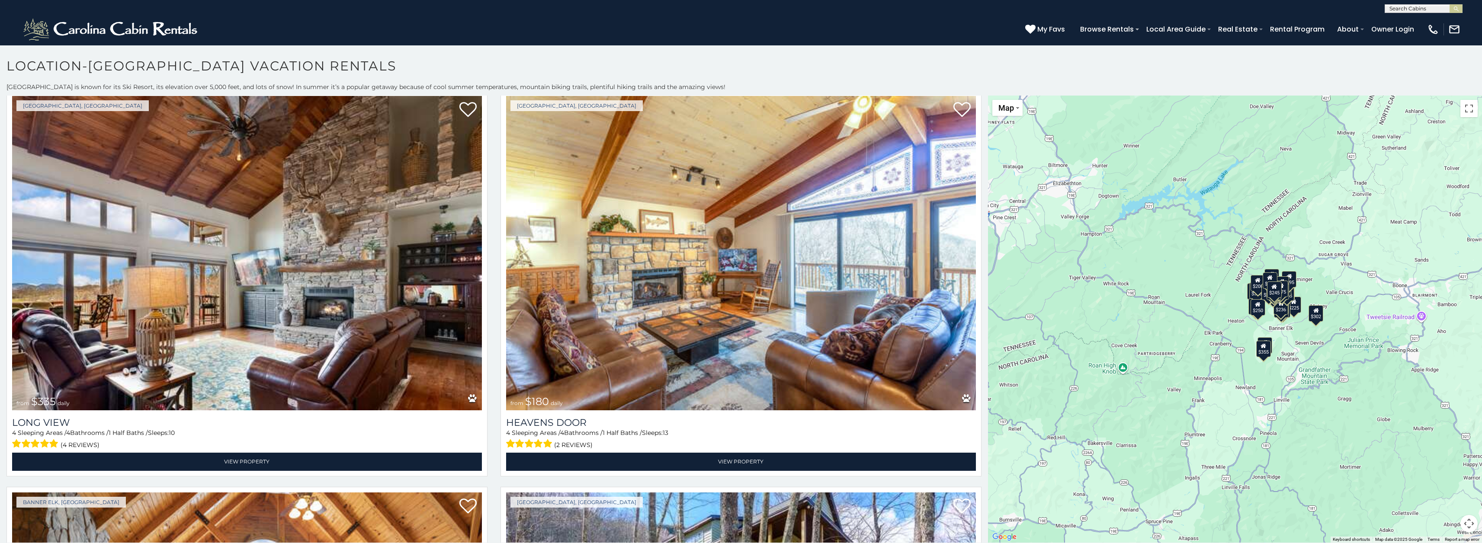
scroll to position [470, 0]
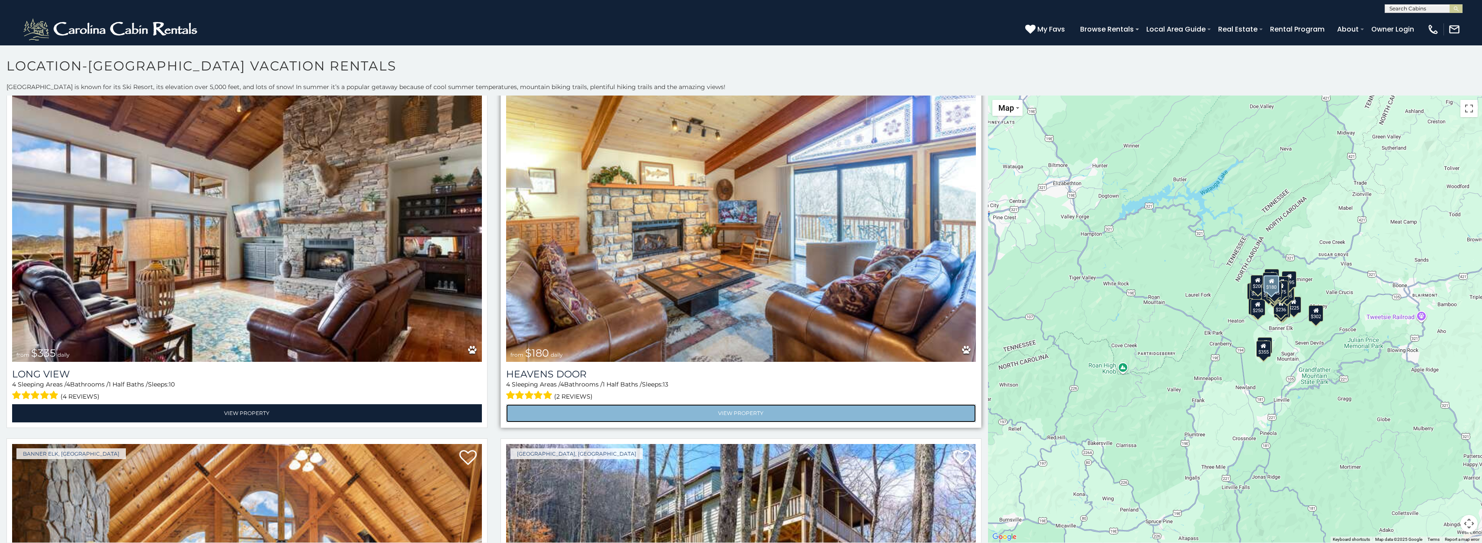
click at [764, 412] on link "View Property" at bounding box center [741, 413] width 470 height 18
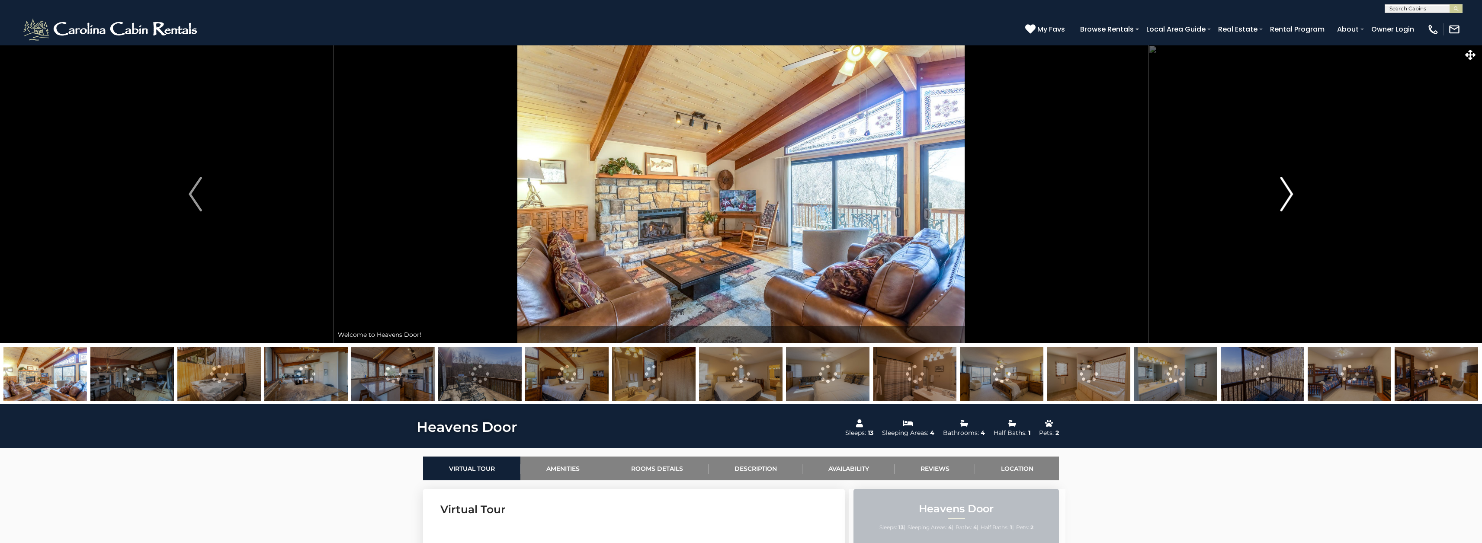
click at [1284, 195] on img "Next" at bounding box center [1286, 194] width 13 height 35
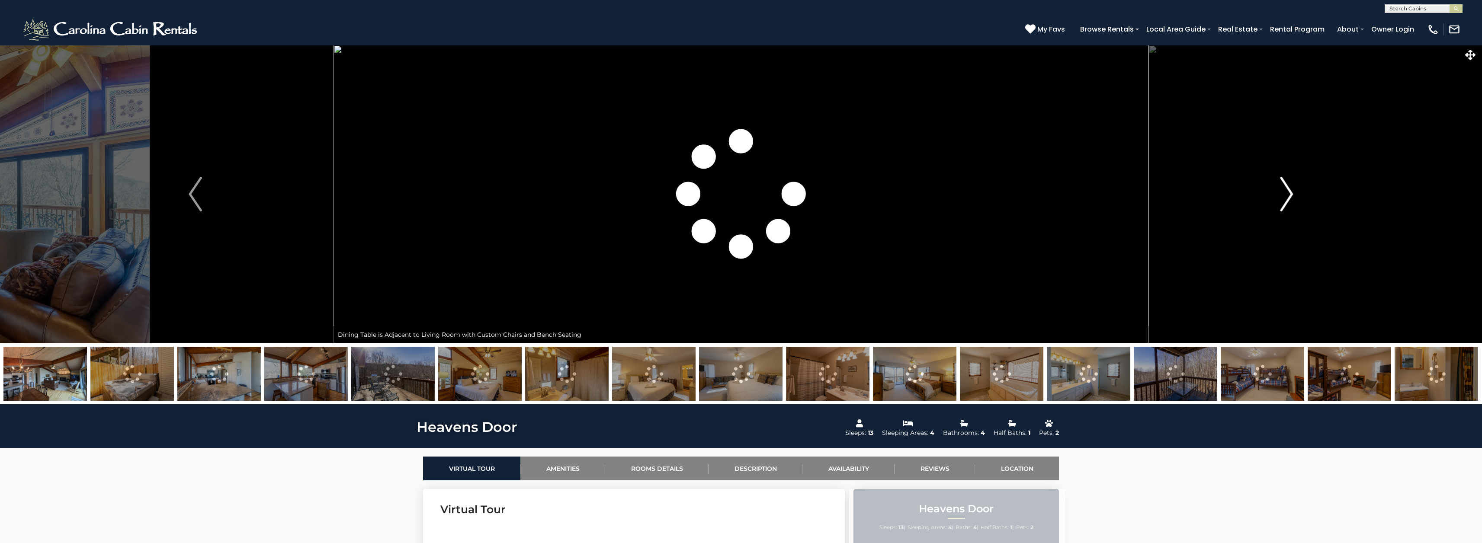
click at [1284, 195] on img "Next" at bounding box center [1286, 194] width 13 height 35
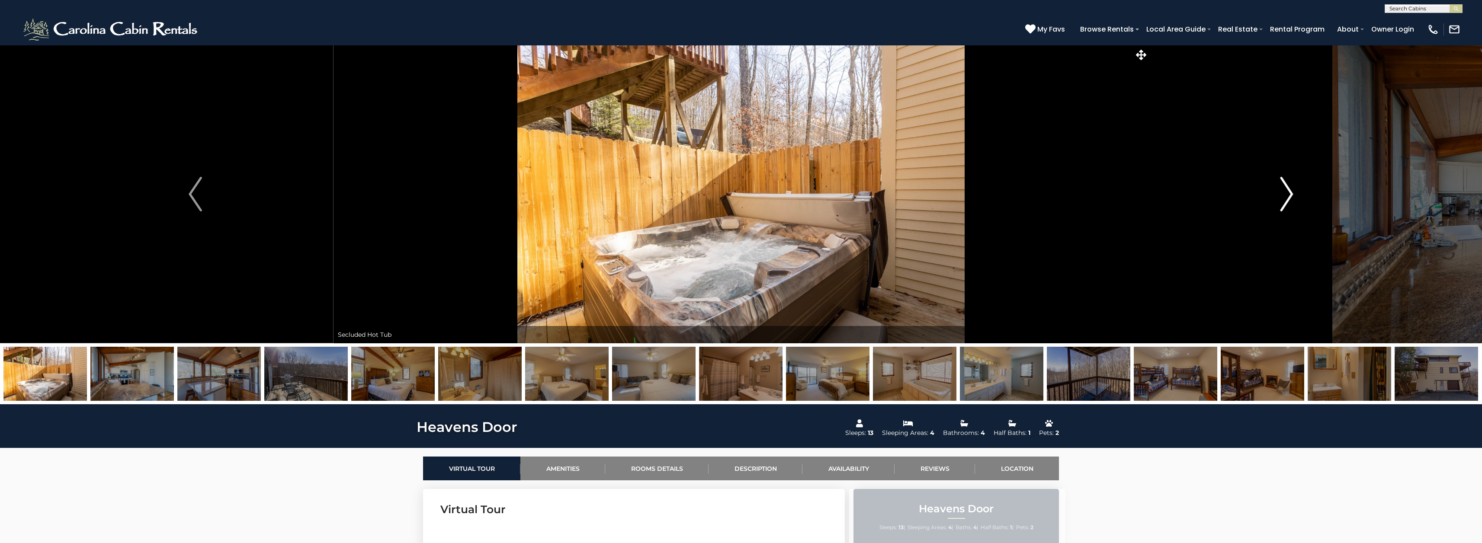
click at [1284, 195] on img "Next" at bounding box center [1286, 194] width 13 height 35
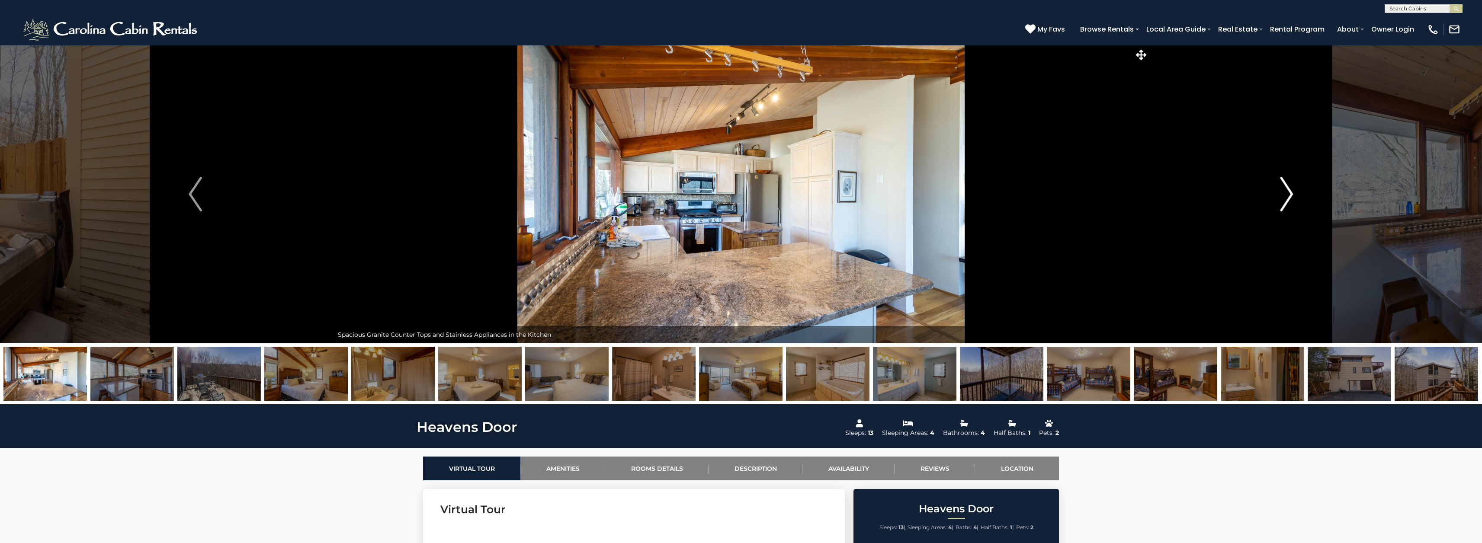
click at [1284, 195] on img "Next" at bounding box center [1286, 194] width 13 height 35
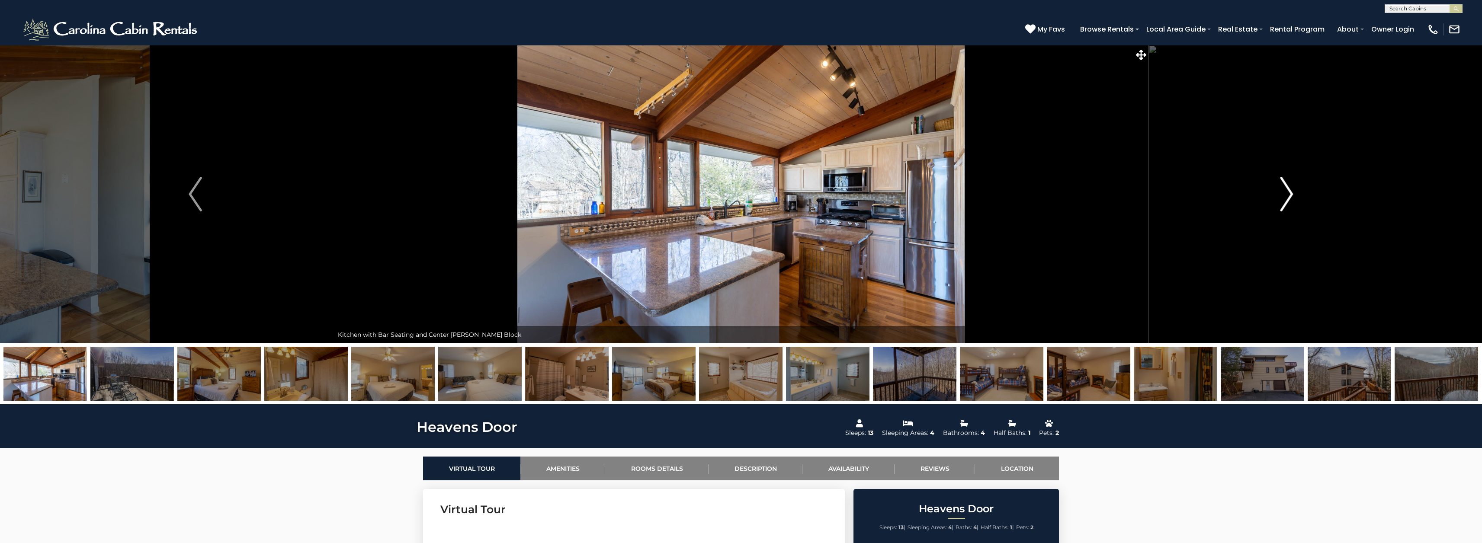
click at [1284, 195] on img "Next" at bounding box center [1286, 194] width 13 height 35
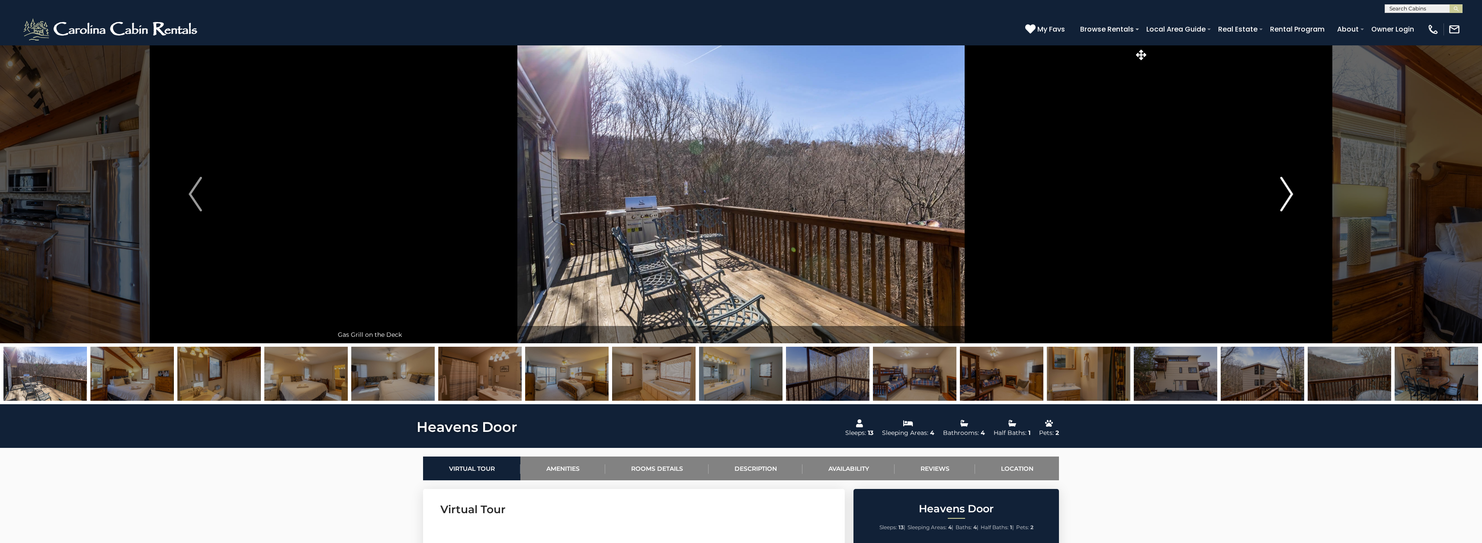
click at [1284, 195] on img "Next" at bounding box center [1286, 194] width 13 height 35
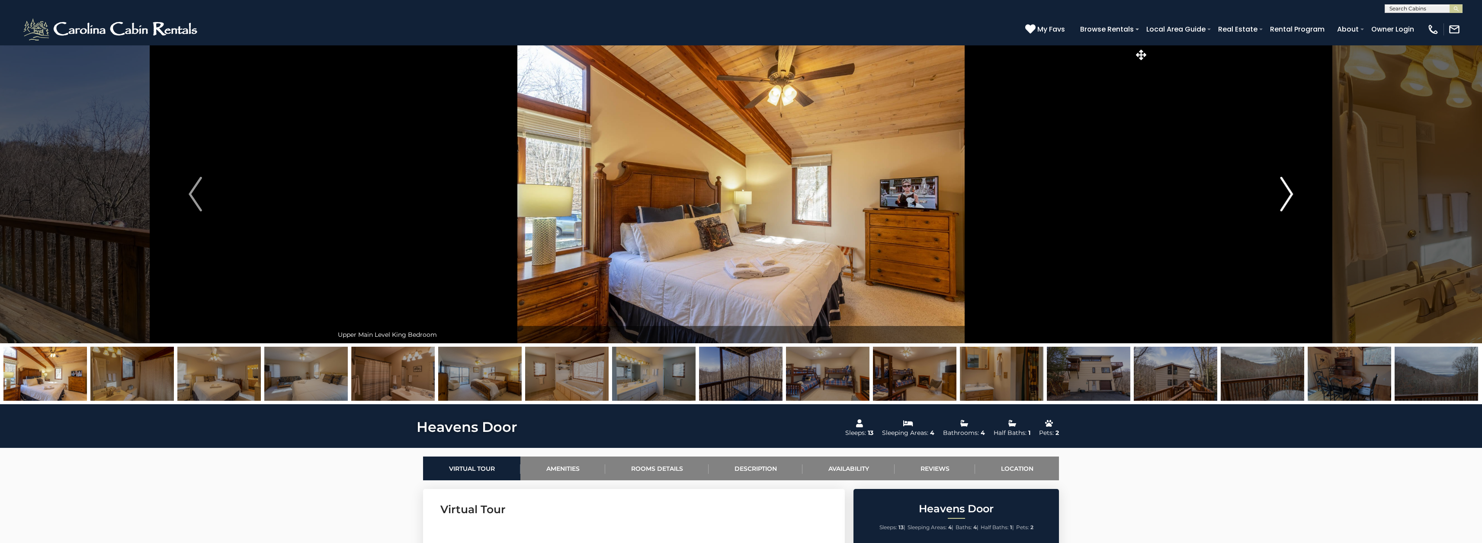
click at [1284, 195] on img "Next" at bounding box center [1286, 194] width 13 height 35
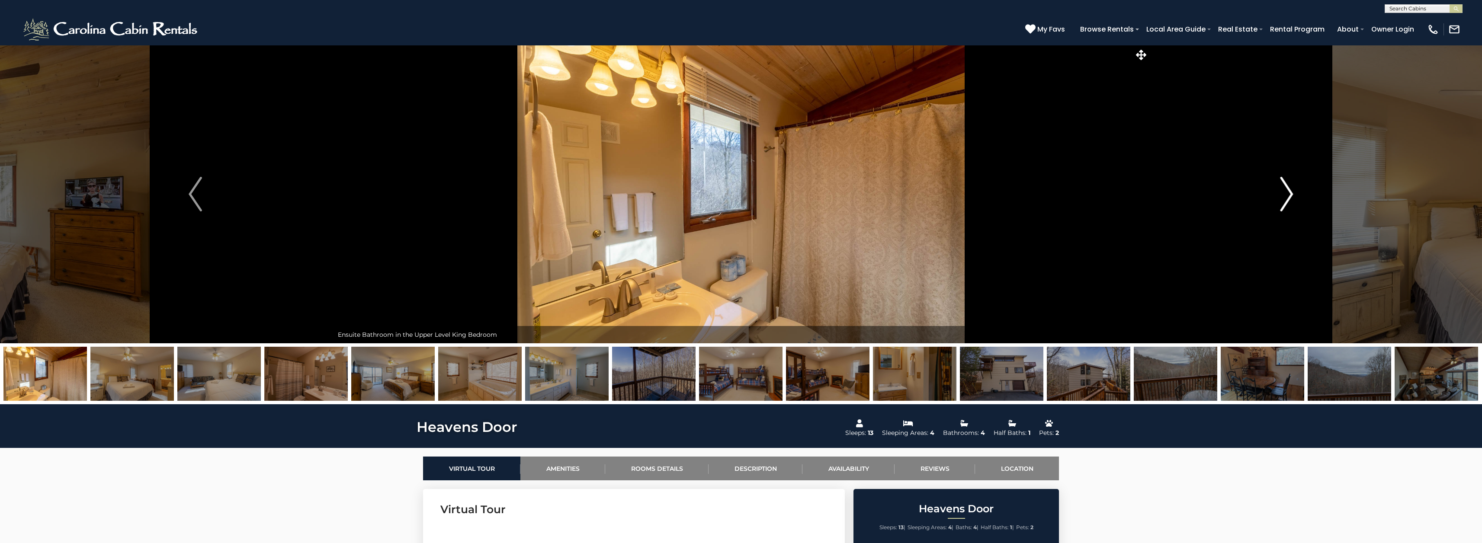
click at [1284, 195] on img "Next" at bounding box center [1286, 194] width 13 height 35
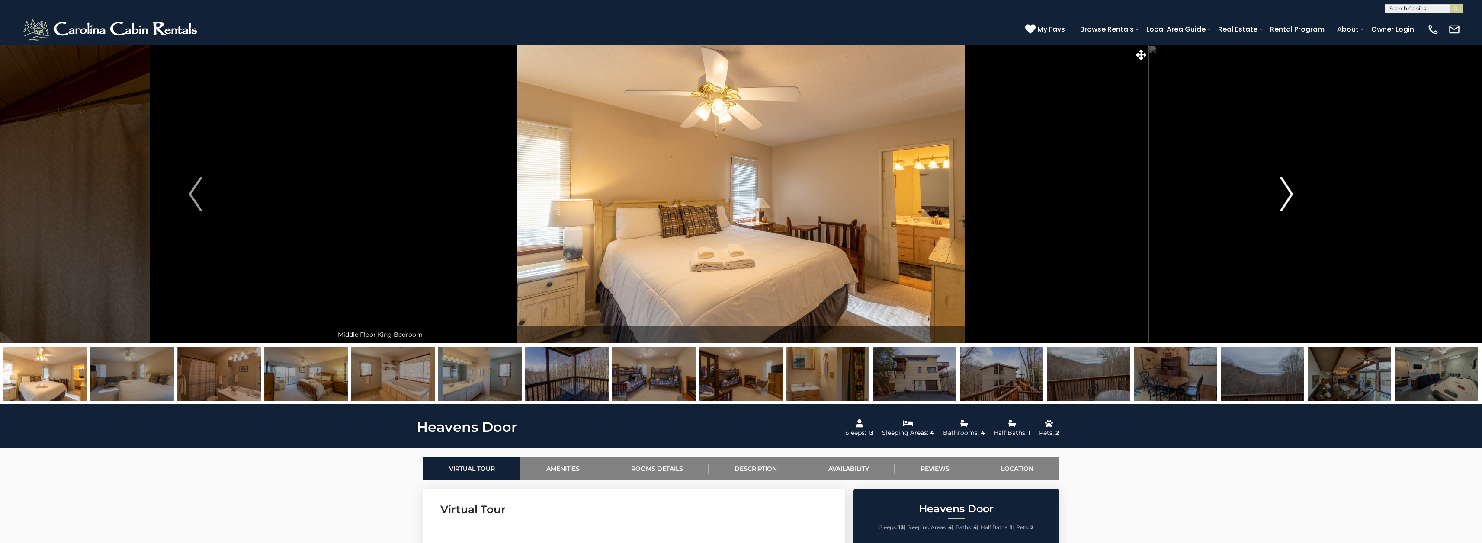
click at [1284, 195] on img "Next" at bounding box center [1286, 194] width 13 height 35
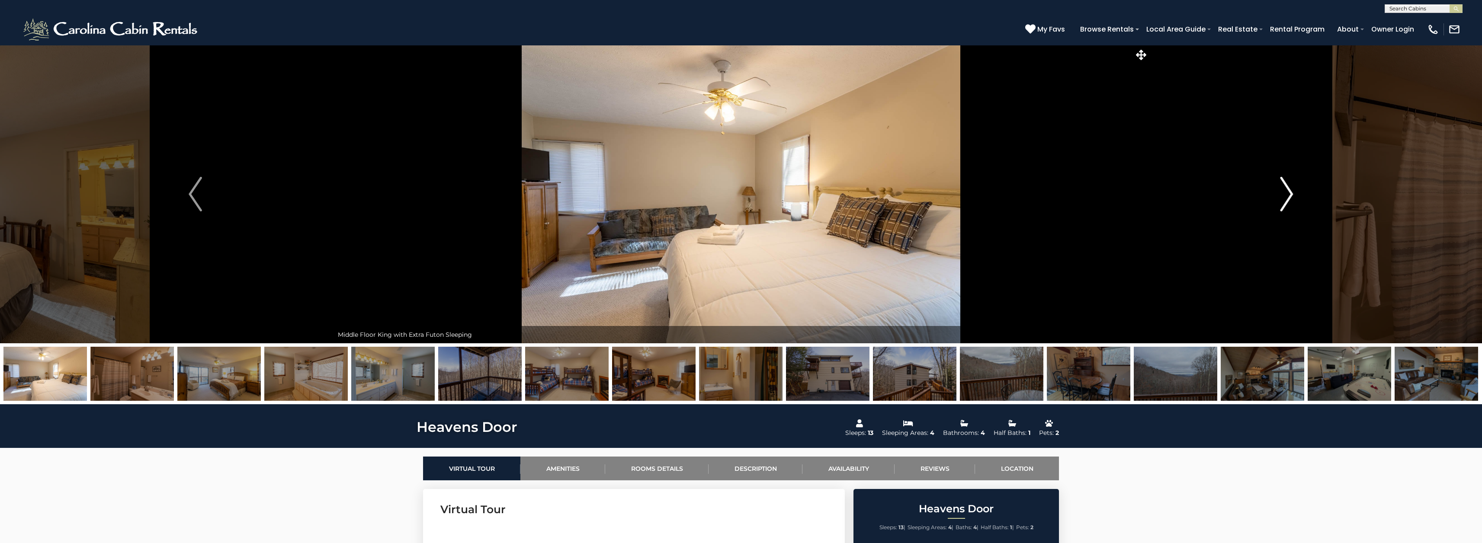
click at [1284, 195] on img "Next" at bounding box center [1286, 194] width 13 height 35
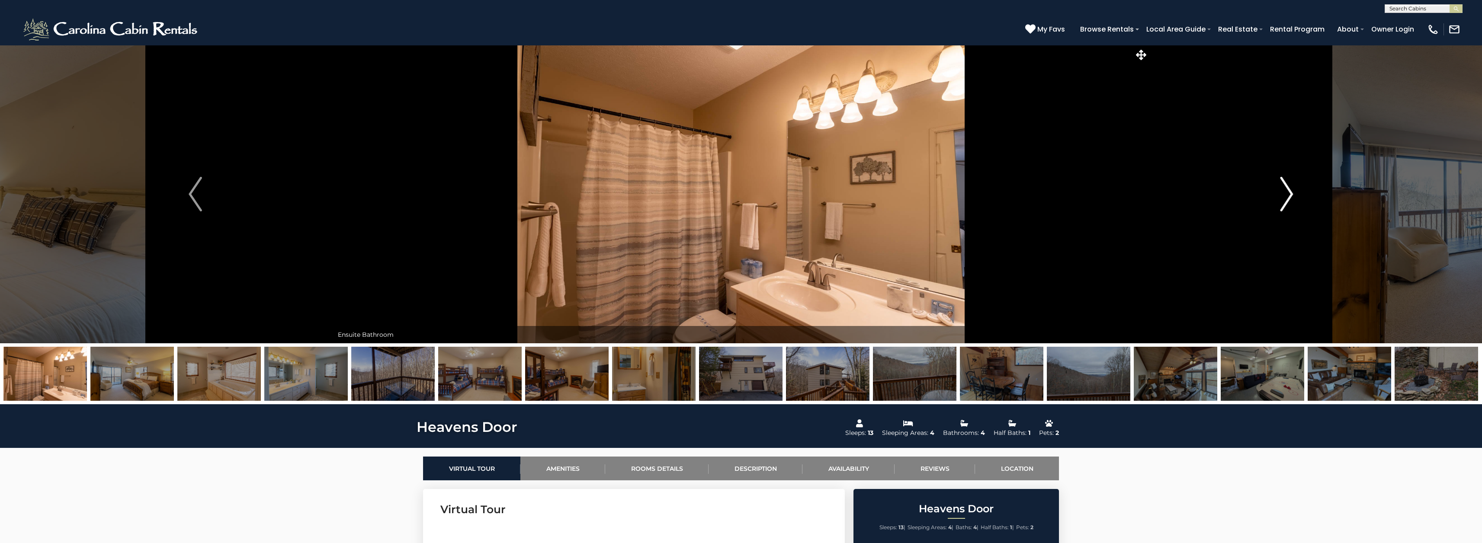
click at [1284, 195] on img "Next" at bounding box center [1286, 194] width 13 height 35
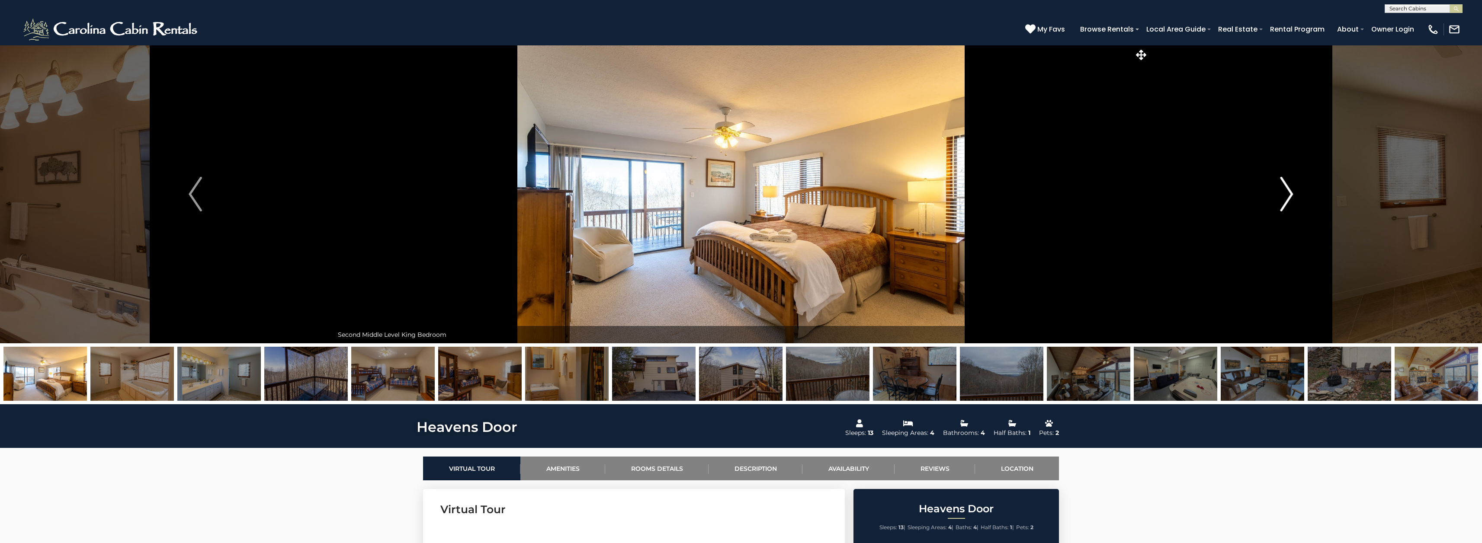
click at [1284, 195] on img "Next" at bounding box center [1286, 194] width 13 height 35
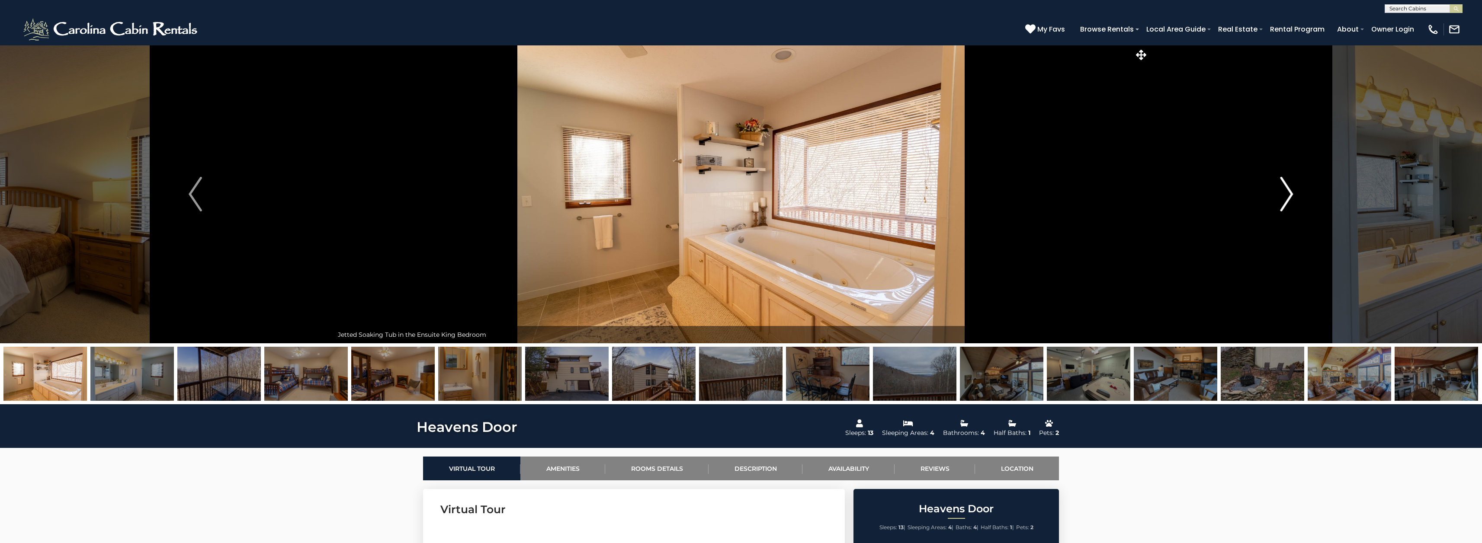
click at [1284, 195] on img "Next" at bounding box center [1286, 194] width 13 height 35
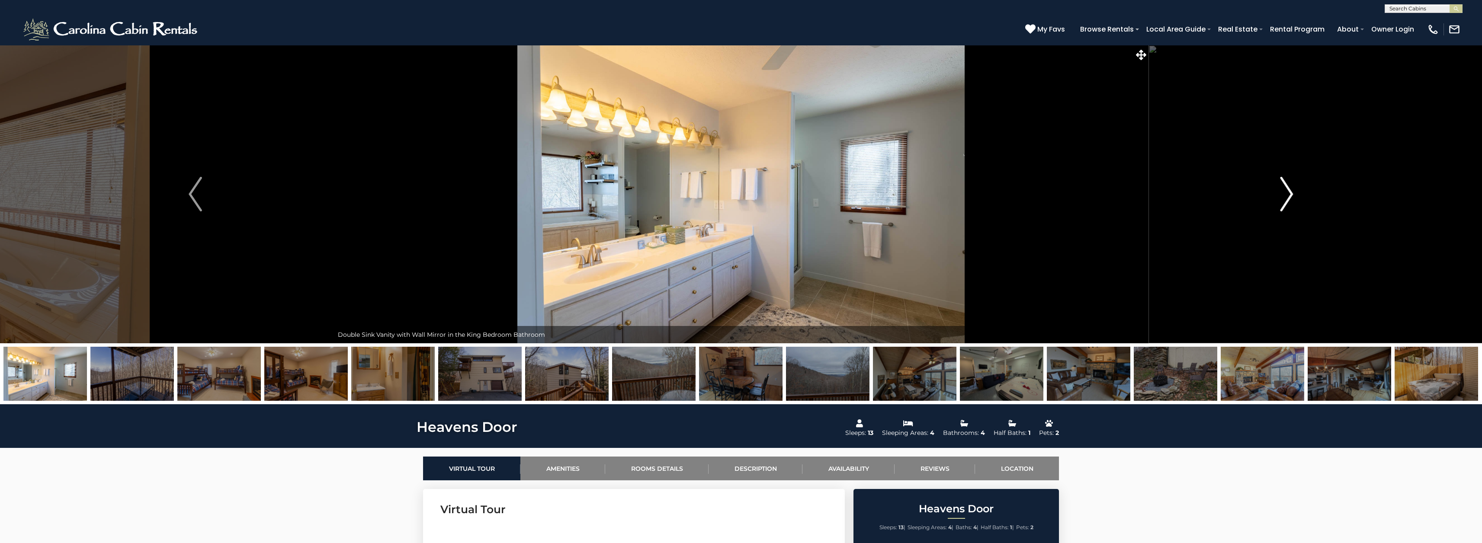
click at [1284, 195] on img "Next" at bounding box center [1286, 194] width 13 height 35
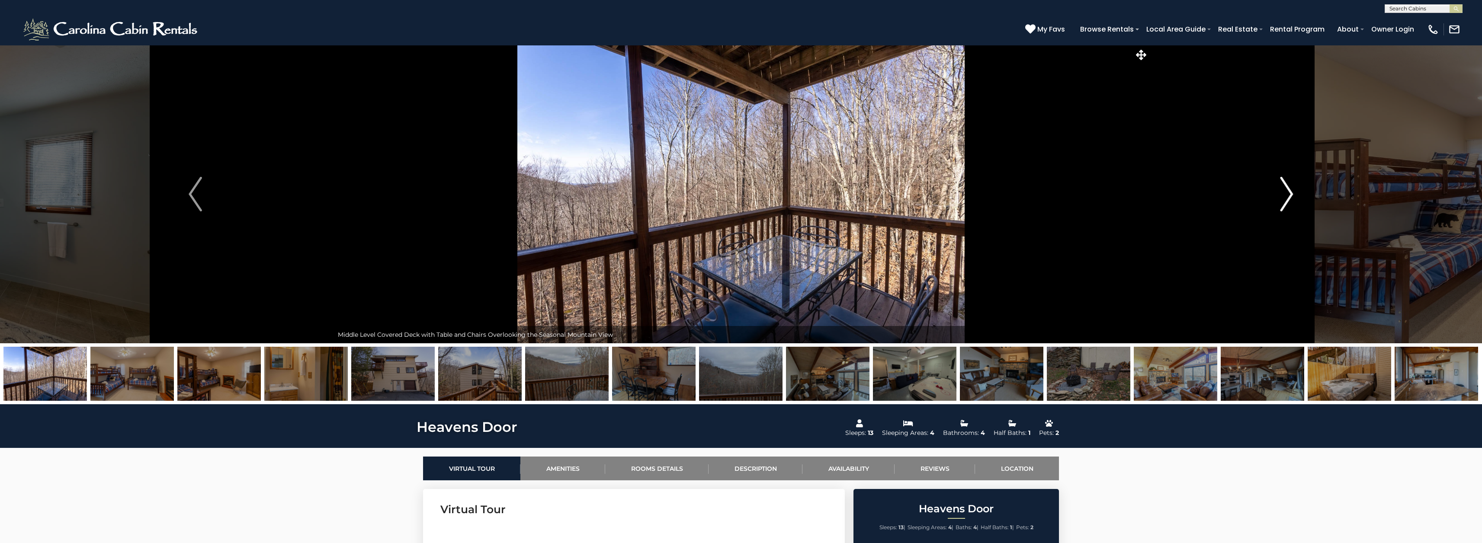
click at [1284, 195] on img "Next" at bounding box center [1286, 194] width 13 height 35
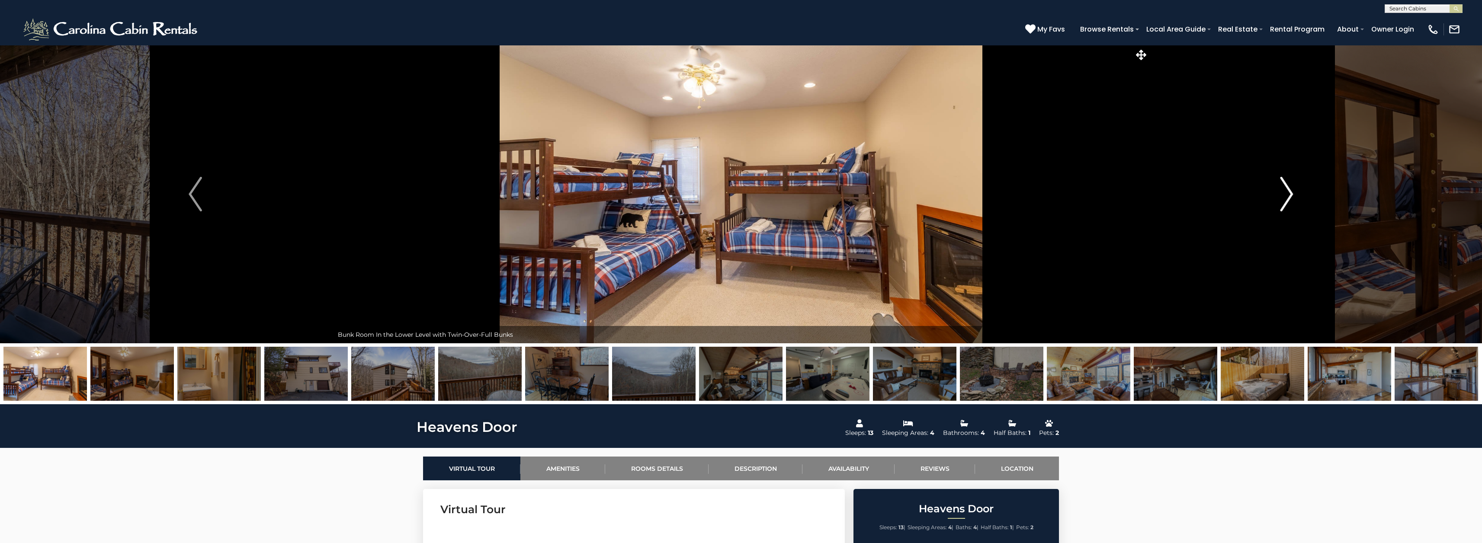
click at [1284, 195] on img "Next" at bounding box center [1286, 194] width 13 height 35
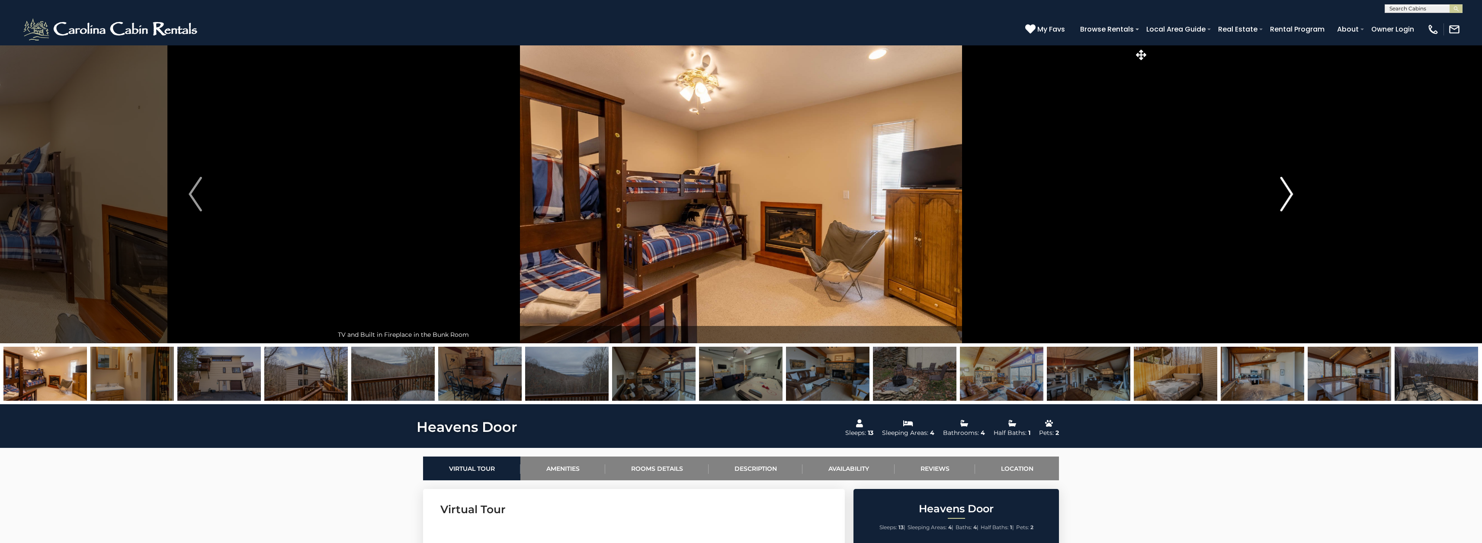
click at [1284, 195] on img "Next" at bounding box center [1286, 194] width 13 height 35
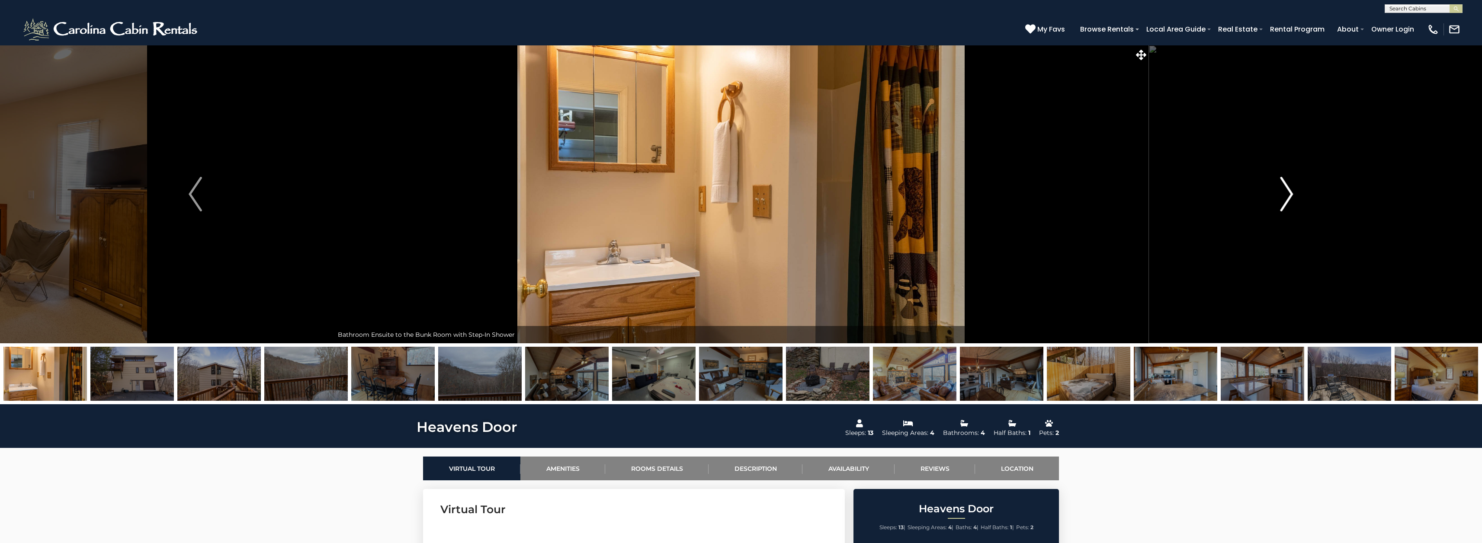
click at [1284, 195] on img "Next" at bounding box center [1286, 194] width 13 height 35
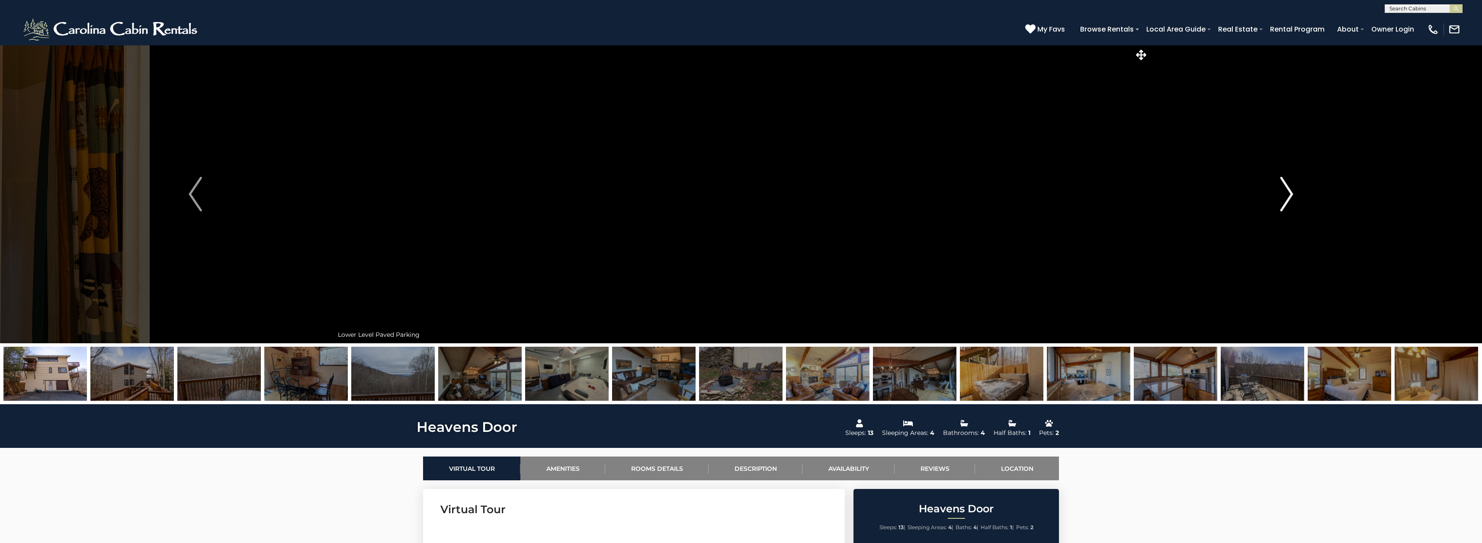
click at [1284, 195] on img "Next" at bounding box center [1286, 194] width 13 height 35
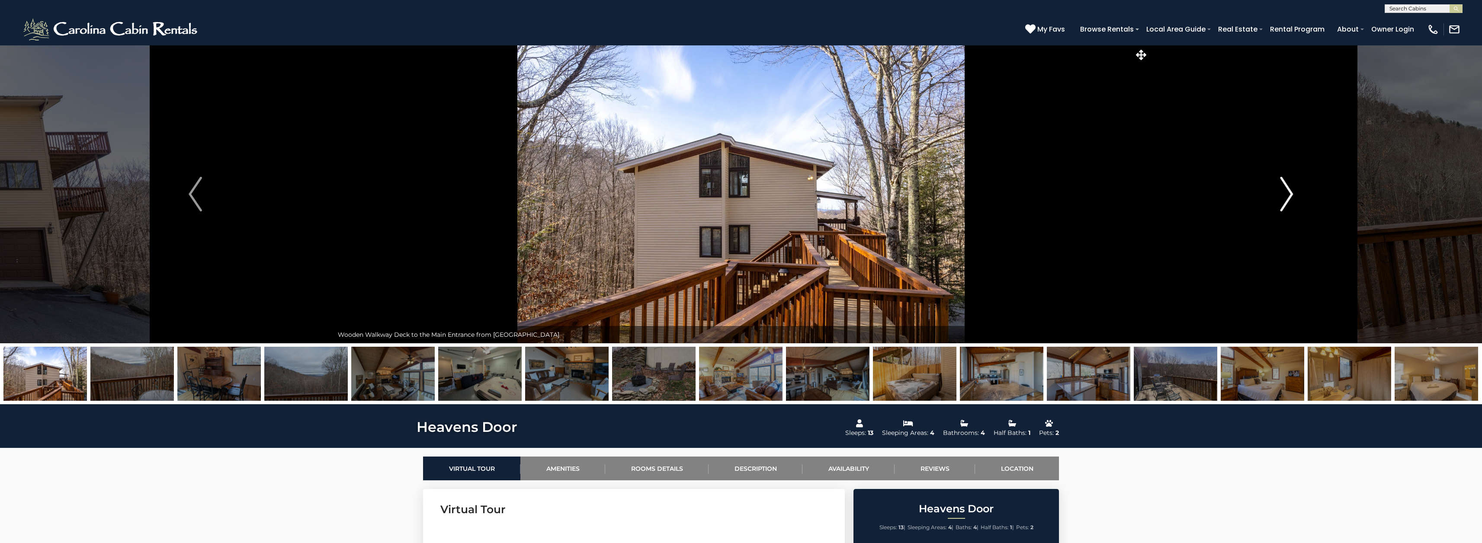
click at [1284, 195] on img "Next" at bounding box center [1286, 194] width 13 height 35
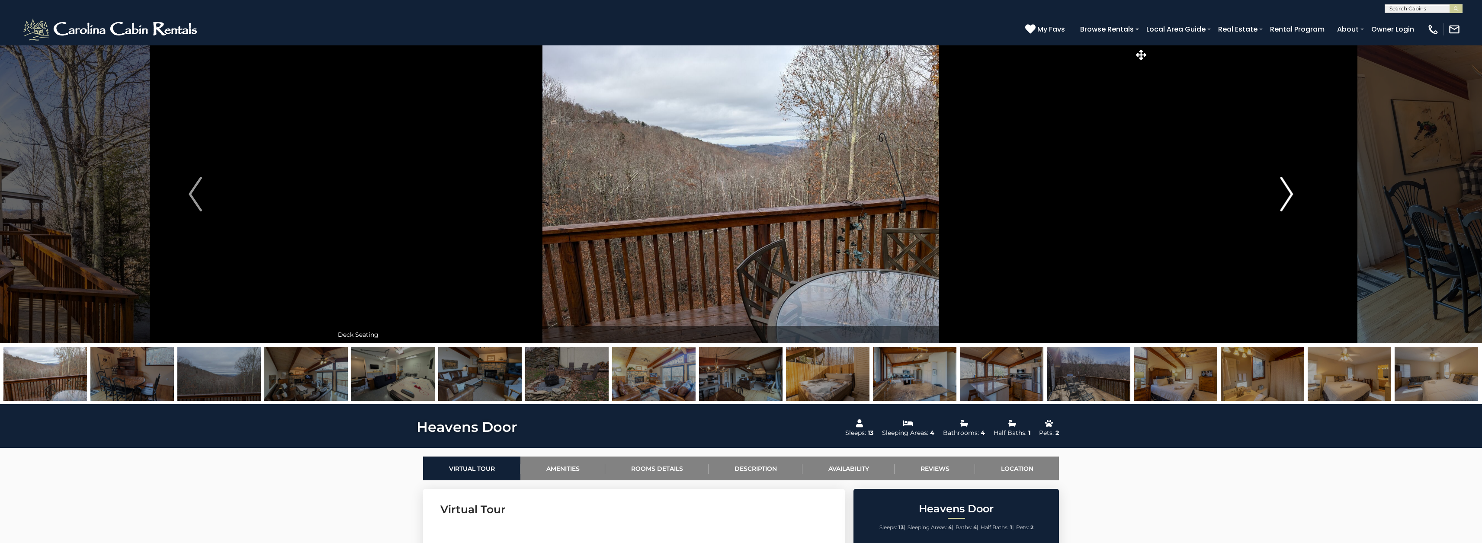
click at [1284, 195] on img "Next" at bounding box center [1286, 194] width 13 height 35
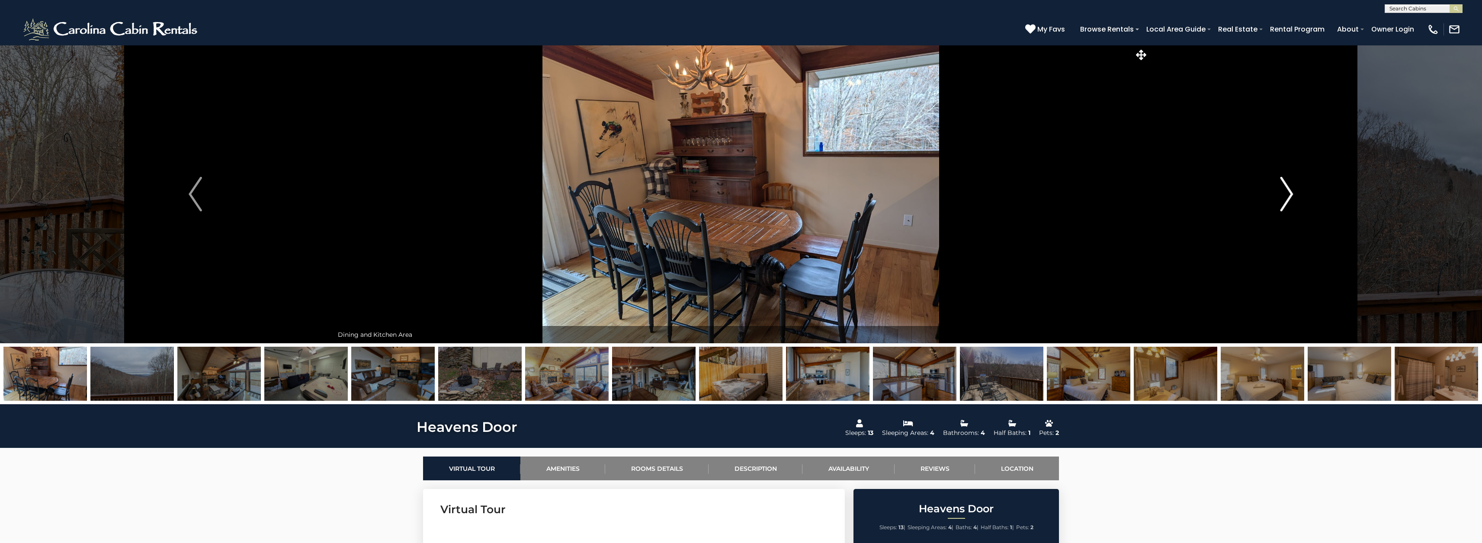
click at [1284, 195] on img "Next" at bounding box center [1286, 194] width 13 height 35
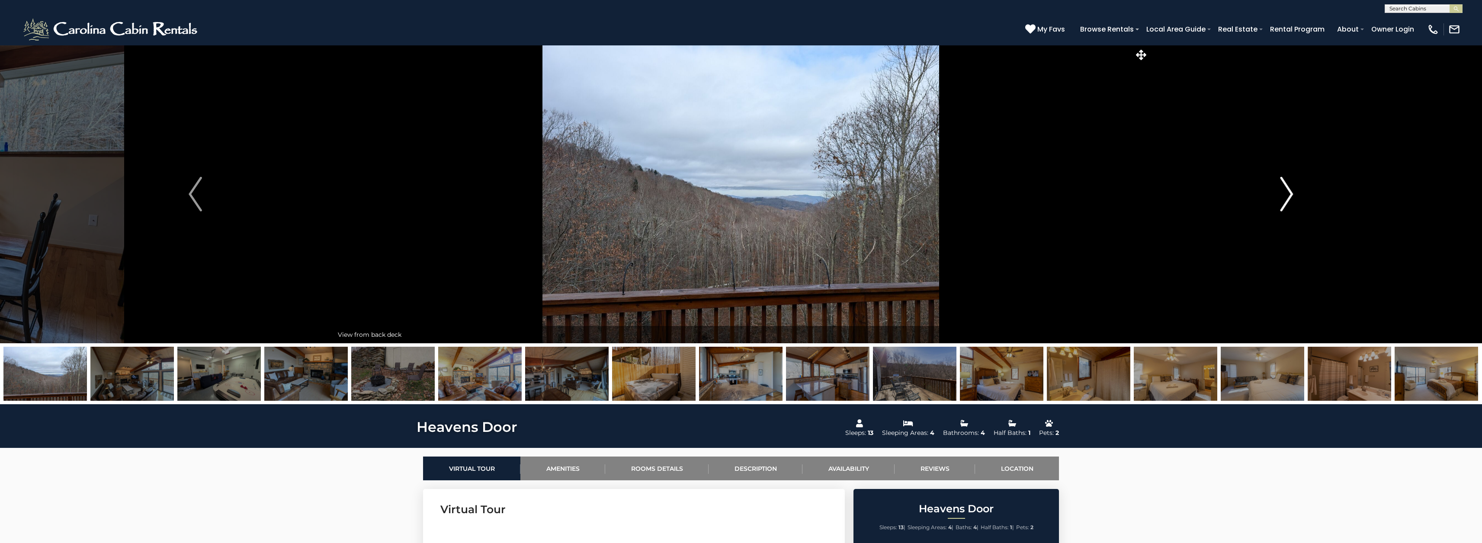
click at [1284, 195] on img "Next" at bounding box center [1286, 194] width 13 height 35
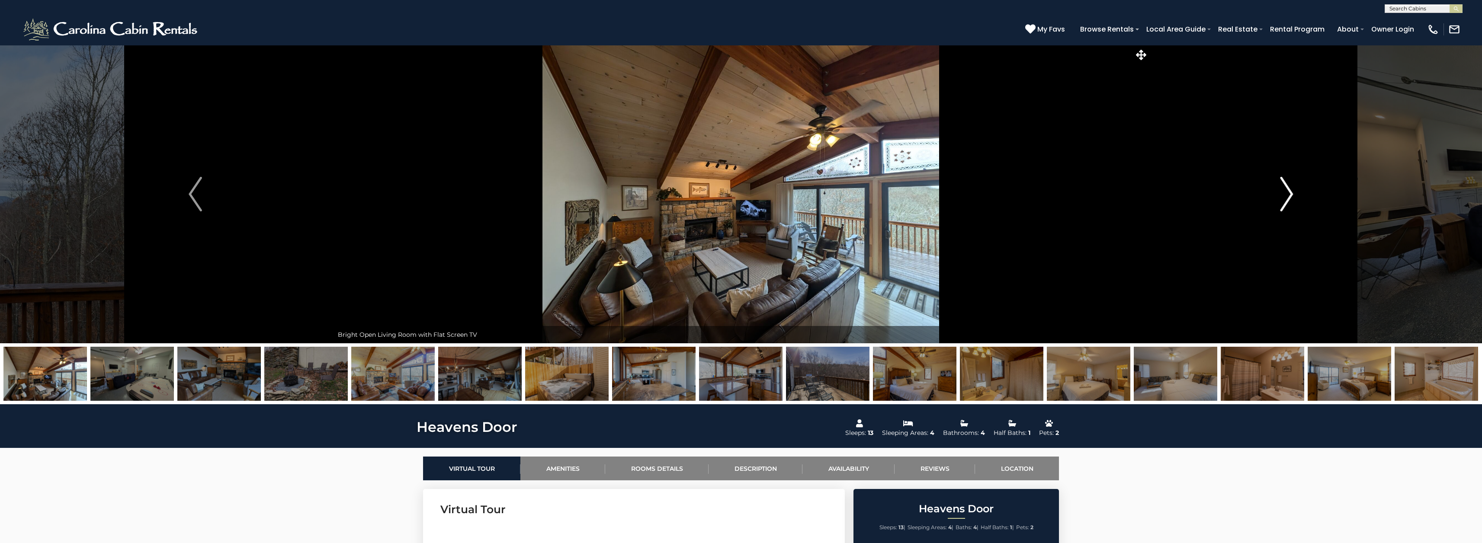
click at [1284, 195] on img "Next" at bounding box center [1286, 194] width 13 height 35
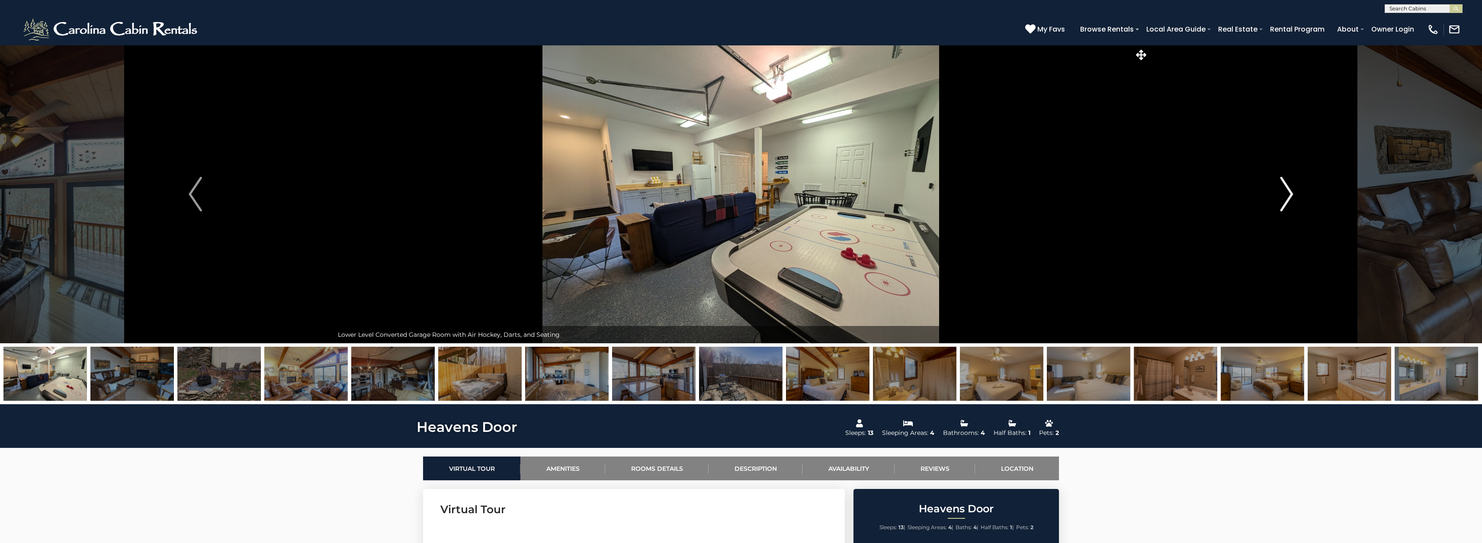
click at [1284, 195] on img "Next" at bounding box center [1286, 194] width 13 height 35
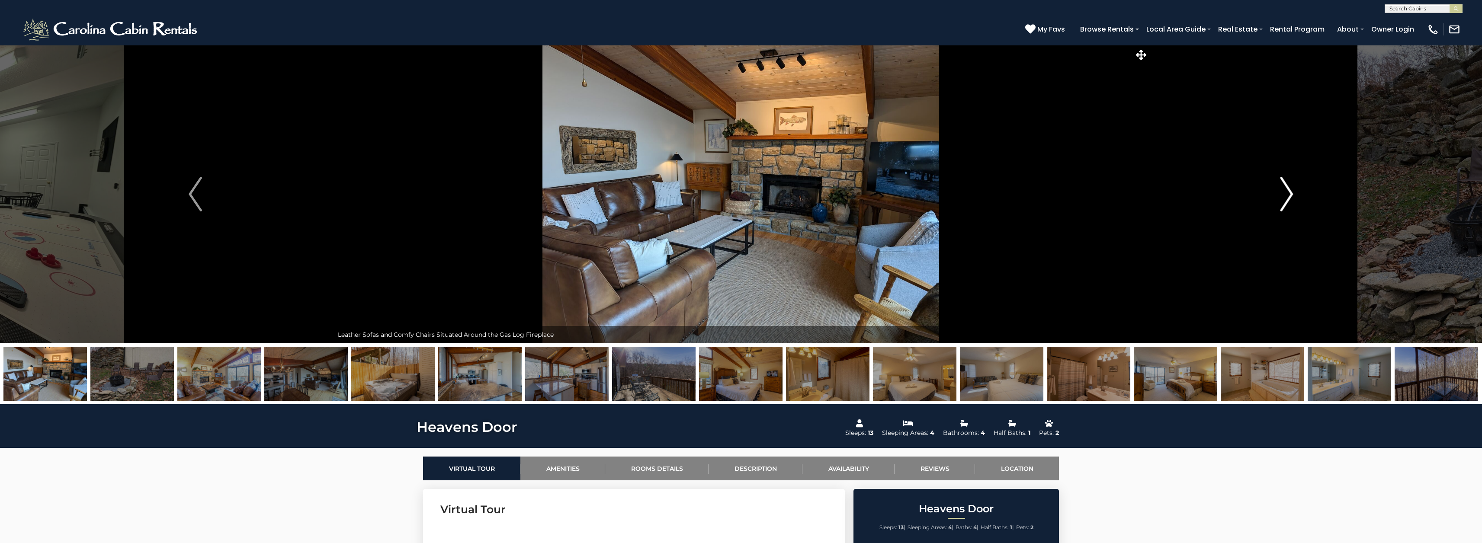
click at [1284, 195] on img "Next" at bounding box center [1286, 194] width 13 height 35
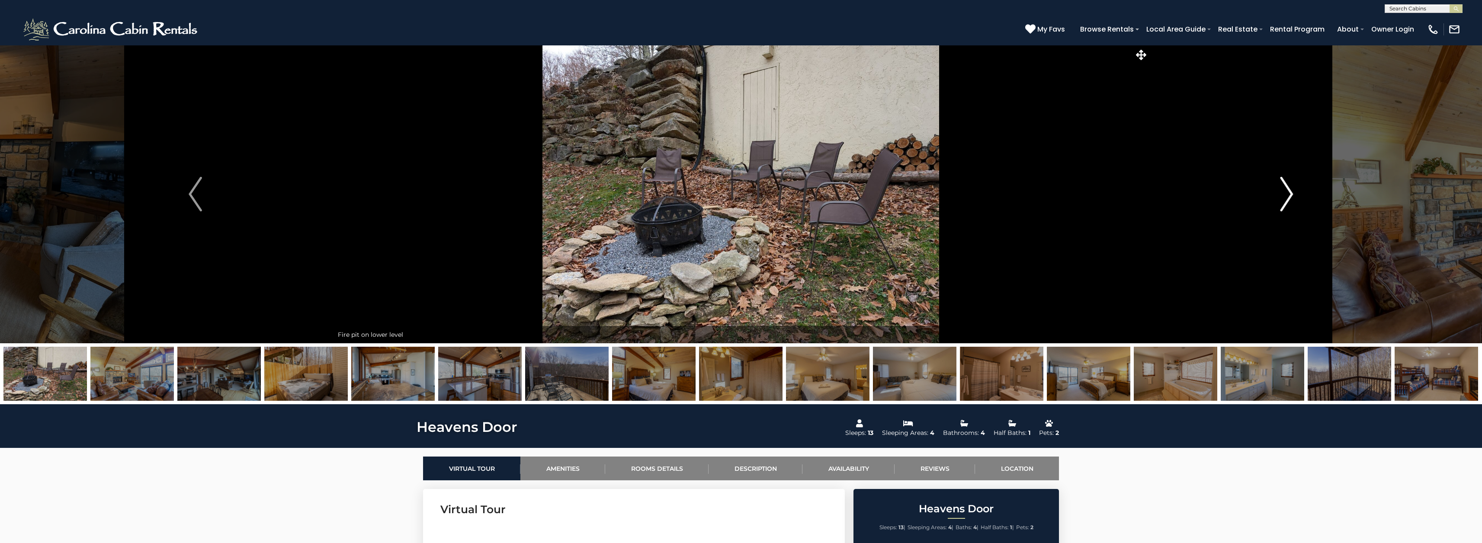
click at [1284, 195] on img "Next" at bounding box center [1286, 194] width 13 height 35
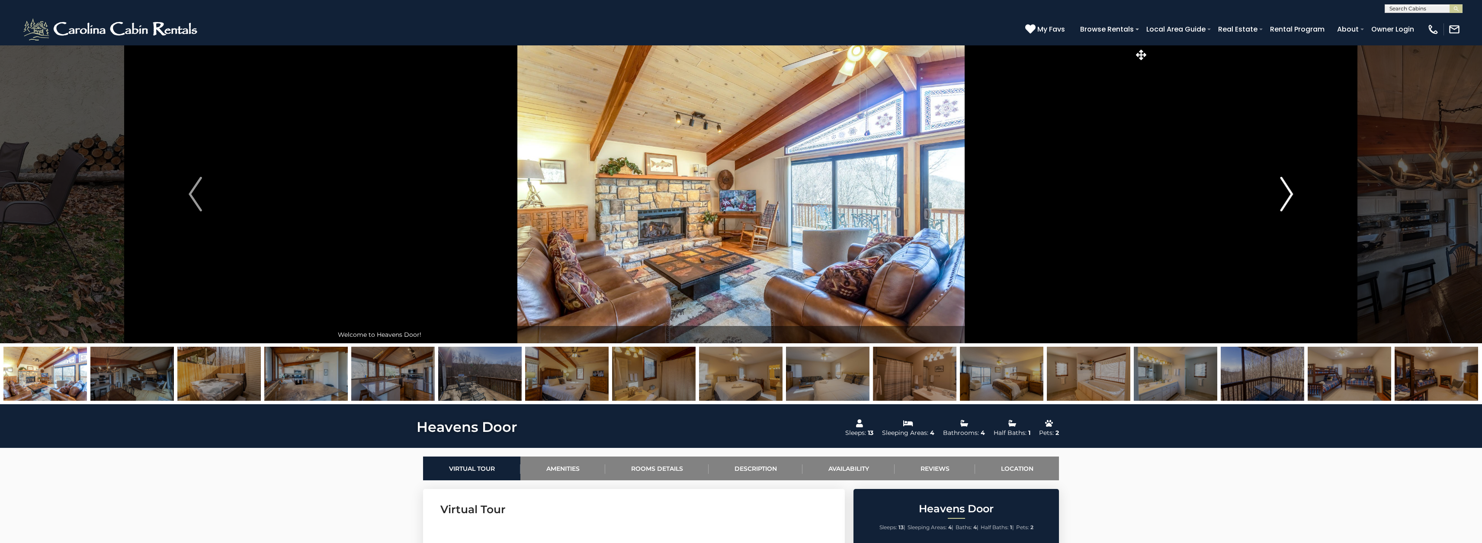
click at [1284, 195] on img "Next" at bounding box center [1286, 194] width 13 height 35
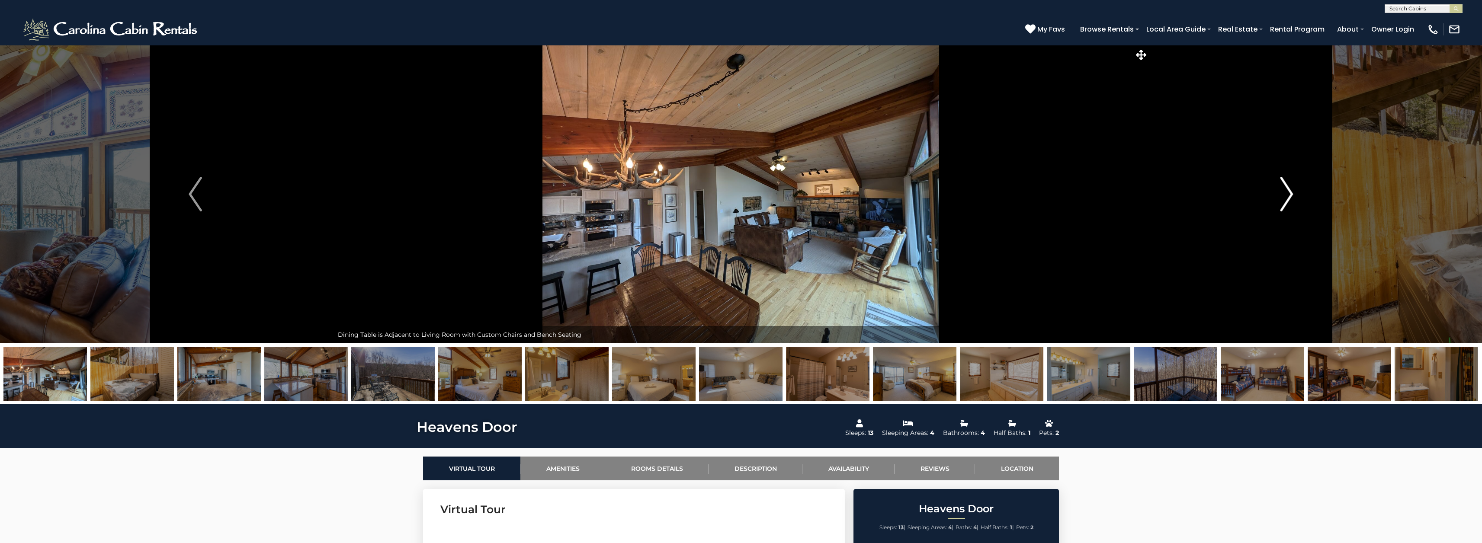
click at [1284, 195] on img "Next" at bounding box center [1286, 194] width 13 height 35
